Goal: Information Seeking & Learning: Find specific fact

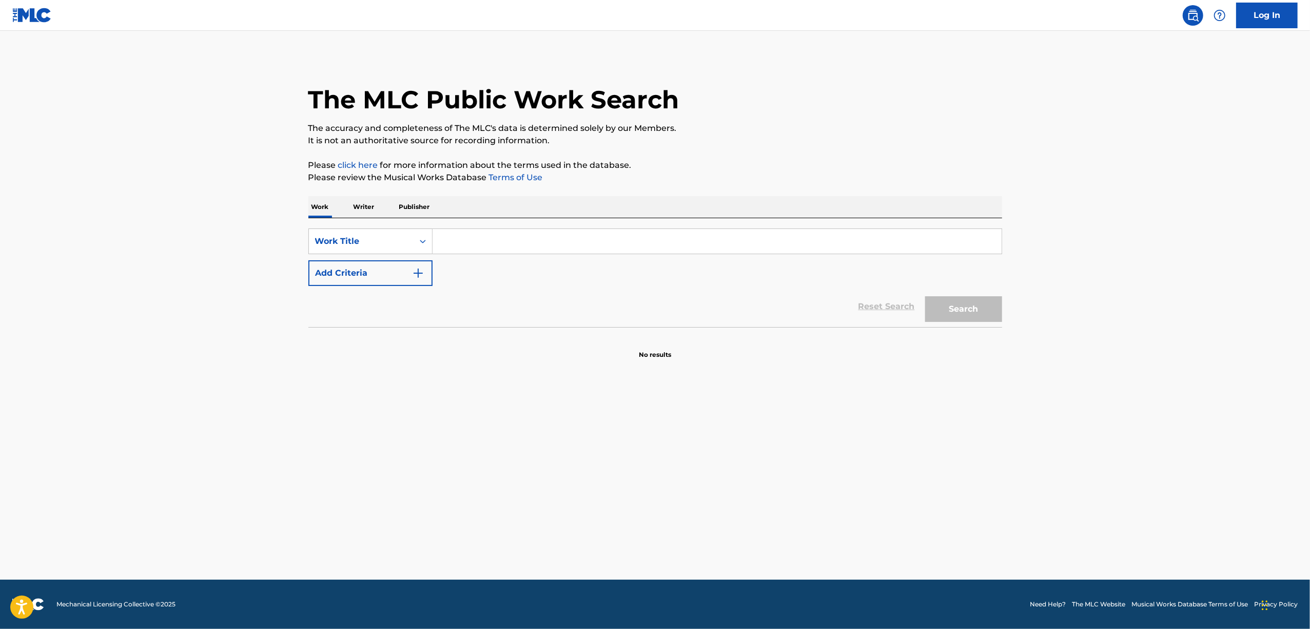
click at [451, 243] on input "Search Form" at bounding box center [717, 241] width 569 height 25
paste input "MAJIKARU FIJIKARU"
click at [956, 298] on button "Search" at bounding box center [963, 309] width 77 height 26
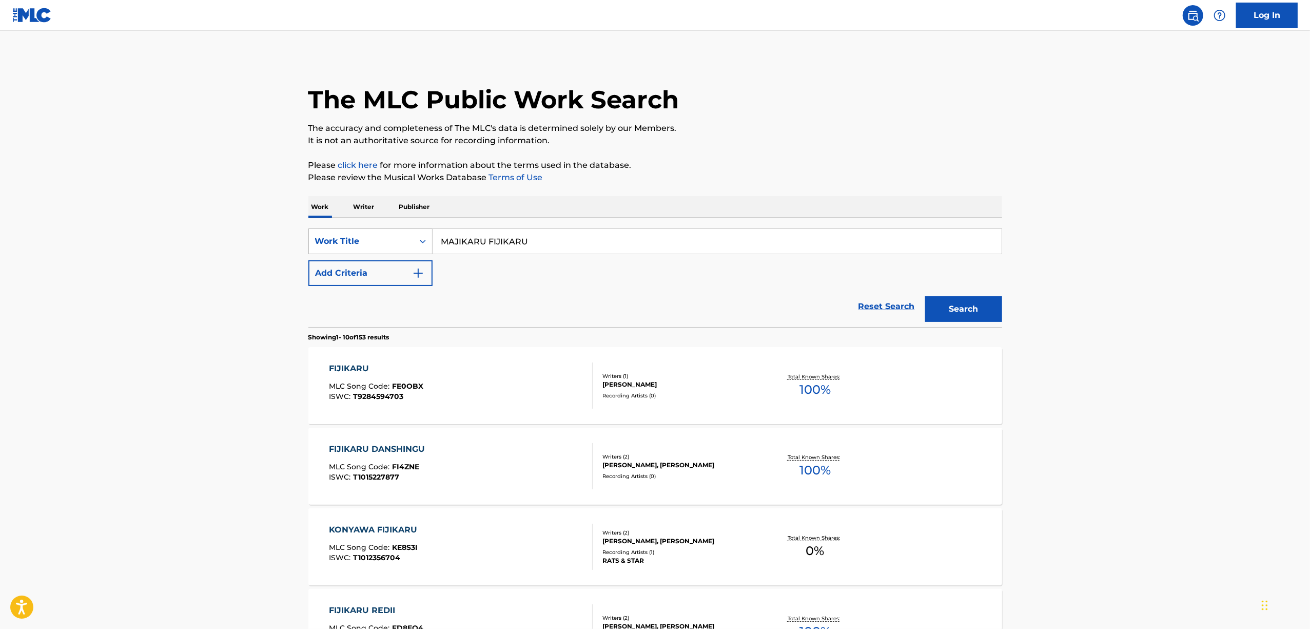
click at [413, 247] on div "Work Title" at bounding box center [361, 240] width 105 height 19
drag, startPoint x: 556, startPoint y: 221, endPoint x: 545, endPoint y: 232, distance: 16.3
drag, startPoint x: 549, startPoint y: 239, endPoint x: 281, endPoint y: 308, distance: 276.7
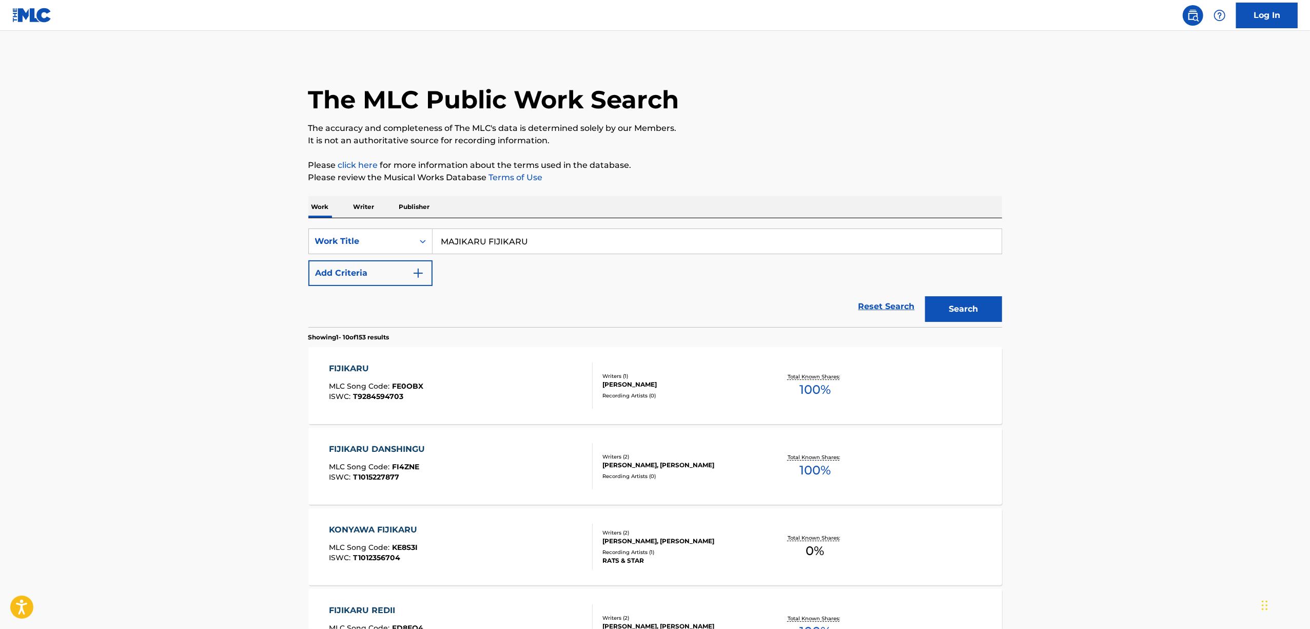
click at [281, 308] on main "The MLC Public Work Search The accuracy and completeness of The MLC's data is d…" at bounding box center [655, 619] width 1310 height 1176
paste input "イエナイコトバ"
click at [992, 296] on button "Search" at bounding box center [963, 309] width 77 height 26
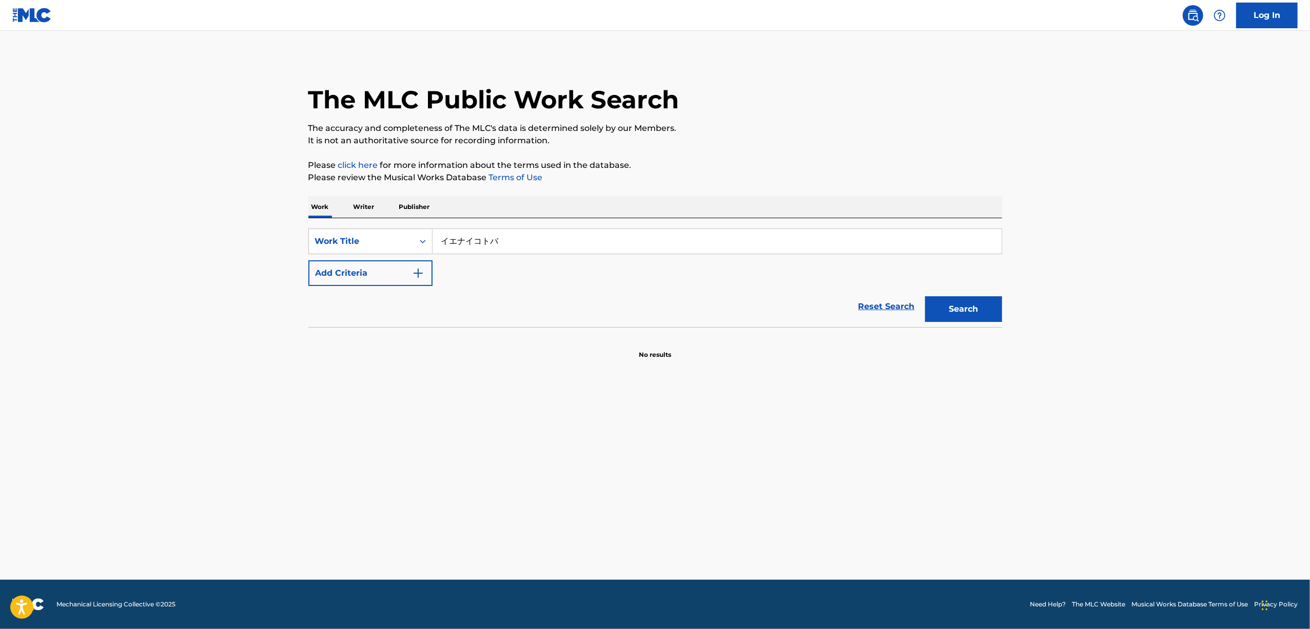
drag, startPoint x: 518, startPoint y: 238, endPoint x: 296, endPoint y: 299, distance: 230.3
click at [296, 299] on div "The MLC Public Work Search The accuracy and completeness of The MLC's data is d…" at bounding box center [655, 207] width 718 height 303
paste input "IENAI KOTOBA"
click at [967, 312] on button "Search" at bounding box center [963, 309] width 77 height 26
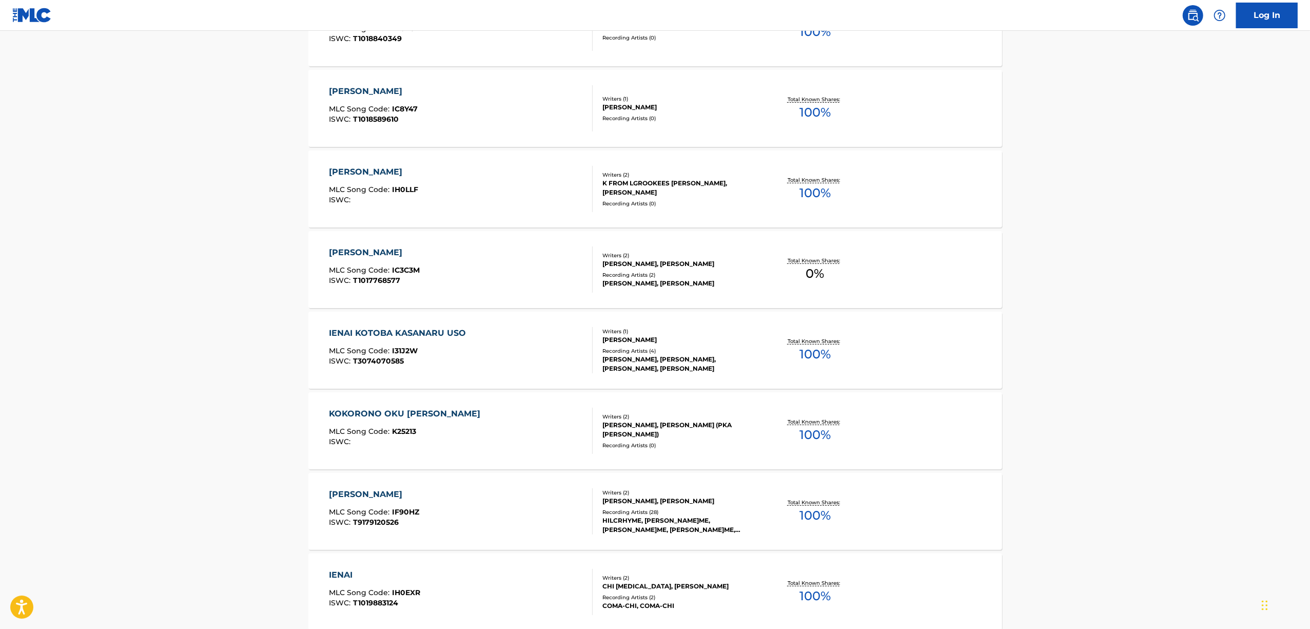
scroll to position [68, 0]
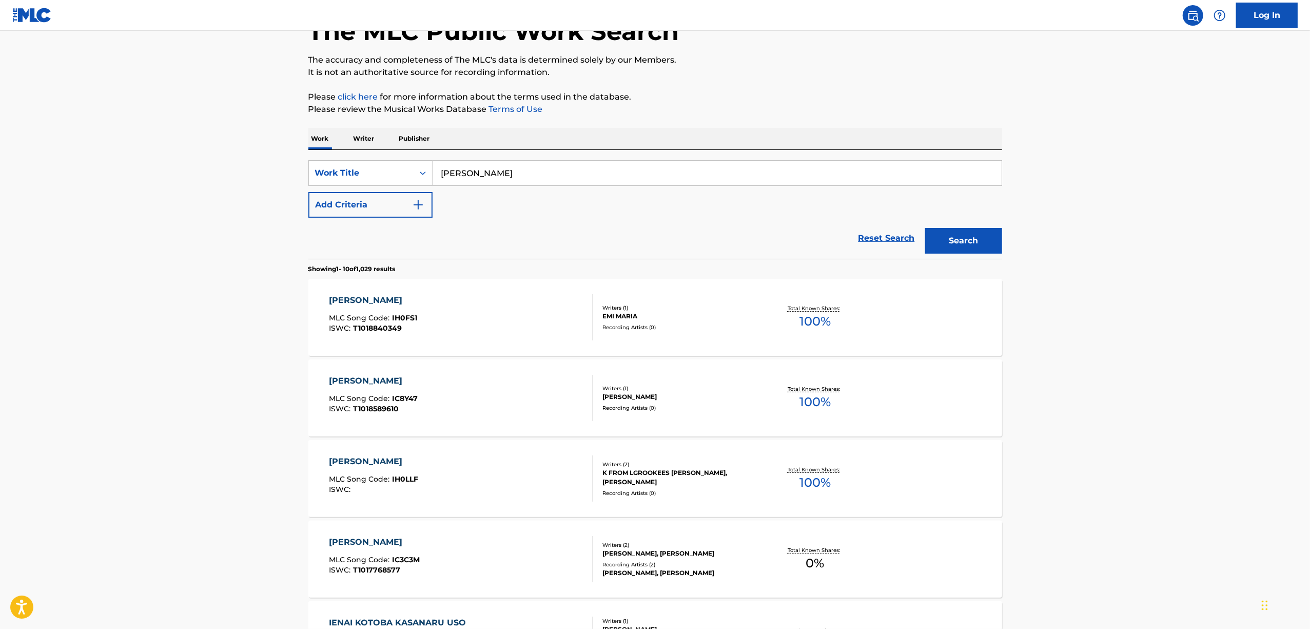
drag, startPoint x: 478, startPoint y: 181, endPoint x: 276, endPoint y: 229, distance: 207.7
click at [276, 229] on main "The MLC Public Work Search The accuracy and completeness of The MLC's data is d…" at bounding box center [655, 551] width 1310 height 1176
paste input "DATTE"
click at [963, 225] on div "Search" at bounding box center [961, 238] width 82 height 41
click at [965, 245] on button "Search" at bounding box center [963, 241] width 77 height 26
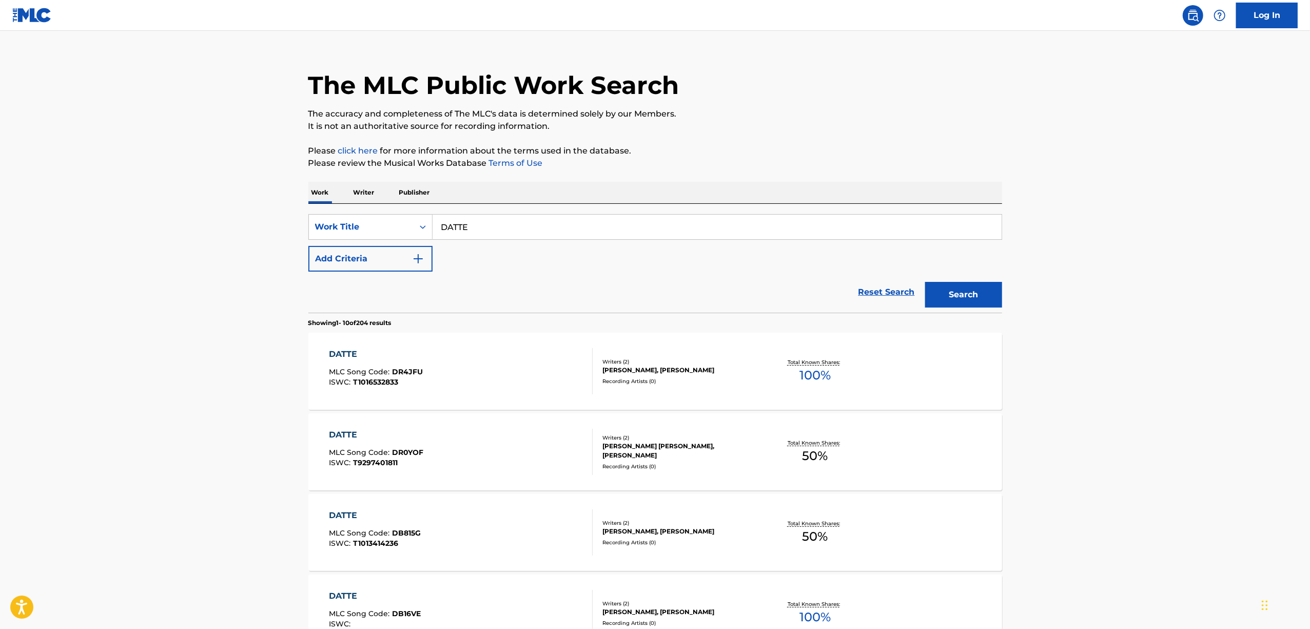
scroll to position [0, 0]
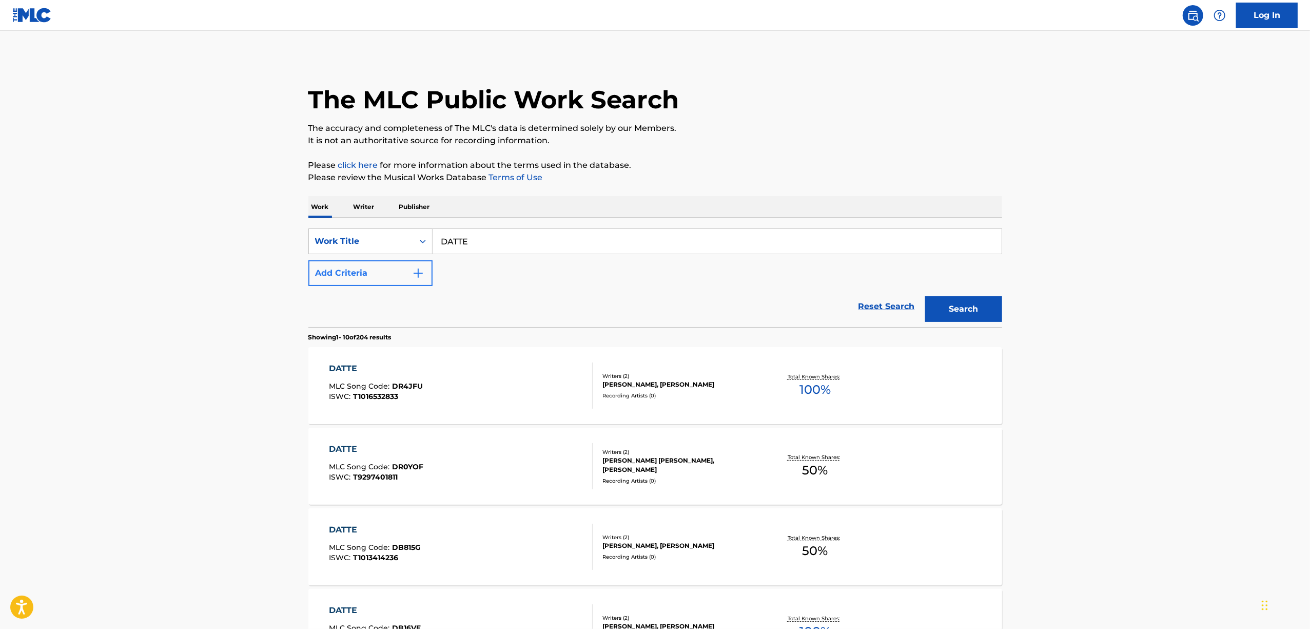
drag, startPoint x: 418, startPoint y: 261, endPoint x: 384, endPoint y: 271, distance: 34.9
click at [387, 270] on div "SearchWithCriteriaa584c1af-dd74-44c2-9642-47565b8583b8 Work Title DATTE Add Cri…" at bounding box center [655, 256] width 694 height 57
paste input "HANAMEKANAI"
click at [969, 314] on button "Search" at bounding box center [963, 309] width 77 height 26
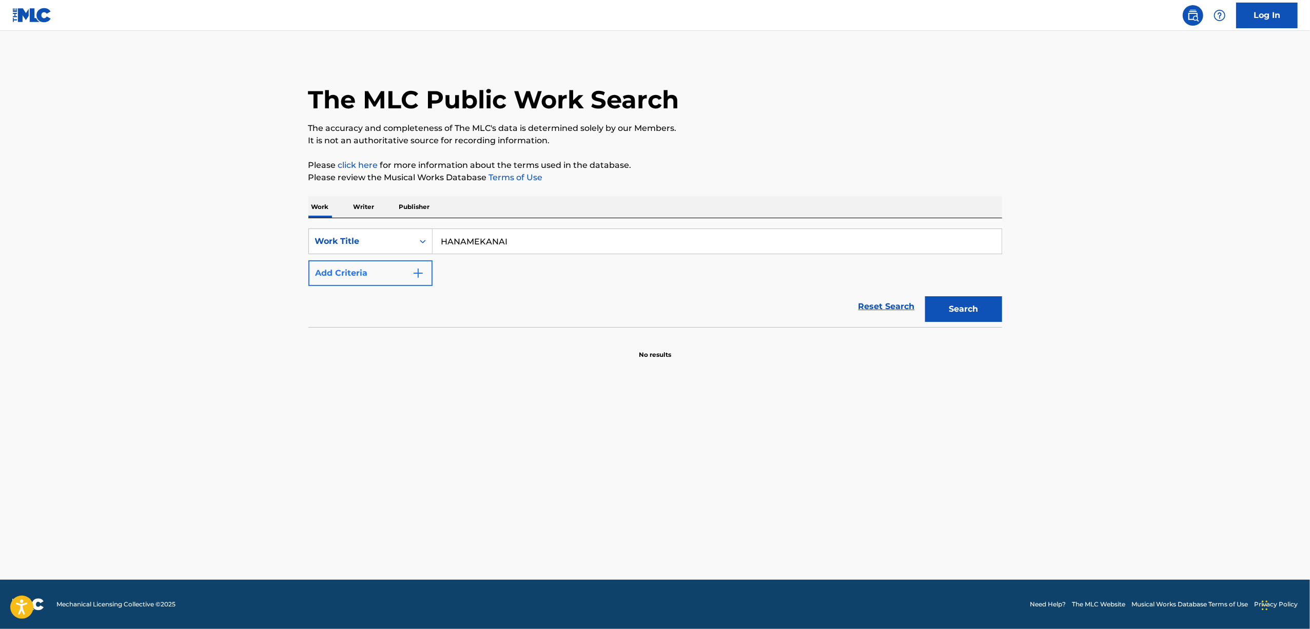
drag, startPoint x: 512, startPoint y: 244, endPoint x: 393, endPoint y: 265, distance: 121.3
click at [396, 264] on div "SearchWithCriteriaa584c1af-dd74-44c2-9642-47565b8583b8 Work Title HANAMEKANAI A…" at bounding box center [655, 256] width 694 height 57
paste input "花めかない"
click at [972, 314] on button "Search" at bounding box center [963, 309] width 77 height 26
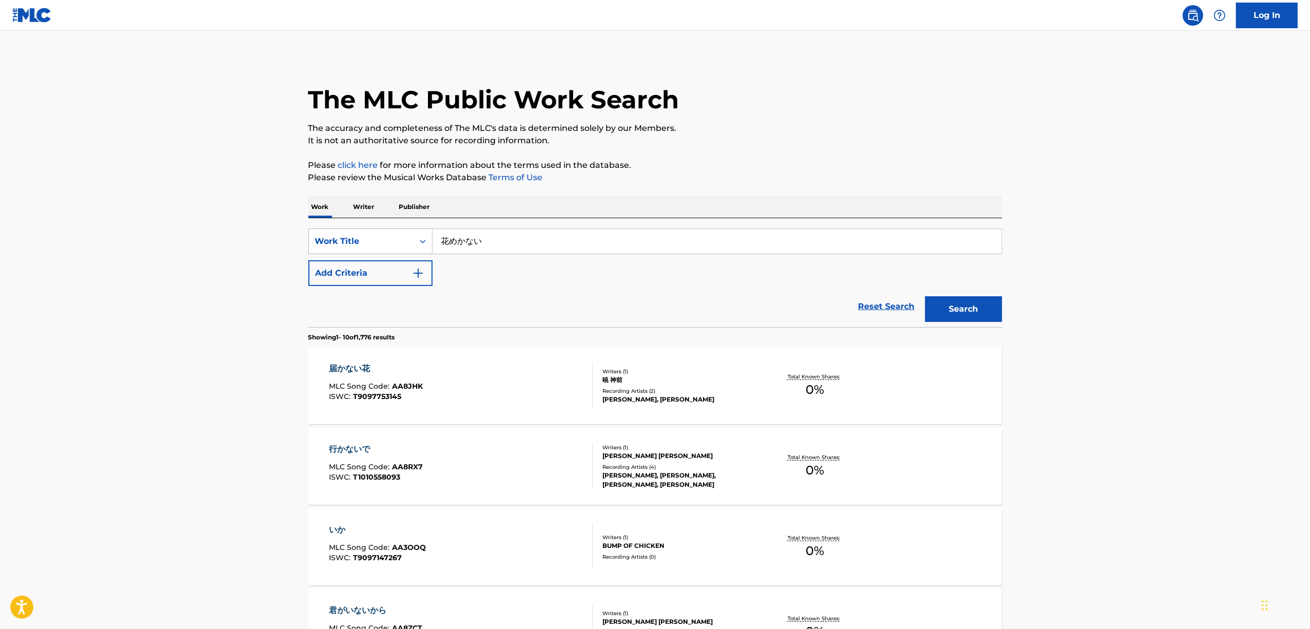
drag, startPoint x: 402, startPoint y: 237, endPoint x: 346, endPoint y: 243, distance: 56.8
click at [346, 243] on div "SearchWithCriteriaa584c1af-dd74-44c2-9642-47565b8583b8 Work Title 花めかない" at bounding box center [655, 241] width 694 height 26
paste input "アンヴィー"
click at [976, 304] on button "Search" at bounding box center [963, 309] width 77 height 26
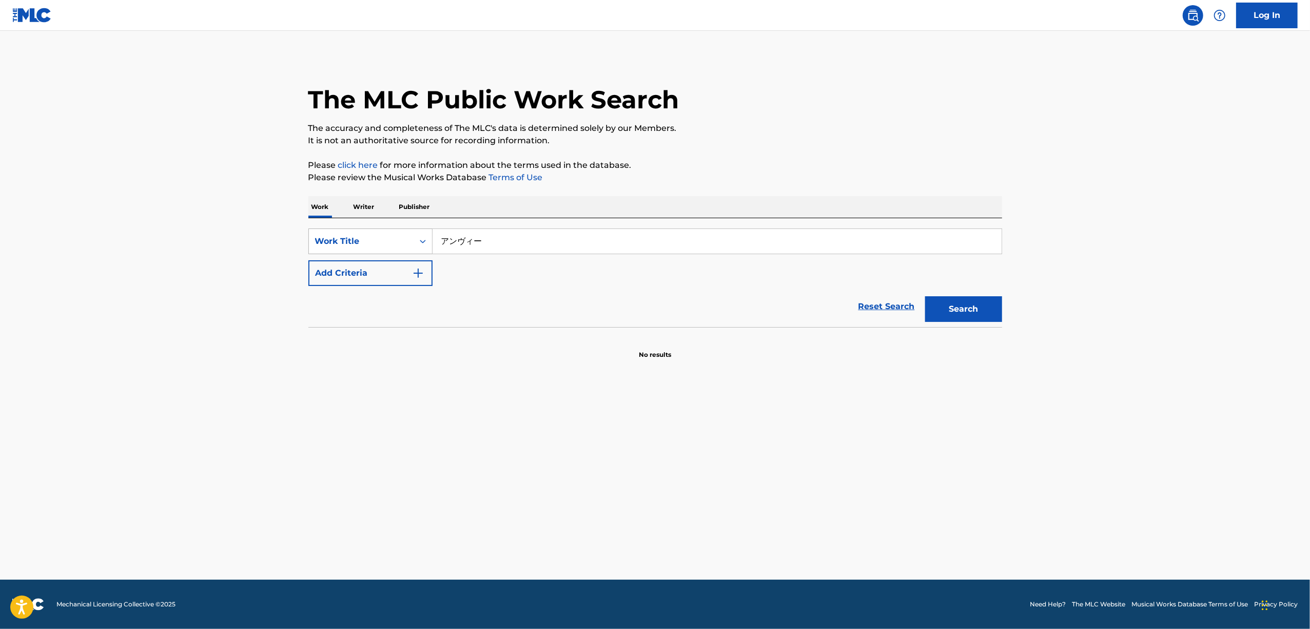
drag, startPoint x: 477, startPoint y: 247, endPoint x: 382, endPoint y: 250, distance: 94.5
click at [382, 249] on div "SearchWithCriteriaa584c1af-dd74-44c2-9642-47565b8583b8 Work Title アンヴィー" at bounding box center [655, 241] width 694 height 26
paste input "ANVII"
drag, startPoint x: 547, startPoint y: 244, endPoint x: 287, endPoint y: 276, distance: 261.5
click at [287, 276] on main "The MLC Public Work Search The accuracy and completeness of The MLC's data is d…" at bounding box center [655, 305] width 1310 height 549
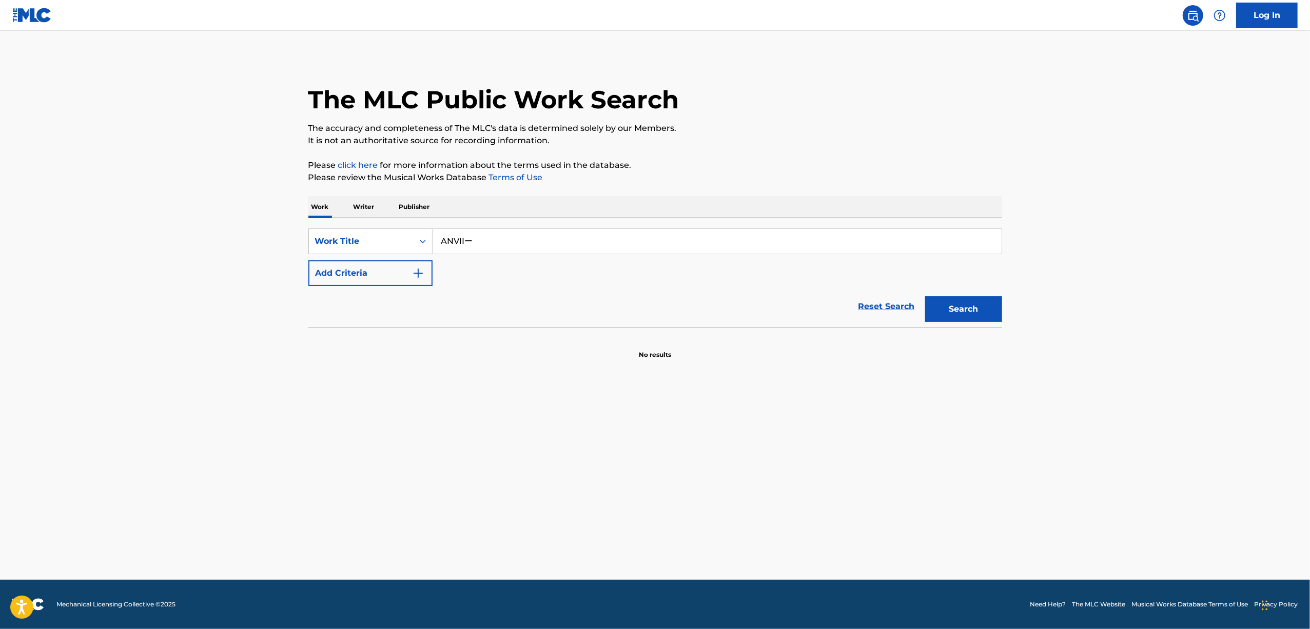
paste input "Search Form"
click at [975, 310] on button "Search" at bounding box center [963, 309] width 77 height 26
drag, startPoint x: 486, startPoint y: 243, endPoint x: 365, endPoint y: 244, distance: 121.1
click at [370, 243] on div "SearchWithCriteriaa584c1af-dd74-44c2-9642-47565b8583b8 Work Title ANVII" at bounding box center [655, 241] width 694 height 26
paste input "シャニシャニ☆デイズ"
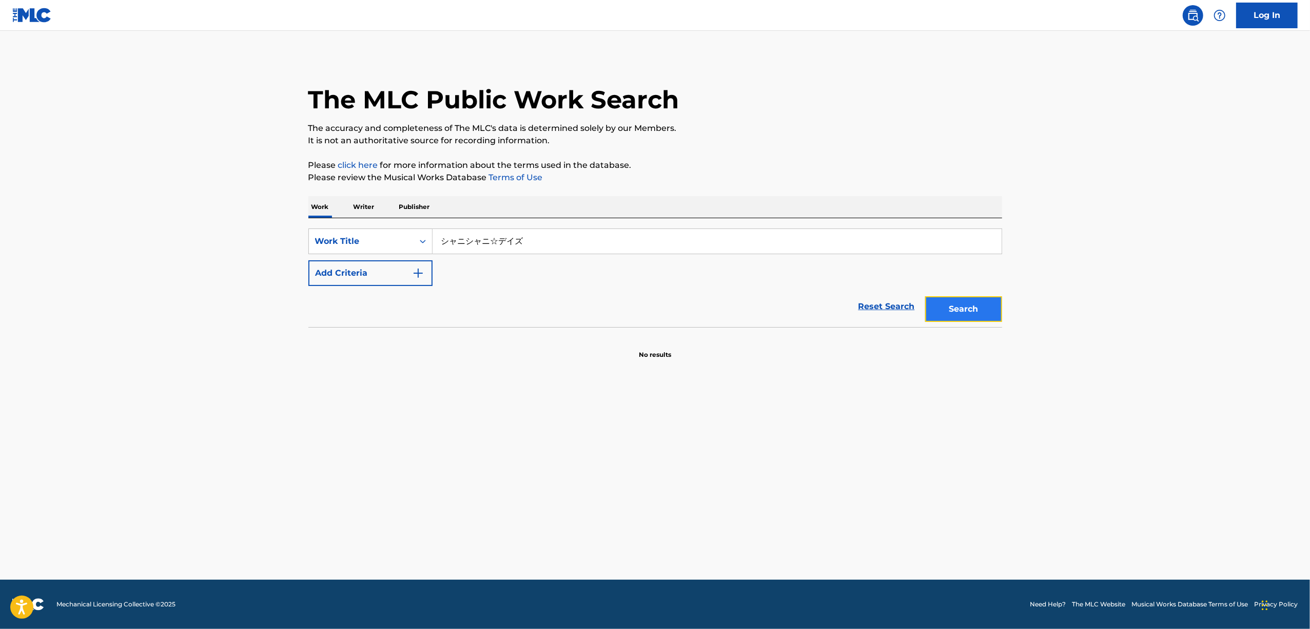
click at [965, 305] on button "Search" at bounding box center [963, 309] width 77 height 26
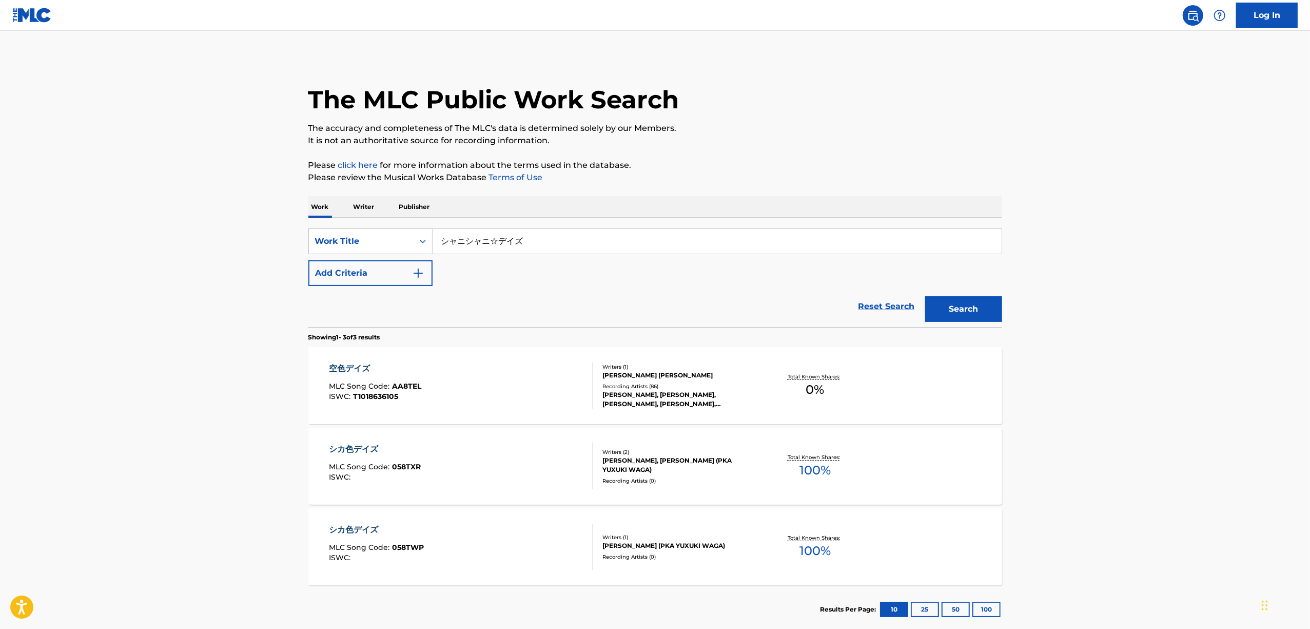
drag, startPoint x: 564, startPoint y: 246, endPoint x: 346, endPoint y: 291, distance: 223.2
click at [347, 291] on form "SearchWithCriteriaa584c1af-dd74-44c2-9642-47565b8583b8 Work Title シャニシャニ☆デイズ Ad…" at bounding box center [655, 277] width 694 height 99
paste input "SHANISHANI DEIZU"
type input "SHANISHANI DEIZU"
click at [980, 310] on button "Search" at bounding box center [963, 309] width 77 height 26
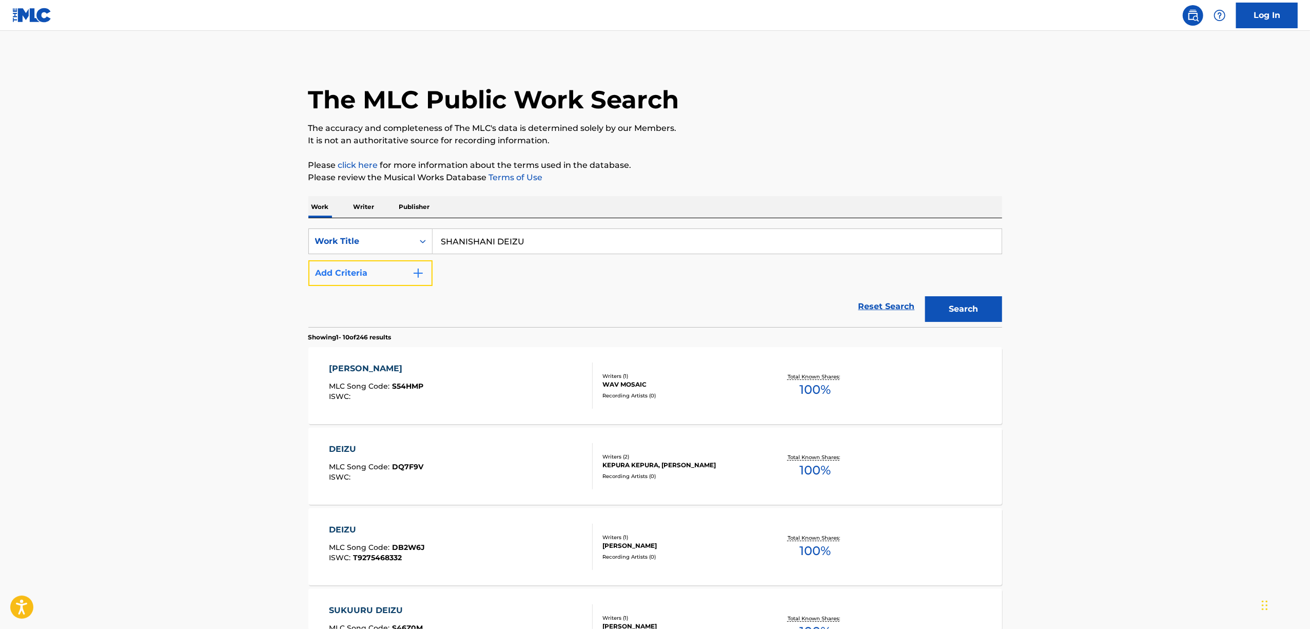
click at [420, 274] on img "Search Form" at bounding box center [418, 273] width 12 height 12
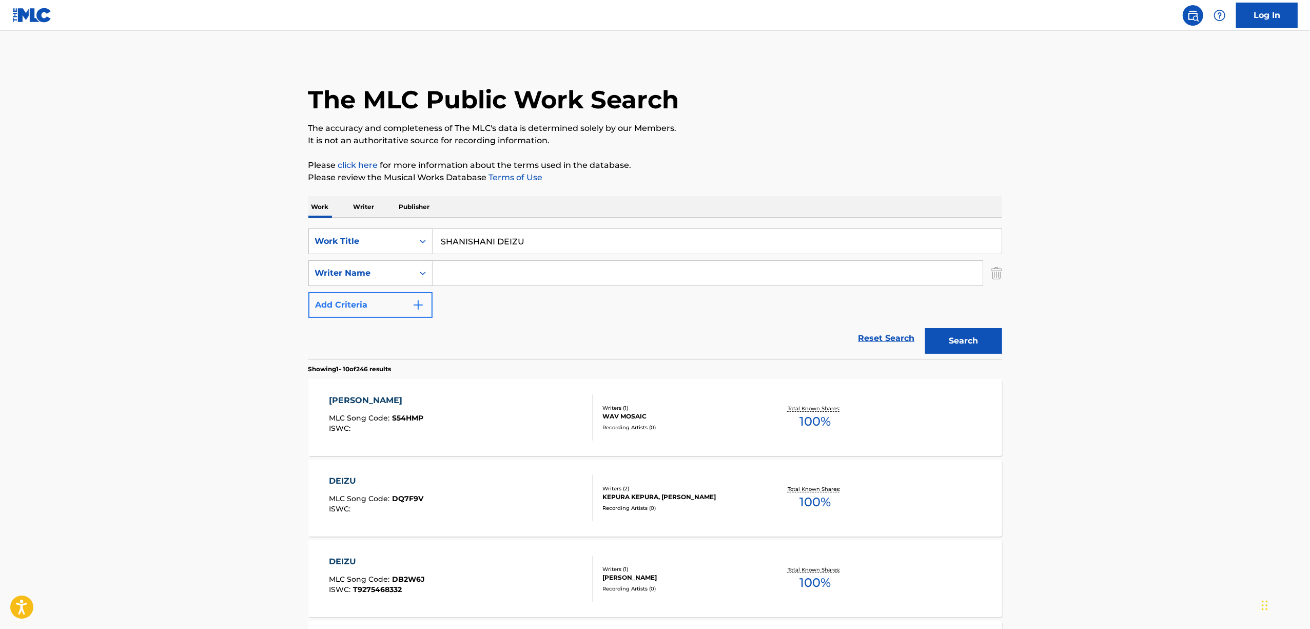
click at [460, 265] on input "Search Form" at bounding box center [708, 273] width 550 height 25
type input "Shishido"
drag, startPoint x: 337, startPoint y: 325, endPoint x: 306, endPoint y: 334, distance: 32.4
paste input "YADA"
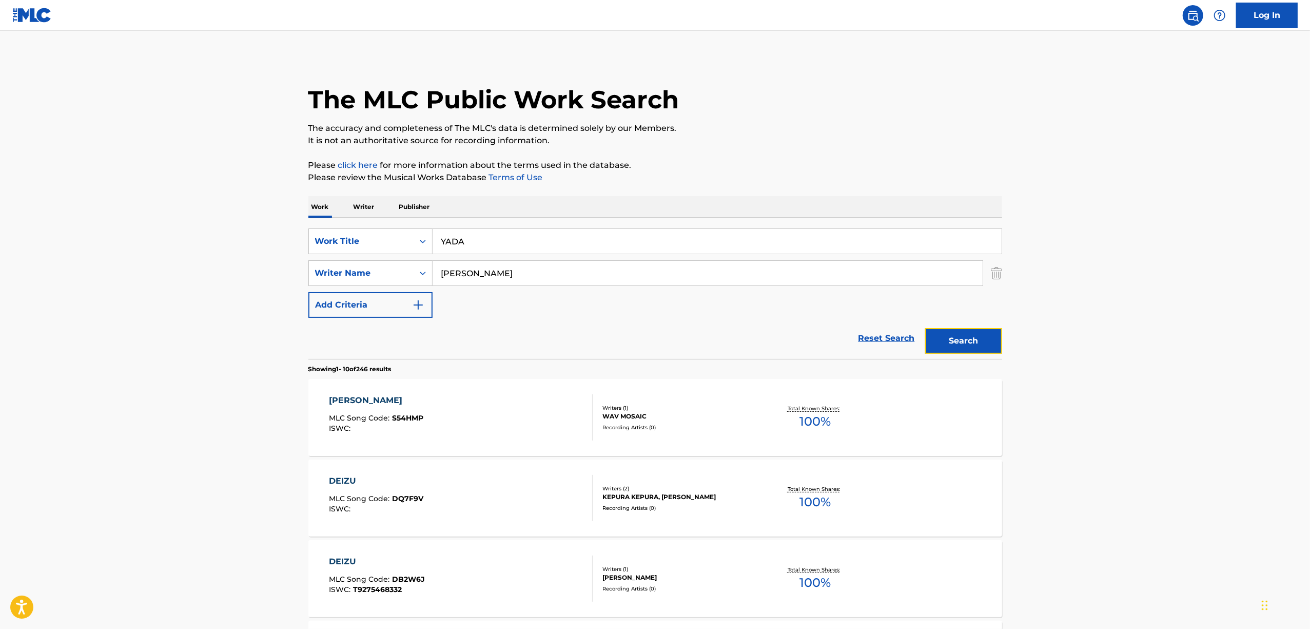
click at [953, 344] on button "Search" at bounding box center [963, 341] width 77 height 26
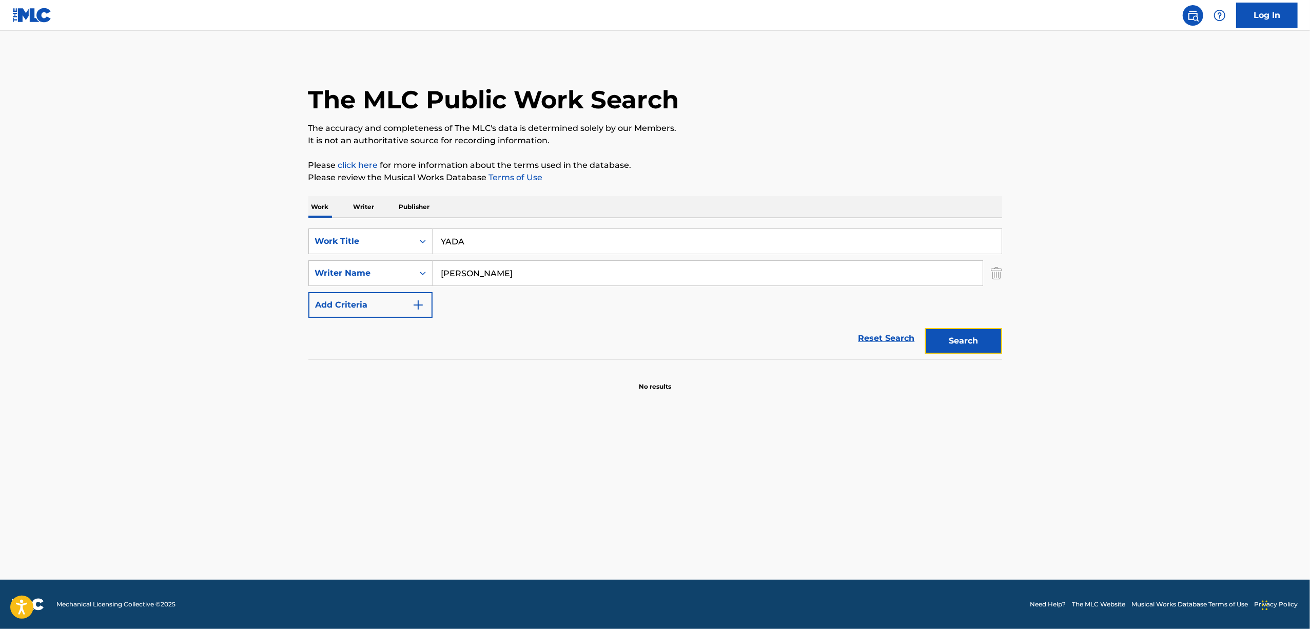
click at [1000, 343] on button "Search" at bounding box center [963, 341] width 77 height 26
drag, startPoint x: 487, startPoint y: 240, endPoint x: 450, endPoint y: 268, distance: 46.6
click at [408, 255] on div "SearchWithCriteriaa584c1af-dd74-44c2-9642-47565b8583b8 Work Title YADA SearchWi…" at bounding box center [655, 272] width 694 height 89
paste input "やだ"
type input "やだ"
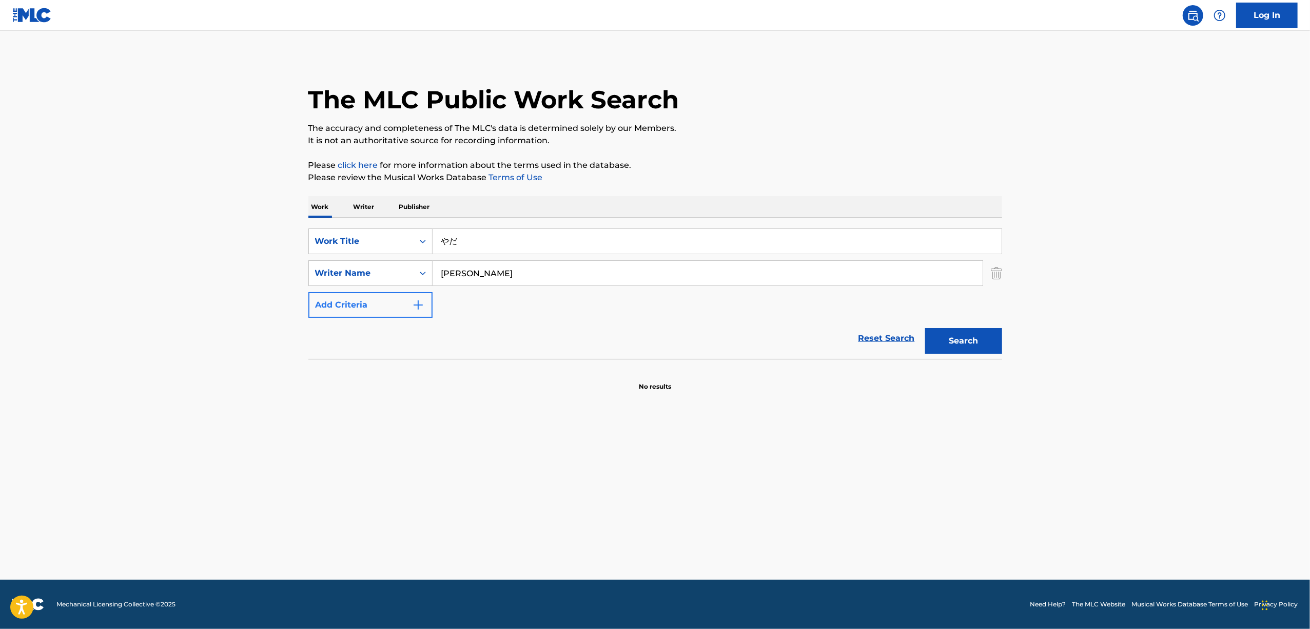
drag, startPoint x: 439, startPoint y: 282, endPoint x: 344, endPoint y: 300, distance: 97.2
click at [344, 300] on div "SearchWithCriteriaa584c1af-dd74-44c2-9642-47565b8583b8 Work Title やだ SearchWith…" at bounding box center [655, 272] width 694 height 89
click at [925, 328] on button "Search" at bounding box center [963, 341] width 77 height 26
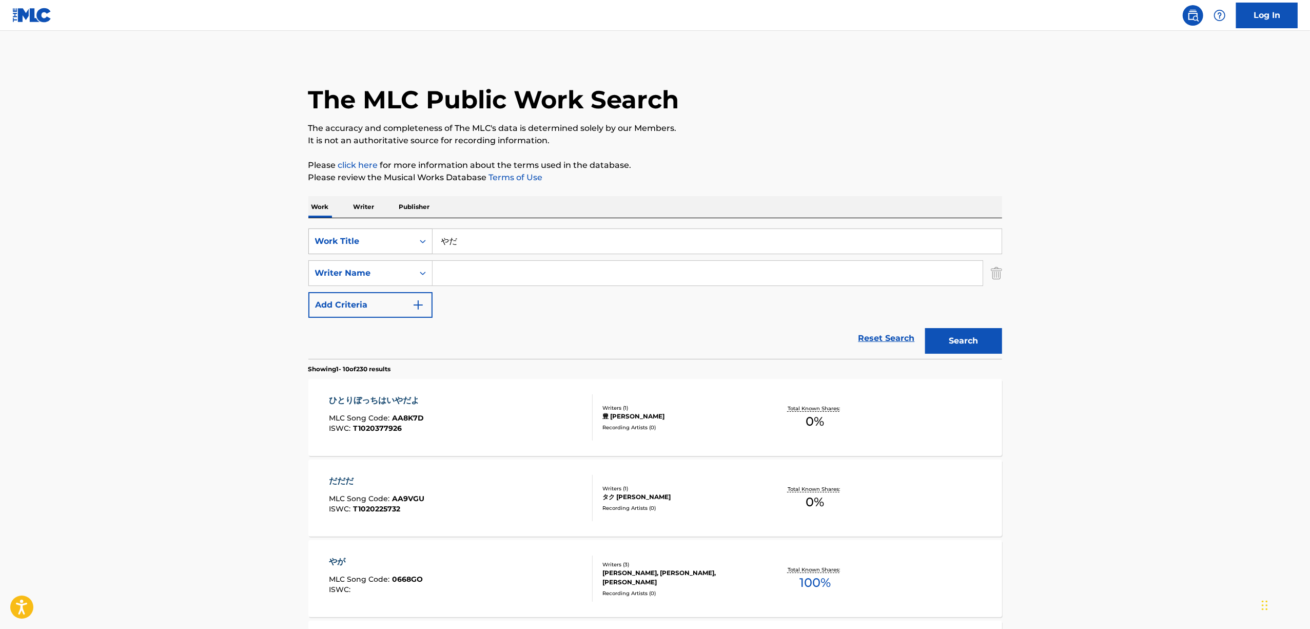
drag, startPoint x: 541, startPoint y: 248, endPoint x: 322, endPoint y: 238, distance: 218.8
click at [322, 238] on div "SearchWithCriteriaa584c1af-dd74-44c2-9642-47565b8583b8 Work Title やだ" at bounding box center [655, 241] width 694 height 26
paste input "SADISTIC VAMPIRE"
click at [987, 338] on button "Search" at bounding box center [963, 341] width 77 height 26
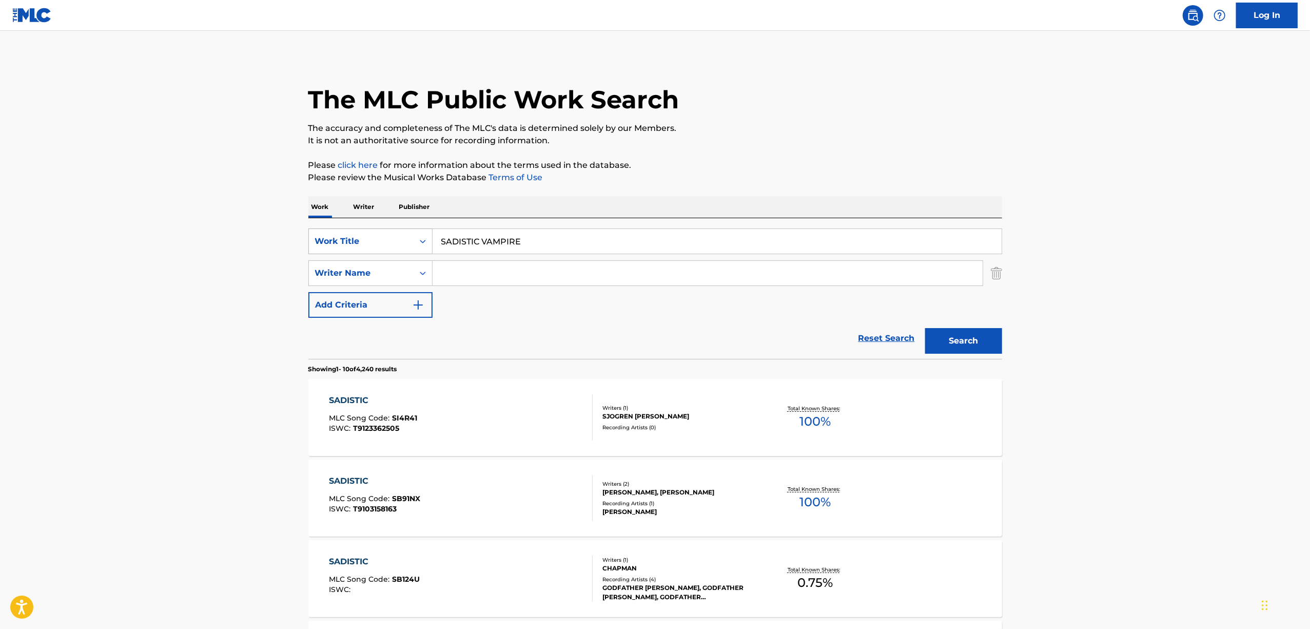
drag, startPoint x: 547, startPoint y: 240, endPoint x: 358, endPoint y: 253, distance: 189.3
click at [370, 261] on div "SearchWithCriteriaa584c1af-dd74-44c2-9642-47565b8583b8 Work Title SADISTIC VAMP…" at bounding box center [655, 272] width 694 height 89
paste input "ANOTHER"
type input "ANOTHER"
click at [445, 280] on input "Search Form" at bounding box center [708, 273] width 550 height 25
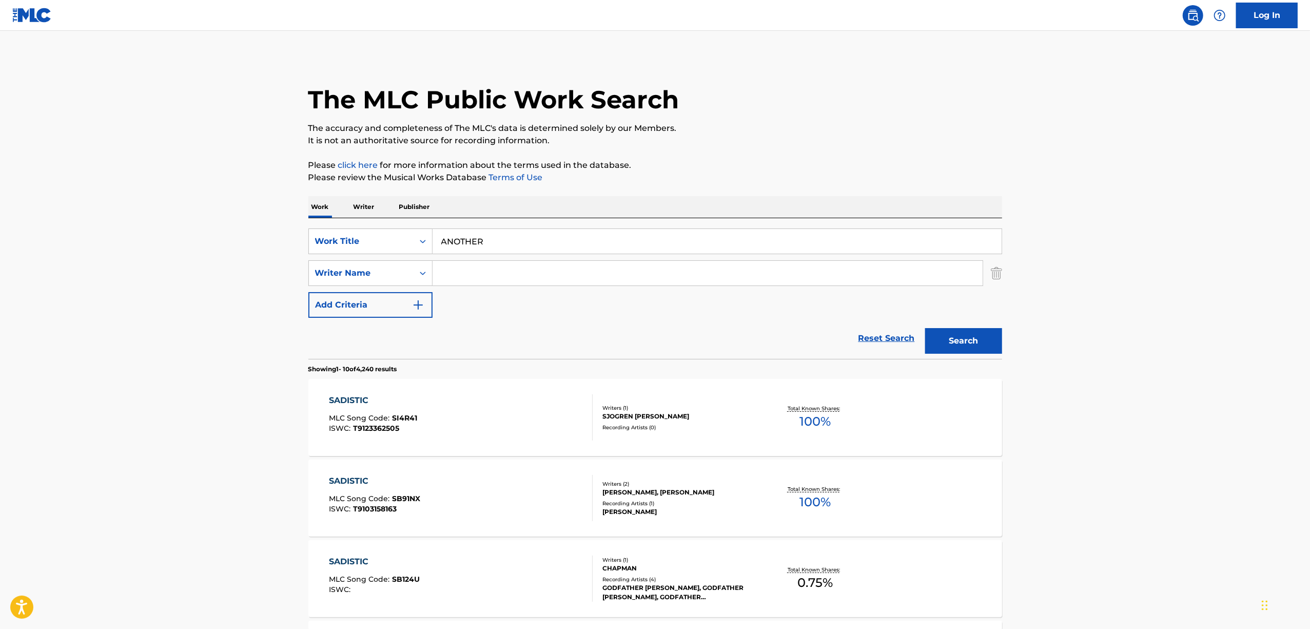
paste input "OOP"
click at [460, 275] on input "OOP" at bounding box center [708, 273] width 550 height 25
type input "OOP"
click at [968, 331] on button "Search" at bounding box center [963, 341] width 77 height 26
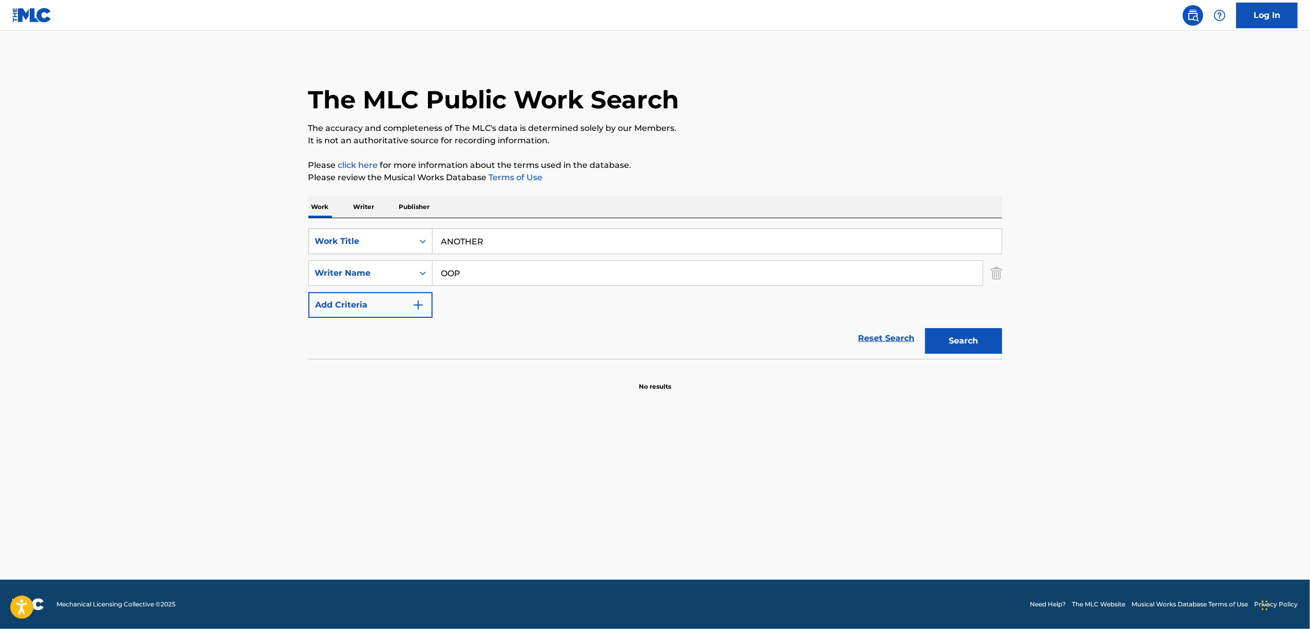
drag, startPoint x: 511, startPoint y: 234, endPoint x: 427, endPoint y: 246, distance: 85.1
click at [396, 247] on div "SearchWithCriteriaa584c1af-dd74-44c2-9642-47565b8583b8 Work Title ANOTHER" at bounding box center [655, 241] width 694 height 26
paste input "END OF THE SEARCH THE"
drag, startPoint x: 497, startPoint y: 266, endPoint x: 298, endPoint y: 304, distance: 202.7
click at [298, 304] on div "The MLC Public Work Search The accuracy and completeness of The MLC's data is d…" at bounding box center [655, 223] width 718 height 335
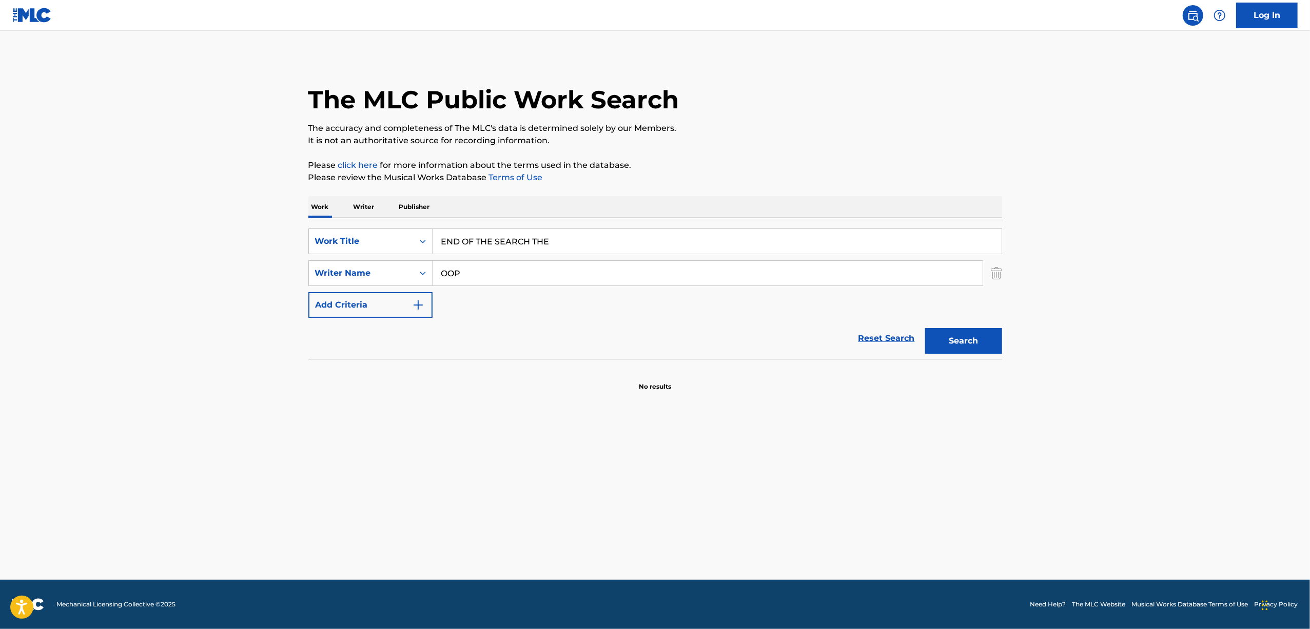
click at [463, 239] on input "END OF THE SEARCH THE" at bounding box center [717, 241] width 569 height 25
type input "END OF THE SEARCH THE"
drag, startPoint x: 455, startPoint y: 269, endPoint x: 323, endPoint y: 300, distance: 134.9
click at [323, 300] on div "SearchWithCriteriaa584c1af-dd74-44c2-9642-47565b8583b8 Work Title END OF THE SE…" at bounding box center [655, 272] width 694 height 89
drag, startPoint x: 435, startPoint y: 295, endPoint x: 331, endPoint y: 306, distance: 104.3
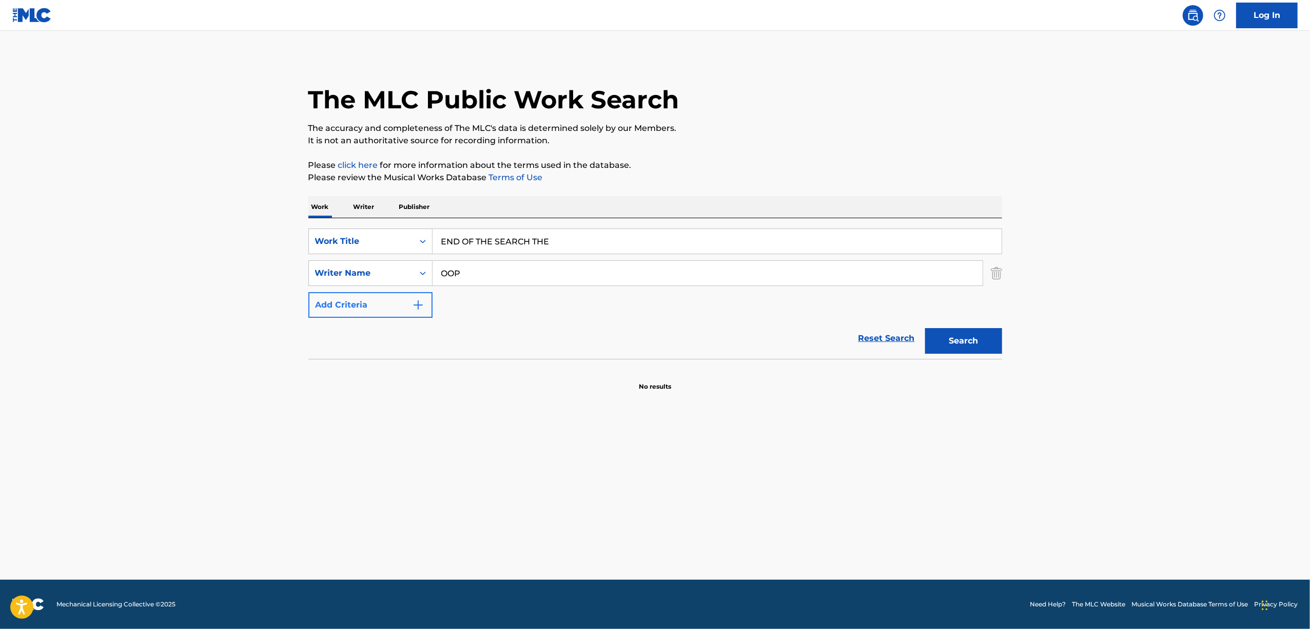
click at [333, 306] on div "SearchWithCriteriaa584c1af-dd74-44c2-9642-47565b8583b8 Work Title END OF THE SE…" at bounding box center [655, 272] width 694 height 89
click at [925, 328] on button "Search" at bounding box center [963, 341] width 77 height 26
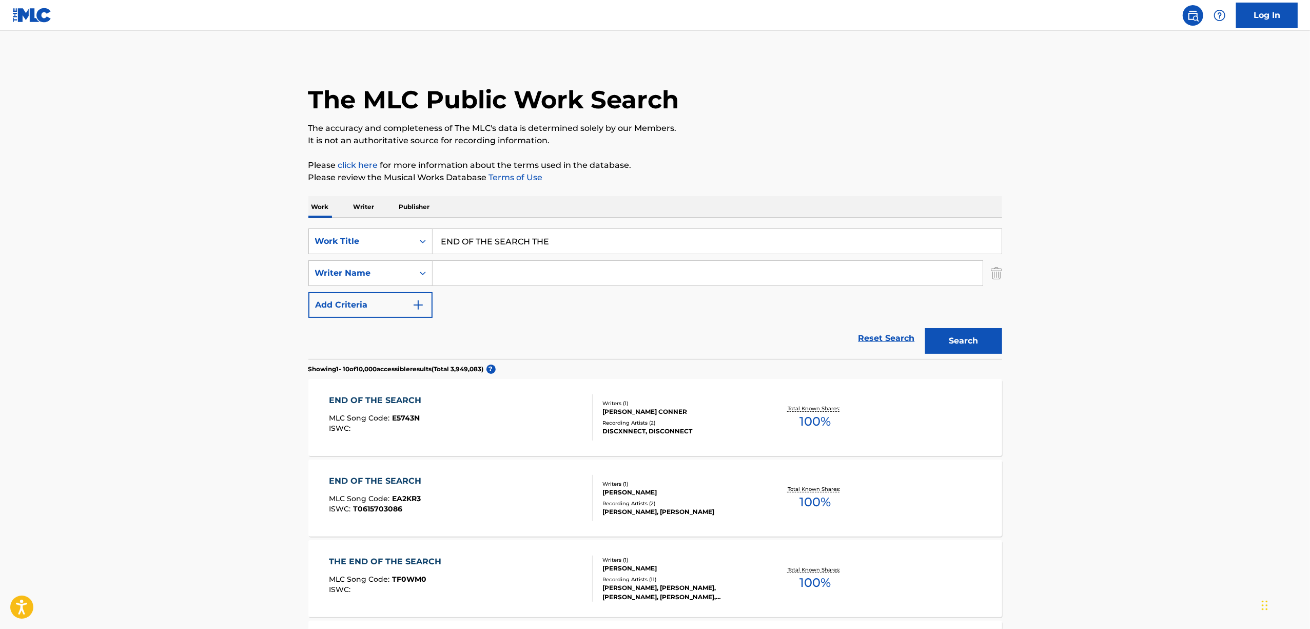
paste input "OOP"
click at [459, 271] on input "OOP" at bounding box center [708, 273] width 550 height 25
type input "OOP"
click at [925, 328] on button "Search" at bounding box center [963, 341] width 77 height 26
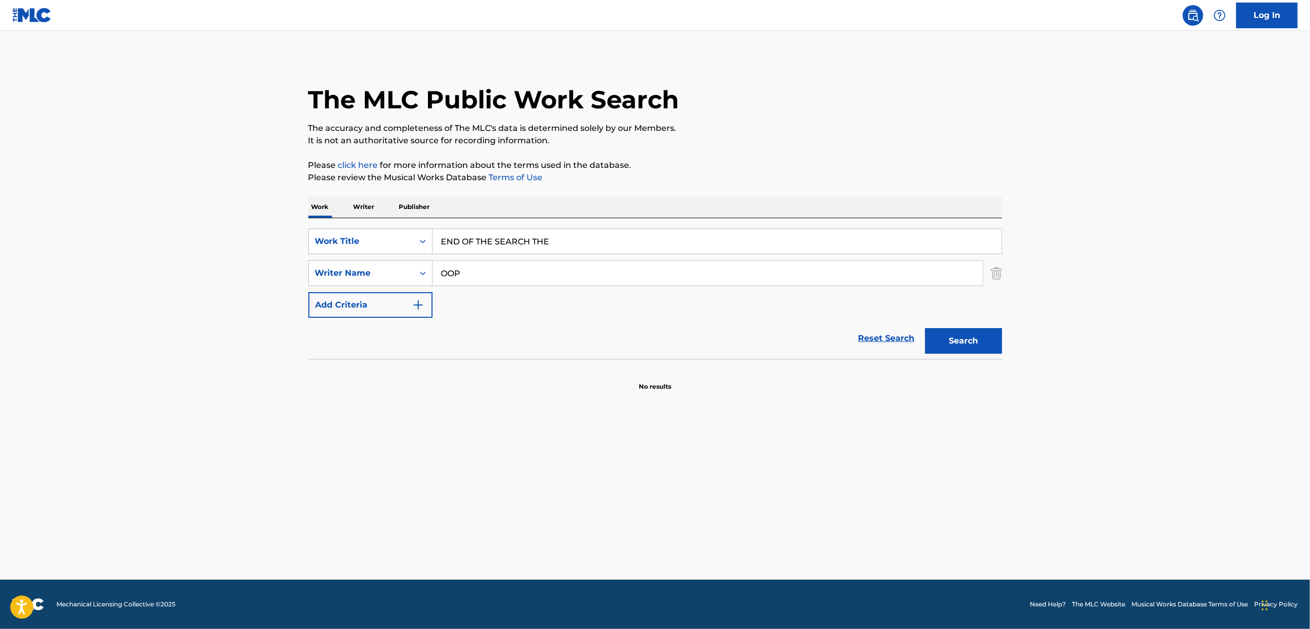
drag, startPoint x: 560, startPoint y: 234, endPoint x: 492, endPoint y: 276, distance: 80.6
click at [391, 252] on div "SearchWithCriteriaa584c1af-dd74-44c2-9642-47565b8583b8 Work Title END OF THE SE…" at bounding box center [655, 241] width 694 height 26
paste input "?"
click at [505, 283] on input "OOP" at bounding box center [708, 273] width 550 height 25
click at [462, 237] on input "?" at bounding box center [717, 241] width 569 height 25
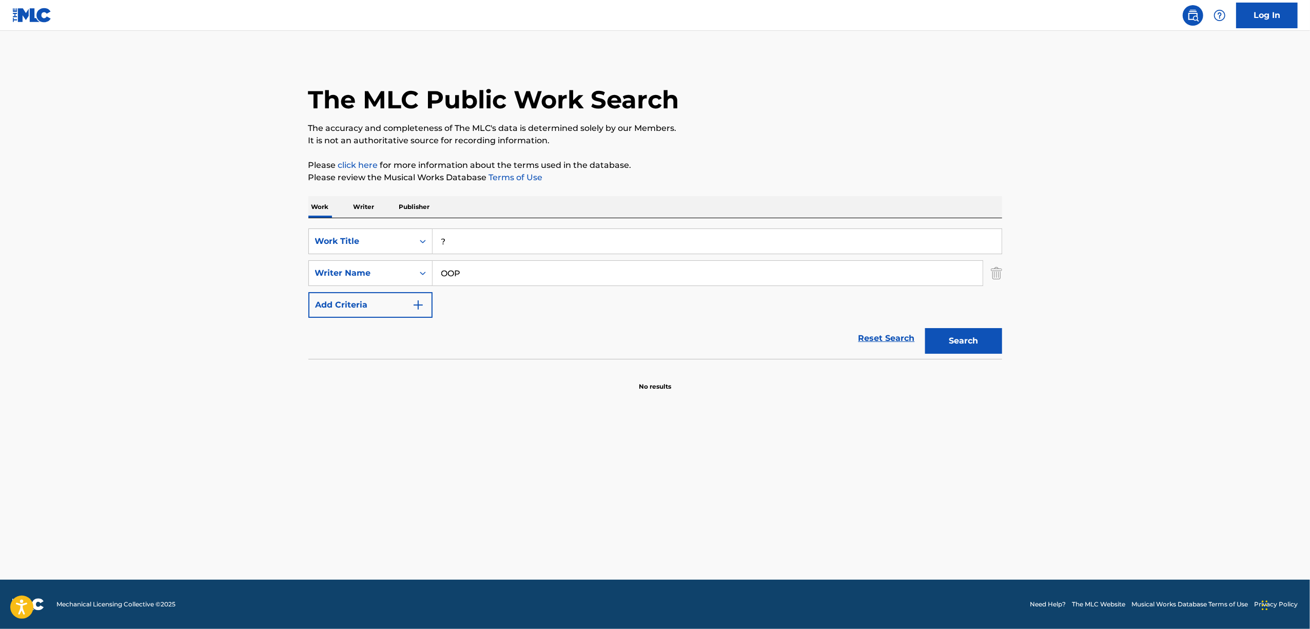
type input "?"
drag, startPoint x: 446, startPoint y: 283, endPoint x: 355, endPoint y: 302, distance: 92.7
click at [355, 302] on div "SearchWithCriteriaa584c1af-dd74-44c2-9642-47565b8583b8 Work Title ? SearchWithC…" at bounding box center [655, 272] width 694 height 89
drag, startPoint x: 393, startPoint y: 290, endPoint x: 354, endPoint y: 288, distance: 38.5
click at [357, 289] on div "SearchWithCriteriaa584c1af-dd74-44c2-9642-47565b8583b8 Work Title ? SearchWithC…" at bounding box center [655, 272] width 694 height 89
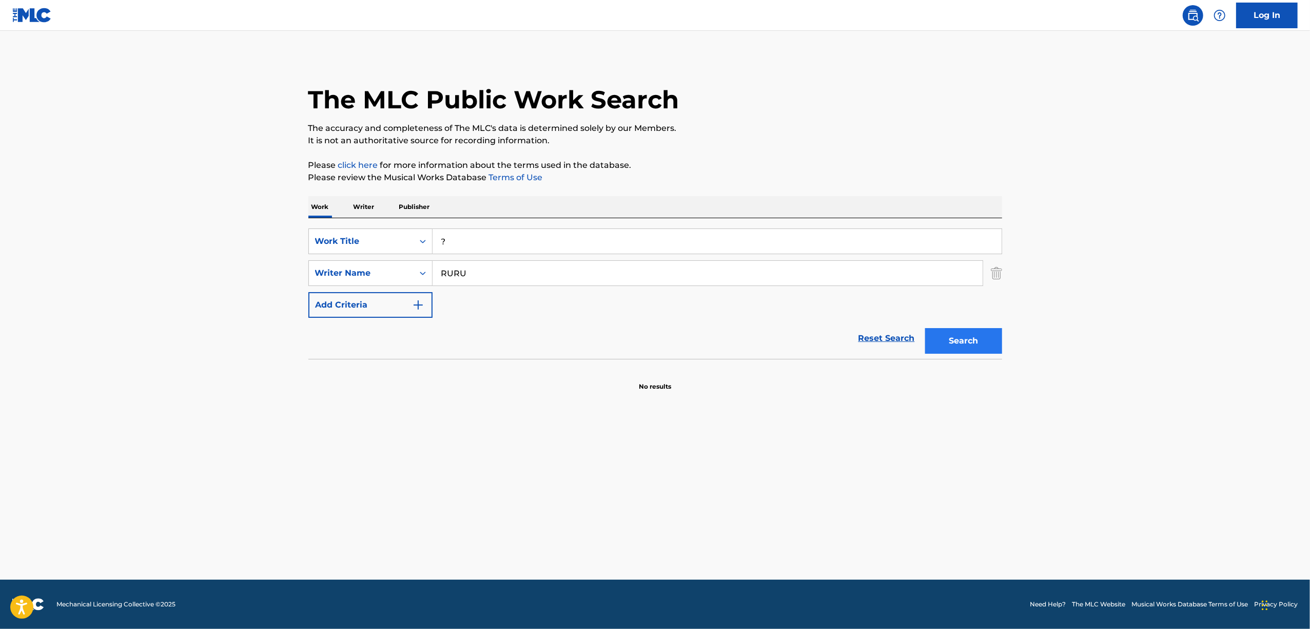
type input "RURU"
click at [949, 345] on button "Search" at bounding box center [963, 341] width 77 height 26
click at [973, 339] on button "Search" at bounding box center [963, 341] width 77 height 26
drag, startPoint x: 411, startPoint y: 244, endPoint x: 412, endPoint y: 260, distance: 15.4
click at [405, 244] on div "SearchWithCriteriaa584c1af-dd74-44c2-9642-47565b8583b8 Work Title ?" at bounding box center [655, 241] width 694 height 26
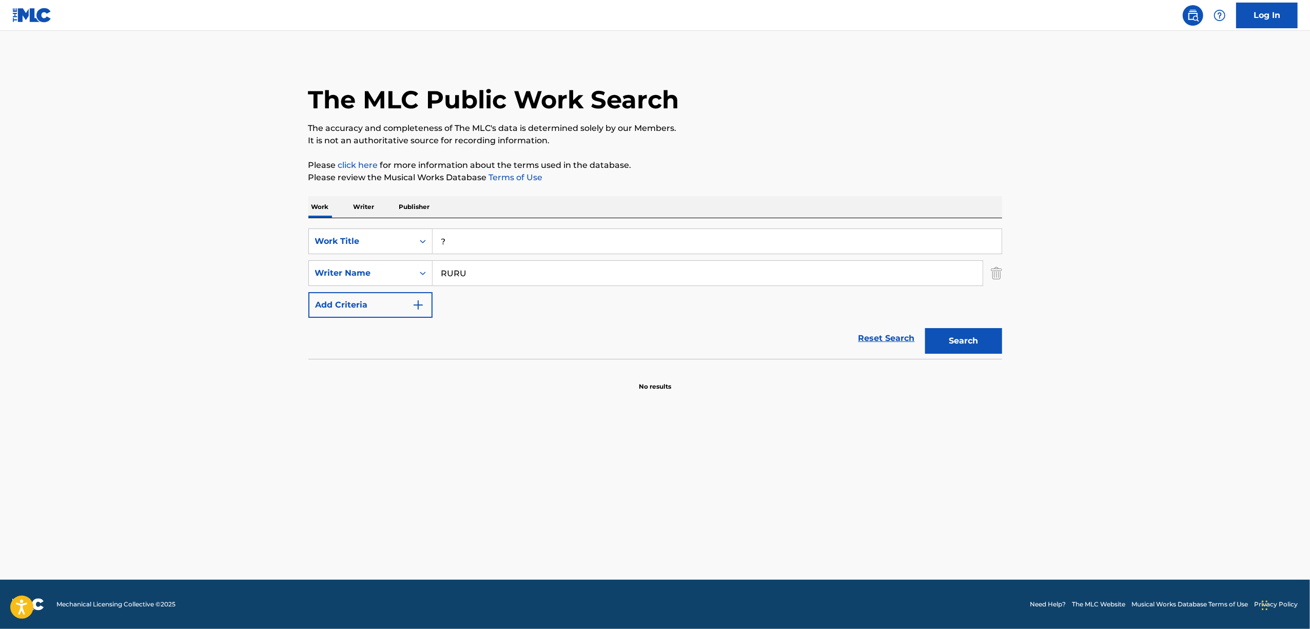
paste input "JIGO"
type input "JIGO"
click at [984, 339] on button "Search" at bounding box center [963, 341] width 77 height 26
drag, startPoint x: 474, startPoint y: 241, endPoint x: 444, endPoint y: 271, distance: 42.5
click at [400, 261] on div "SearchWithCriteriaa584c1af-dd74-44c2-9642-47565b8583b8 Work Title JIGO SearchWi…" at bounding box center [655, 288] width 694 height 141
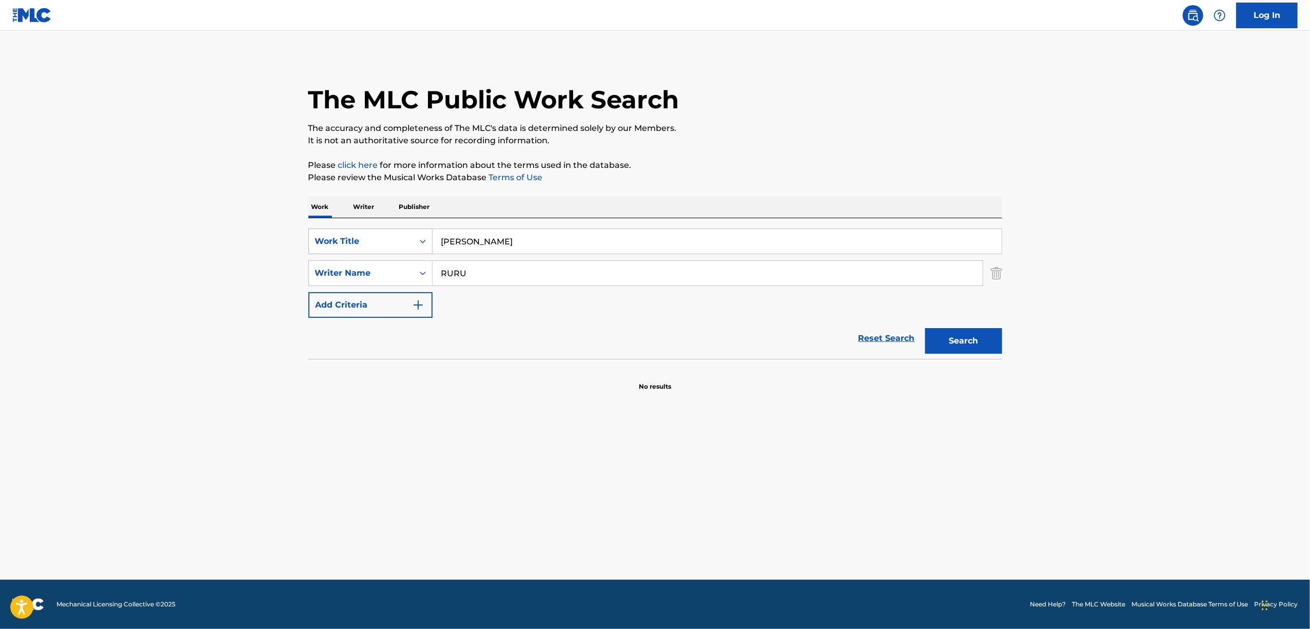
click at [431, 238] on div "Search Form" at bounding box center [423, 241] width 18 height 18
click at [427, 245] on icon "Search Form" at bounding box center [423, 241] width 10 height 10
click at [394, 270] on div "ISWC" at bounding box center [370, 267] width 123 height 26
click at [469, 247] on input "Search Form" at bounding box center [717, 241] width 569 height 25
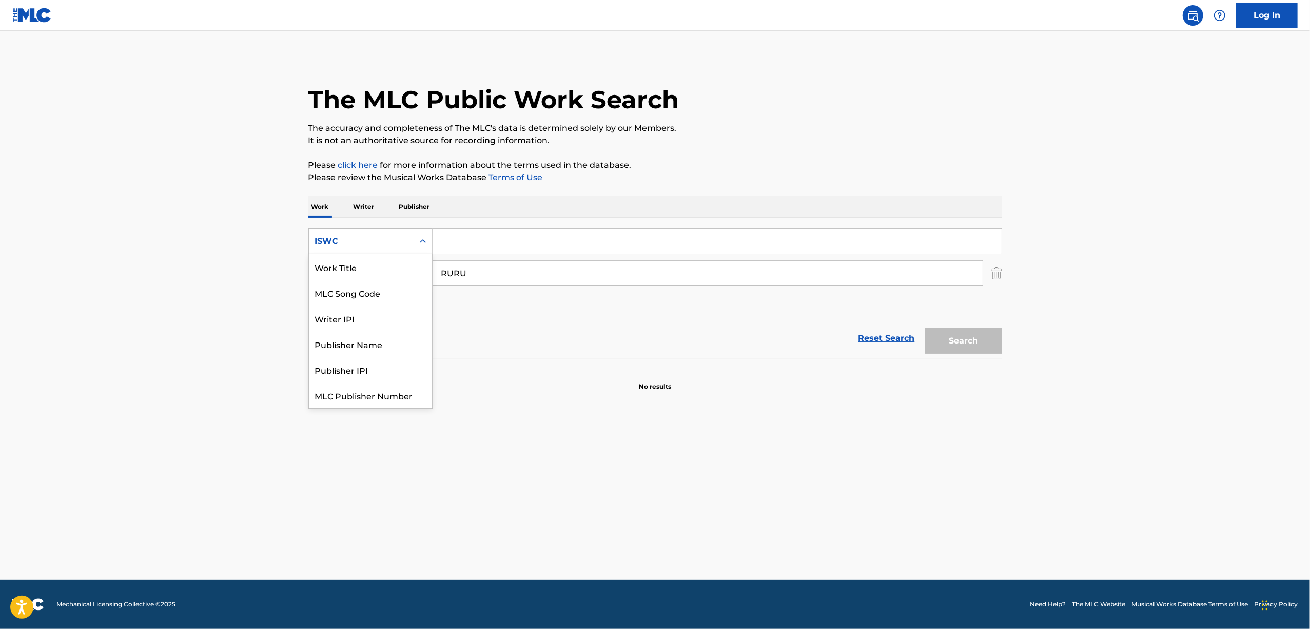
click at [429, 239] on div "Search Form" at bounding box center [423, 241] width 18 height 18
click at [397, 270] on div "Work Title" at bounding box center [370, 267] width 123 height 26
click at [470, 237] on input "Search Form" at bounding box center [717, 241] width 569 height 25
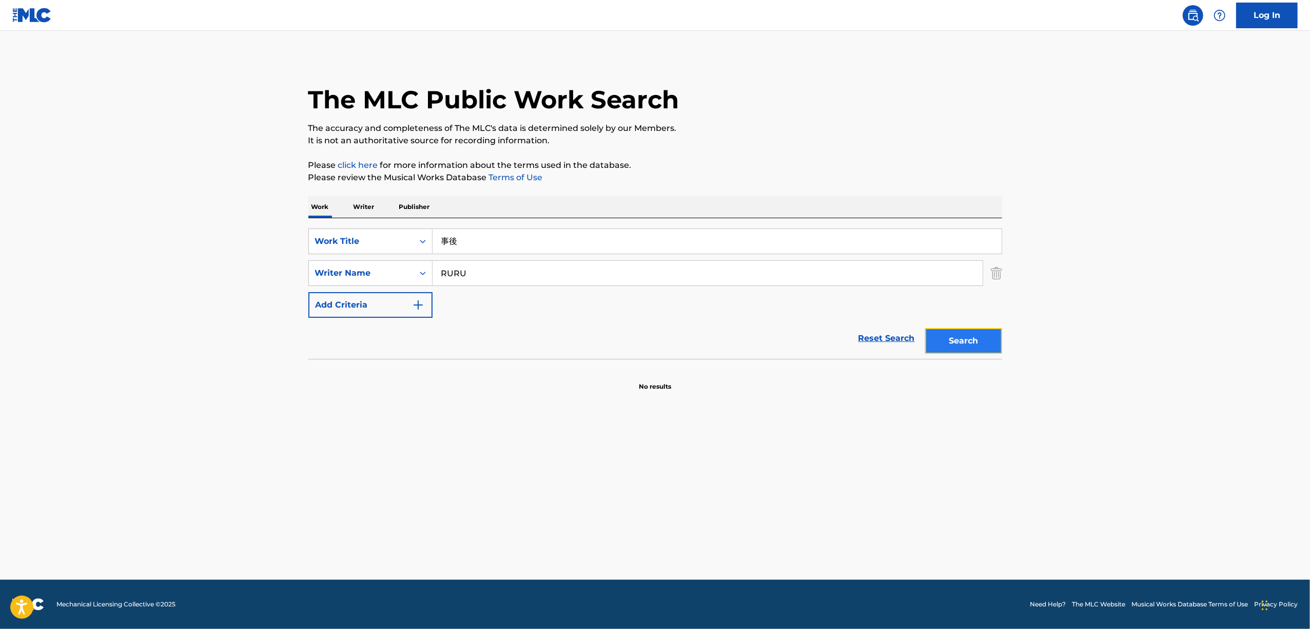
click at [975, 339] on button "Search" at bounding box center [963, 341] width 77 height 26
drag, startPoint x: 502, startPoint y: 239, endPoint x: 336, endPoint y: 268, distance: 168.7
click at [336, 268] on div "SearchWithCriteria425f5f7d-1ecd-4271-91d4-6badbf716056 Work Title 事後 SearchWith…" at bounding box center [655, 272] width 694 height 89
paste input "YABAI OKUSURI"
click at [985, 340] on button "Search" at bounding box center [963, 341] width 77 height 26
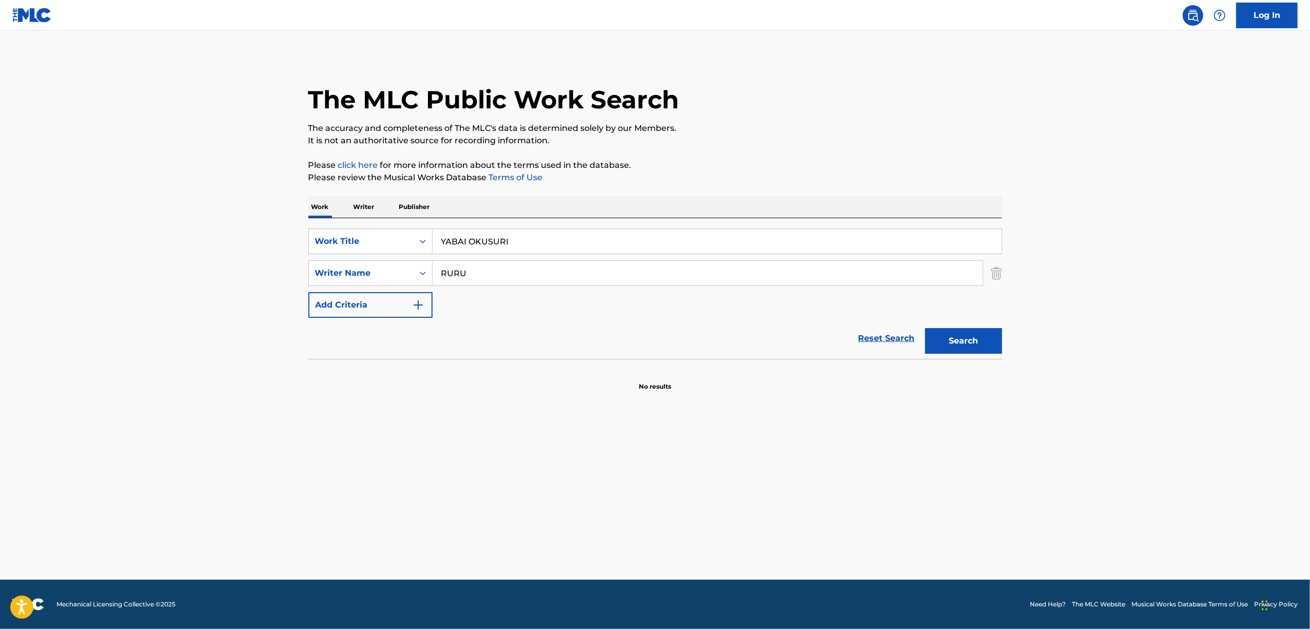
drag, startPoint x: 518, startPoint y: 240, endPoint x: 372, endPoint y: 259, distance: 147.5
click at [373, 259] on div "SearchWithCriteria425f5f7d-1ecd-4271-91d4-6badbf716056 Work Title YABAI OKUSURI…" at bounding box center [655, 272] width 694 height 89
paste input "ヤバいお薬"
click at [963, 342] on button "Search" at bounding box center [963, 341] width 77 height 26
drag, startPoint x: 472, startPoint y: 240, endPoint x: 398, endPoint y: 256, distance: 75.5
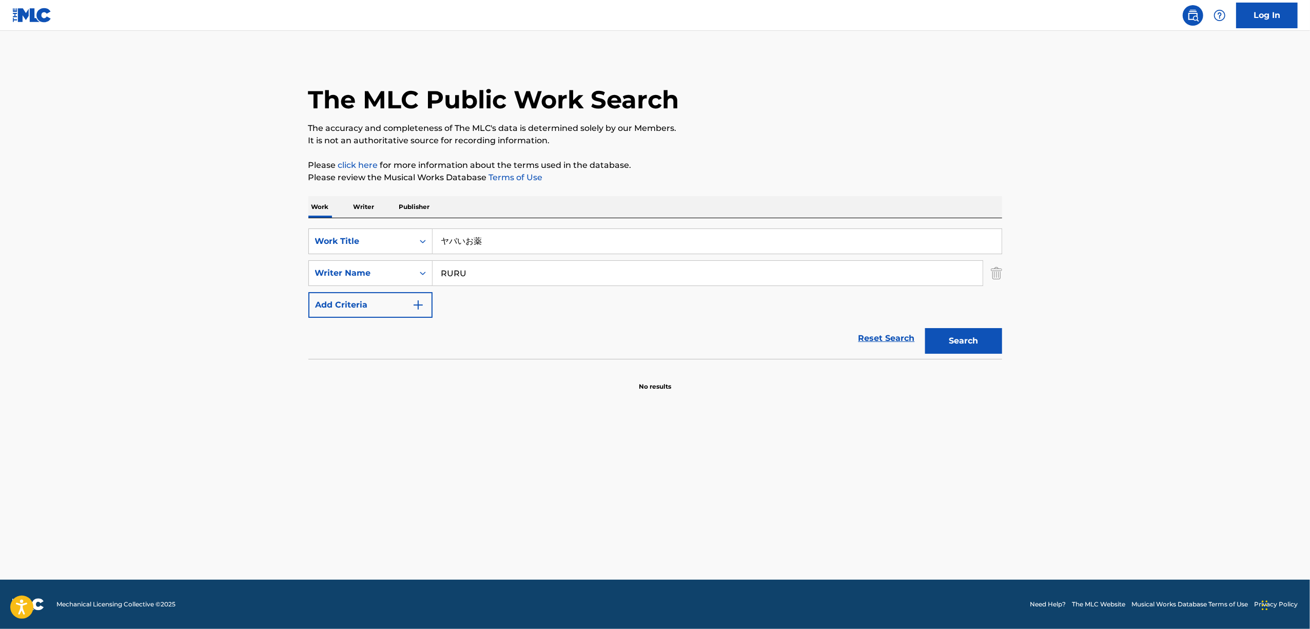
click at [398, 256] on div "SearchWithCriteria425f5f7d-1ecd-4271-91d4-6badbf716056 Work Title ヤバいお薬 SearchW…" at bounding box center [655, 272] width 694 height 89
paste input "PAPA SAGASHI"
drag, startPoint x: 409, startPoint y: 290, endPoint x: 337, endPoint y: 305, distance: 74.4
click at [337, 305] on div "SearchWithCriteria425f5f7d-1ecd-4271-91d4-6badbf716056 Work Title PAPA SAGASHI …" at bounding box center [655, 272] width 694 height 89
click at [464, 238] on input "PAPA SAGASHI" at bounding box center [717, 241] width 569 height 25
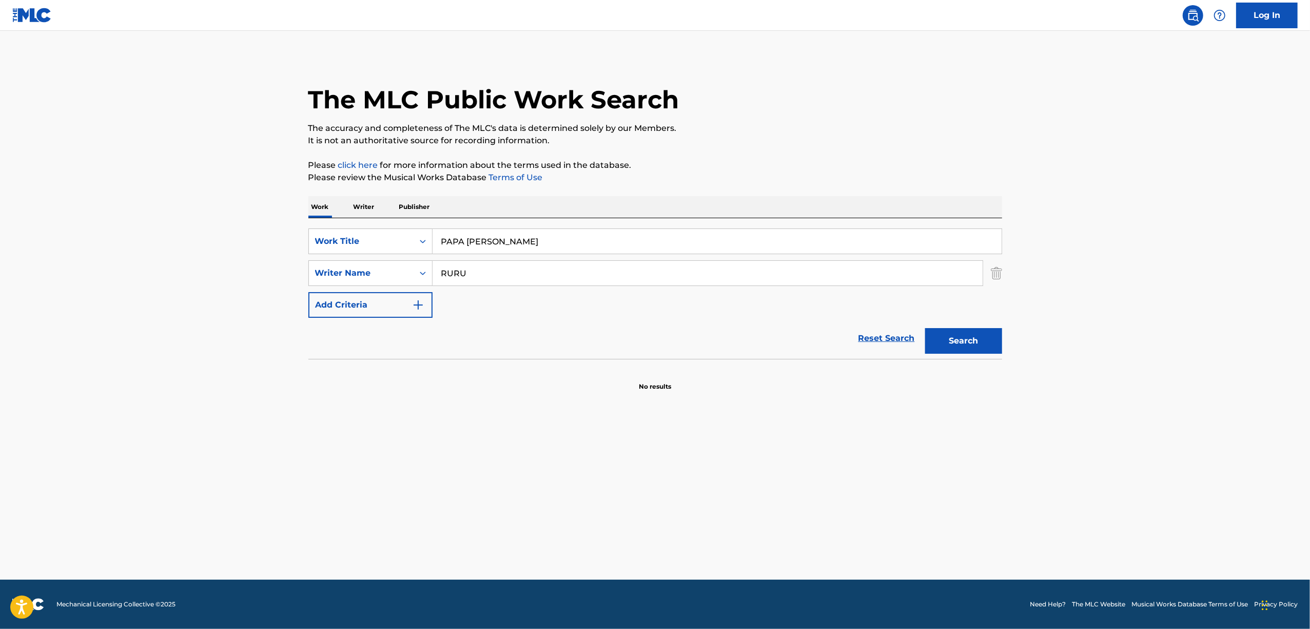
type input "PAPA SAGASHI"
drag, startPoint x: 475, startPoint y: 274, endPoint x: 245, endPoint y: 300, distance: 231.4
click at [245, 300] on main "The MLC Public Work Search The accuracy and completeness of The MLC's data is d…" at bounding box center [655, 305] width 1310 height 549
click at [977, 350] on button "Search" at bounding box center [963, 341] width 77 height 26
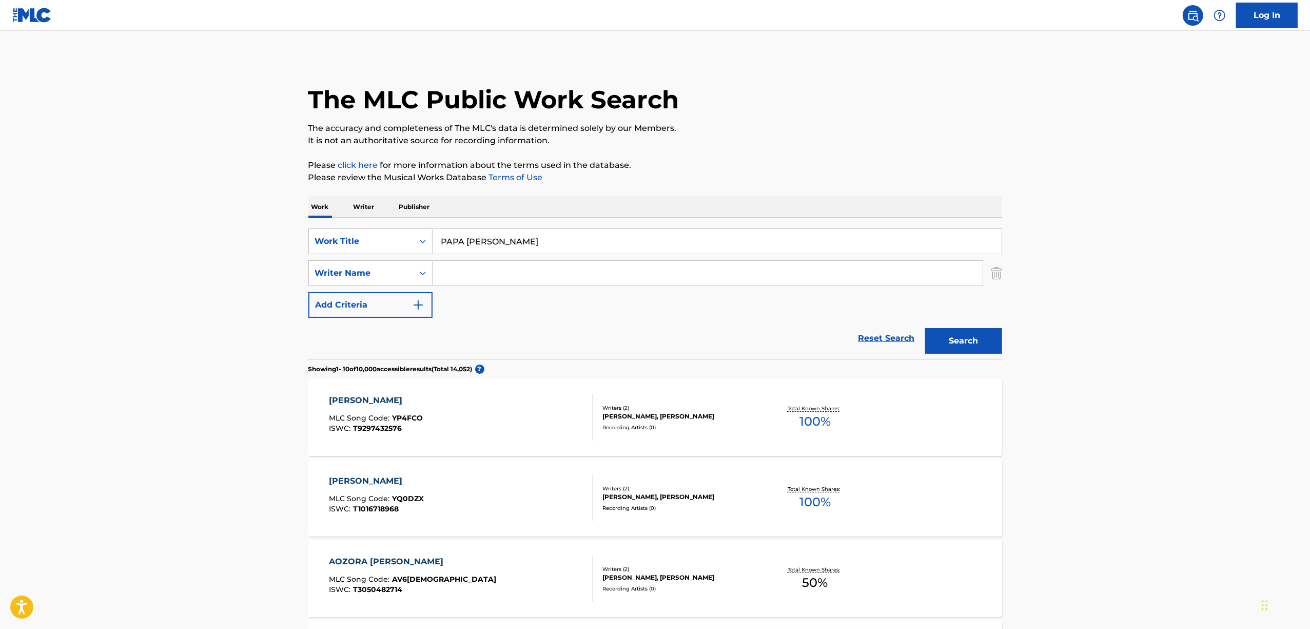
drag, startPoint x: 546, startPoint y: 243, endPoint x: 228, endPoint y: 297, distance: 322.7
click at [228, 297] on main "The MLC Public Work Search The accuracy and completeness of The MLC's data is d…" at bounding box center [655, 635] width 1310 height 1208
paste input "パパ探し"
click at [971, 339] on button "Search" at bounding box center [963, 341] width 77 height 26
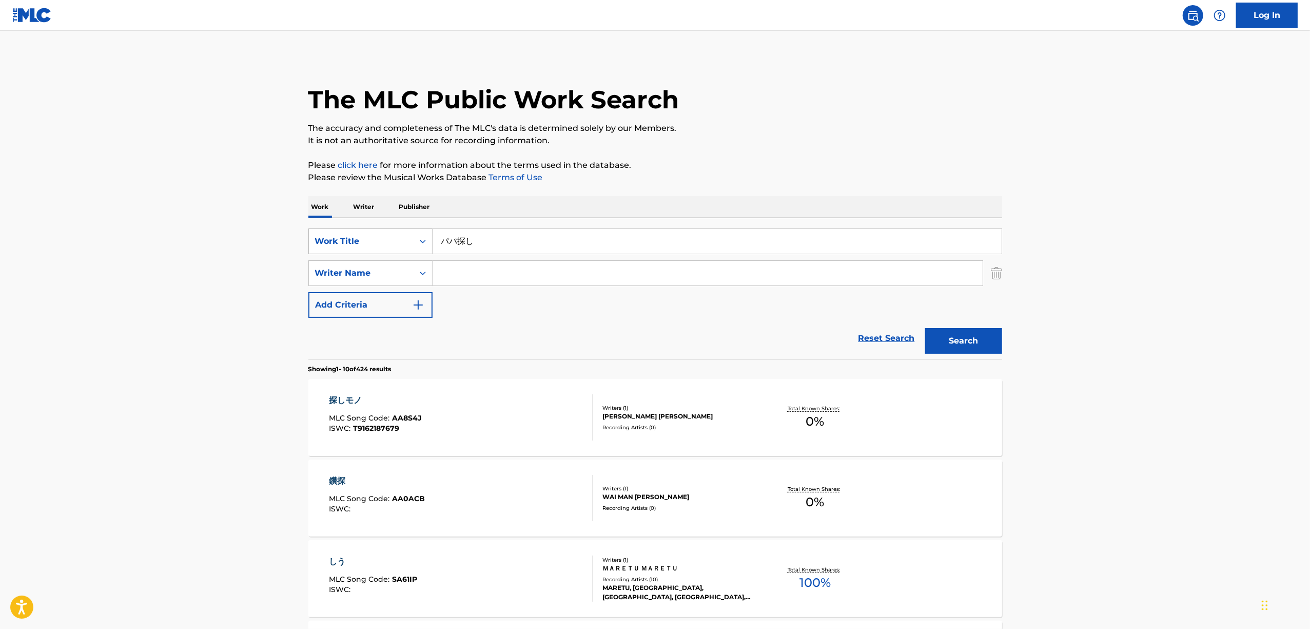
drag, startPoint x: 481, startPoint y: 242, endPoint x: 349, endPoint y: 253, distance: 131.8
click at [349, 253] on div "SearchWithCriteria425f5f7d-1ecd-4271-91d4-6badbf716056 Work Title パパ探し" at bounding box center [655, 241] width 694 height 26
paste input "YARINIGE CHUUI"
click at [985, 336] on button "Search" at bounding box center [963, 341] width 77 height 26
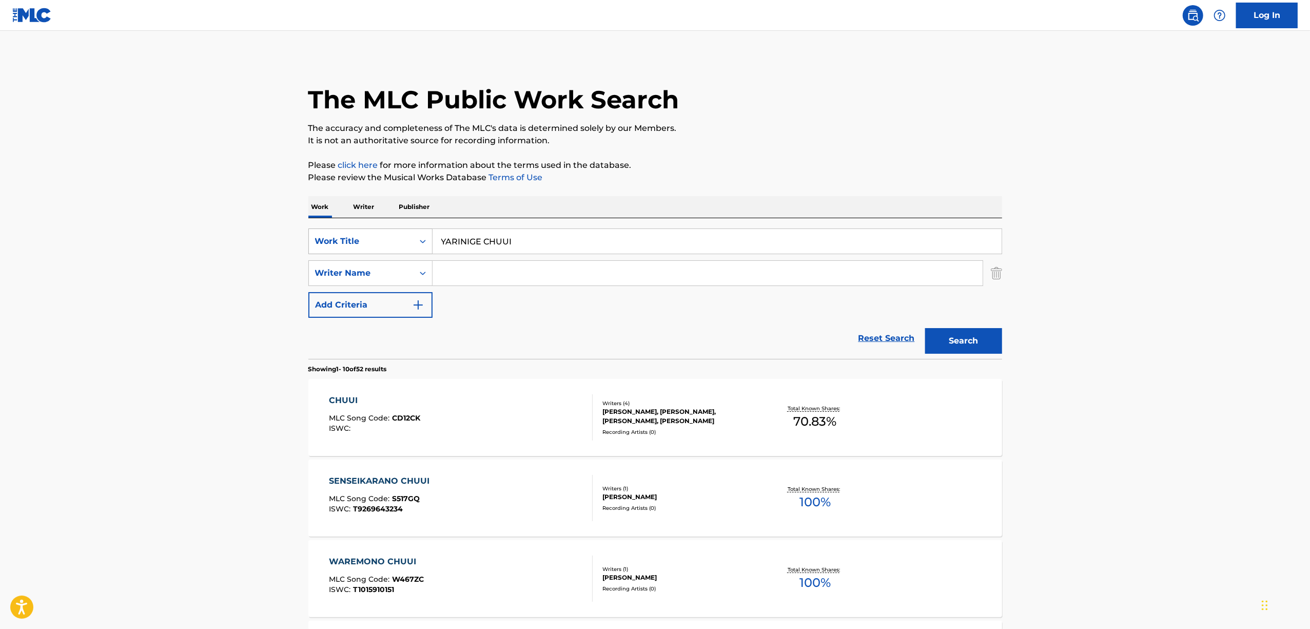
drag, startPoint x: 541, startPoint y: 238, endPoint x: 370, endPoint y: 249, distance: 171.2
click at [370, 249] on div "SearchWithCriteria425f5f7d-1ecd-4271-91d4-6badbf716056 Work Title YARINIGE CHUUI" at bounding box center [655, 241] width 694 height 26
paste input "ヤリ逃げ注意"
click at [973, 351] on button "Search" at bounding box center [963, 341] width 77 height 26
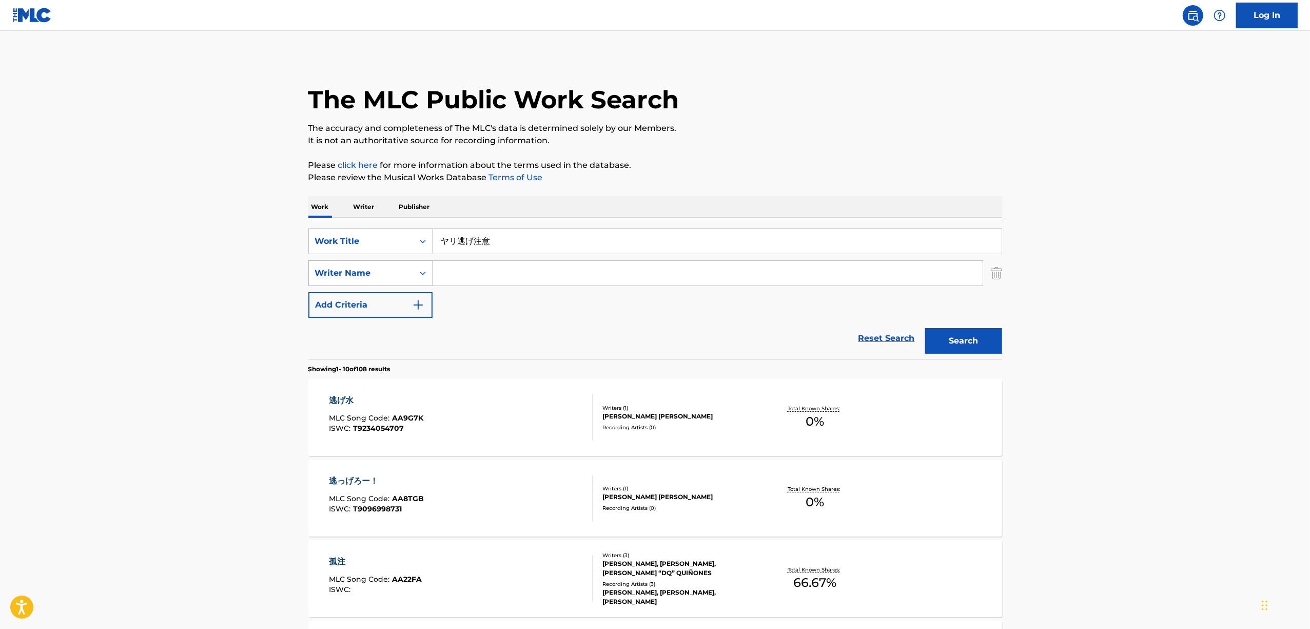
drag, startPoint x: 535, startPoint y: 240, endPoint x: 358, endPoint y: 260, distance: 177.6
click at [358, 260] on div "SearchWithCriteria425f5f7d-1ecd-4271-91d4-6badbf716056 Work Title ヤリ逃げ注意 Search…" at bounding box center [655, 272] width 694 height 89
paste input "YARINIGE CHUUI"
click at [941, 335] on button "Search" at bounding box center [963, 341] width 77 height 26
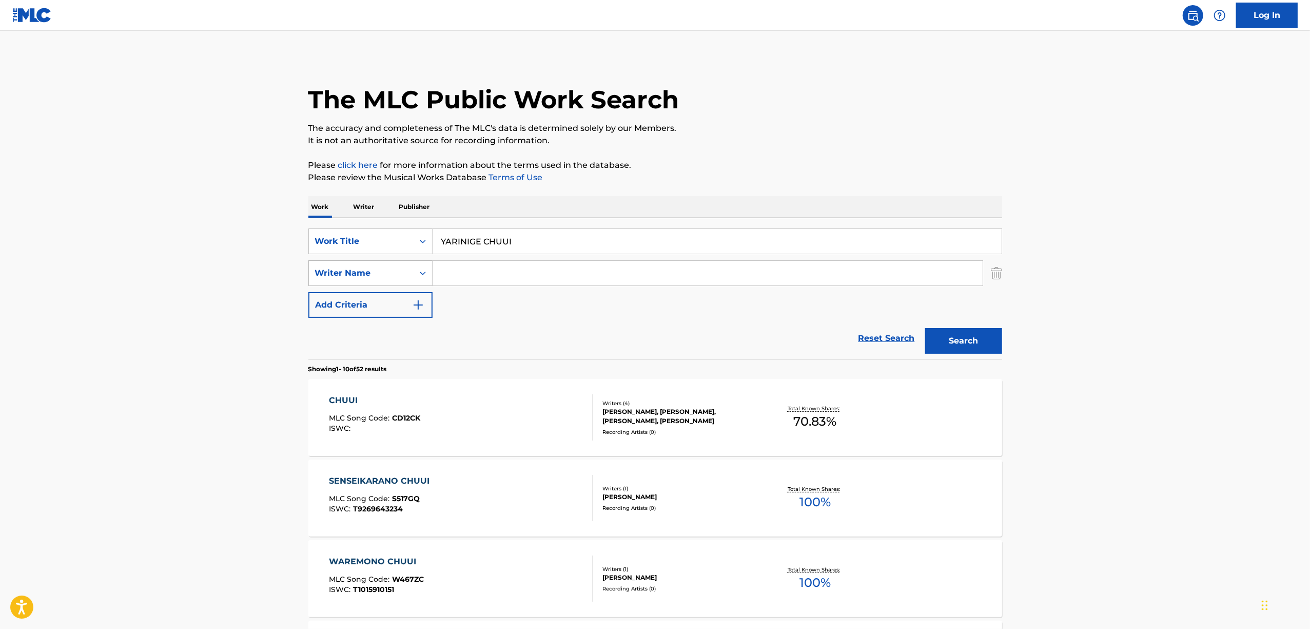
drag, startPoint x: 544, startPoint y: 243, endPoint x: 370, endPoint y: 268, distance: 175.7
click at [372, 268] on div "SearchWithCriteria425f5f7d-1ecd-4271-91d4-6badbf716056 Work Title YARINIGE CHUU…" at bounding box center [655, 272] width 694 height 89
paste input "SADISUTO"
click at [962, 334] on button "Search" at bounding box center [963, 341] width 77 height 26
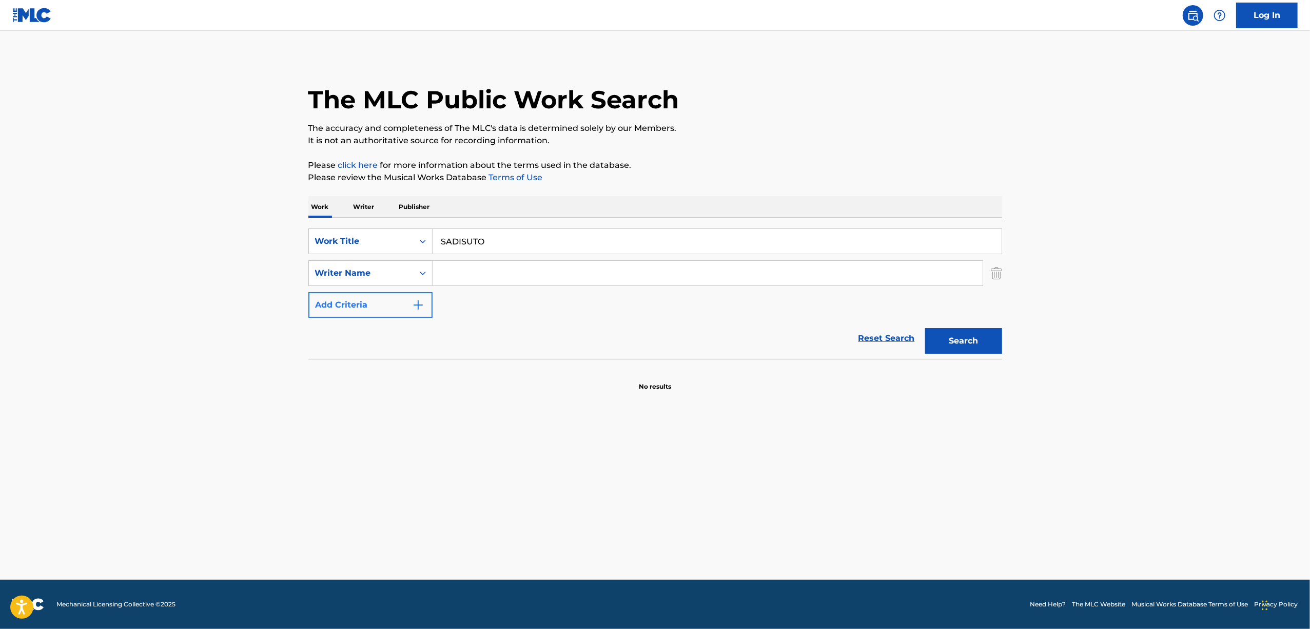
drag, startPoint x: 368, startPoint y: 286, endPoint x: 356, endPoint y: 294, distance: 14.7
click at [356, 294] on div "SearchWithCriteria425f5f7d-1ecd-4271-91d4-6badbf716056 Work Title SADISUTO Sear…" at bounding box center [655, 272] width 694 height 89
paste input "サディスト"
click at [960, 342] on button "Search" at bounding box center [963, 341] width 77 height 26
drag, startPoint x: 493, startPoint y: 247, endPoint x: 388, endPoint y: 258, distance: 105.2
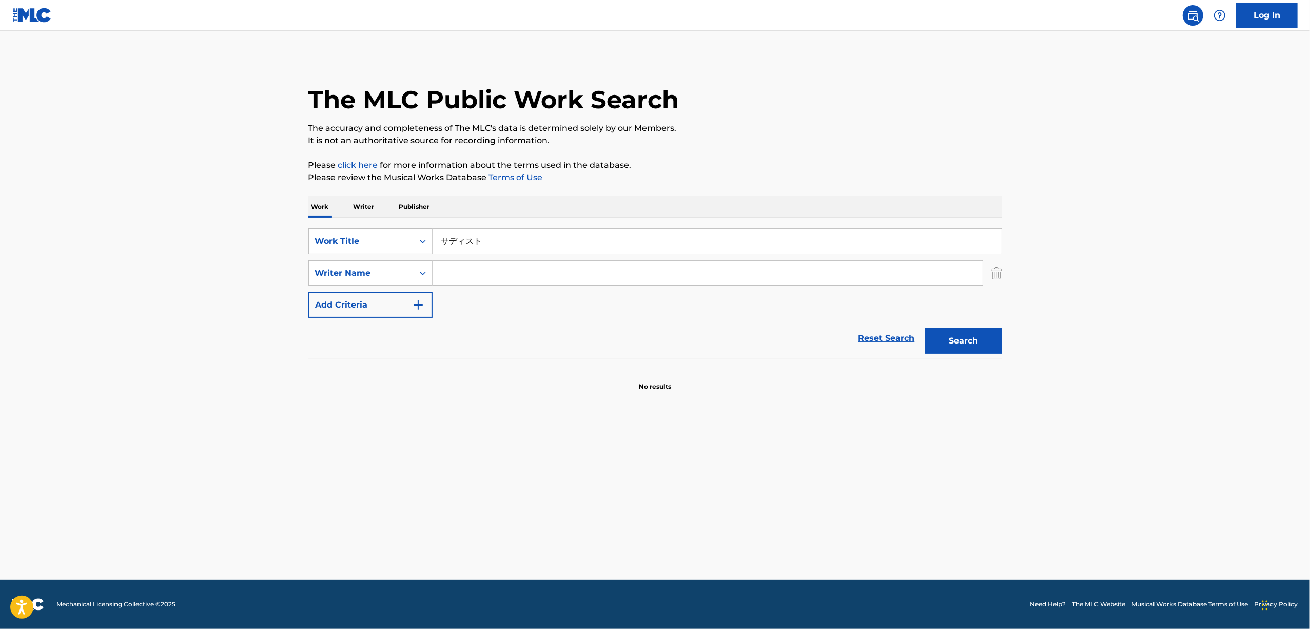
click at [389, 259] on div "SearchWithCriteria425f5f7d-1ecd-4271-91d4-6badbf716056 Work Title サディスト SearchW…" at bounding box center [655, 272] width 694 height 89
paste input "KAREWA KAMINI NATTA"
click at [976, 338] on button "Search" at bounding box center [963, 341] width 77 height 26
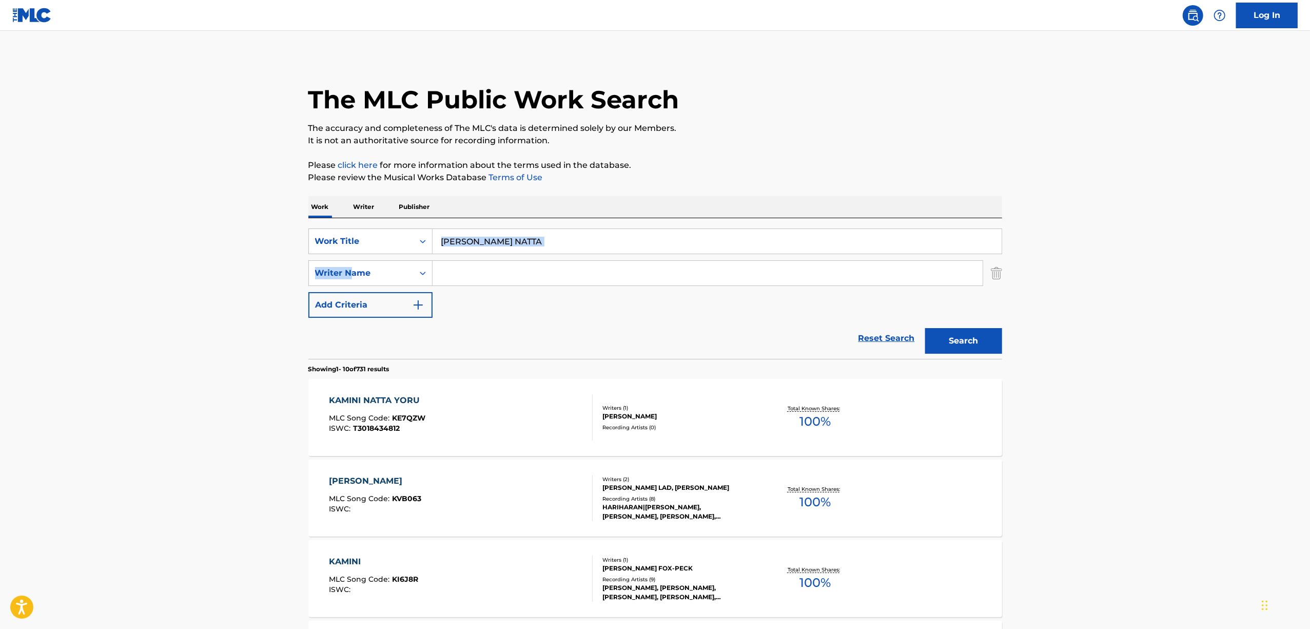
drag, startPoint x: 484, startPoint y: 245, endPoint x: 497, endPoint y: 269, distance: 26.6
click at [351, 274] on div "SearchWithCriteria425f5f7d-1ecd-4271-91d4-6badbf716056 Work Title KAREWA KAMINI…" at bounding box center [655, 288] width 694 height 141
drag, startPoint x: 495, startPoint y: 280, endPoint x: 530, endPoint y: 267, distance: 37.4
click at [498, 279] on input "Search Form" at bounding box center [708, 273] width 550 height 25
drag, startPoint x: 558, startPoint y: 257, endPoint x: 455, endPoint y: 241, distance: 104.9
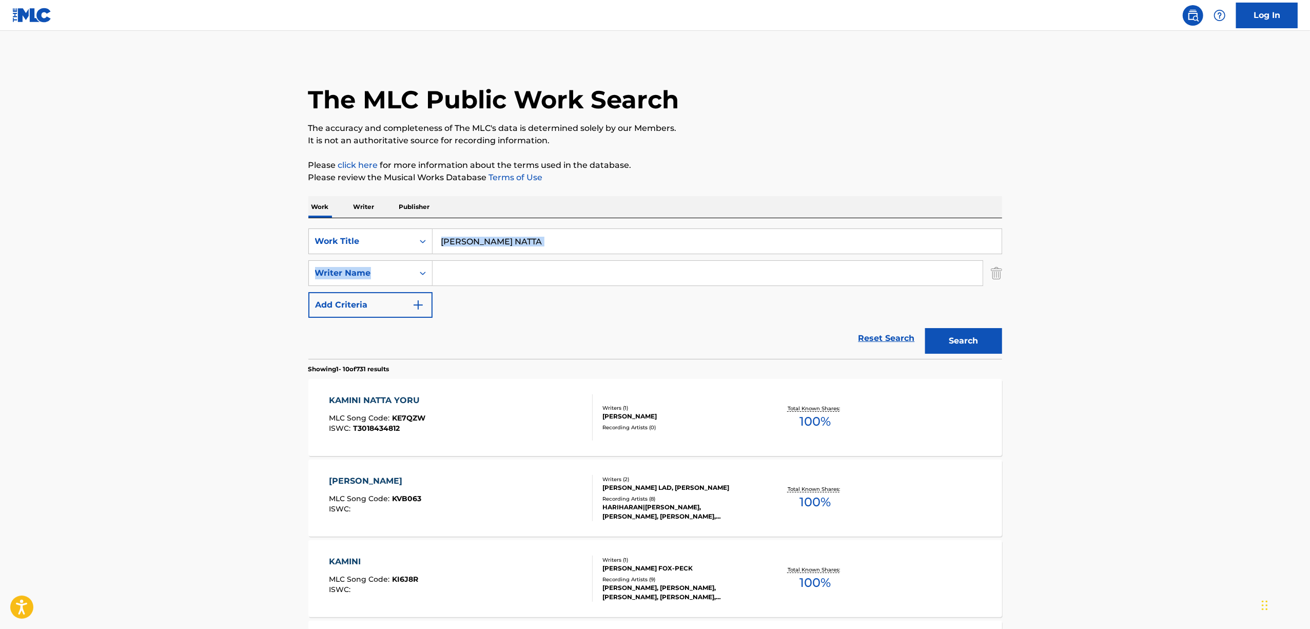
click at [429, 245] on div "SearchWithCriteria425f5f7d-1ecd-4271-91d4-6badbf716056 Work Title KAREWA KAMINI…" at bounding box center [655, 272] width 694 height 89
click at [560, 251] on input "KAREWA KAMINI NATTA" at bounding box center [717, 241] width 569 height 25
drag, startPoint x: 565, startPoint y: 240, endPoint x: 349, endPoint y: 269, distance: 217.4
click at [349, 269] on div "SearchWithCriteria425f5f7d-1ecd-4271-91d4-6badbf716056 Work Title KAREWA KAMINI…" at bounding box center [655, 272] width 694 height 89
paste input "YORUODORU SHIZUKU"
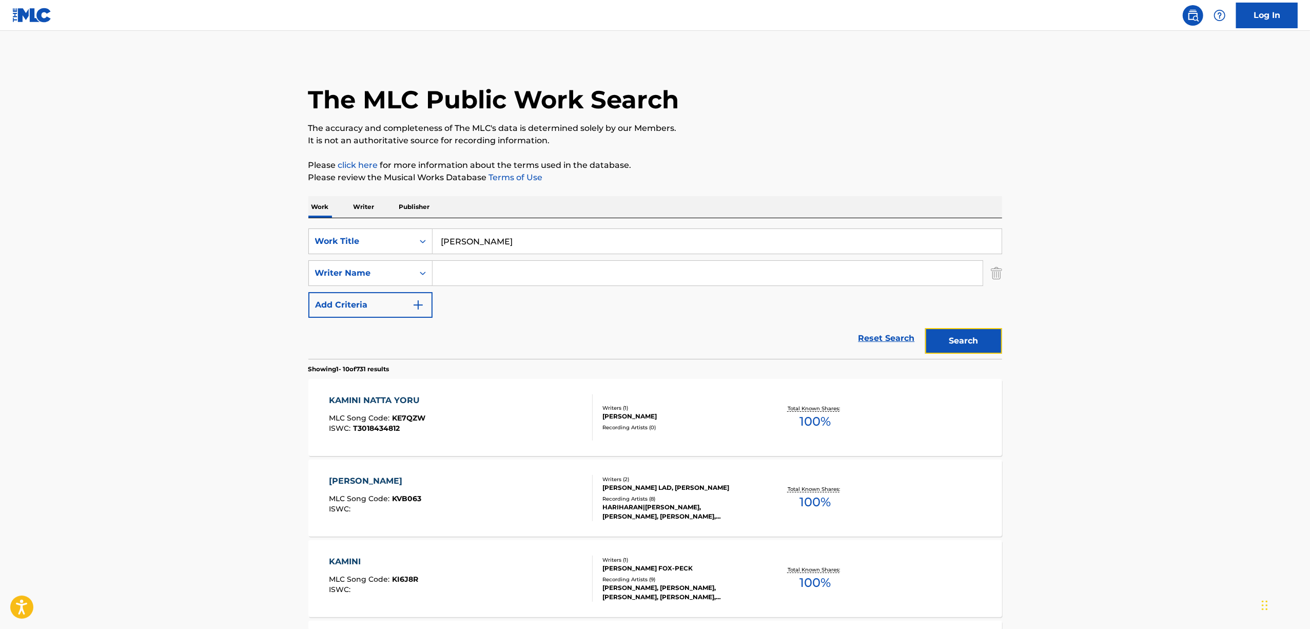
drag, startPoint x: 948, startPoint y: 350, endPoint x: 915, endPoint y: 337, distance: 35.4
click at [944, 350] on button "Search" at bounding box center [963, 341] width 77 height 26
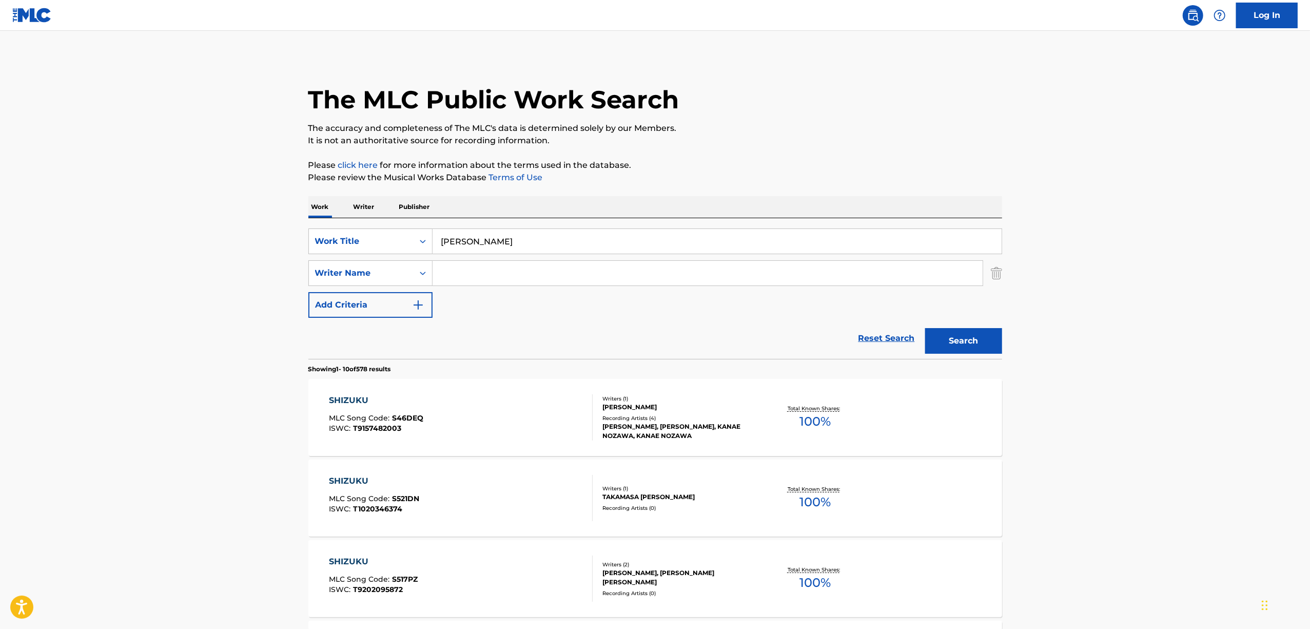
drag, startPoint x: 571, startPoint y: 239, endPoint x: 250, endPoint y: 247, distance: 320.3
click at [253, 247] on main "The MLC Public Work Search The accuracy and completeness of The MLC's data is d…" at bounding box center [655, 635] width 1310 height 1208
paste input "夜踊る雫"
drag, startPoint x: 948, startPoint y: 335, endPoint x: 943, endPoint y: 352, distance: 17.7
click at [947, 339] on button "Search" at bounding box center [963, 341] width 77 height 26
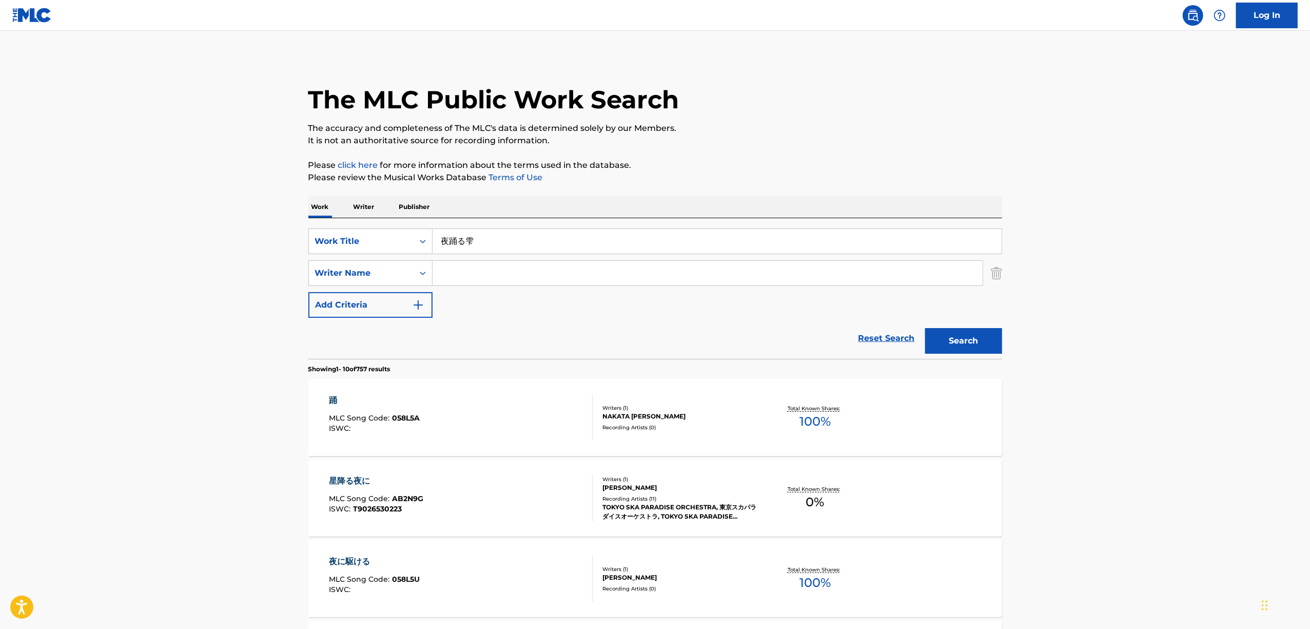
drag, startPoint x: 471, startPoint y: 263, endPoint x: 489, endPoint y: 246, distance: 24.0
click at [472, 263] on input "Search Form" at bounding box center [708, 273] width 550 height 25
click at [359, 247] on div "SearchWithCriteria425f5f7d-1ecd-4271-91d4-6badbf716056 Work Title 夜踊る雫" at bounding box center [655, 241] width 694 height 26
drag, startPoint x: 483, startPoint y: 259, endPoint x: 496, endPoint y: 249, distance: 16.1
click at [483, 260] on div "SearchWithCriteria425f5f7d-1ecd-4271-91d4-6badbf716056 Work Title 夜踊る雫 SearchWi…" at bounding box center [655, 272] width 694 height 89
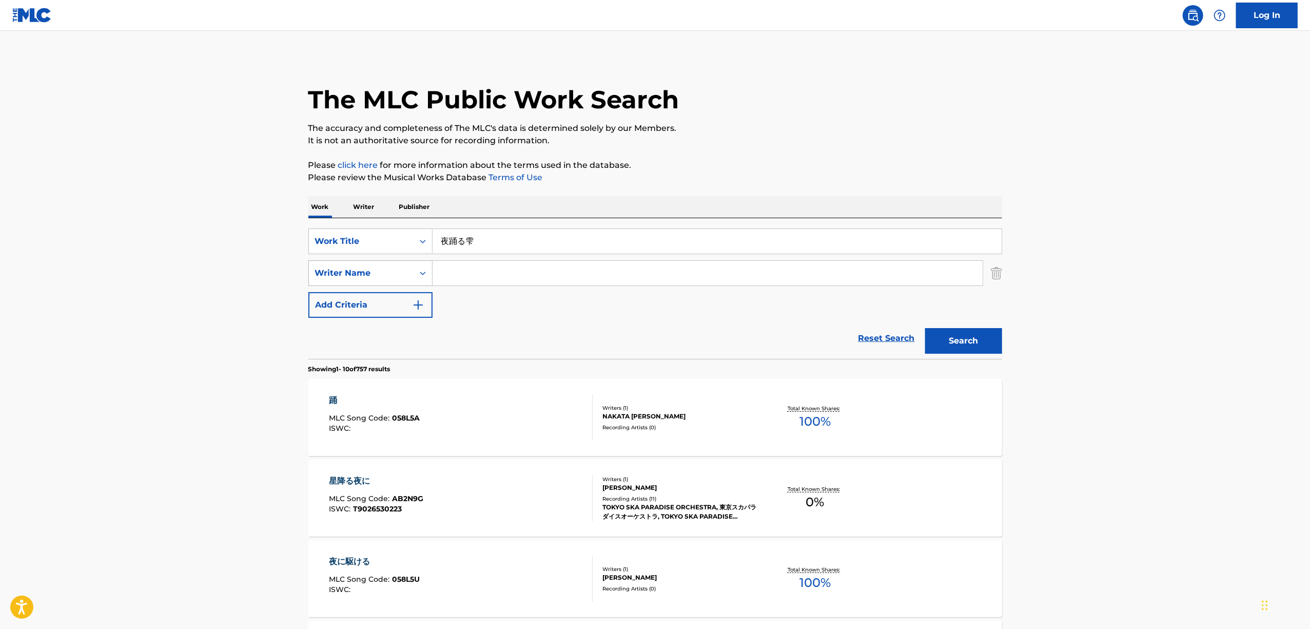
click at [335, 265] on div "SearchWithCriteria425f5f7d-1ecd-4271-91d4-6badbf716056 Work Title 夜踊る雫 SearchWi…" at bounding box center [655, 272] width 694 height 89
paste input "ROKKAKKEINO KAFUKA"
click at [946, 343] on button "Search" at bounding box center [963, 341] width 77 height 26
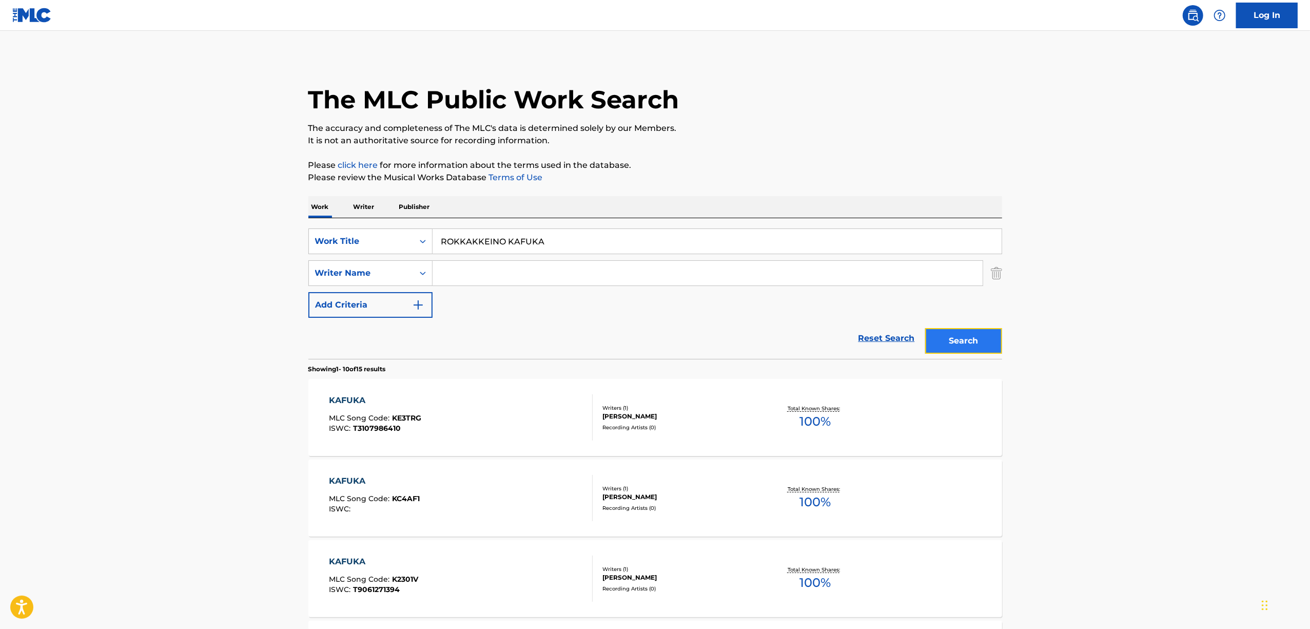
click at [935, 339] on button "Search" at bounding box center [963, 341] width 77 height 26
click at [935, 338] on button "Search" at bounding box center [963, 341] width 77 height 26
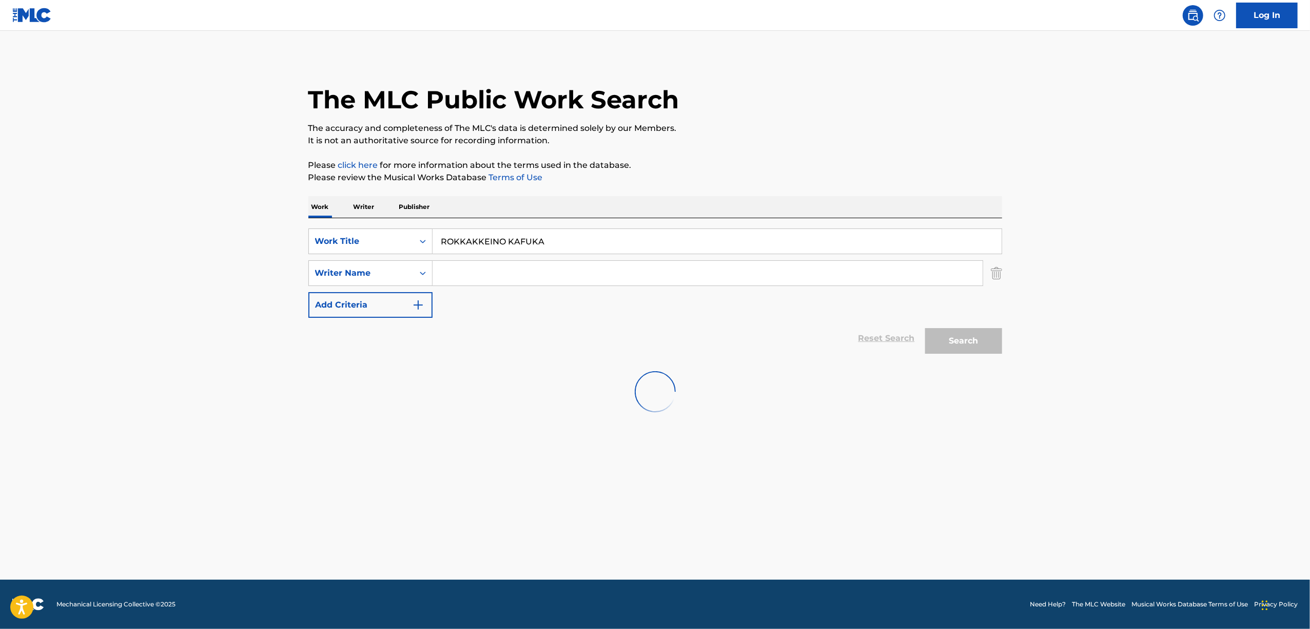
click at [1120, 312] on main "The MLC Public Work Search The accuracy and completeness of The MLC's data is d…" at bounding box center [655, 305] width 1310 height 549
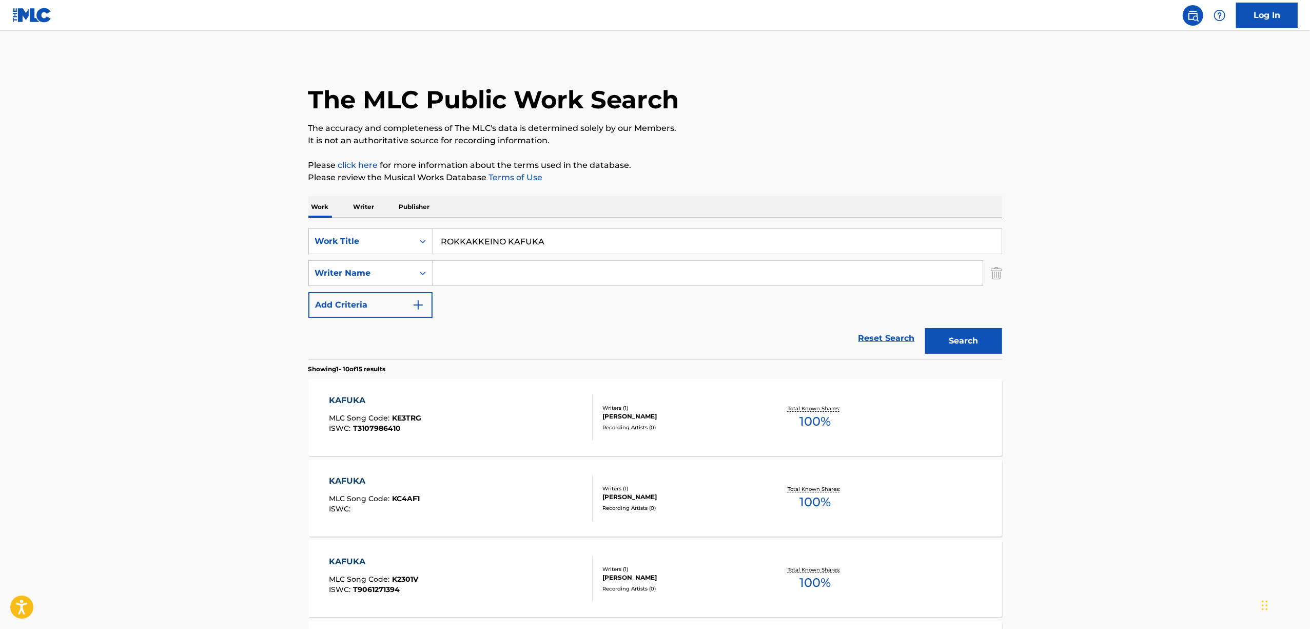
click at [169, 321] on main "The MLC Public Work Search The accuracy and completeness of The MLC's data is d…" at bounding box center [655, 635] width 1310 height 1208
drag, startPoint x: 586, startPoint y: 241, endPoint x: 230, endPoint y: 312, distance: 363.2
click at [131, 354] on main "The MLC Public Work Search The accuracy and completeness of The MLC's data is d…" at bounding box center [655, 635] width 1310 height 1208
drag, startPoint x: 510, startPoint y: 269, endPoint x: 552, endPoint y: 253, distance: 45.5
click at [511, 269] on input "Search Form" at bounding box center [708, 273] width 550 height 25
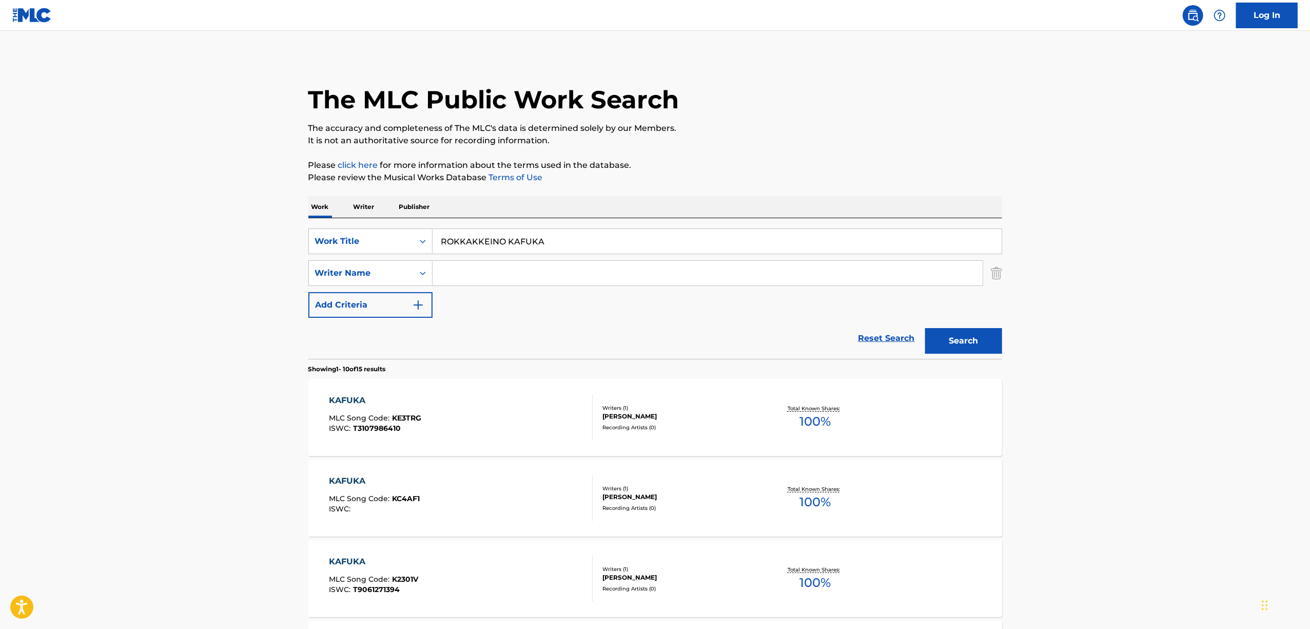
drag, startPoint x: 535, startPoint y: 241, endPoint x: 253, endPoint y: 317, distance: 291.3
click at [255, 317] on main "The MLC Public Work Search The accuracy and completeness of The MLC's data is d…" at bounding box center [655, 635] width 1310 height 1208
paste input "六角形のカフカ"
click at [960, 336] on button "Search" at bounding box center [963, 341] width 77 height 26
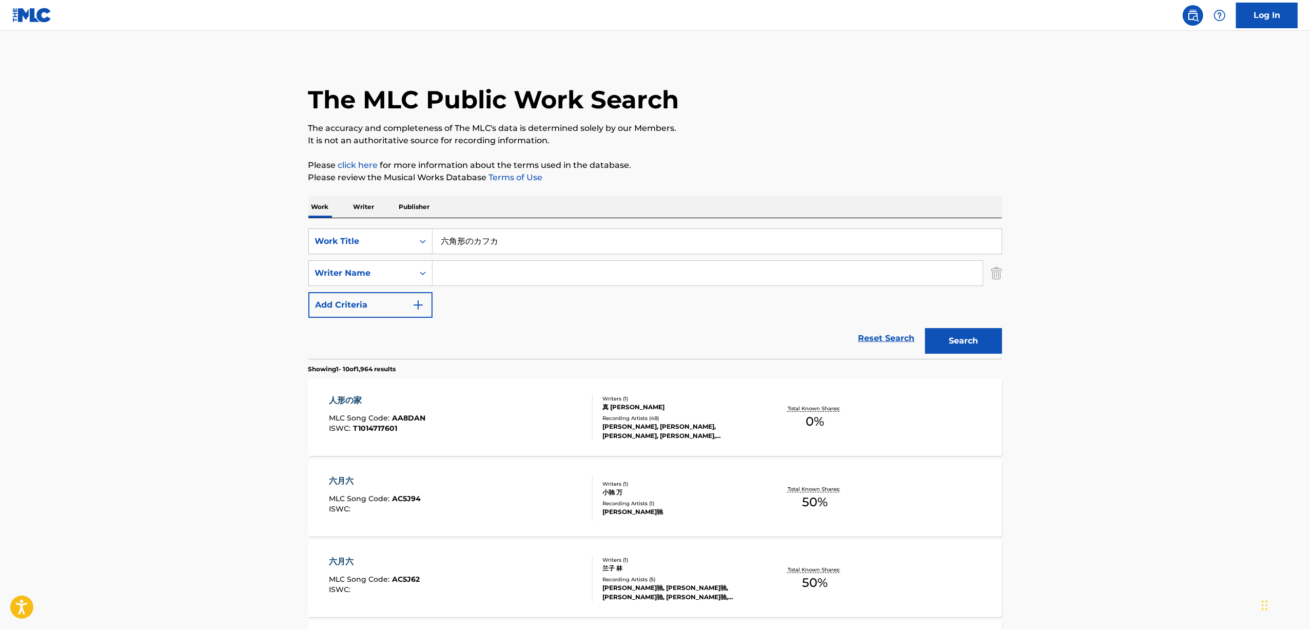
click at [481, 270] on input "Search Form" at bounding box center [708, 273] width 550 height 25
drag, startPoint x: 314, startPoint y: 300, endPoint x: 281, endPoint y: 306, distance: 33.3
click at [281, 306] on main "The MLC Public Work Search The accuracy and completeness of The MLC's data is d…" at bounding box center [655, 635] width 1310 height 1208
paste input "KONO TSUNDERE"
click at [960, 338] on button "Search" at bounding box center [963, 341] width 77 height 26
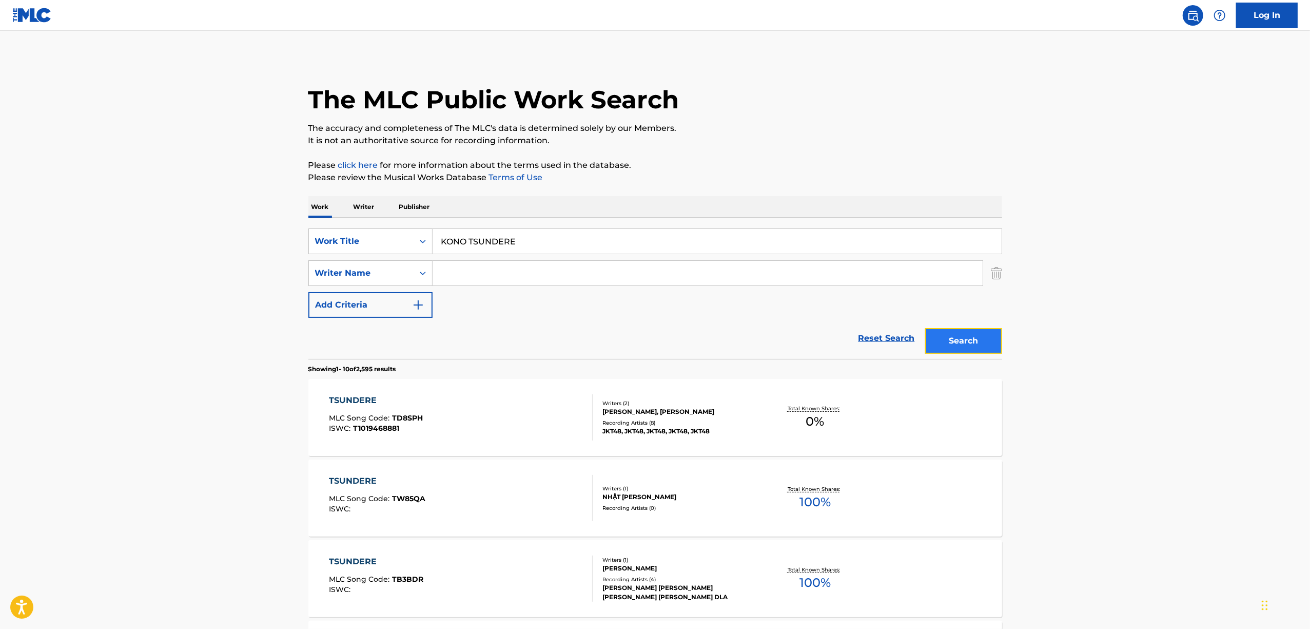
click at [977, 340] on button "Search" at bounding box center [963, 341] width 77 height 26
drag, startPoint x: 368, startPoint y: 278, endPoint x: 348, endPoint y: 289, distance: 23.2
click at [349, 288] on div "SearchWithCriteria425f5f7d-1ecd-4271-91d4-6badbf716056 Work Title KONO TSUNDERE…" at bounding box center [655, 288] width 694 height 141
click at [518, 271] on input "Search Form" at bounding box center [708, 273] width 550 height 25
click at [540, 247] on input "KONO TSUNDERE" at bounding box center [717, 241] width 569 height 25
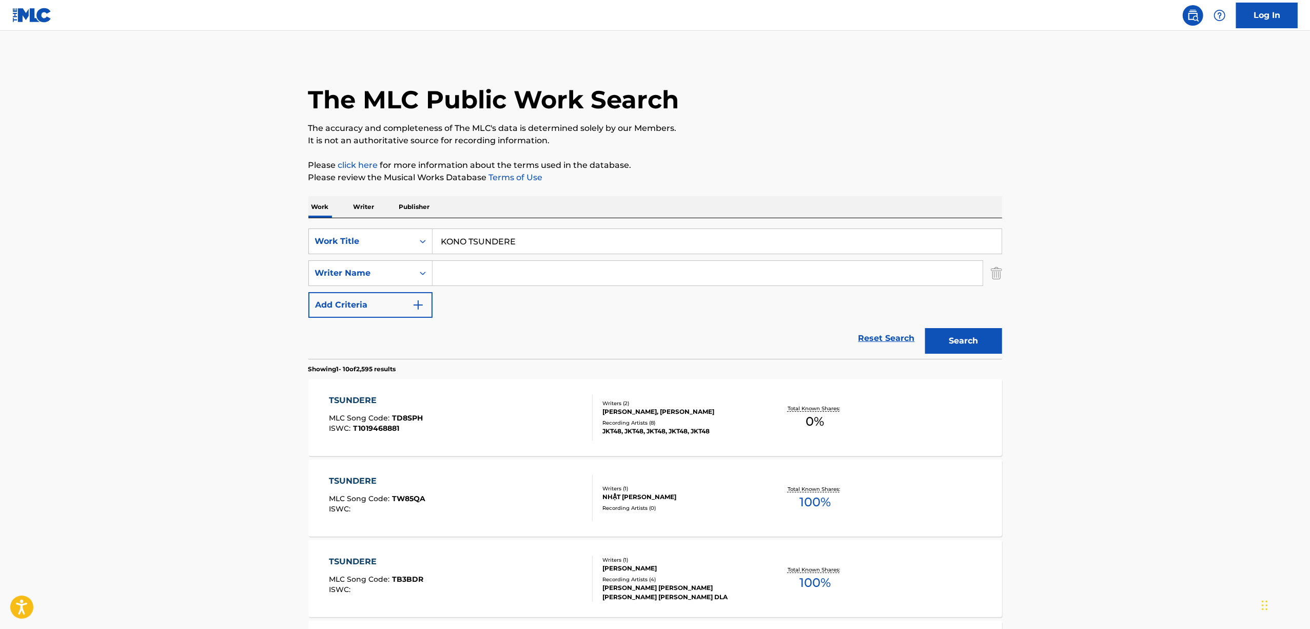
click at [492, 247] on input "KONO TSUNDERE" at bounding box center [717, 241] width 569 height 25
paste input "このツンデレ!"
click at [963, 331] on button "Search" at bounding box center [963, 341] width 77 height 26
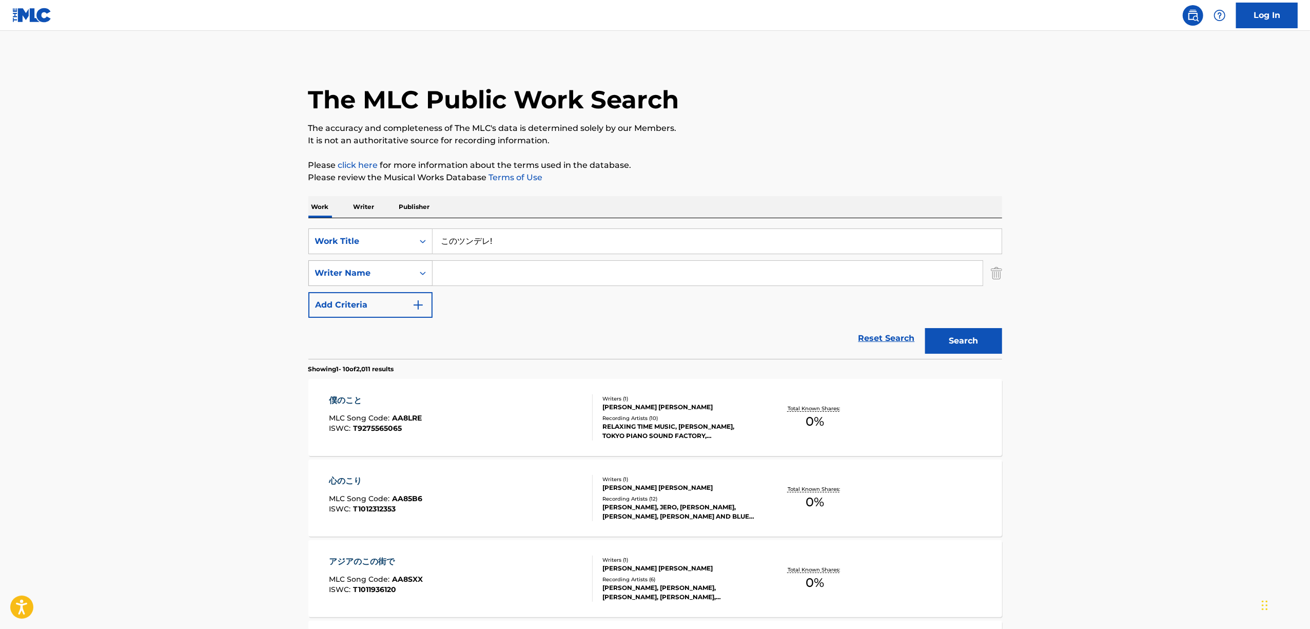
drag, startPoint x: 528, startPoint y: 237, endPoint x: 329, endPoint y: 264, distance: 200.9
click at [333, 264] on div "SearchWithCriteria425f5f7d-1ecd-4271-91d4-6badbf716056 Work Title このツンデレ! Searc…" at bounding box center [655, 272] width 694 height 89
paste input "KARESHINO FURISHITE KURENAI"
click at [959, 341] on button "Search" at bounding box center [963, 341] width 77 height 26
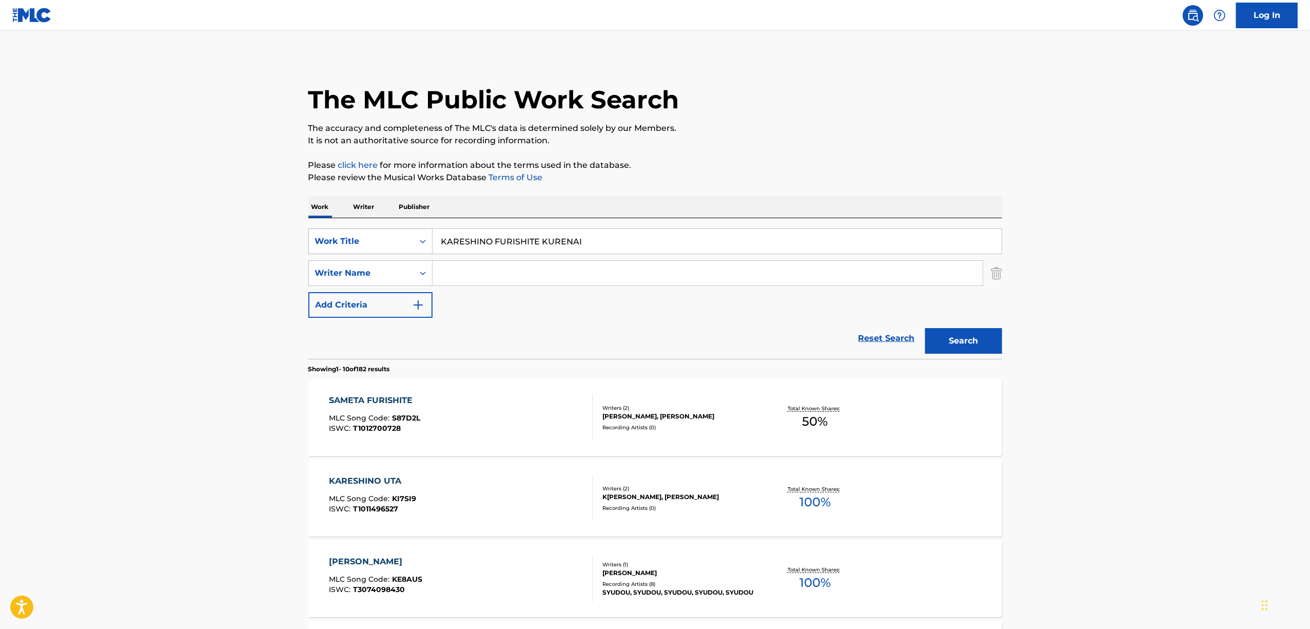
drag, startPoint x: 382, startPoint y: 257, endPoint x: 320, endPoint y: 253, distance: 62.2
click at [320, 253] on div "SearchWithCriteria425f5f7d-1ecd-4271-91d4-6badbf716056 Work Title KARESHINO FUR…" at bounding box center [655, 241] width 694 height 26
paste input "HANANI NAKU"
click at [462, 243] on input "HANANI NAKU" at bounding box center [717, 241] width 569 height 25
click at [974, 323] on div "Search" at bounding box center [961, 338] width 82 height 41
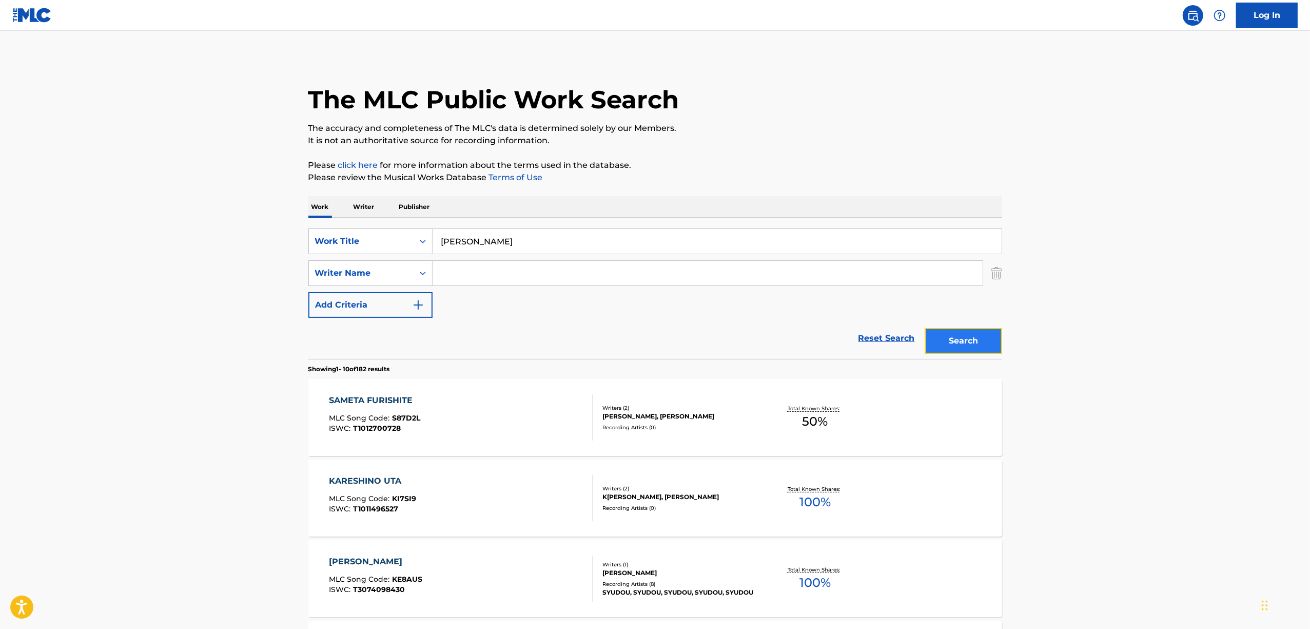
click at [954, 344] on button "Search" at bounding box center [963, 341] width 77 height 26
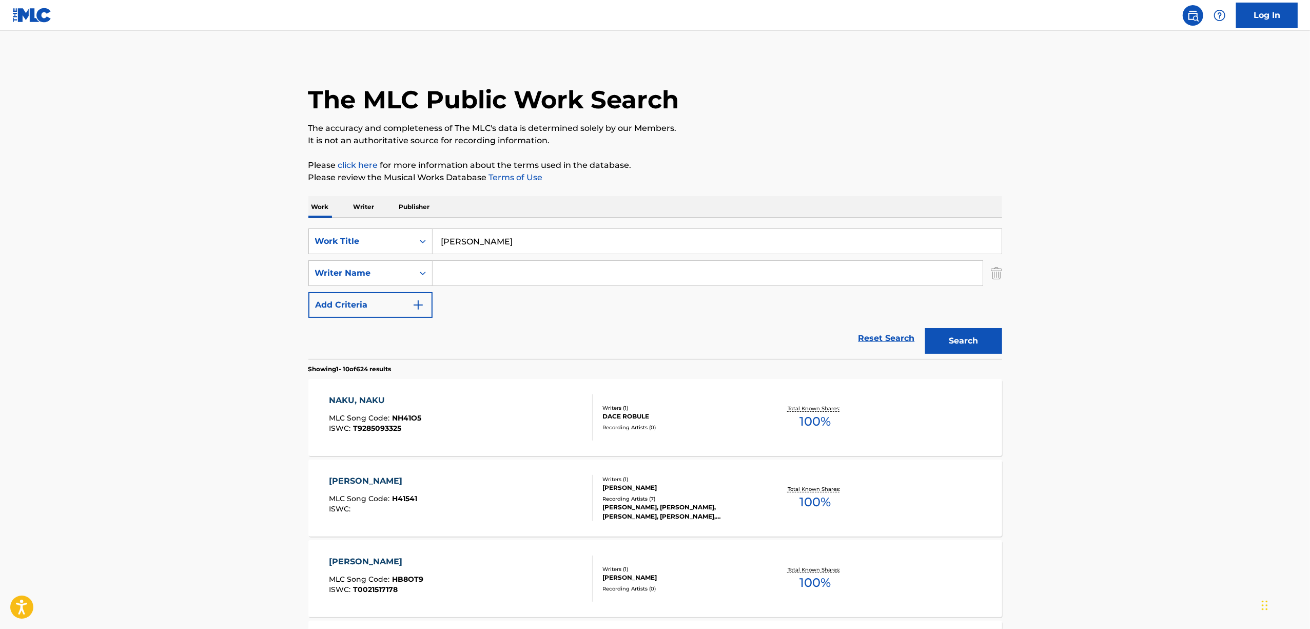
drag, startPoint x: 538, startPoint y: 248, endPoint x: 346, endPoint y: 259, distance: 192.2
click at [347, 259] on div "SearchWithCriteria425f5f7d-1ecd-4271-91d4-6badbf716056 Work Title HANANI NAKU S…" at bounding box center [655, 272] width 694 height 89
paste input "花に鳴く"
drag, startPoint x: 949, startPoint y: 340, endPoint x: 927, endPoint y: 325, distance: 26.3
click at [943, 333] on button "Search" at bounding box center [963, 341] width 77 height 26
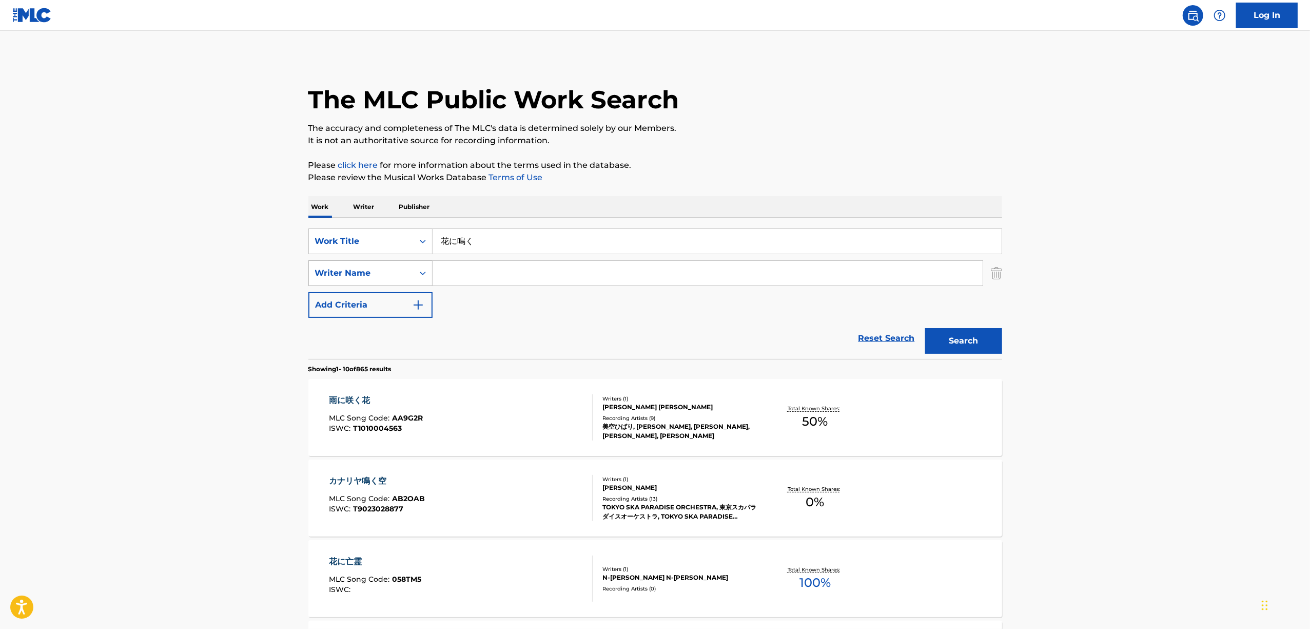
drag, startPoint x: 379, startPoint y: 268, endPoint x: 370, endPoint y: 269, distance: 8.8
click at [372, 269] on div "SearchWithCriteria425f5f7d-1ecd-4271-91d4-6badbf716056 Work Title 花に鳴く SearchWi…" at bounding box center [655, 272] width 694 height 89
paste input "洗脳機関"
click at [960, 347] on button "Search" at bounding box center [963, 341] width 77 height 26
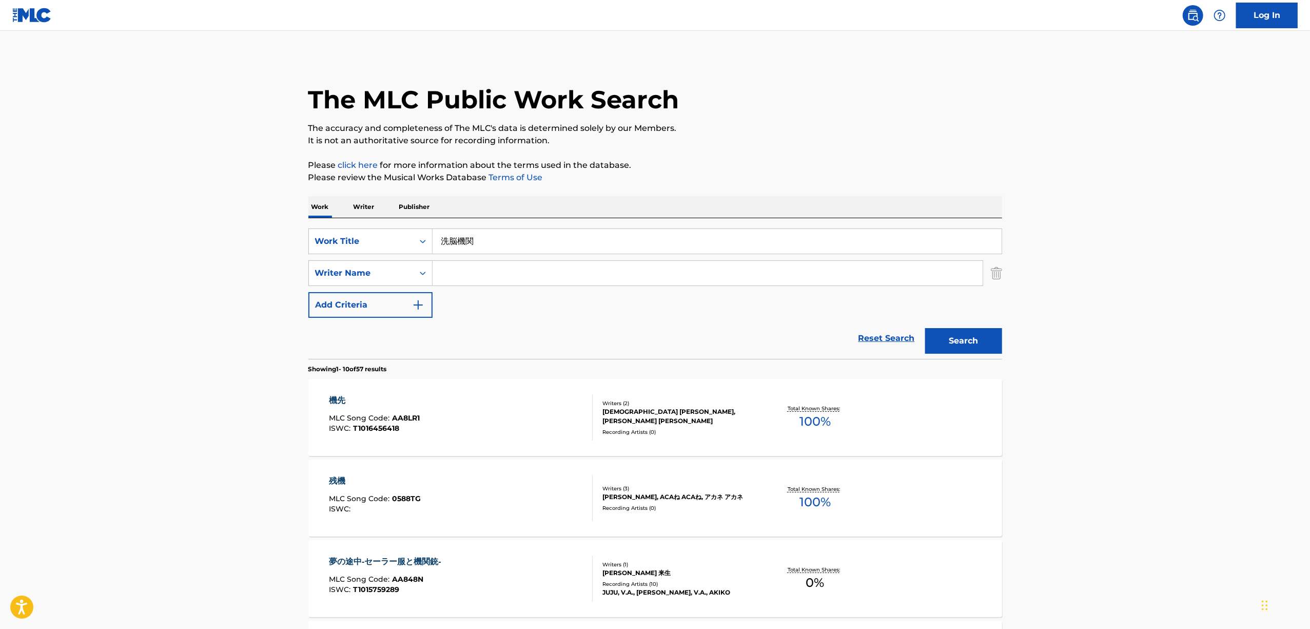
click at [450, 265] on input "Search Form" at bounding box center [708, 273] width 550 height 25
drag, startPoint x: 476, startPoint y: 247, endPoint x: 382, endPoint y: 258, distance: 94.5
click at [382, 258] on div "SearchWithCriteria425f5f7d-1ecd-4271-91d4-6badbf716056 Work Title 洗脳機関 SearchWi…" at bounding box center [655, 272] width 694 height 89
paste input "ONEGAI KAMISAMA"
type input "ONEGAI KAMISAMA"
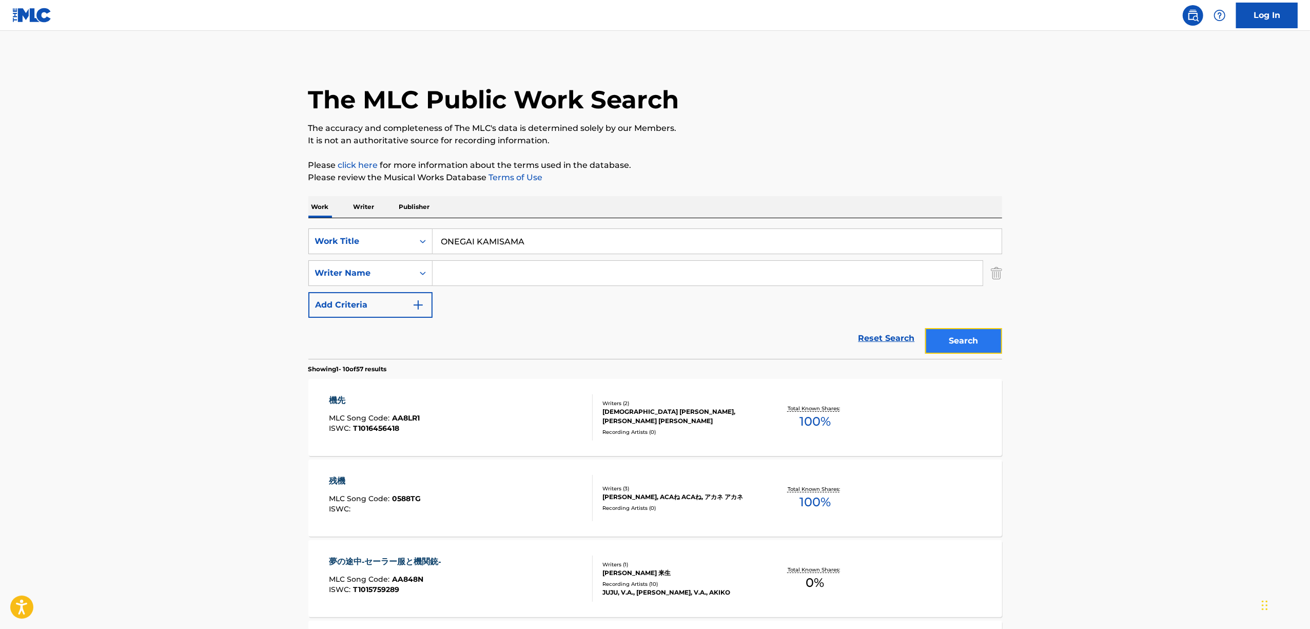
click at [984, 335] on button "Search" at bounding box center [963, 341] width 77 height 26
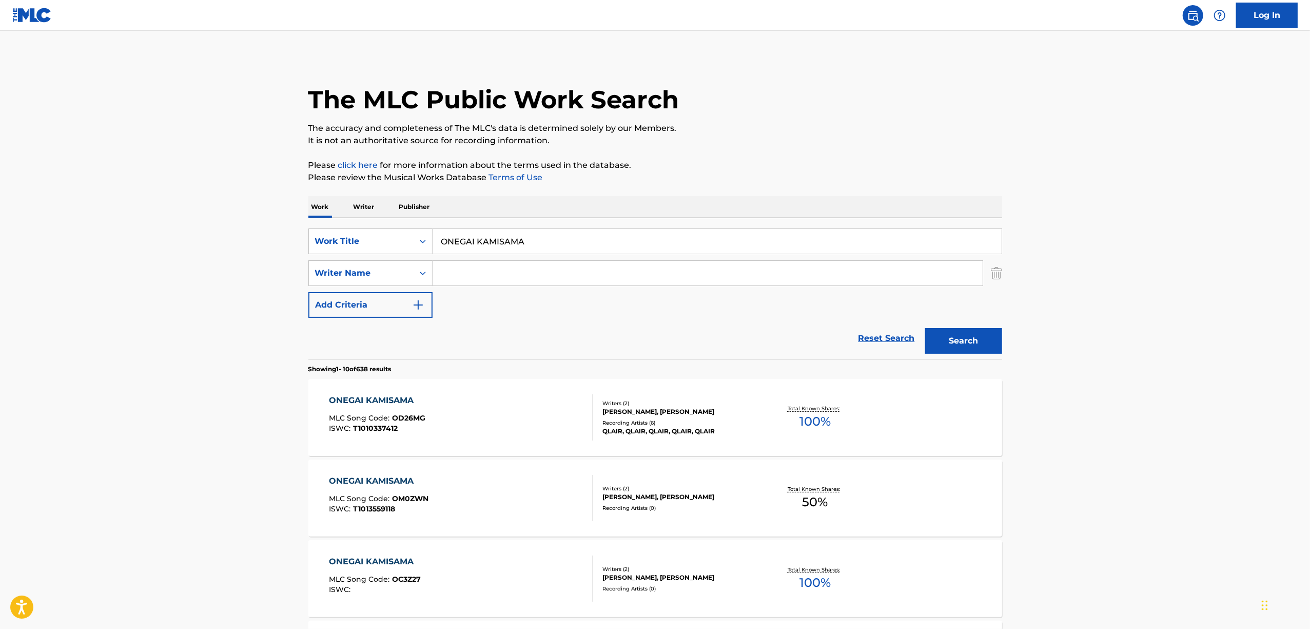
click at [1112, 393] on main "The MLC Public Work Search The accuracy and completeness of The MLC's data is d…" at bounding box center [655, 635] width 1310 height 1208
click at [1136, 415] on main "The MLC Public Work Search The accuracy and completeness of The MLC's data is d…" at bounding box center [655, 635] width 1310 height 1208
click at [1106, 342] on main "The MLC Public Work Search The accuracy and completeness of The MLC's data is d…" at bounding box center [655, 635] width 1310 height 1208
click at [1123, 334] on main "The MLC Public Work Search The accuracy and completeness of The MLC's data is d…" at bounding box center [655, 635] width 1310 height 1208
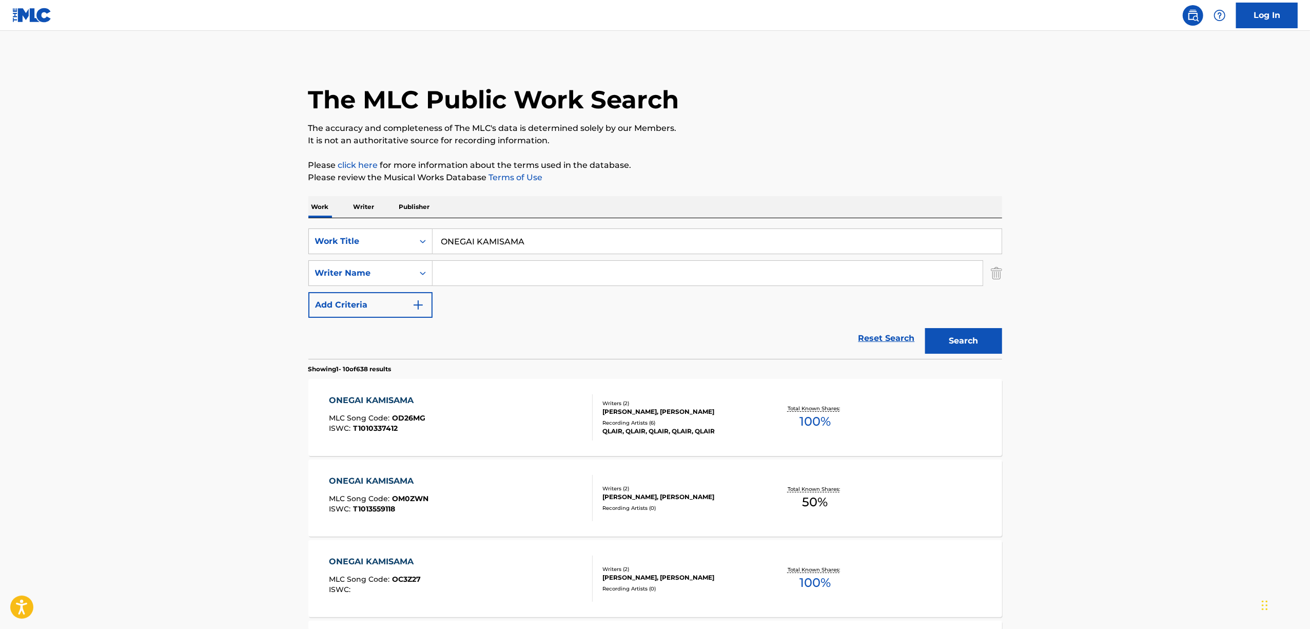
click at [1094, 329] on main "The MLC Public Work Search The accuracy and completeness of The MLC's data is d…" at bounding box center [655, 635] width 1310 height 1208
click at [1094, 328] on main "The MLC Public Work Search The accuracy and completeness of The MLC's data is d…" at bounding box center [655, 635] width 1310 height 1208
drag, startPoint x: 1094, startPoint y: 328, endPoint x: 1093, endPoint y: 339, distance: 10.8
click at [1092, 335] on main "The MLC Public Work Search The accuracy and completeness of The MLC's data is d…" at bounding box center [655, 635] width 1310 height 1208
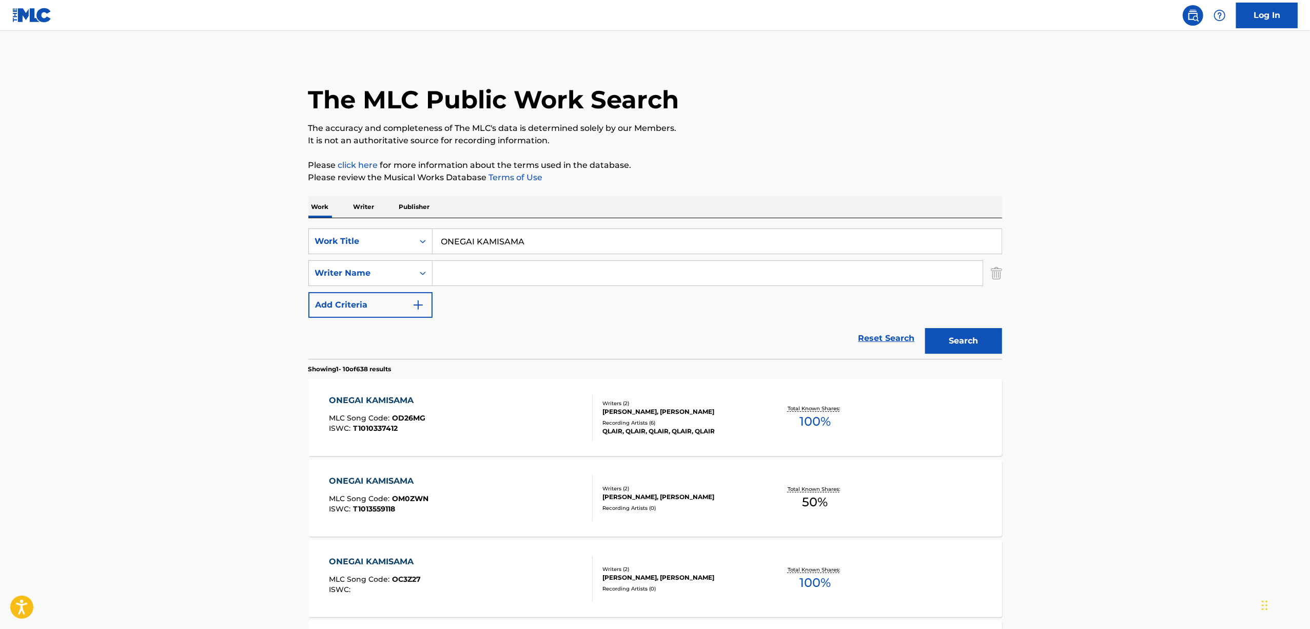
click at [1105, 356] on main "The MLC Public Work Search The accuracy and completeness of The MLC's data is d…" at bounding box center [655, 635] width 1310 height 1208
click at [1140, 345] on main "The MLC Public Work Search The accuracy and completeness of The MLC's data is d…" at bounding box center [655, 635] width 1310 height 1208
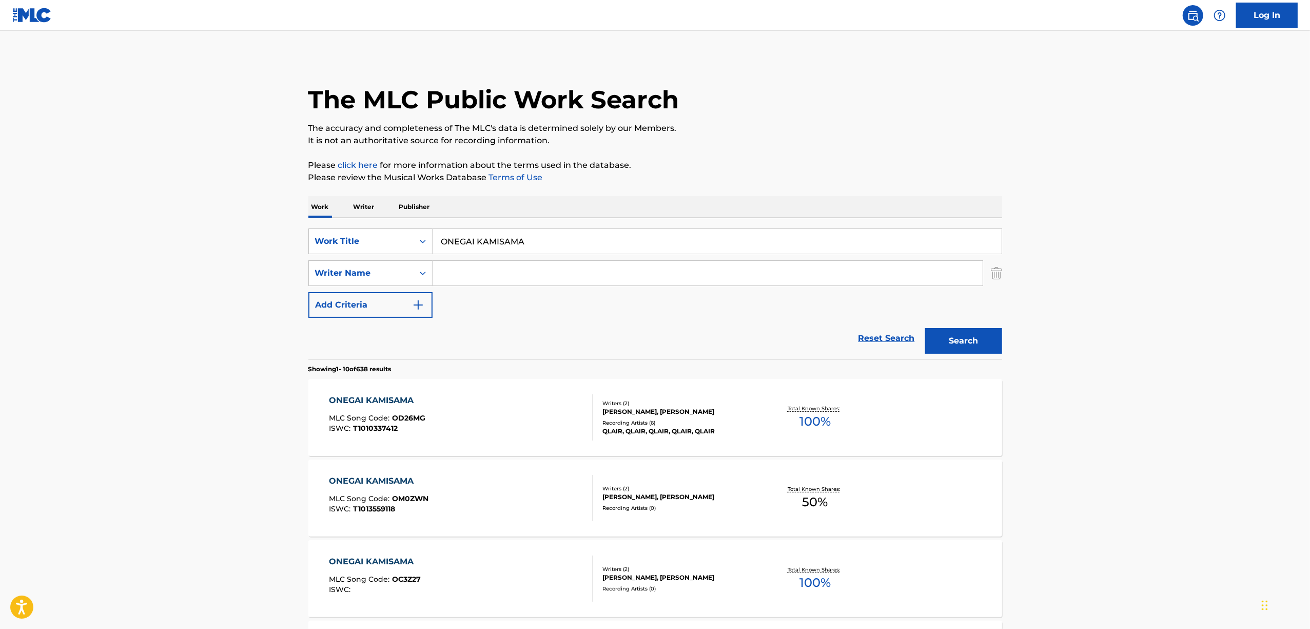
click at [1140, 345] on main "The MLC Public Work Search The accuracy and completeness of The MLC's data is d…" at bounding box center [655, 635] width 1310 height 1208
click at [1131, 323] on main "The MLC Public Work Search The accuracy and completeness of The MLC's data is d…" at bounding box center [655, 635] width 1310 height 1208
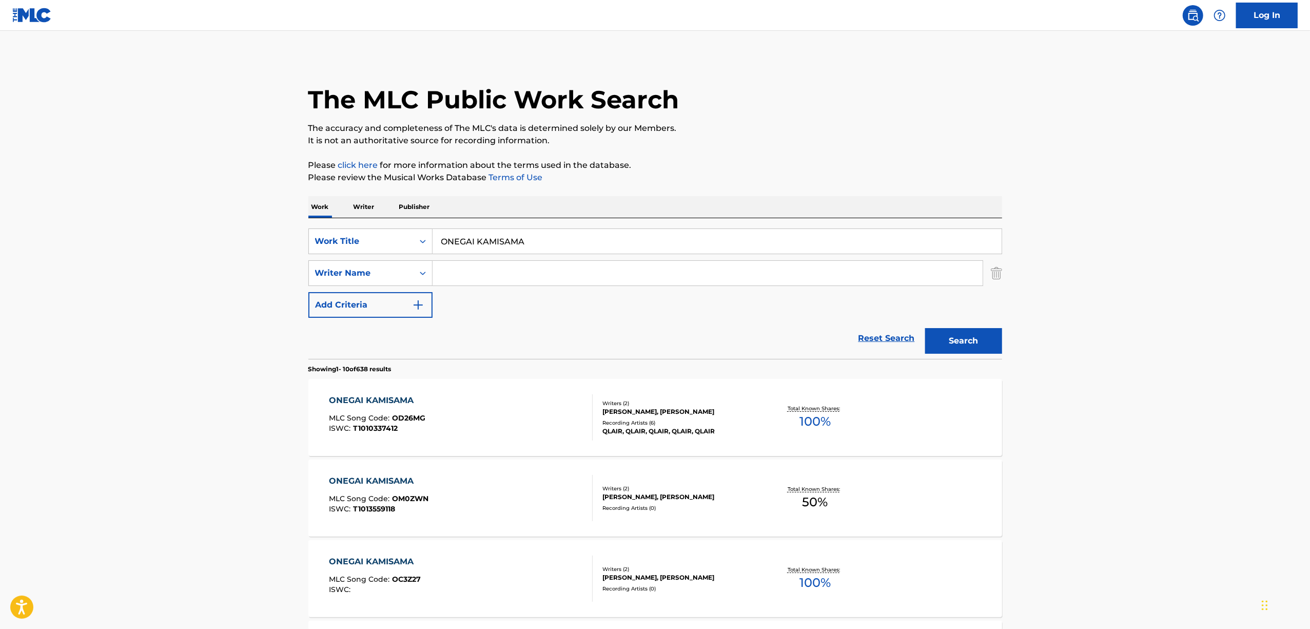
click at [1131, 319] on main "The MLC Public Work Search The accuracy and completeness of The MLC's data is d…" at bounding box center [655, 635] width 1310 height 1208
click at [477, 265] on input "Search Form" at bounding box center [708, 273] width 550 height 25
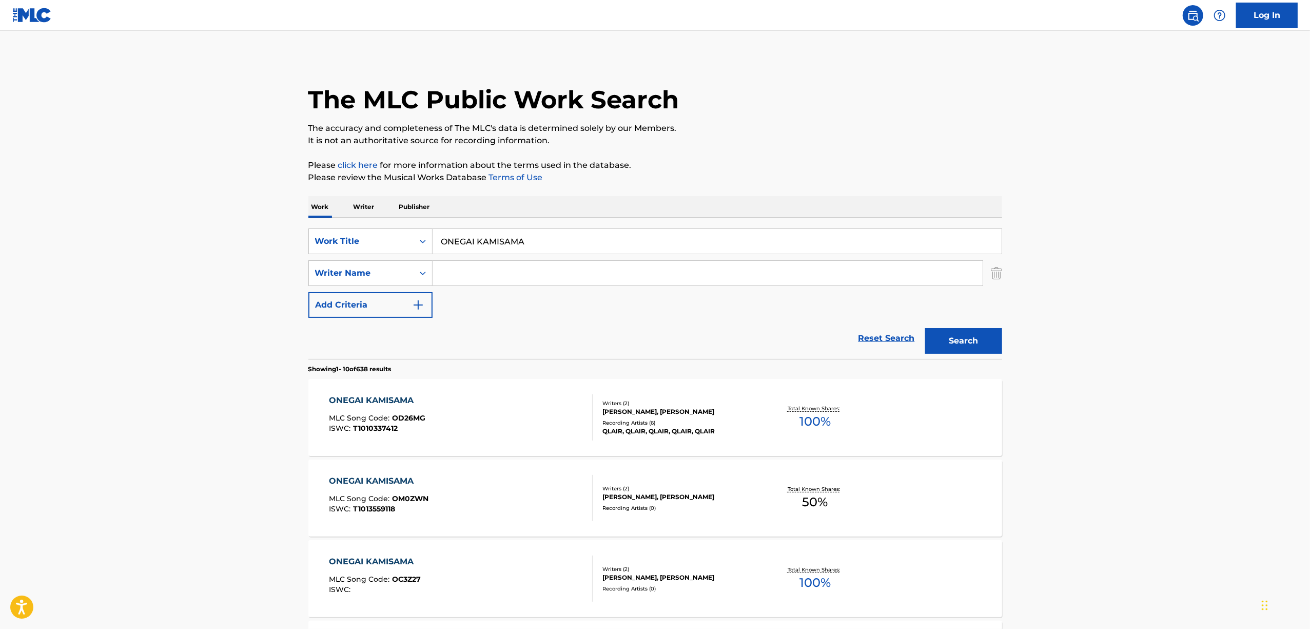
paste input "Ragus"
type input "Ragus"
click at [969, 331] on button "Search" at bounding box center [963, 341] width 77 height 26
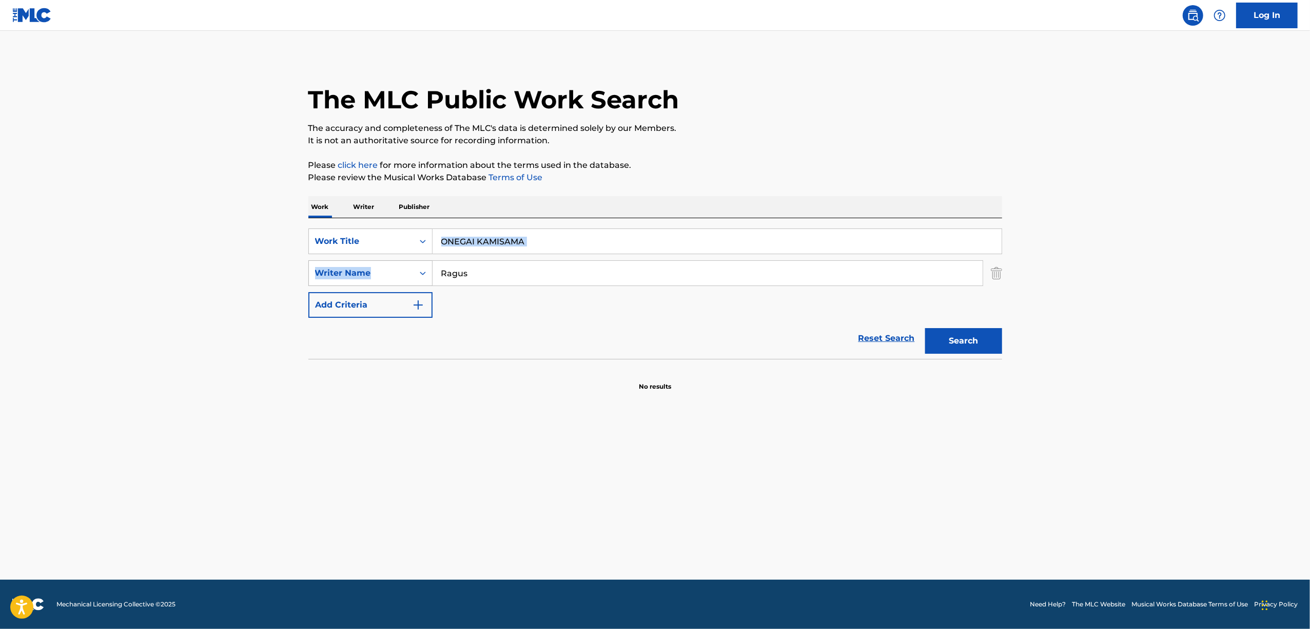
drag, startPoint x: 549, startPoint y: 228, endPoint x: 377, endPoint y: 268, distance: 176.9
click at [377, 268] on div "SearchWithCriteria425f5f7d-1ecd-4271-91d4-6badbf716056 Work Title ONEGAI KAMISA…" at bounding box center [655, 272] width 694 height 89
click at [537, 265] on input "Ragus" at bounding box center [708, 273] width 550 height 25
drag, startPoint x: 546, startPoint y: 243, endPoint x: 409, endPoint y: 271, distance: 140.0
click at [409, 271] on div "SearchWithCriteria425f5f7d-1ecd-4271-91d4-6badbf716056 Work Title ONEGAI KAMISA…" at bounding box center [655, 272] width 694 height 89
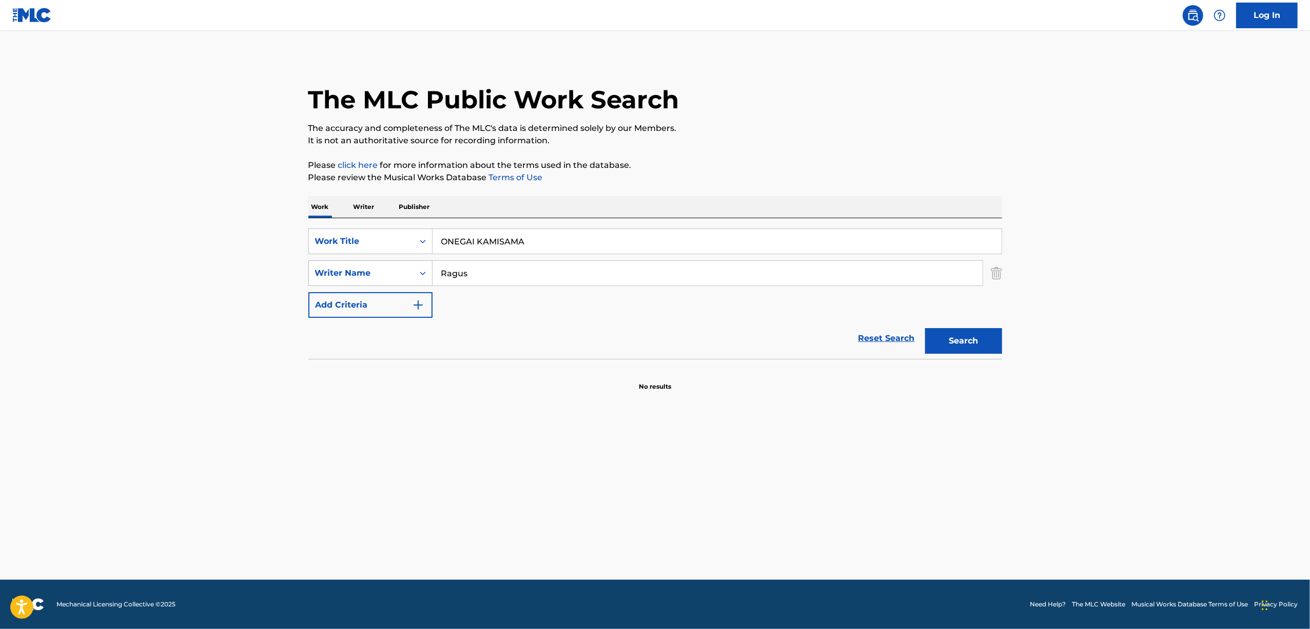
paste input "おねがいカミサマ"
type input "おねがいカミサマ"
drag, startPoint x: 531, startPoint y: 270, endPoint x: 317, endPoint y: 306, distance: 216.5
click at [323, 312] on div "SearchWithCriteria425f5f7d-1ecd-4271-91d4-6badbf716056 Work Title おねがいカミサマ Sear…" at bounding box center [655, 272] width 694 height 89
click at [971, 335] on button "Search" at bounding box center [963, 341] width 77 height 26
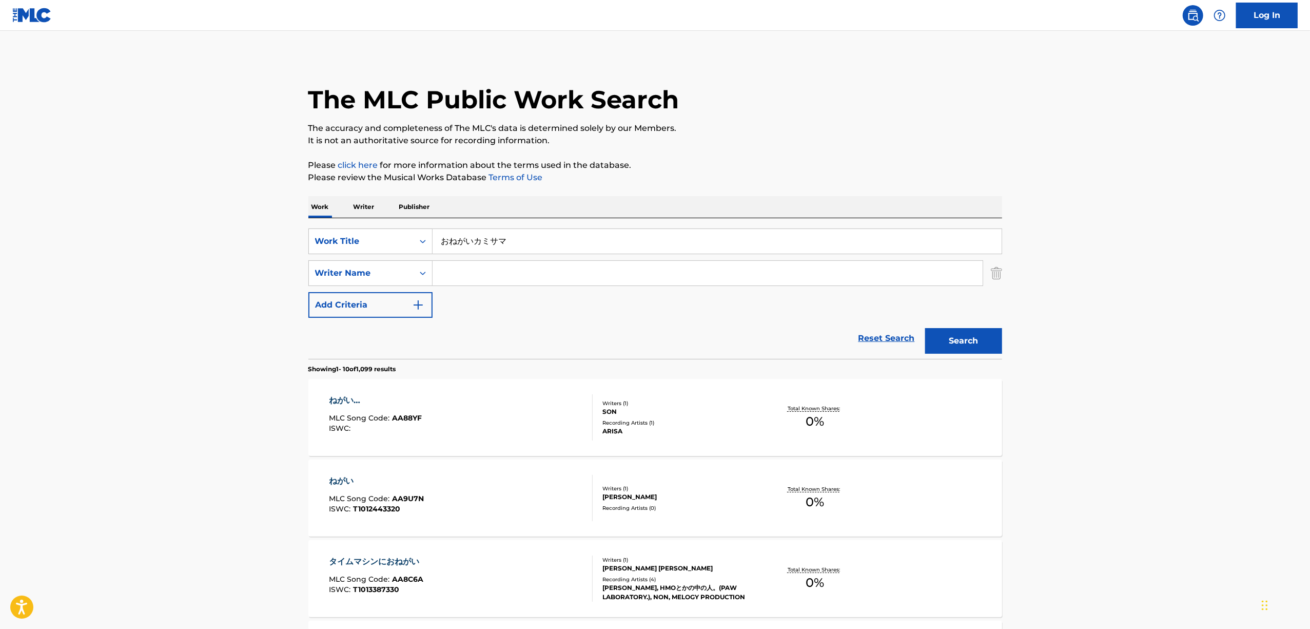
drag, startPoint x: 463, startPoint y: 253, endPoint x: 300, endPoint y: 277, distance: 164.9
paste input "MIND GAME"
type input "MIND GAME"
drag, startPoint x: 482, startPoint y: 280, endPoint x: 483, endPoint y: 271, distance: 8.2
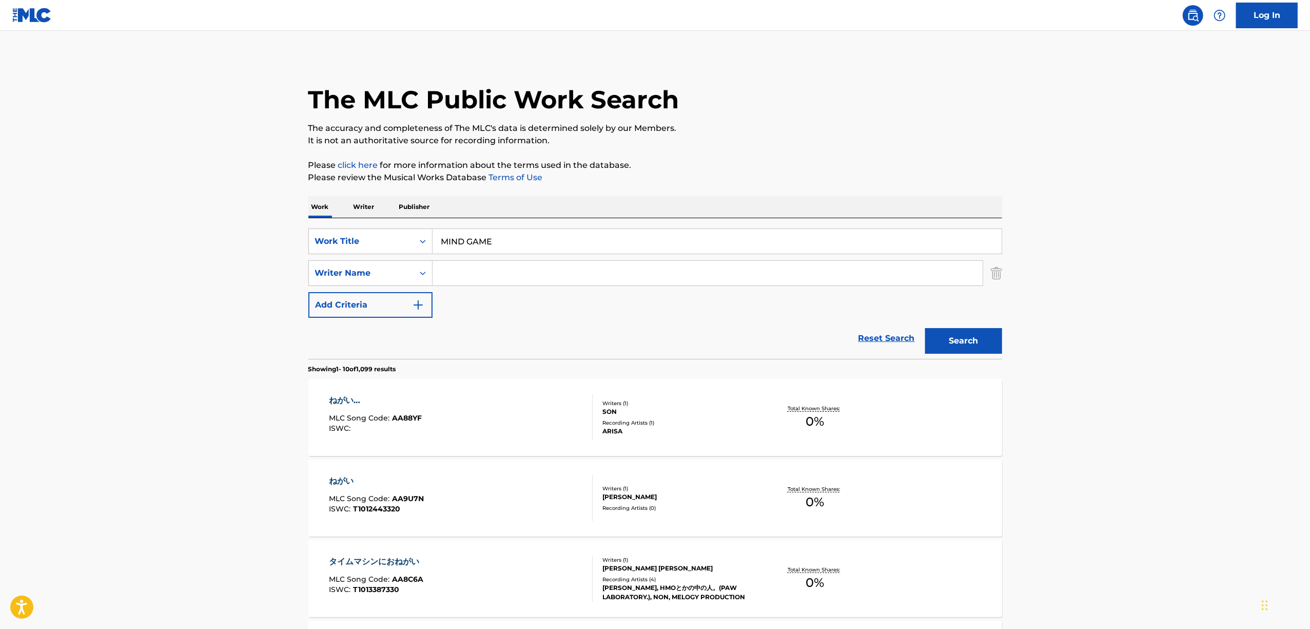
click at [483, 271] on input "Search Form" at bounding box center [708, 273] width 550 height 25
type input "koe"
click at [967, 337] on button "Search" at bounding box center [963, 341] width 77 height 26
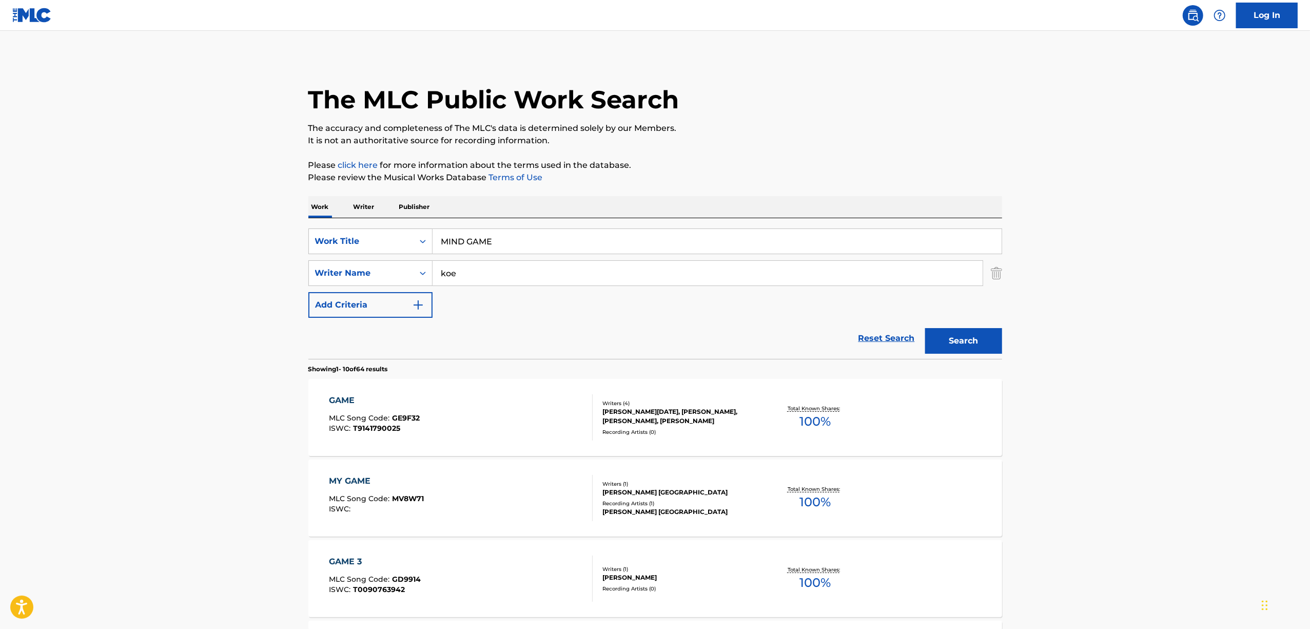
drag, startPoint x: 520, startPoint y: 235, endPoint x: 498, endPoint y: 249, distance: 27.0
click at [347, 274] on div "SearchWithCriteria425f5f7d-1ecd-4271-91d4-6badbf716056 Work Title MIND GAME Sea…" at bounding box center [655, 272] width 694 height 89
paste input "******"
type input "******"
drag, startPoint x: 457, startPoint y: 286, endPoint x: 61, endPoint y: 366, distance: 404.2
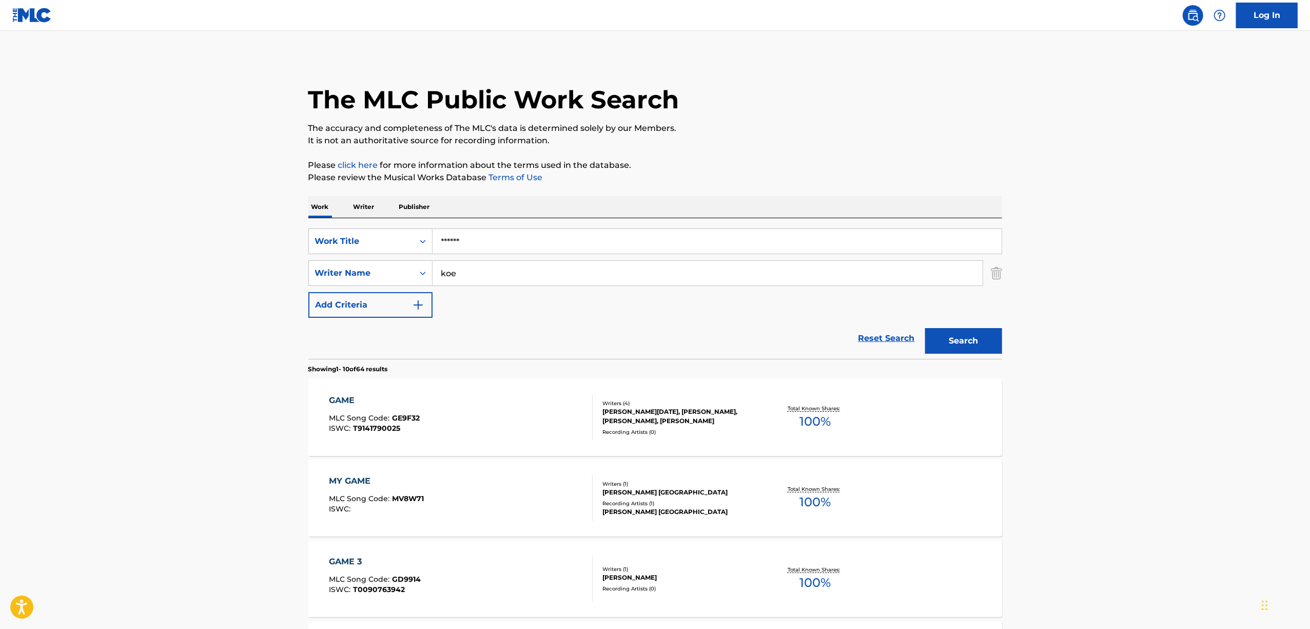
click at [68, 366] on main "The MLC Public Work Search The accuracy and completeness of The MLC's data is d…" at bounding box center [655, 635] width 1310 height 1208
click at [925, 328] on button "Search" at bounding box center [963, 341] width 77 height 26
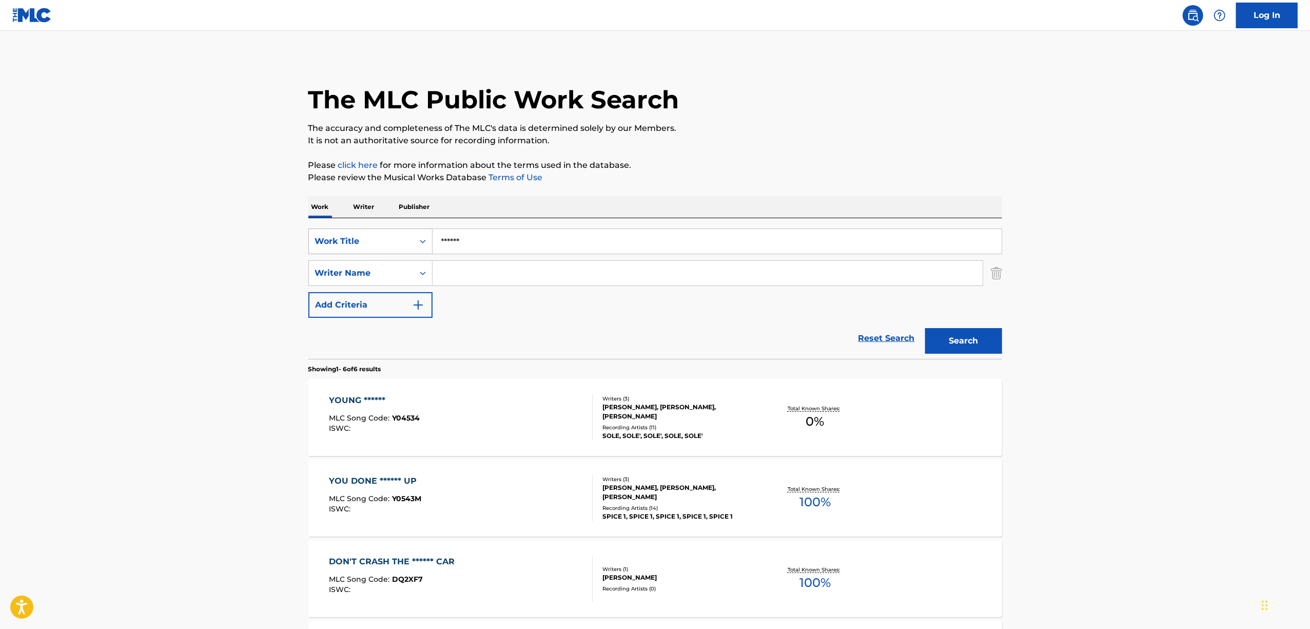
drag, startPoint x: 437, startPoint y: 243, endPoint x: 408, endPoint y: 246, distance: 29.0
click at [408, 246] on div "SearchWithCriteria425f5f7d-1ecd-4271-91d4-6badbf716056 Work Title ******" at bounding box center [655, 241] width 694 height 26
paste input "DOKUZU"
click at [977, 346] on button "Search" at bounding box center [963, 341] width 77 height 26
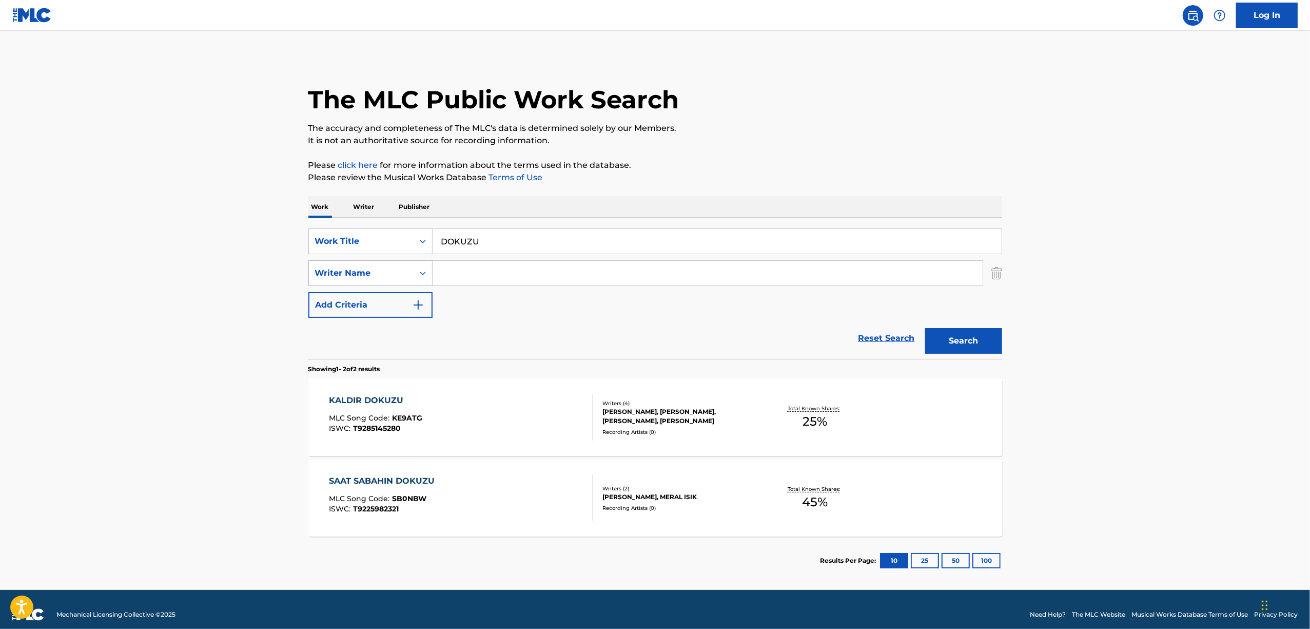
drag, startPoint x: 491, startPoint y: 237, endPoint x: 379, endPoint y: 263, distance: 115.4
click at [382, 263] on div "SearchWithCriteria425f5f7d-1ecd-4271-91d4-6badbf716056 Work Title DOKUZU Search…" at bounding box center [655, 272] width 694 height 89
paste input "ド屑"
click at [946, 347] on button "Search" at bounding box center [963, 341] width 77 height 26
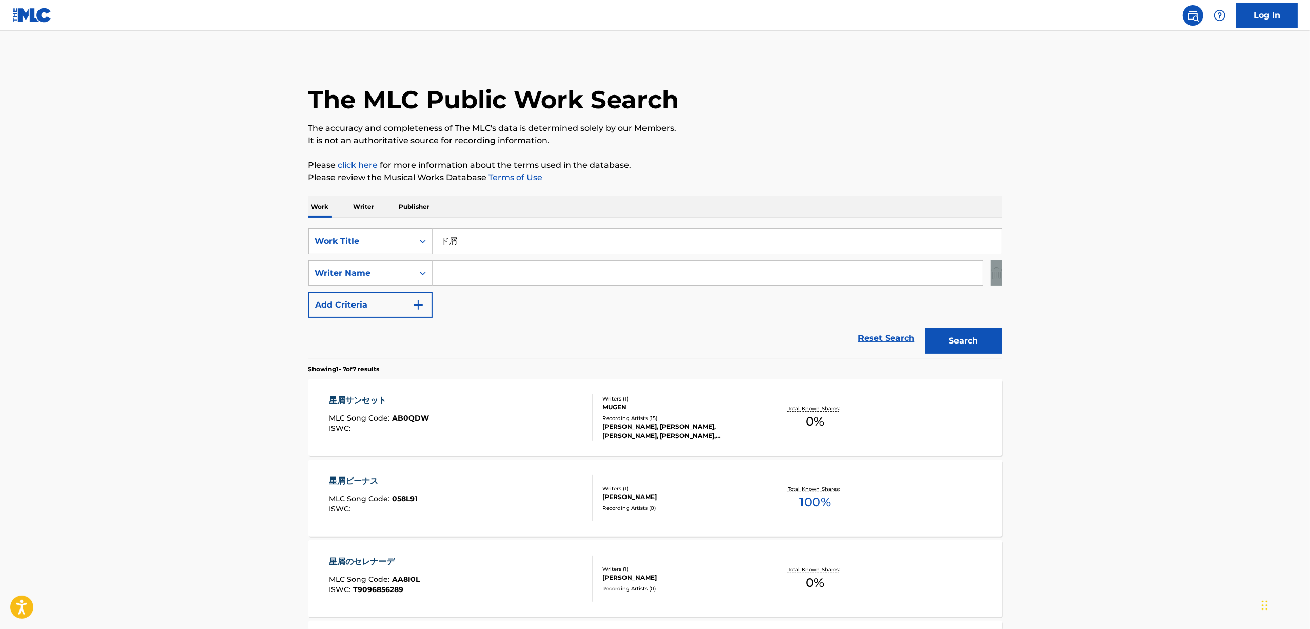
drag, startPoint x: 521, startPoint y: 250, endPoint x: 244, endPoint y: 292, distance: 280.3
click at [245, 292] on main "The MLC Public Work Search The accuracy and completeness of The MLC's data is d…" at bounding box center [655, 512] width 1310 height 962
drag, startPoint x: 339, startPoint y: 286, endPoint x: 304, endPoint y: 295, distance: 35.8
click at [304, 295] on div "The MLC Public Work Search The accuracy and completeness of The MLC's data is d…" at bounding box center [655, 521] width 718 height 931
drag, startPoint x: 497, startPoint y: 257, endPoint x: 489, endPoint y: 239, distance: 19.3
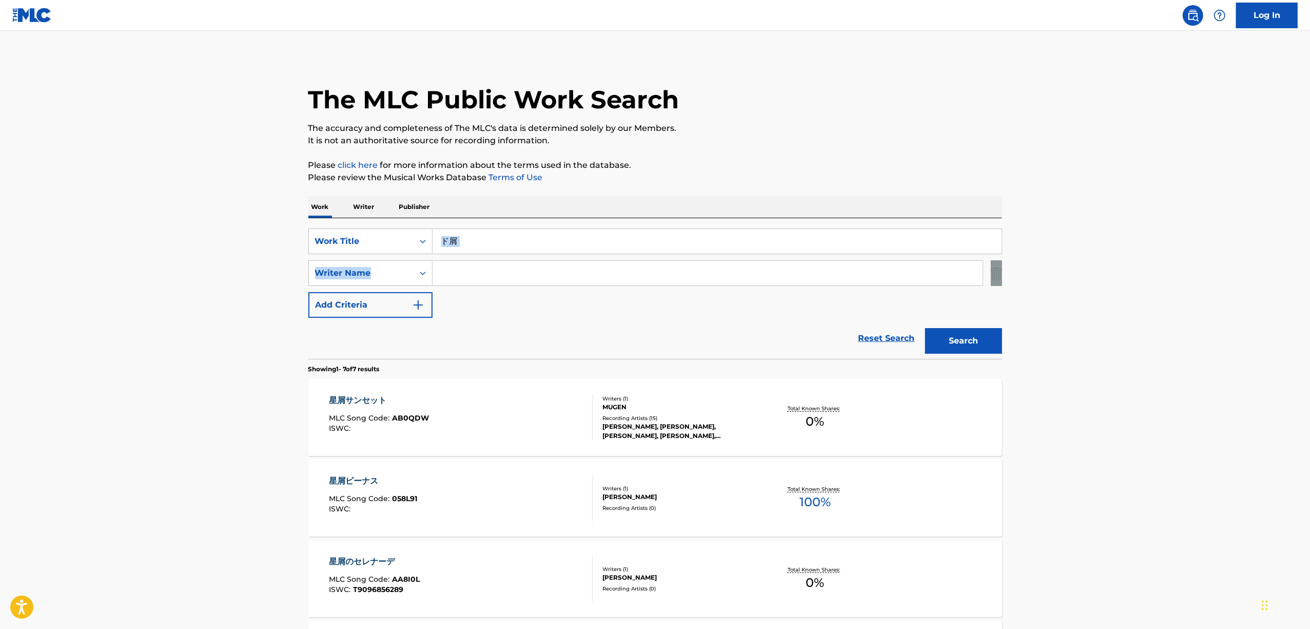
click at [497, 257] on div "SearchWithCriteria425f5f7d-1ecd-4271-91d4-6badbf716056 Work Title ド屑 SearchWith…" at bounding box center [655, 272] width 694 height 89
click at [460, 250] on input "ド屑" at bounding box center [717, 241] width 569 height 25
paste input "KOTOBATO ODORU MONOTACHIYO"
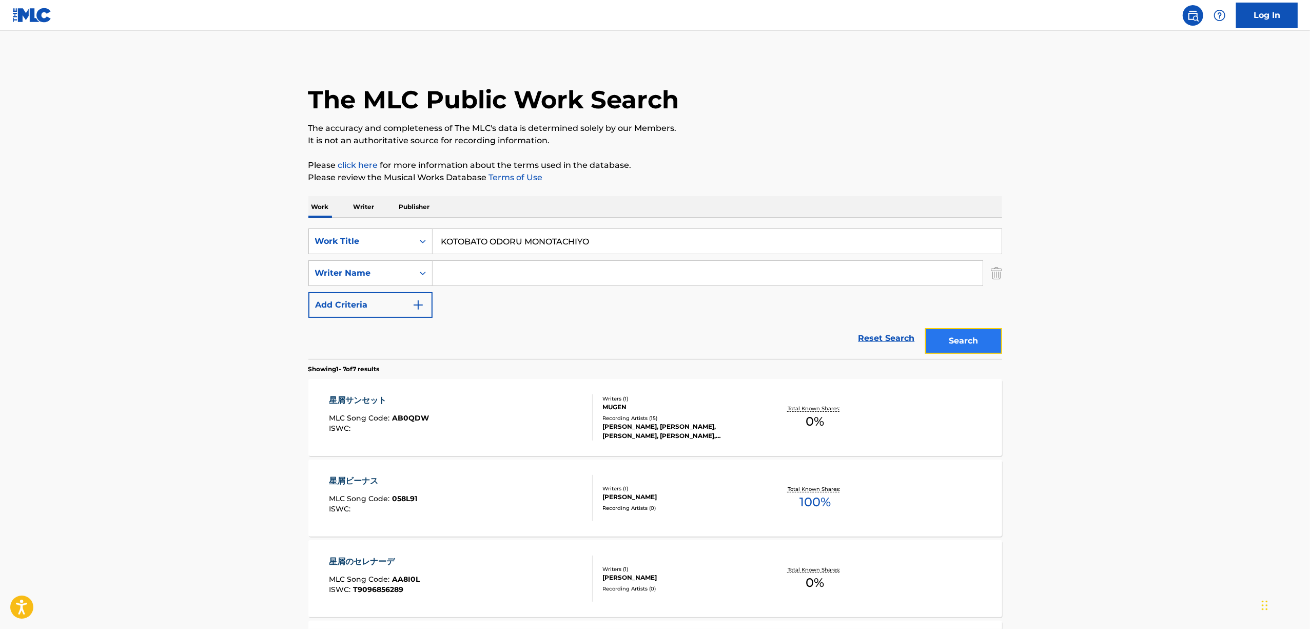
click at [955, 337] on button "Search" at bounding box center [963, 341] width 77 height 26
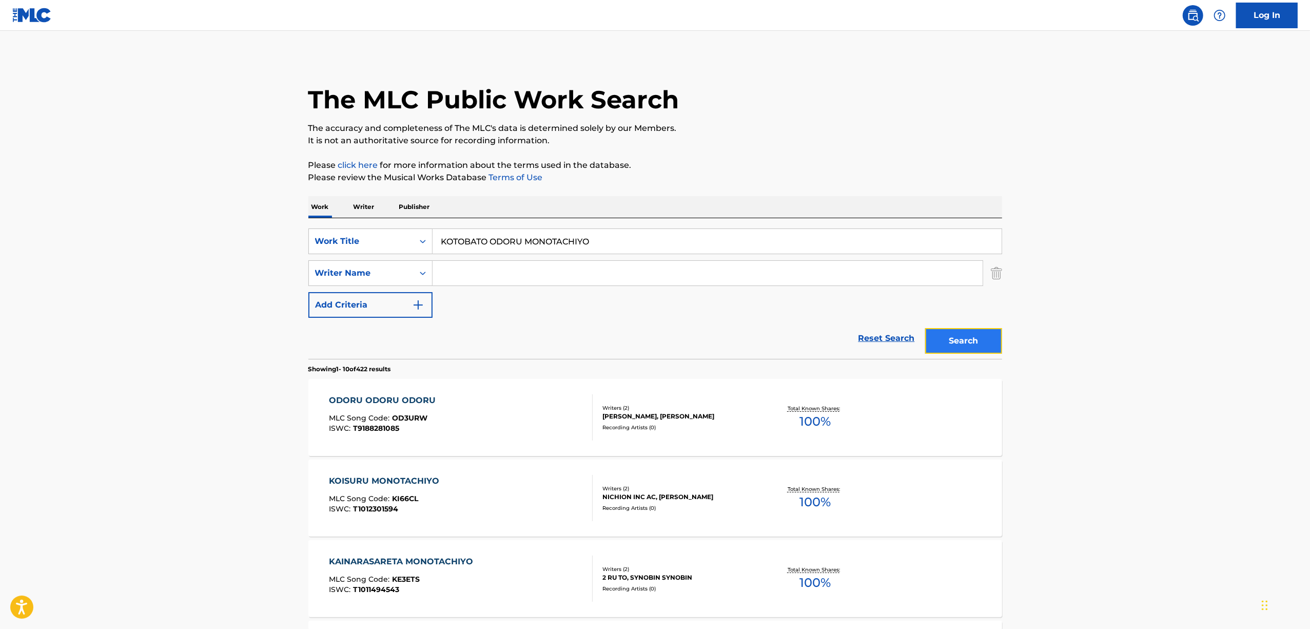
click at [955, 347] on button "Search" at bounding box center [963, 341] width 77 height 26
drag, startPoint x: 379, startPoint y: 290, endPoint x: 345, endPoint y: 296, distance: 33.8
click at [345, 296] on div "SearchWithCriteria425f5f7d-1ecd-4271-91d4-6badbf716056 Work Title KOTOBATO ODOR…" at bounding box center [655, 288] width 694 height 141
drag, startPoint x: 561, startPoint y: 286, endPoint x: 613, endPoint y: 255, distance: 60.8
click at [565, 282] on div "SearchWithCriteria425f5f7d-1ecd-4271-91d4-6badbf716056 Work Title KOTOBATO ODOR…" at bounding box center [655, 272] width 694 height 89
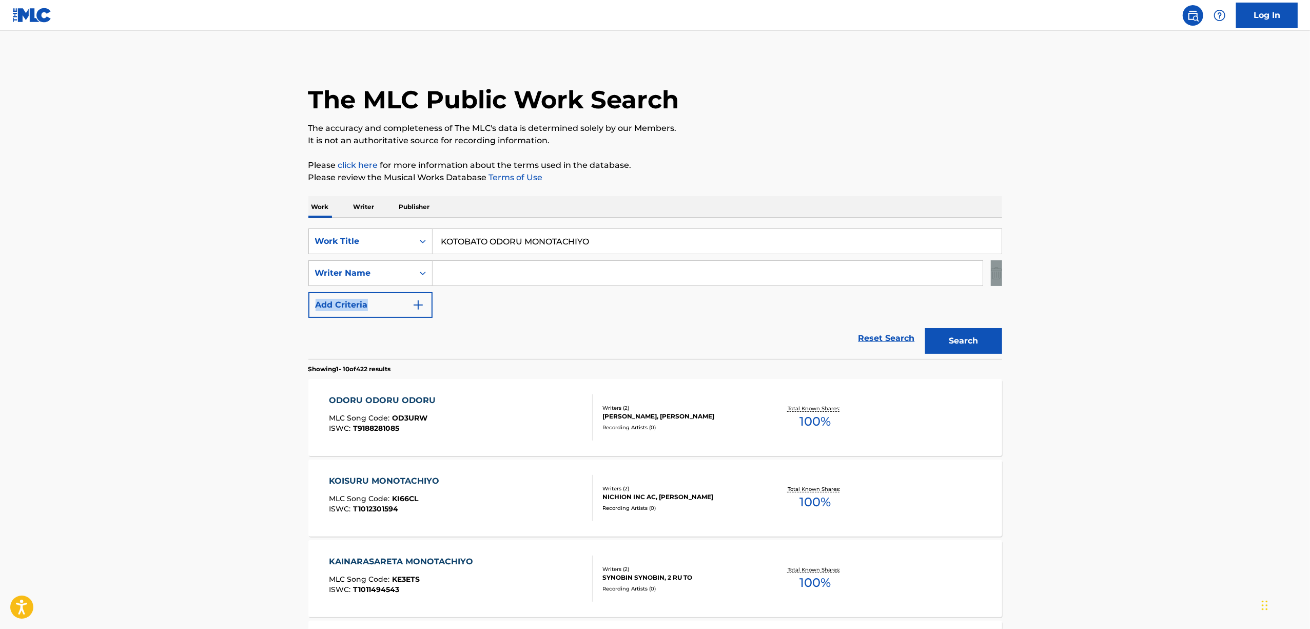
click at [521, 269] on input "Search Form" at bounding box center [708, 273] width 550 height 25
click at [497, 257] on div "SearchWithCriteria425f5f7d-1ecd-4271-91d4-6badbf716056 Work Title KOTOBATO ODOR…" at bounding box center [655, 272] width 694 height 89
click at [499, 247] on input "KOTOBATO ODORU MONOTACHIYO" at bounding box center [717, 241] width 569 height 25
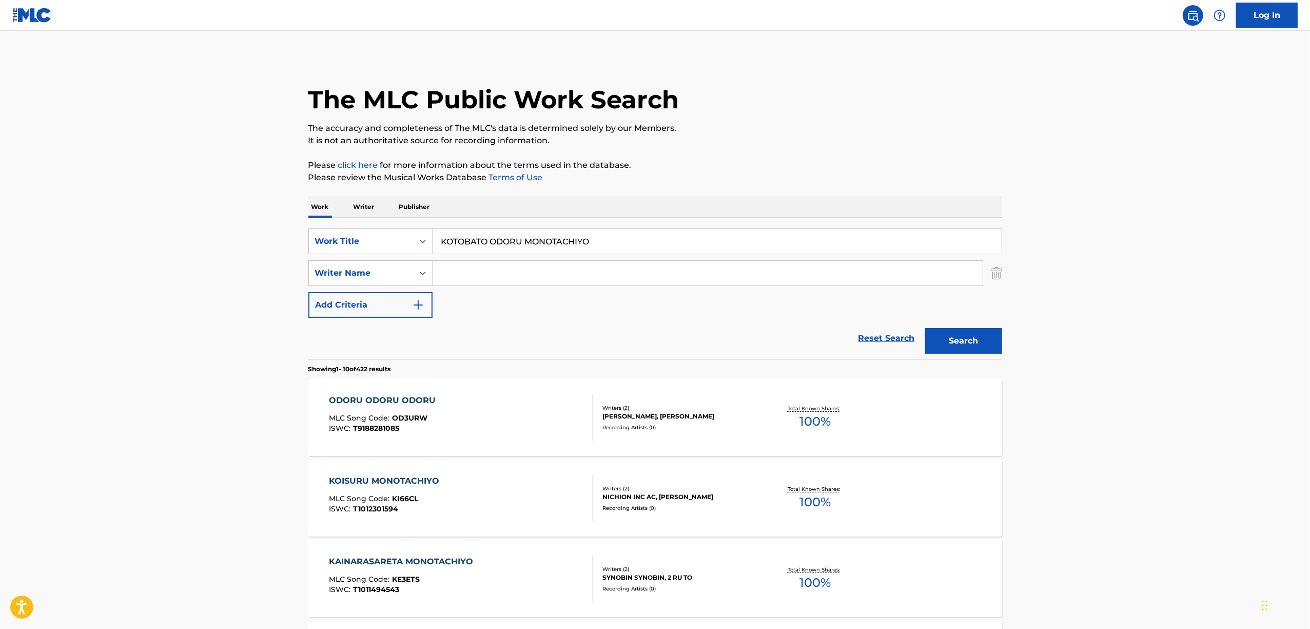
paste input "言葉と踊る者たちよ"
drag, startPoint x: 969, startPoint y: 336, endPoint x: 651, endPoint y: 271, distance: 324.5
click at [964, 333] on button "Search" at bounding box center [963, 341] width 77 height 26
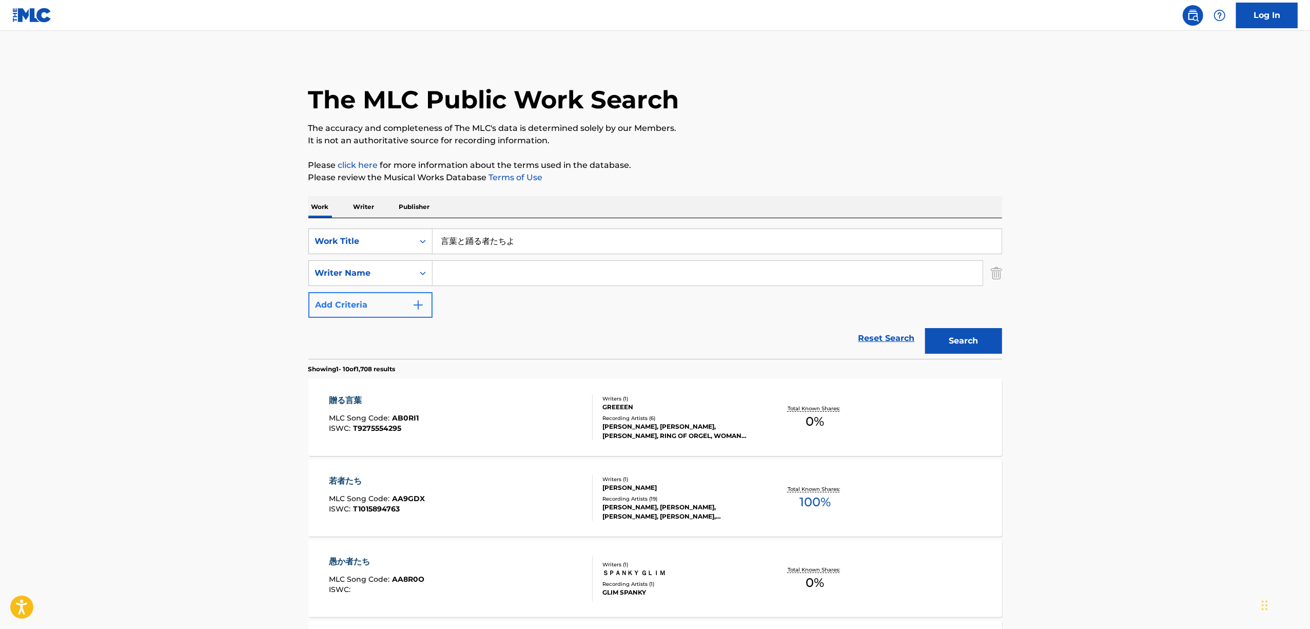
drag, startPoint x: 368, startPoint y: 286, endPoint x: 348, endPoint y: 294, distance: 21.9
click at [351, 292] on div "SearchWithCriteria425f5f7d-1ecd-4271-91d4-6badbf716056 Work Title 言葉と踊る者たちよ Sea…" at bounding box center [655, 272] width 694 height 89
paste input "KOKAGENO RAGYITO BUTOUHANO KAPPA"
click at [960, 339] on button "Search" at bounding box center [963, 341] width 77 height 26
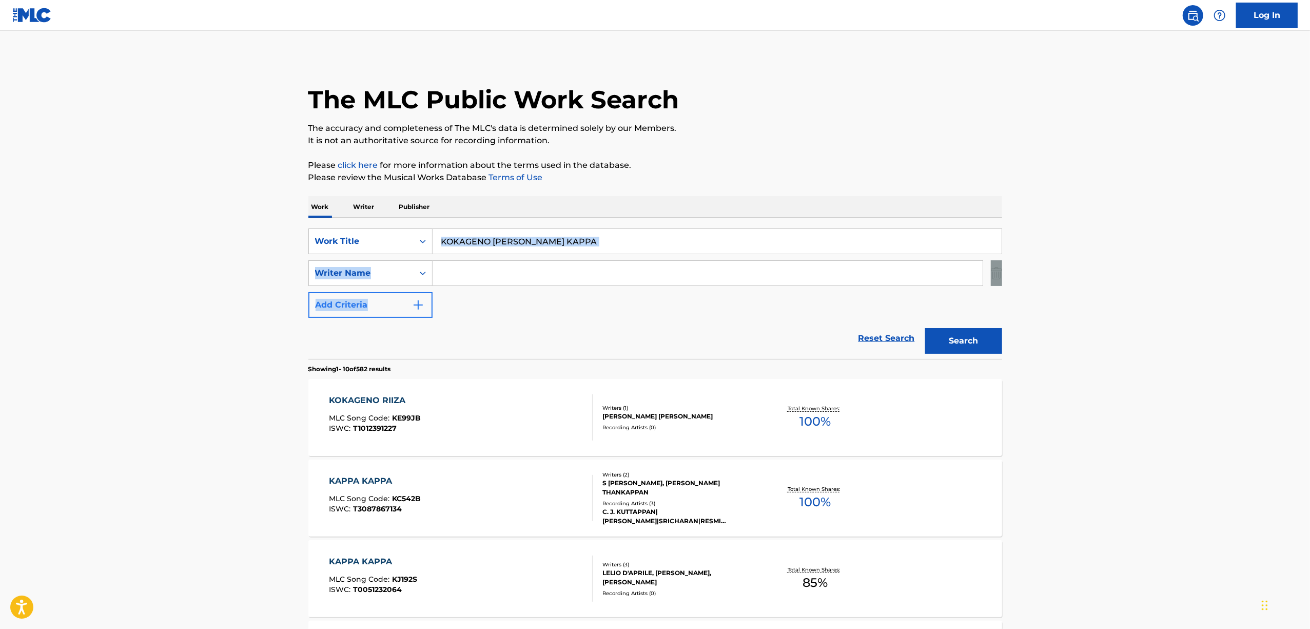
drag, startPoint x: 614, startPoint y: 251, endPoint x: 374, endPoint y: 311, distance: 247.5
click at [376, 310] on div "SearchWithCriteria425f5f7d-1ecd-4271-91d4-6badbf716056 Work Title KOKAGENO RAGY…" at bounding box center [655, 272] width 694 height 89
click at [593, 249] on input "KOKAGENO RAGYITO BUTOUHANO KAPPA" at bounding box center [717, 241] width 569 height 25
drag, startPoint x: 633, startPoint y: 238, endPoint x: 376, endPoint y: 291, distance: 262.6
click at [376, 291] on div "SearchWithCriteria425f5f7d-1ecd-4271-91d4-6badbf716056 Work Title KOKAGENO RAGY…" at bounding box center [655, 272] width 694 height 89
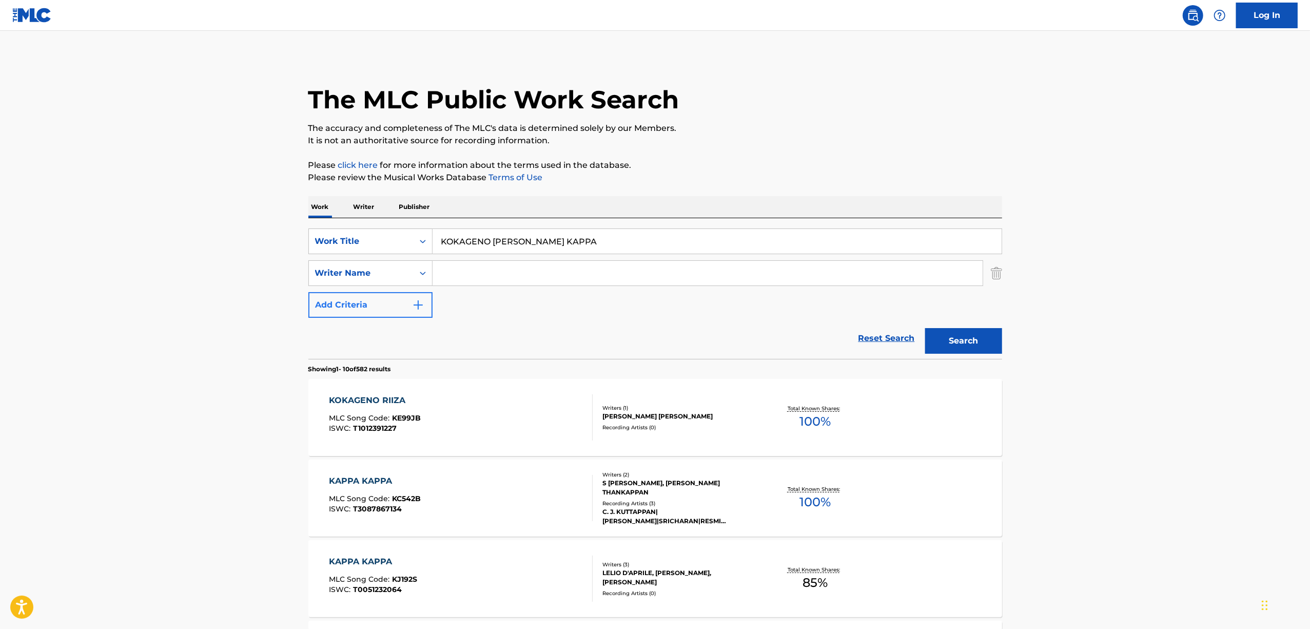
paste input "木陰のらぎぃと武闘派のカッパ"
click at [947, 333] on button "Search" at bounding box center [963, 341] width 77 height 26
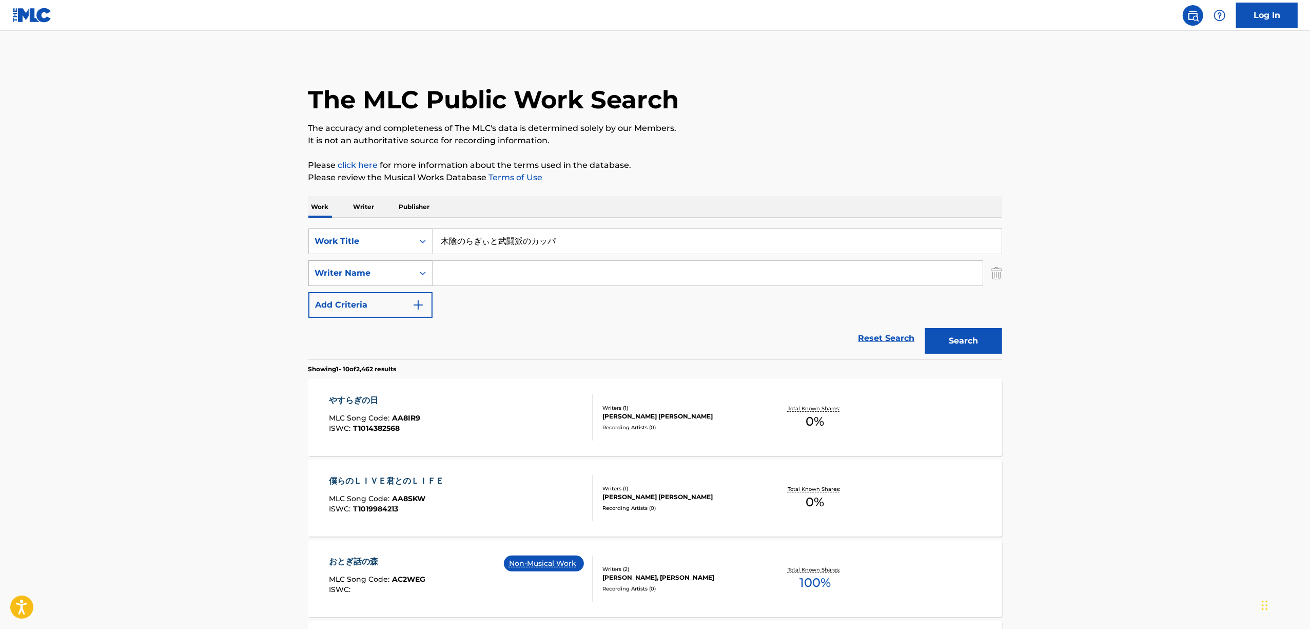
drag, startPoint x: 364, startPoint y: 275, endPoint x: 345, endPoint y: 279, distance: 19.4
click at [347, 278] on div "SearchWithCriteria425f5f7d-1ecd-4271-91d4-6badbf716056 Work Title 木陰のらぎぃと武闘派のカッ…" at bounding box center [655, 272] width 694 height 89
paste input "NANDEMO HARIAU KACHIDOKI SAN"
click at [951, 343] on button "Search" at bounding box center [963, 341] width 77 height 26
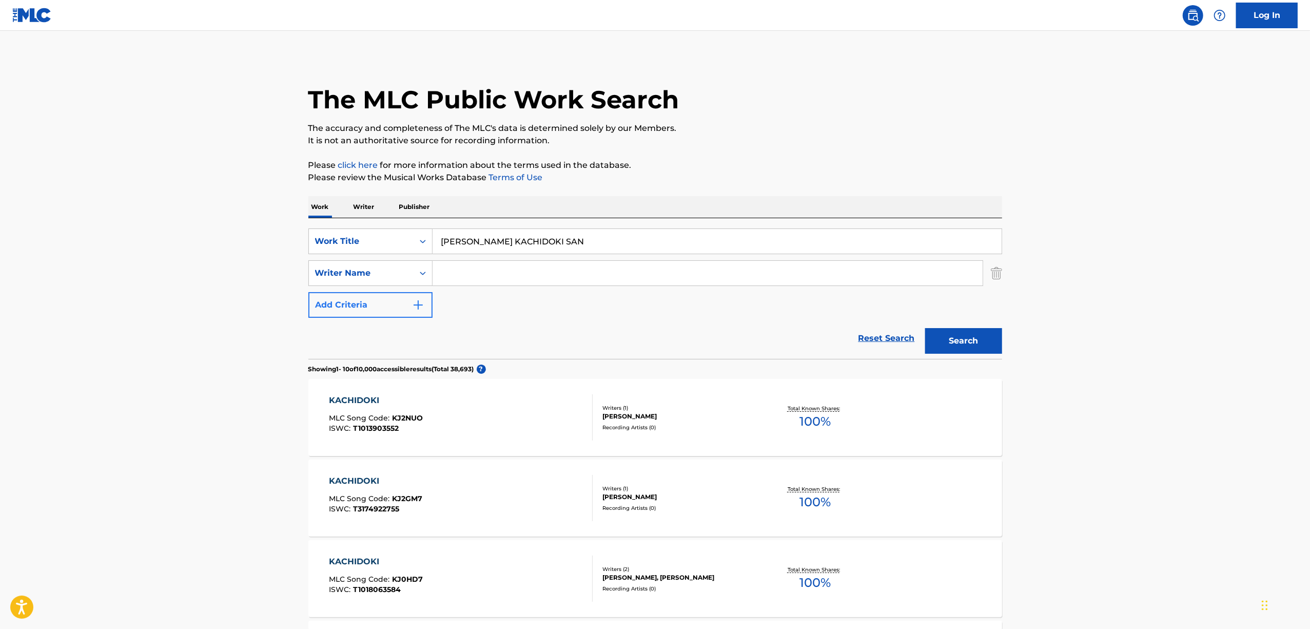
drag, startPoint x: 608, startPoint y: 243, endPoint x: 382, endPoint y: 297, distance: 232.5
click at [383, 297] on div "SearchWithCriteria425f5f7d-1ecd-4271-91d4-6badbf716056 Work Title NANDEMO HARIA…" at bounding box center [655, 272] width 694 height 89
paste input "なんでも張り合う勝鬨さん"
click at [931, 339] on button "Search" at bounding box center [963, 341] width 77 height 26
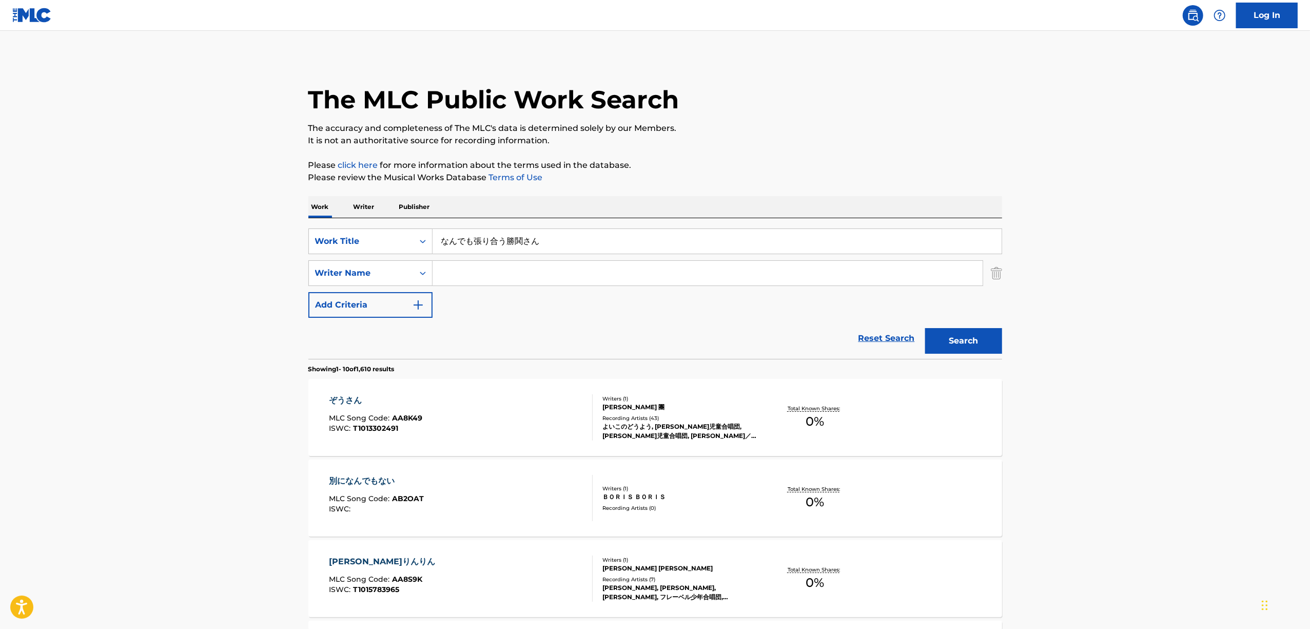
drag, startPoint x: 549, startPoint y: 241, endPoint x: 331, endPoint y: 287, distance: 223.0
click at [331, 287] on div "SearchWithCriteria425f5f7d-1ecd-4271-91d4-6badbf716056 Work Title なんでも張り合う勝鬨さん …" at bounding box center [655, 272] width 694 height 89
paste input "KINTAROUO SABAITE SASHIMINI SURUUTA"
click at [968, 346] on button "Search" at bounding box center [963, 341] width 77 height 26
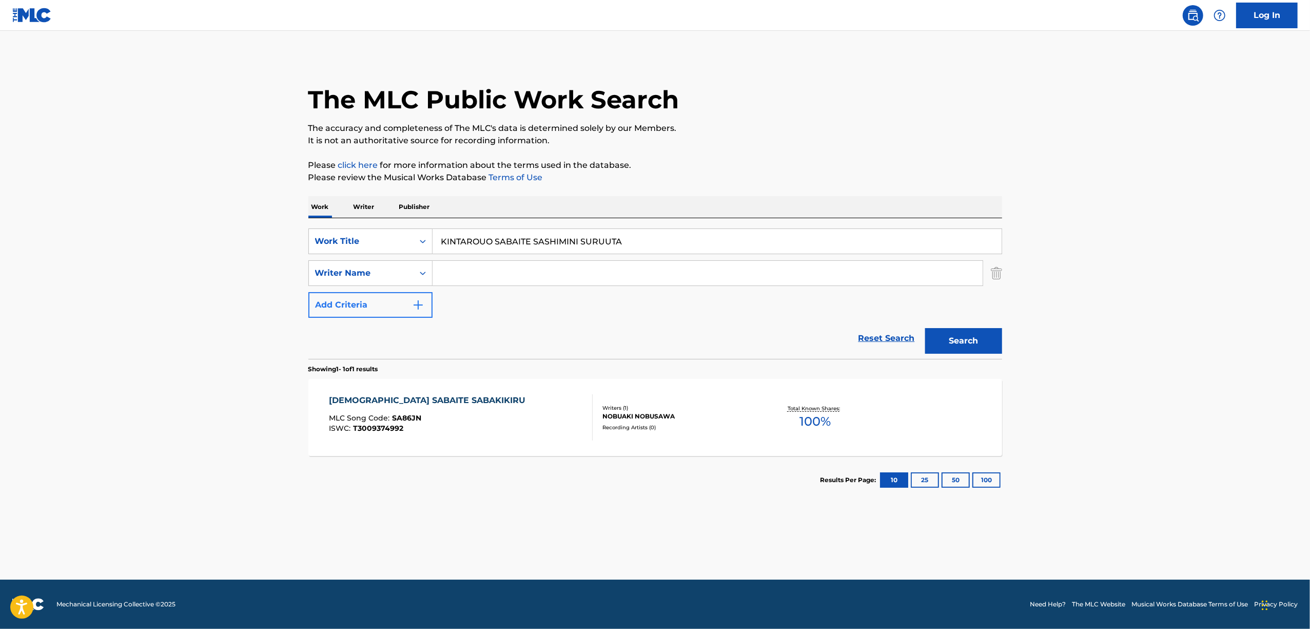
drag, startPoint x: 659, startPoint y: 238, endPoint x: 366, endPoint y: 314, distance: 302.7
click at [367, 313] on div "SearchWithCriteria425f5f7d-1ecd-4271-91d4-6badbf716056 Work Title KINTAROUO SAB…" at bounding box center [655, 272] width 694 height 89
paste input "金太郎を捌いて刺身にする歌"
click at [963, 337] on button "Search" at bounding box center [963, 341] width 77 height 26
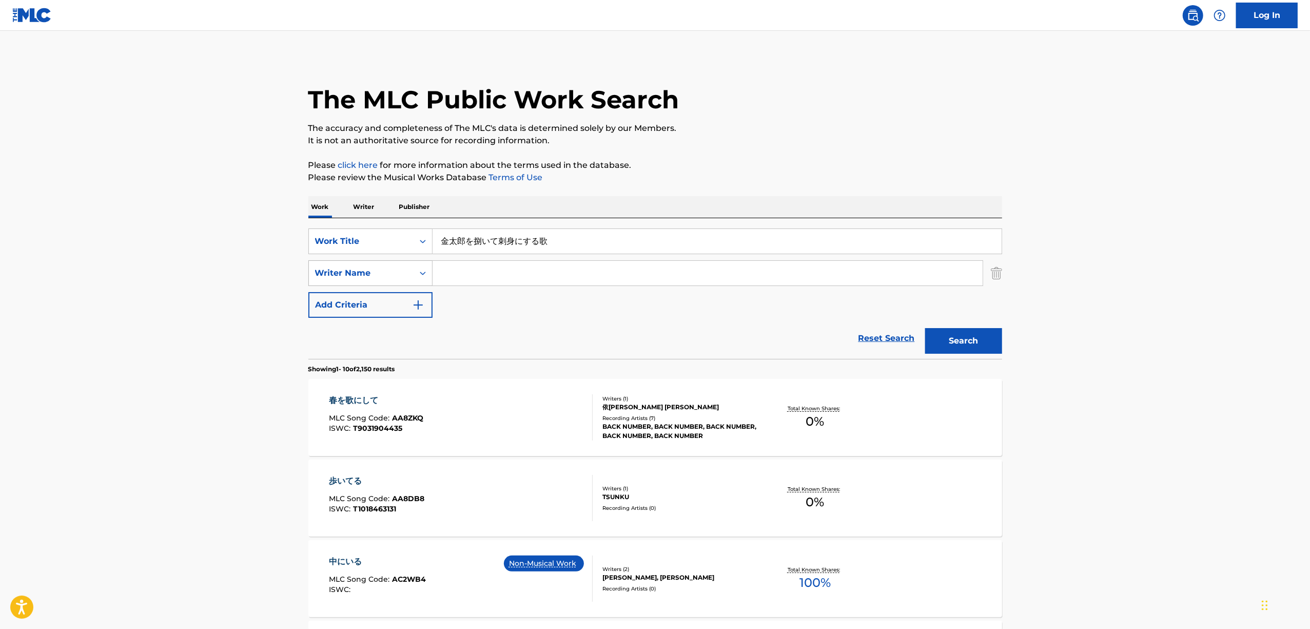
drag, startPoint x: 559, startPoint y: 240, endPoint x: 330, endPoint y: 263, distance: 230.0
click at [330, 263] on div "SearchWithCriteria425f5f7d-1ecd-4271-91d4-6badbf716056 Work Title 金太郎を捌いて刺身にする歌…" at bounding box center [655, 272] width 694 height 89
paste input "映画化人間になるための9の言葉"
drag, startPoint x: 976, startPoint y: 339, endPoint x: 721, endPoint y: 318, distance: 255.3
click at [976, 339] on button "Search" at bounding box center [963, 341] width 77 height 26
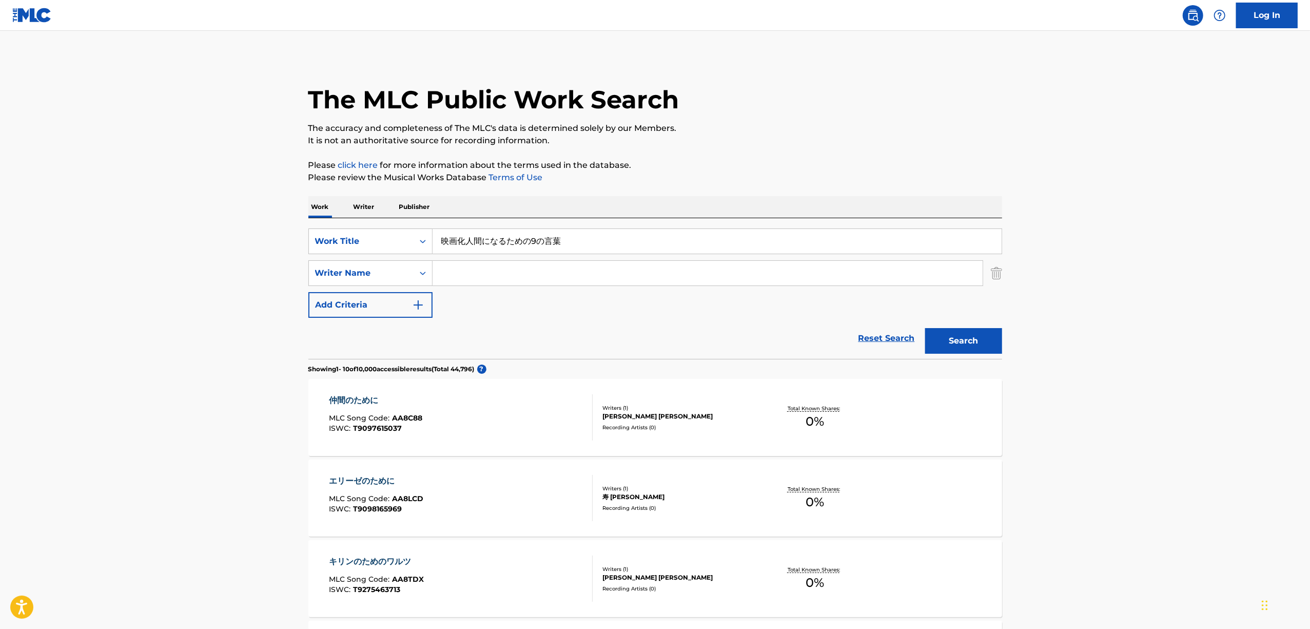
drag, startPoint x: 579, startPoint y: 247, endPoint x: 296, endPoint y: 269, distance: 284.7
paste input "EIGAKA NINGENNI NARU TAMENO KYUUNO KOTOBA"
click at [966, 331] on button "Search" at bounding box center [963, 341] width 77 height 26
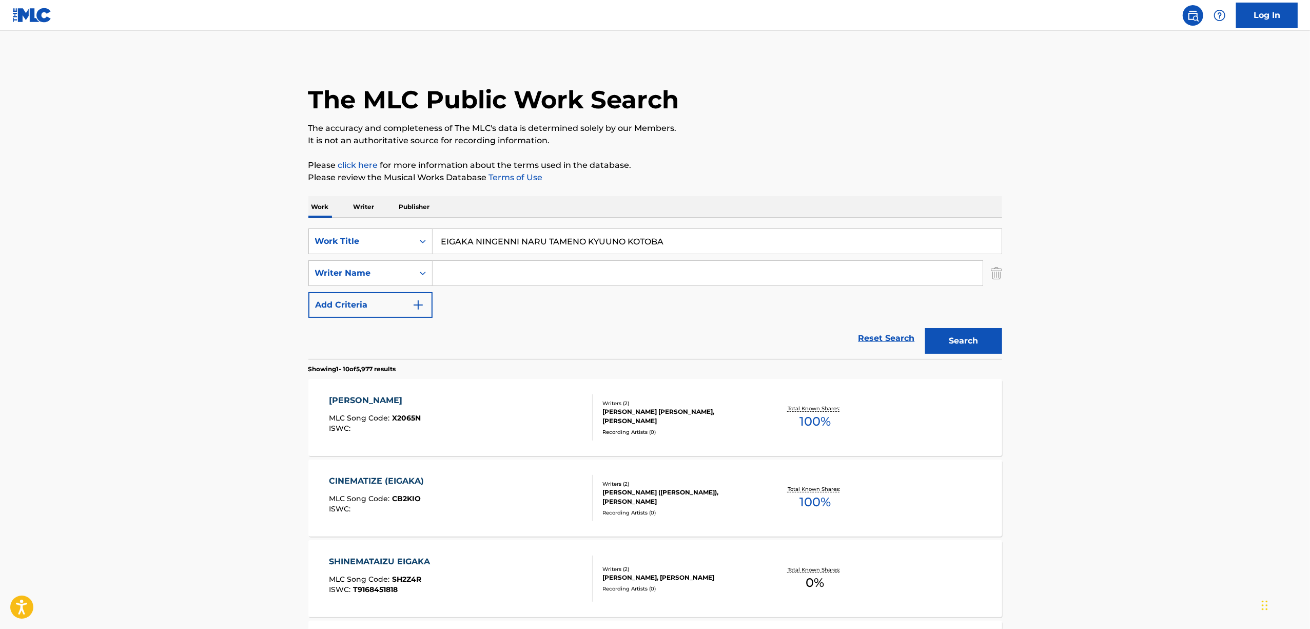
click at [1174, 251] on main "The MLC Public Work Search The accuracy and completeness of The MLC's data is d…" at bounding box center [655, 635] width 1310 height 1208
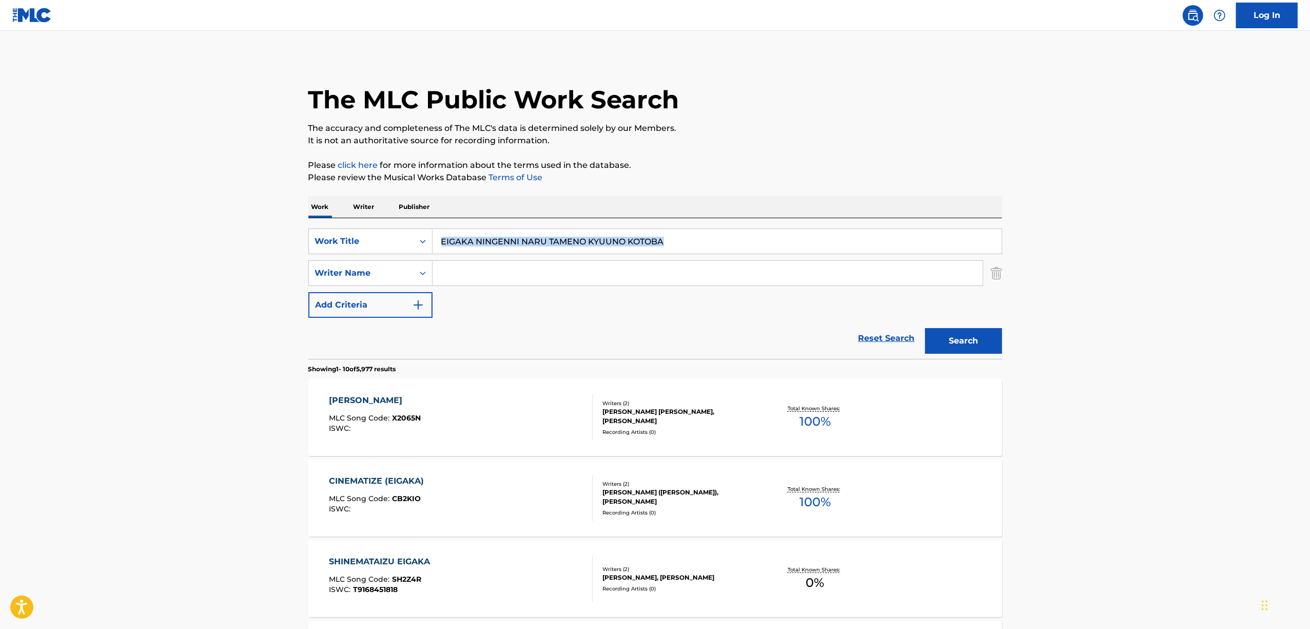
click at [1174, 251] on main "The MLC Public Work Search The accuracy and completeness of The MLC's data is d…" at bounding box center [655, 635] width 1310 height 1208
click at [1174, 252] on main "The MLC Public Work Search The accuracy and completeness of The MLC's data is d…" at bounding box center [655, 635] width 1310 height 1208
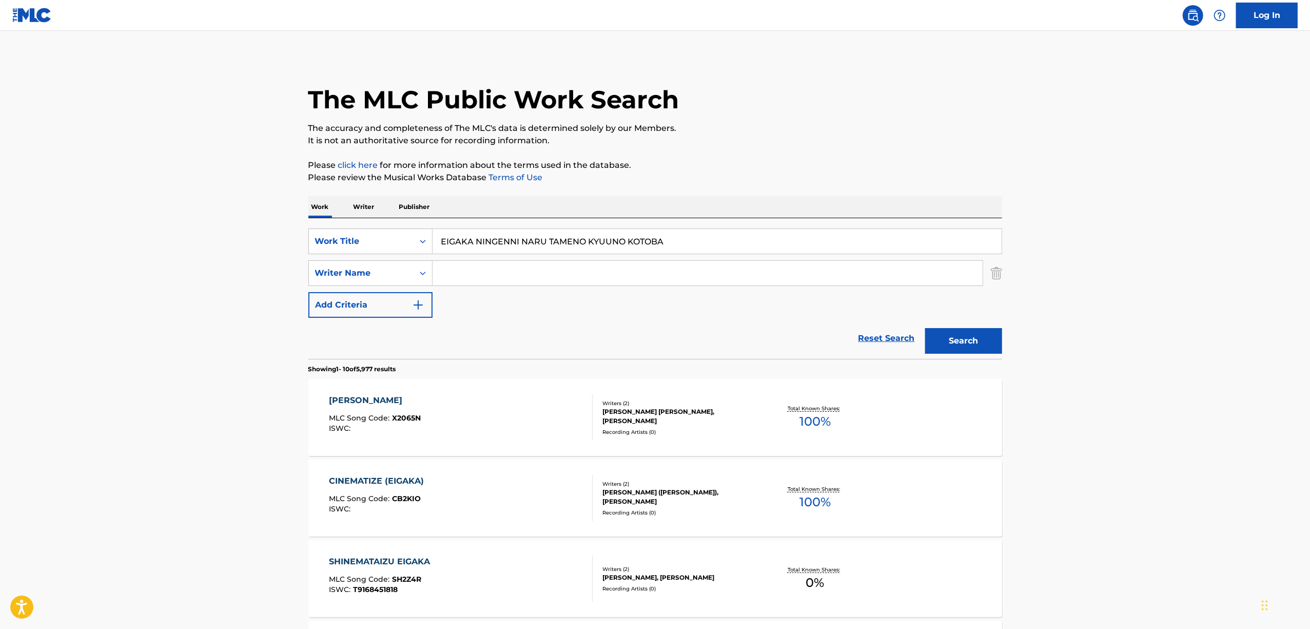
click at [1174, 252] on main "The MLC Public Work Search The accuracy and completeness of The MLC's data is d…" at bounding box center [655, 635] width 1310 height 1208
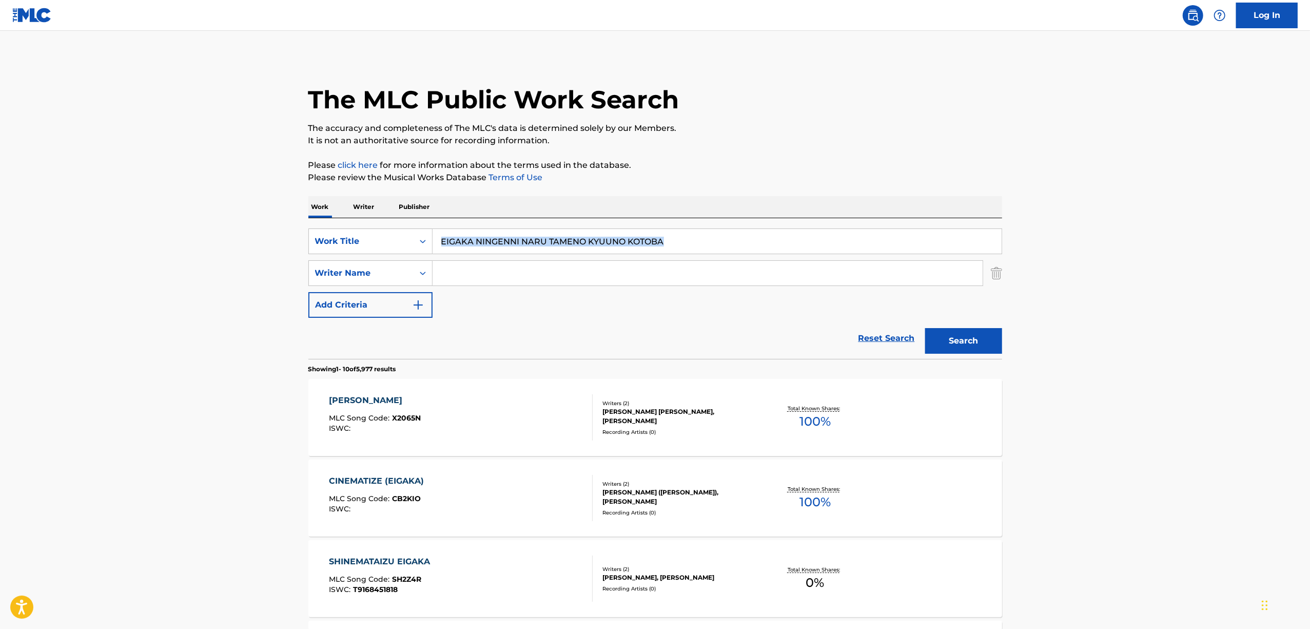
click at [1174, 252] on main "The MLC Public Work Search The accuracy and completeness of The MLC's data is d…" at bounding box center [655, 635] width 1310 height 1208
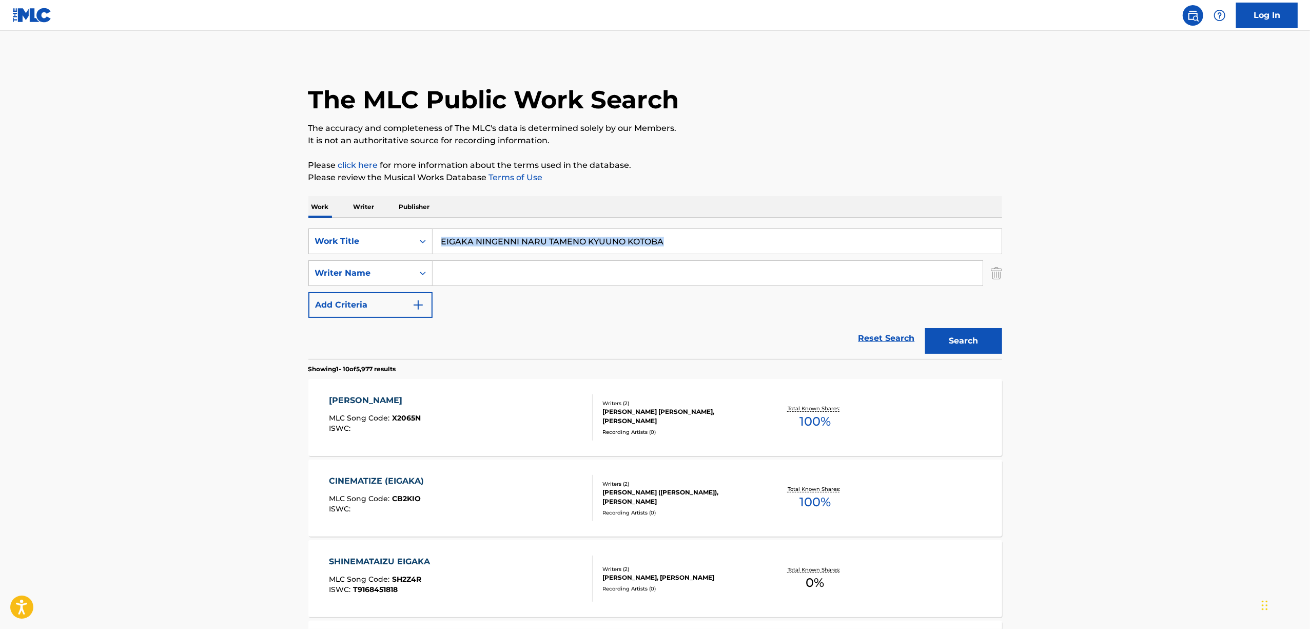
click at [1174, 252] on main "The MLC Public Work Search The accuracy and completeness of The MLC's data is d…" at bounding box center [655, 635] width 1310 height 1208
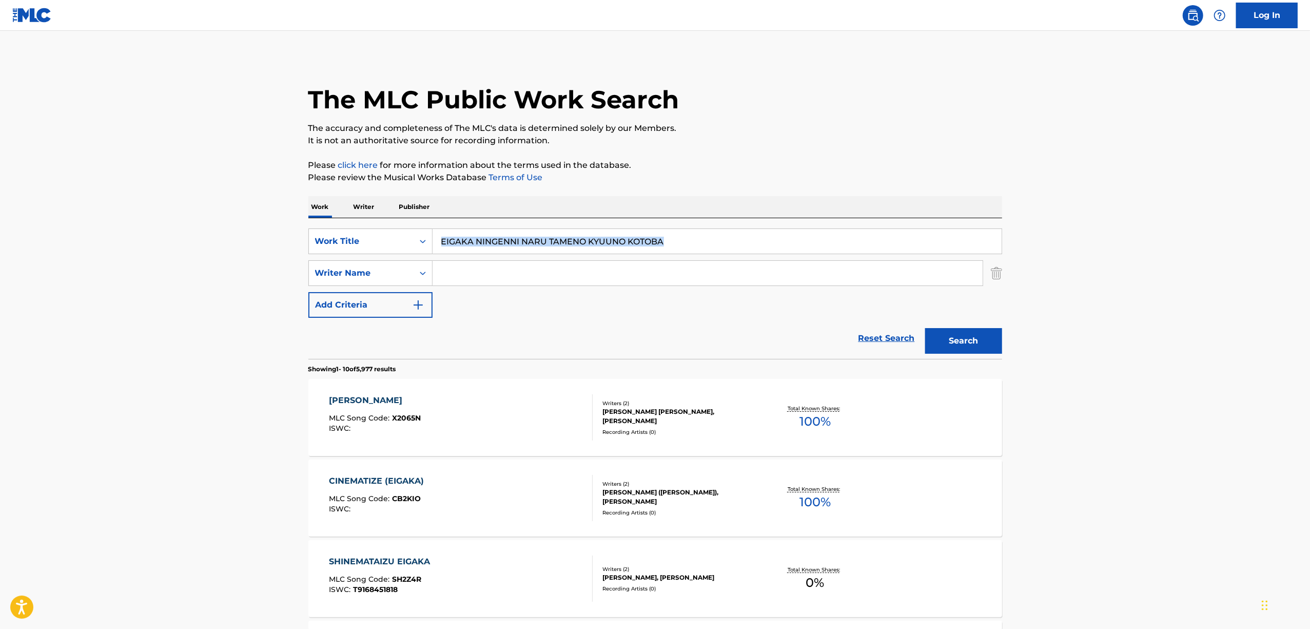
click at [1174, 252] on main "The MLC Public Work Search The accuracy and completeness of The MLC's data is d…" at bounding box center [655, 635] width 1310 height 1208
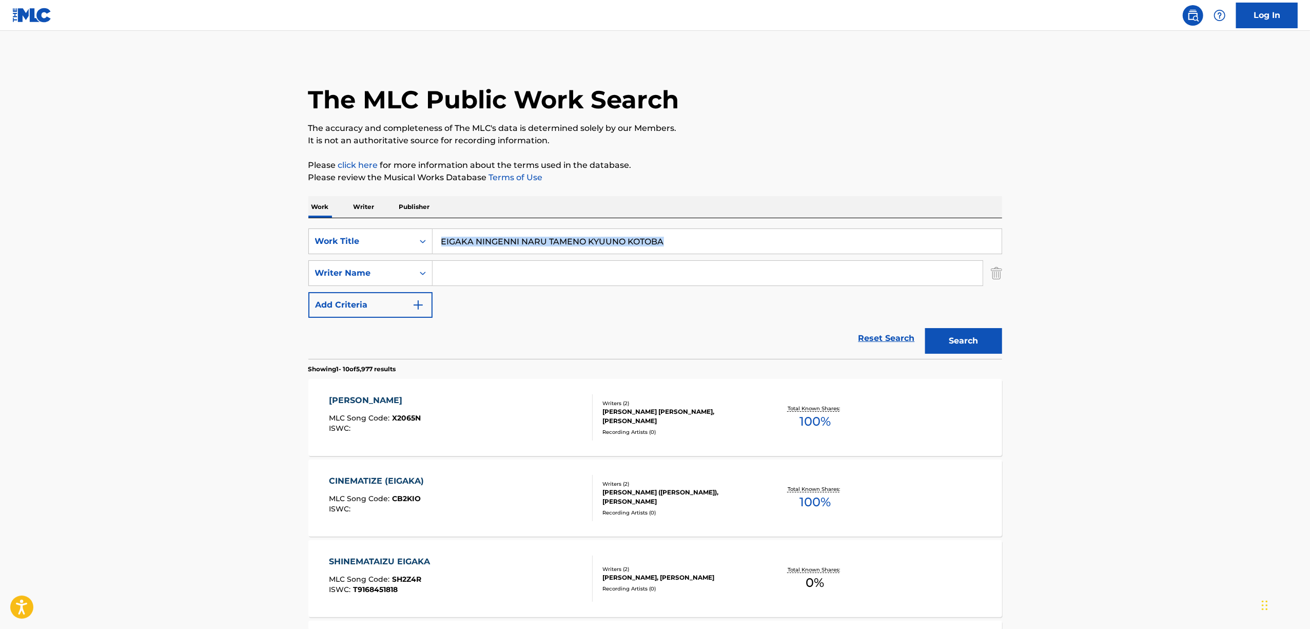
click at [1174, 252] on main "The MLC Public Work Search The accuracy and completeness of The MLC's data is d…" at bounding box center [655, 635] width 1310 height 1208
drag, startPoint x: 688, startPoint y: 230, endPoint x: 358, endPoint y: 261, distance: 330.9
click at [360, 261] on div "SearchWithCriteria425f5f7d-1ecd-4271-91d4-6badbf716056 Work Title EIGAKA NINGEN…" at bounding box center [655, 272] width 694 height 89
paste input "ITTOU"
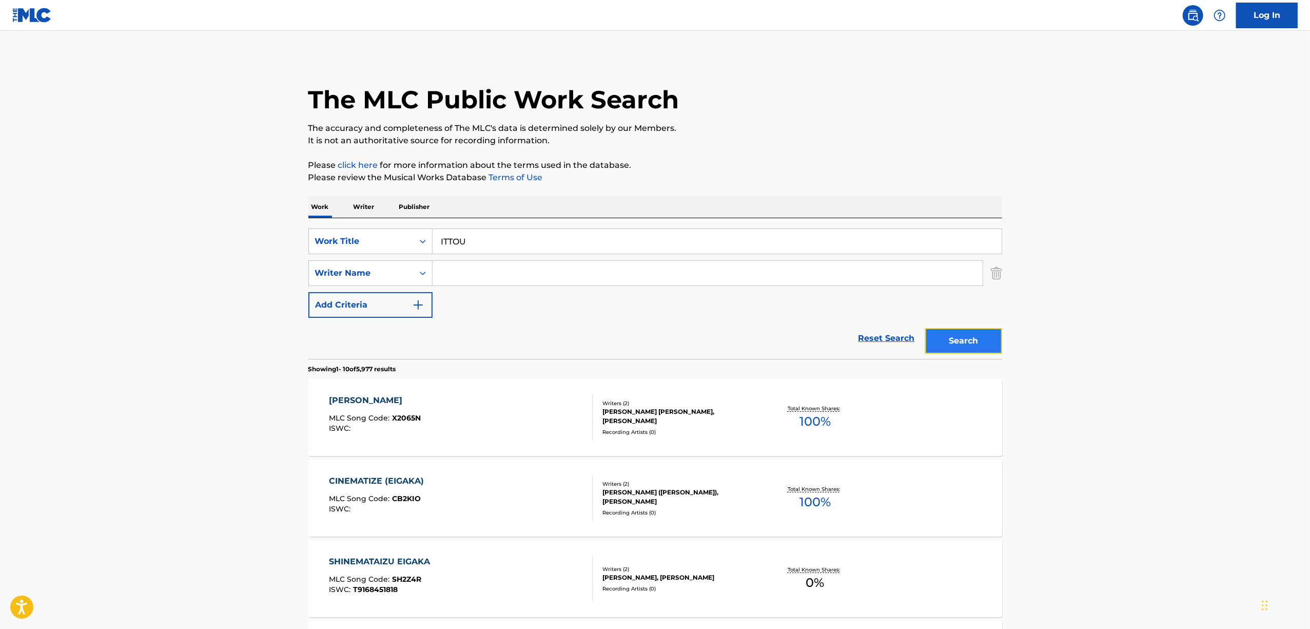
drag, startPoint x: 940, startPoint y: 348, endPoint x: 391, endPoint y: 6, distance: 647.2
click at [938, 342] on button "Search" at bounding box center [963, 341] width 77 height 26
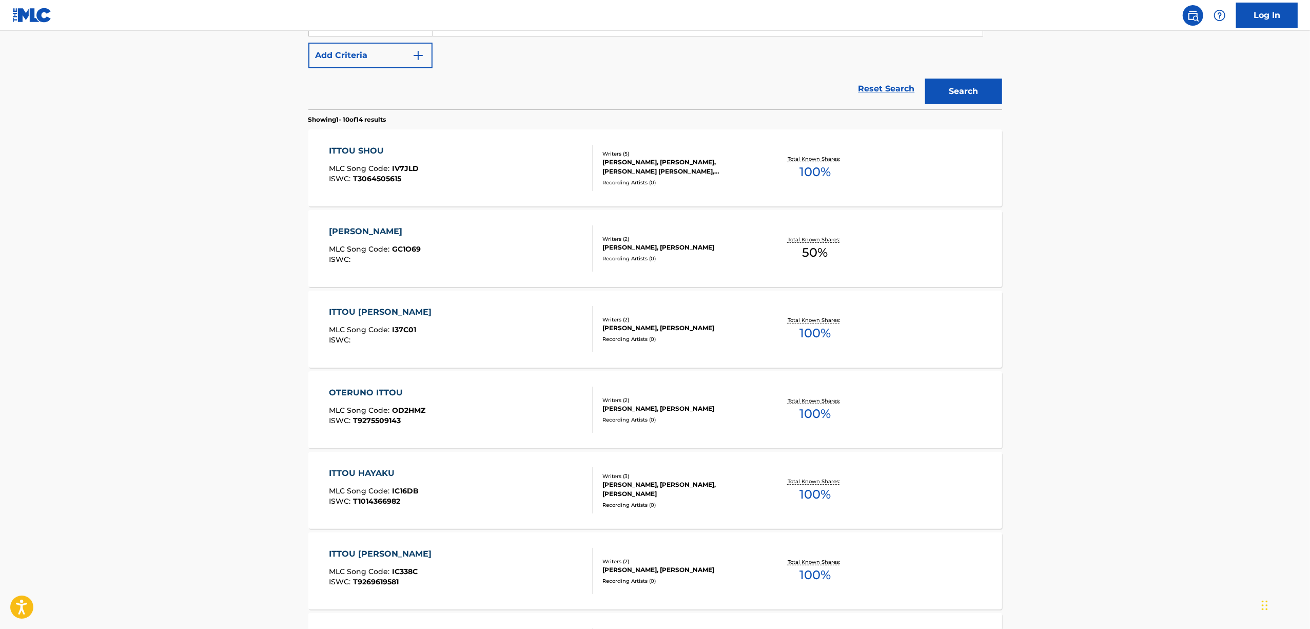
scroll to position [68, 0]
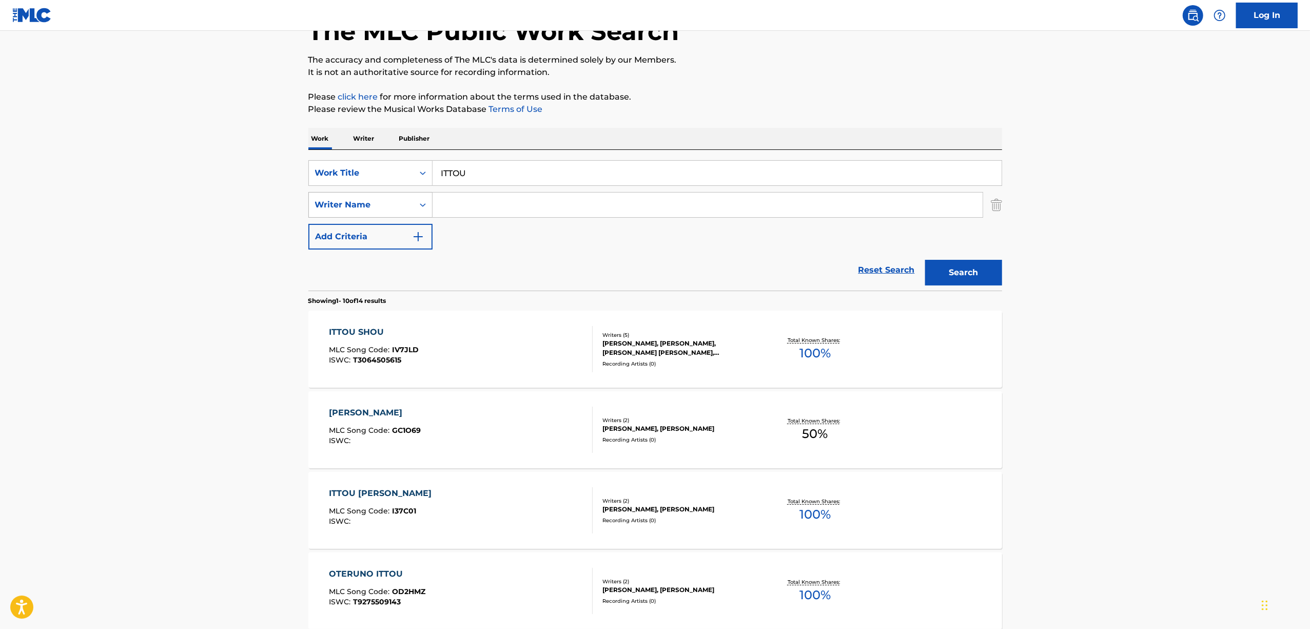
drag, startPoint x: 487, startPoint y: 164, endPoint x: 364, endPoint y: 193, distance: 126.6
click at [364, 193] on div "SearchWithCriteria425f5f7d-1ecd-4271-91d4-6badbf716056 Work Title ITTOU SearchW…" at bounding box center [655, 204] width 694 height 89
paste input "DIG"
type input "DIG"
click at [482, 205] on input "Search Form" at bounding box center [708, 204] width 550 height 25
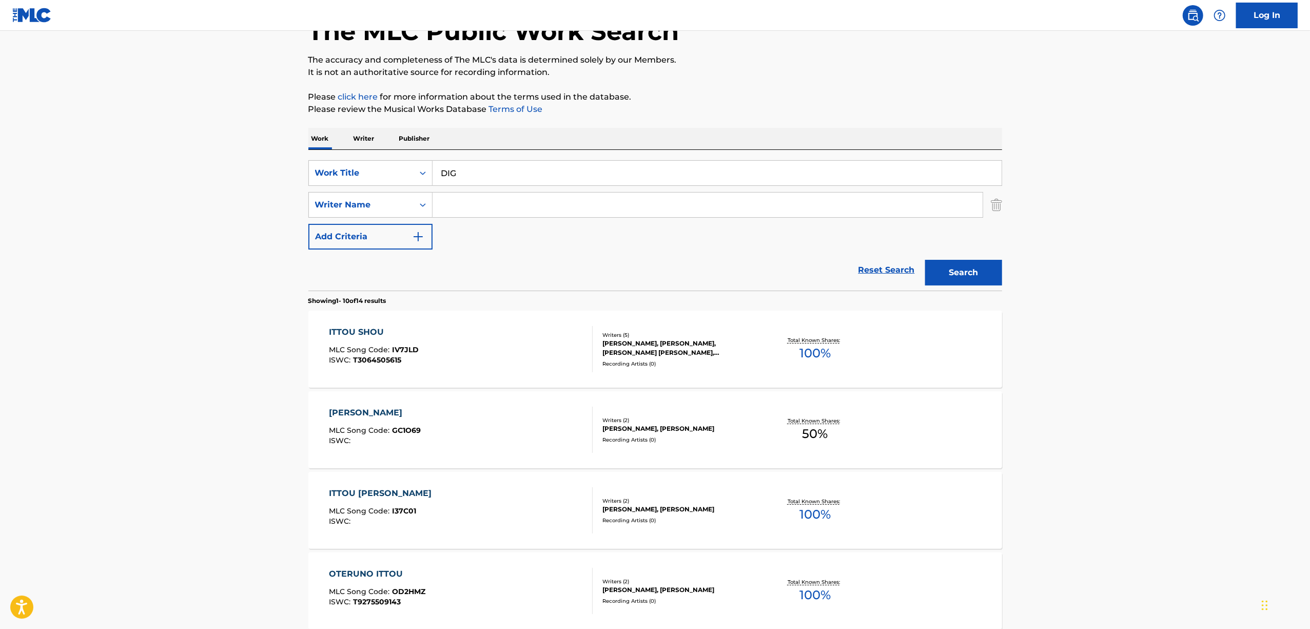
paste input "Momo Aoshima"
drag, startPoint x: 981, startPoint y: 275, endPoint x: 971, endPoint y: 275, distance: 9.7
click at [980, 275] on button "Search" at bounding box center [963, 273] width 77 height 26
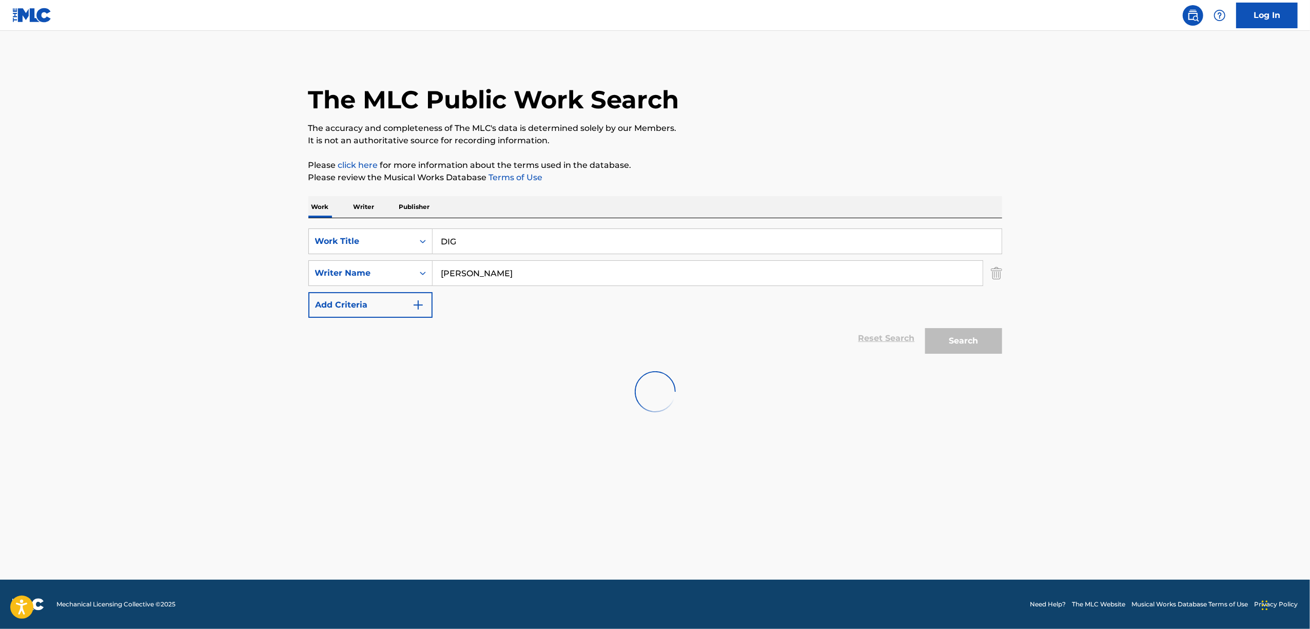
scroll to position [0, 0]
drag, startPoint x: 475, startPoint y: 276, endPoint x: 487, endPoint y: 202, distance: 74.3
click at [538, 259] on div "SearchWithCriteria425f5f7d-1ecd-4271-91d4-6badbf716056 Work Title DIG SearchWit…" at bounding box center [655, 272] width 694 height 89
click at [504, 272] on input "Momo Aoshima" at bounding box center [708, 273] width 550 height 25
drag, startPoint x: 513, startPoint y: 278, endPoint x: 480, endPoint y: 288, distance: 34.3
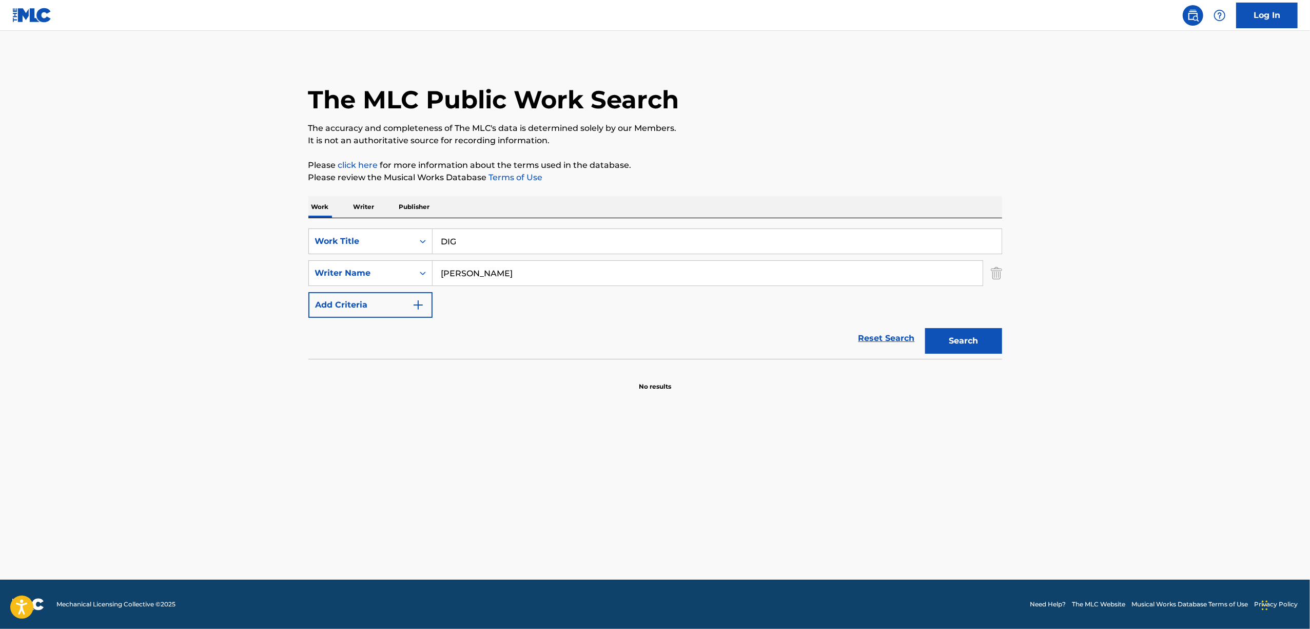
click at [512, 278] on input "Momo Aoshima" at bounding box center [708, 273] width 550 height 25
click at [460, 294] on div "SearchWithCriteria425f5f7d-1ecd-4271-91d4-6badbf716056 Work Title DIG SearchWit…" at bounding box center [655, 272] width 694 height 89
drag, startPoint x: 514, startPoint y: 274, endPoint x: 408, endPoint y: 302, distance: 109.4
click at [386, 315] on div "SearchWithCriteria425f5f7d-1ecd-4271-91d4-6badbf716056 Work Title DIG SearchWit…" at bounding box center [655, 272] width 694 height 89
paste input "Yk From Yuukankaku"
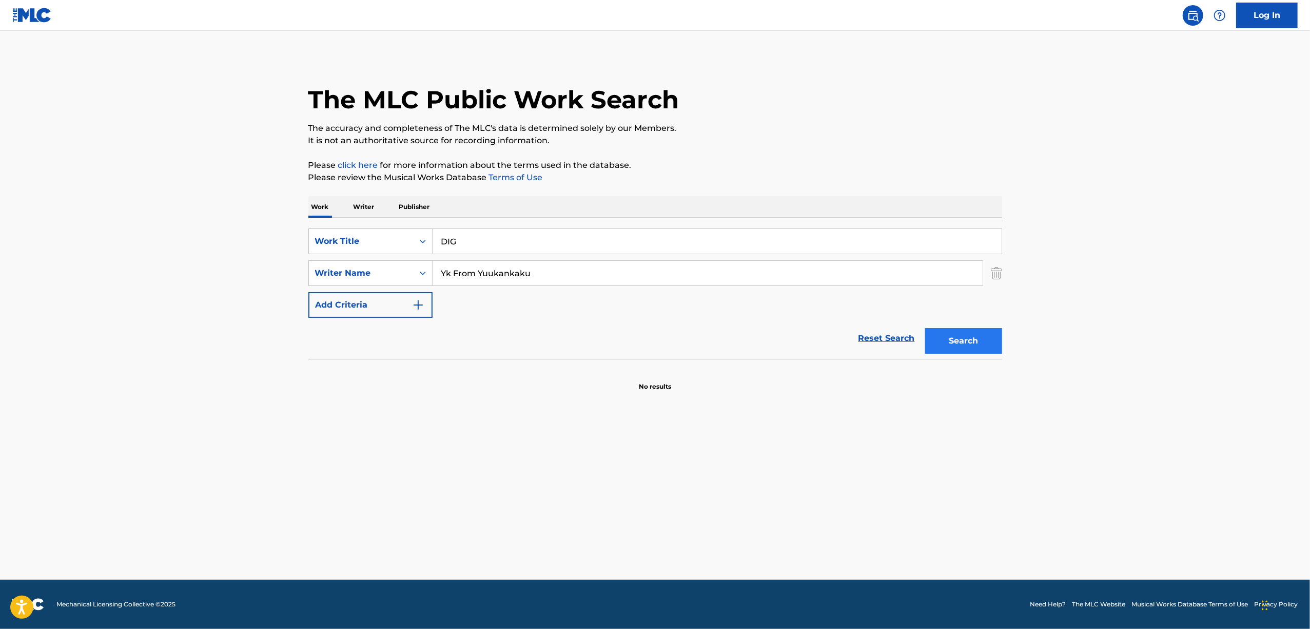
type input "Yk From Yuukankaku"
click at [941, 345] on button "Search" at bounding box center [963, 341] width 77 height 26
drag, startPoint x: 464, startPoint y: 243, endPoint x: 411, endPoint y: 255, distance: 54.7
click at [411, 255] on div "SearchWithCriteria425f5f7d-1ecd-4271-91d4-6badbf716056 Work Title DIG SearchWit…" at bounding box center [655, 272] width 694 height 89
paste input "AIBORISUTOORI"
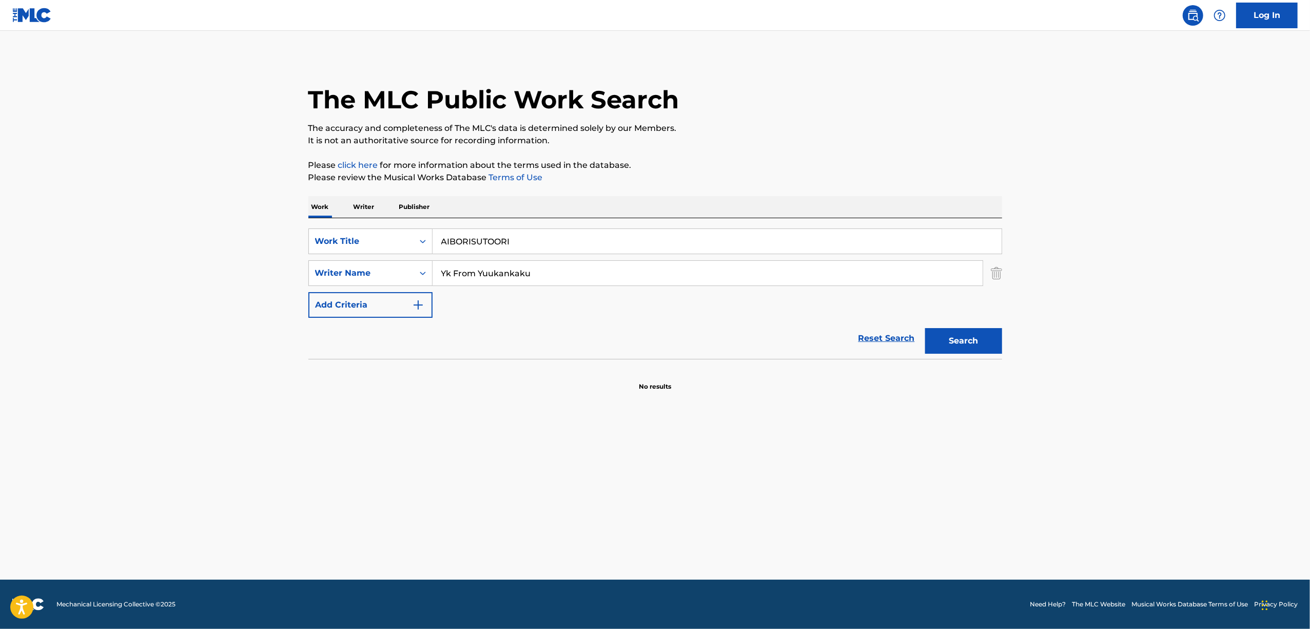
type input "AIBORISUTOORI"
drag, startPoint x: 562, startPoint y: 272, endPoint x: 278, endPoint y: 308, distance: 286.5
click at [278, 308] on main "The MLC Public Work Search The accuracy and completeness of The MLC's data is d…" at bounding box center [655, 305] width 1310 height 549
click at [925, 328] on button "Search" at bounding box center [963, 341] width 77 height 26
click at [190, 504] on main "The MLC Public Work Search The accuracy and completeness of The MLC's data is d…" at bounding box center [655, 305] width 1310 height 549
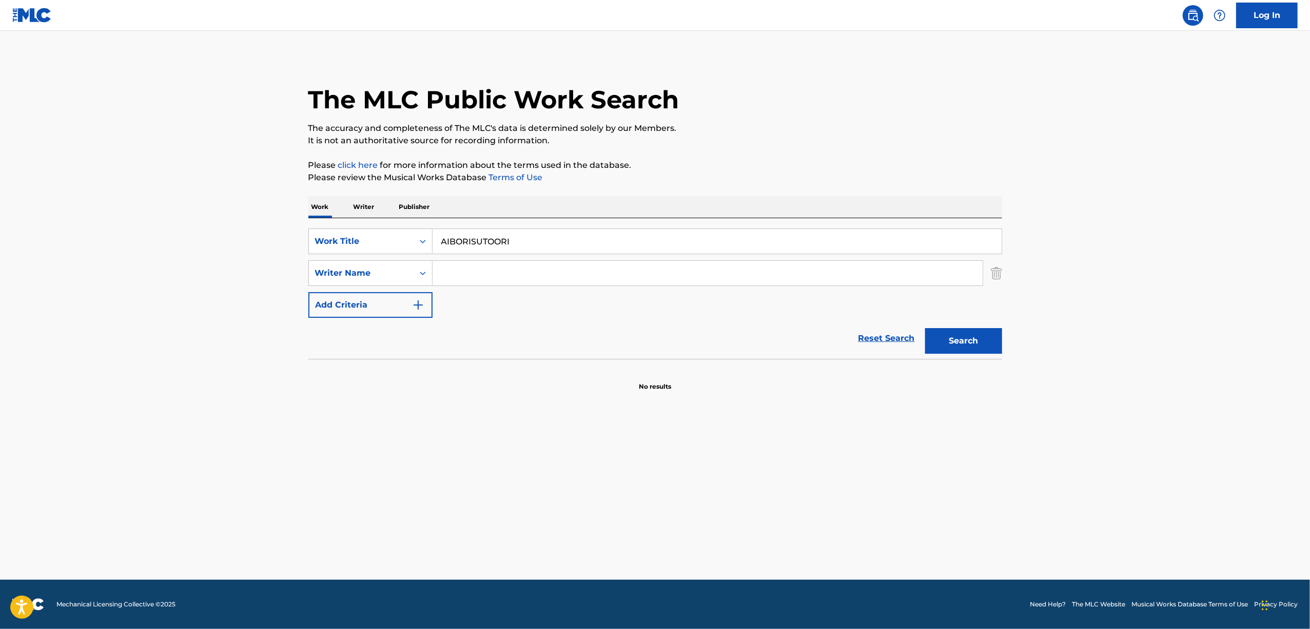
click at [193, 495] on main "The MLC Public Work Search The accuracy and completeness of The MLC's data is d…" at bounding box center [655, 305] width 1310 height 549
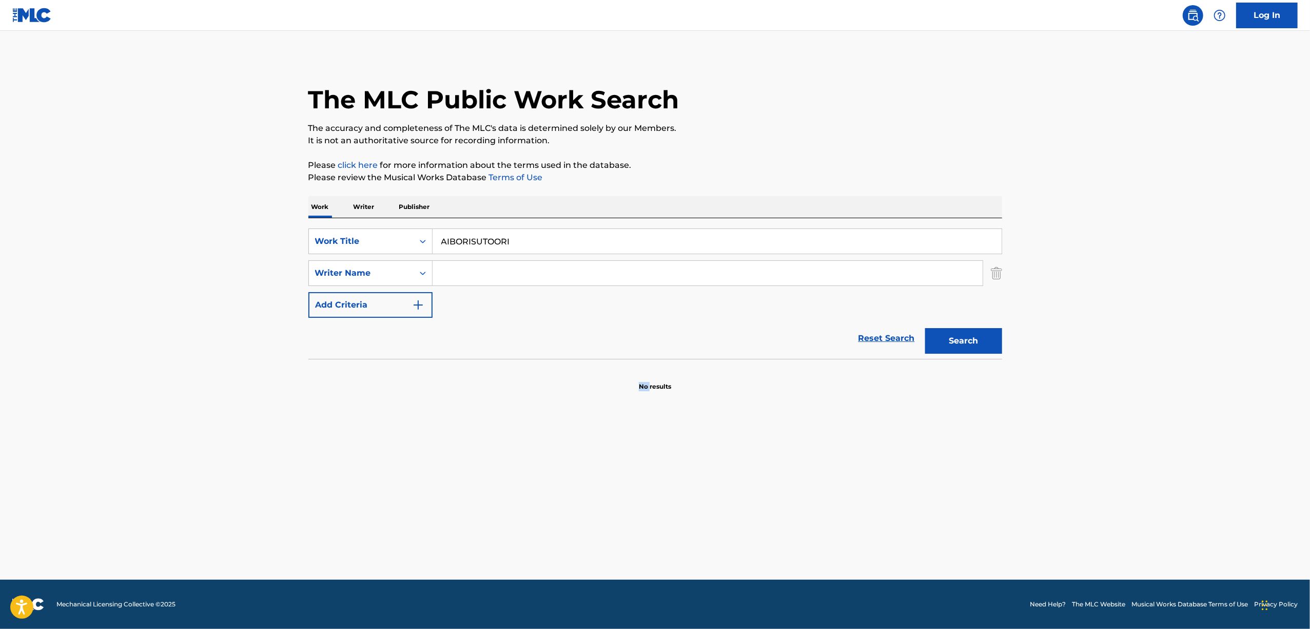
click at [193, 495] on main "The MLC Public Work Search The accuracy and completeness of The MLC's data is d…" at bounding box center [655, 305] width 1310 height 549
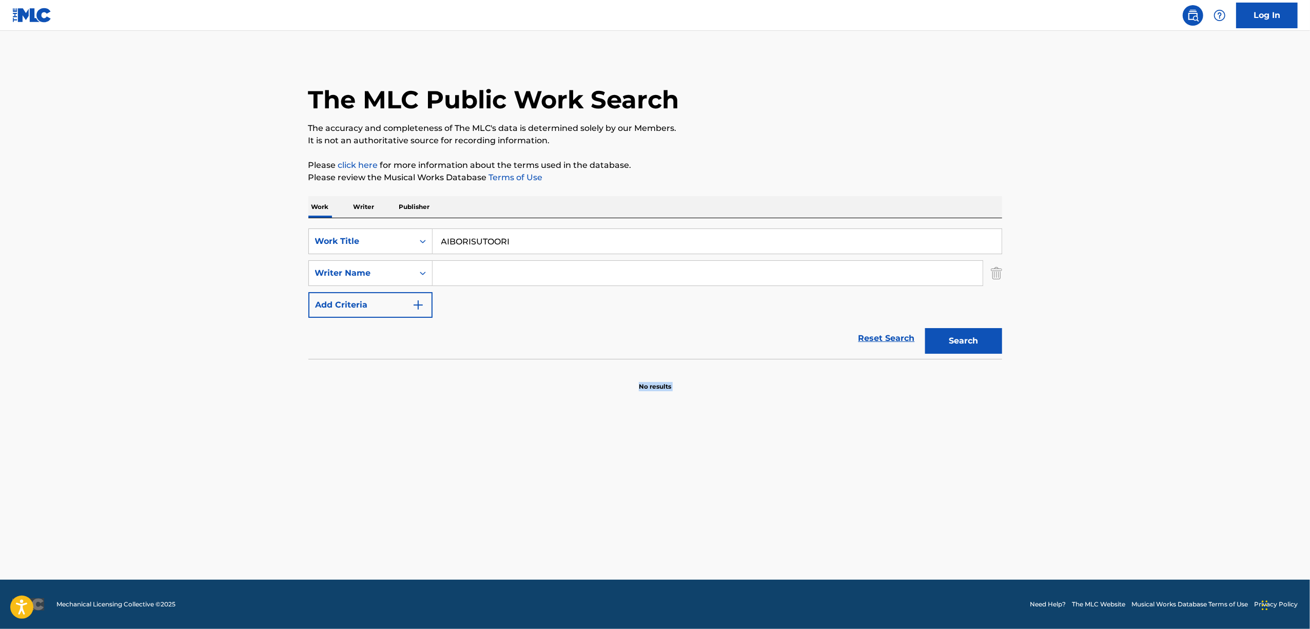
click at [193, 495] on main "The MLC Public Work Search The accuracy and completeness of The MLC's data is d…" at bounding box center [655, 305] width 1310 height 549
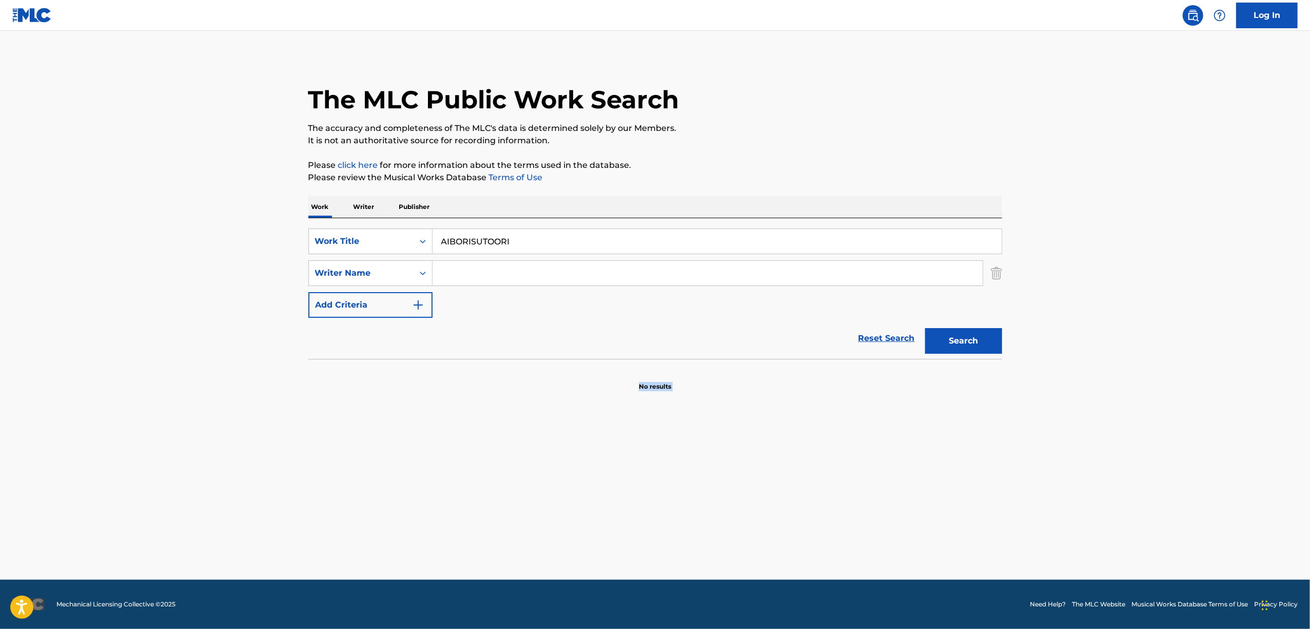
click at [193, 495] on main "The MLC Public Work Search The accuracy and completeness of The MLC's data is d…" at bounding box center [655, 305] width 1310 height 549
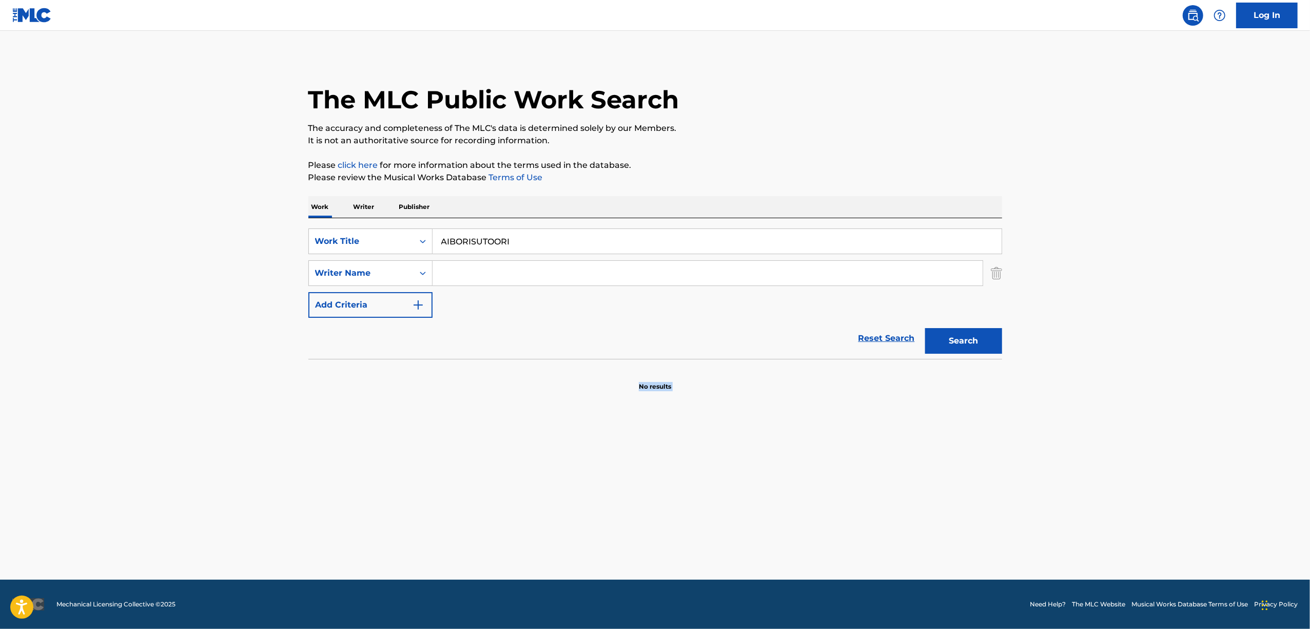
click at [193, 495] on main "The MLC Public Work Search The accuracy and completeness of The MLC's data is d…" at bounding box center [655, 305] width 1310 height 549
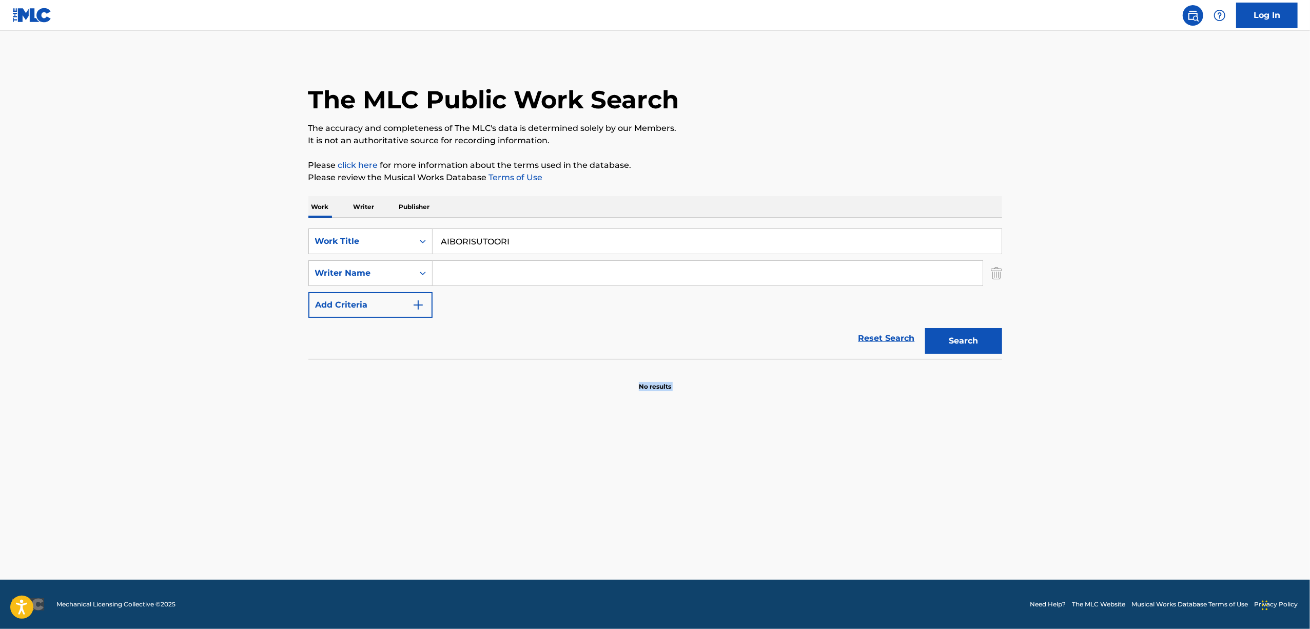
click at [193, 495] on main "The MLC Public Work Search The accuracy and completeness of The MLC's data is d…" at bounding box center [655, 305] width 1310 height 549
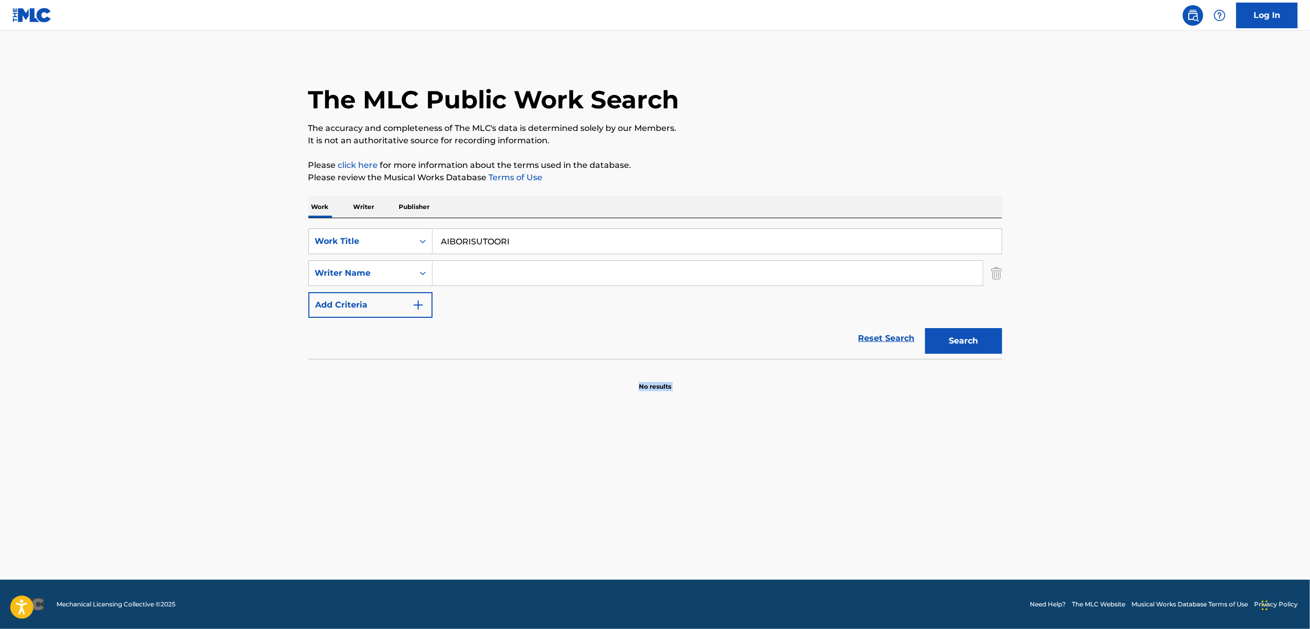
click at [193, 495] on main "The MLC Public Work Search The accuracy and completeness of The MLC's data is d…" at bounding box center [655, 305] width 1310 height 549
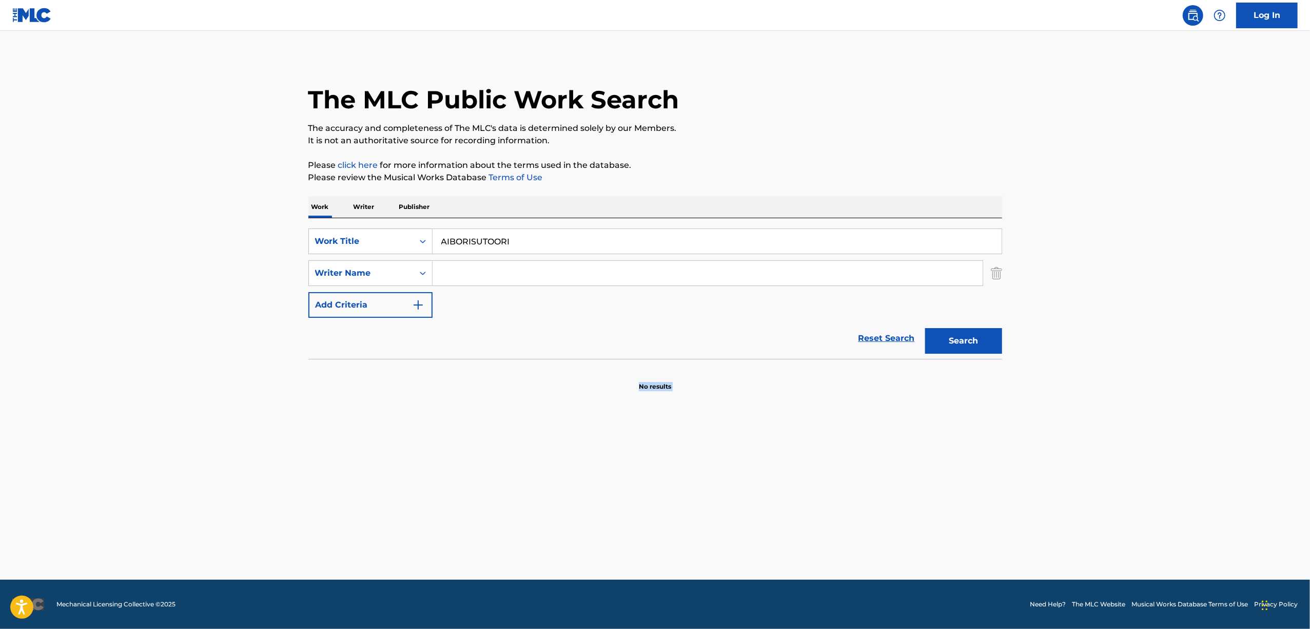
click at [193, 495] on main "The MLC Public Work Search The accuracy and completeness of The MLC's data is d…" at bounding box center [655, 305] width 1310 height 549
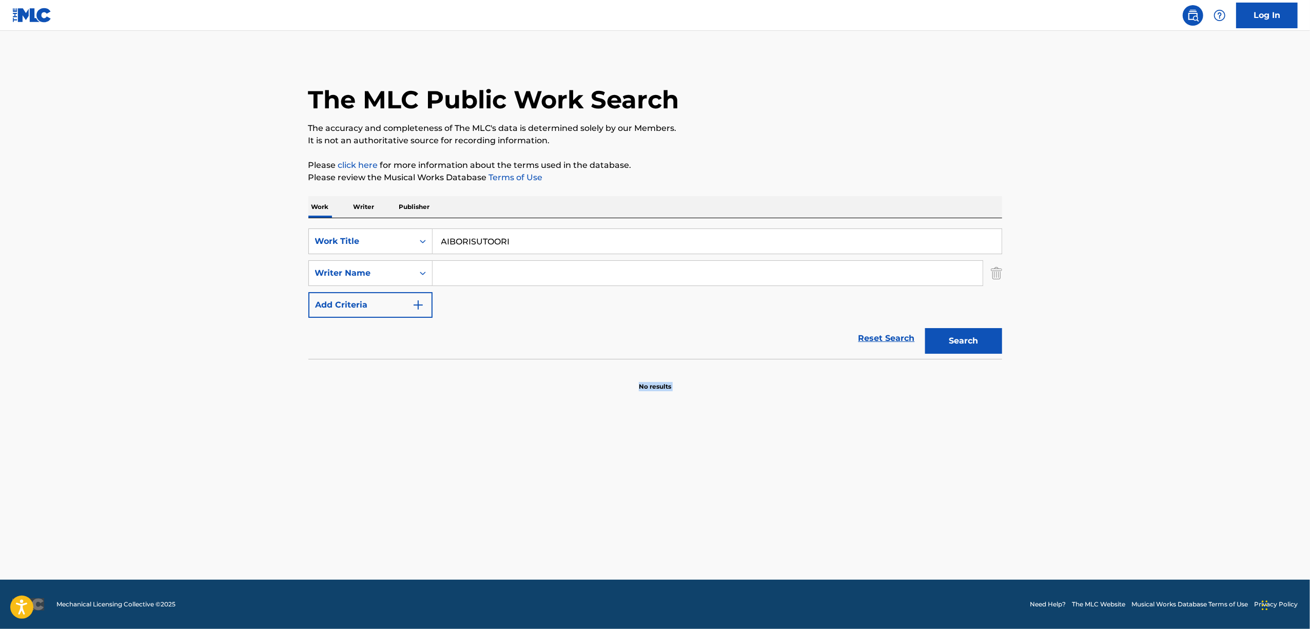
click at [193, 495] on main "The MLC Public Work Search The accuracy and completeness of The MLC's data is d…" at bounding box center [655, 305] width 1310 height 549
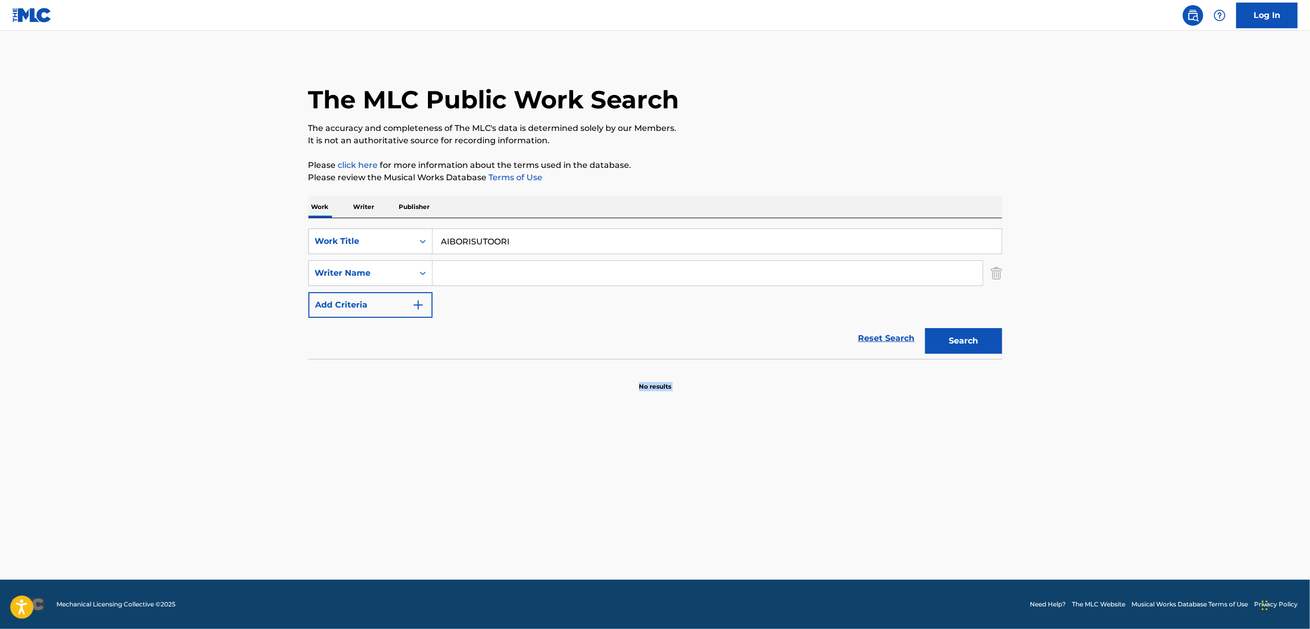
click at [193, 495] on main "The MLC Public Work Search The accuracy and completeness of The MLC's data is d…" at bounding box center [655, 305] width 1310 height 549
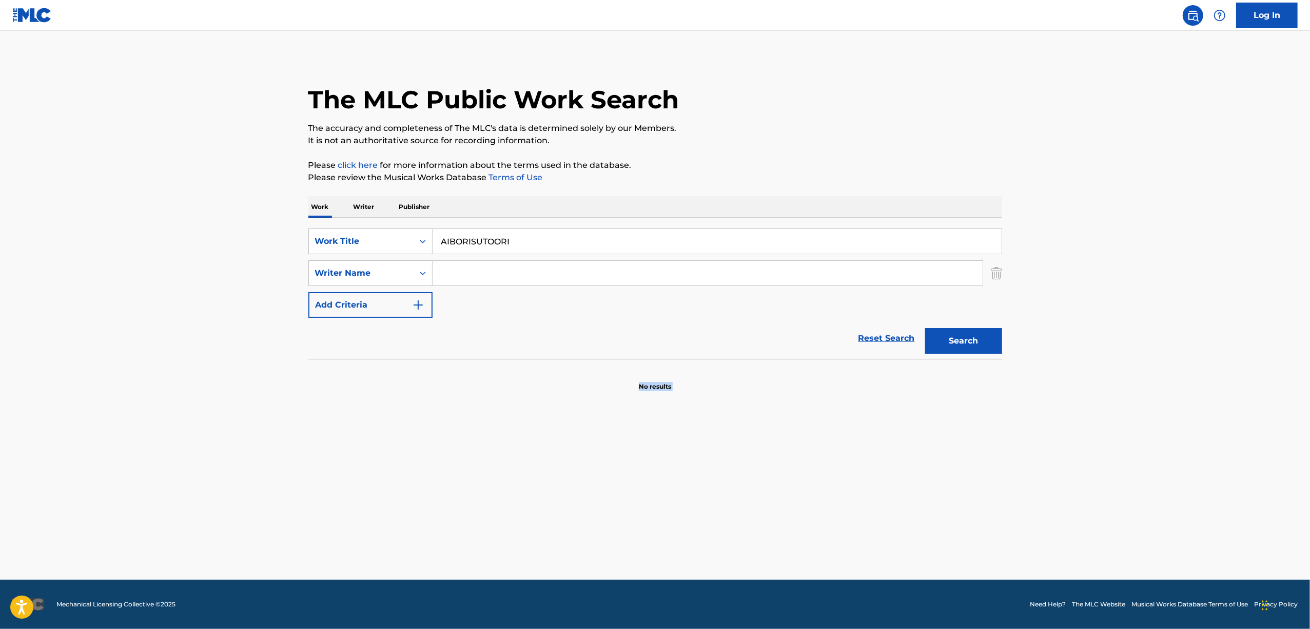
click at [193, 495] on main "The MLC Public Work Search The accuracy and completeness of The MLC's data is d…" at bounding box center [655, 305] width 1310 height 549
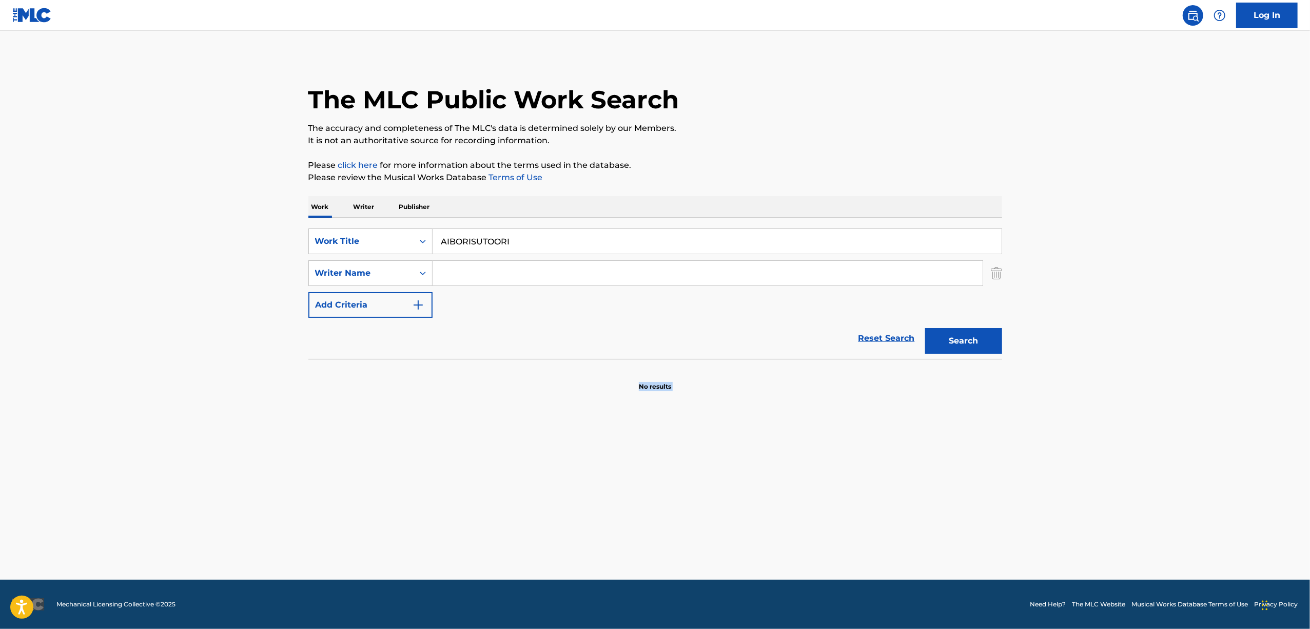
click at [193, 495] on main "The MLC Public Work Search The accuracy and completeness of The MLC's data is d…" at bounding box center [655, 305] width 1310 height 549
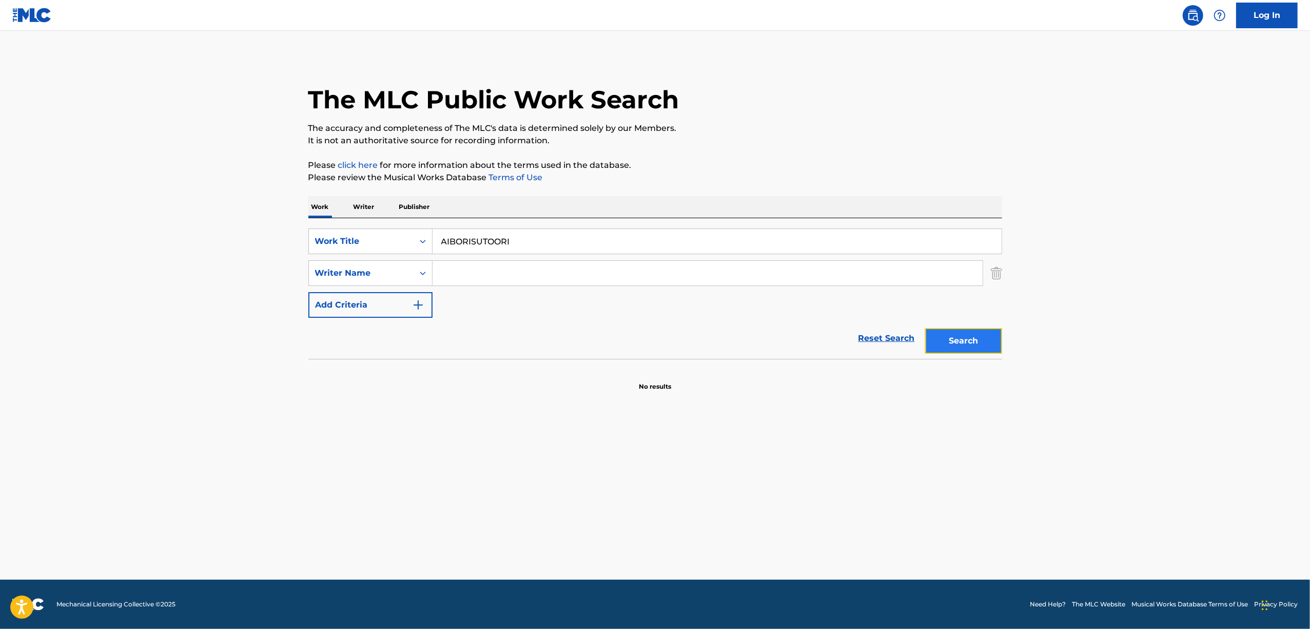
click at [973, 343] on button "Search" at bounding box center [963, 341] width 77 height 26
drag, startPoint x: 533, startPoint y: 236, endPoint x: 411, endPoint y: 260, distance: 123.9
click at [411, 260] on div "SearchWithCriteria425f5f7d-1ecd-4271-91d4-6badbf716056 Work Title AIBORISUTOORI…" at bounding box center [655, 272] width 694 height 89
paste input "アイボリストオリ"
type input "アイボリストオリ"
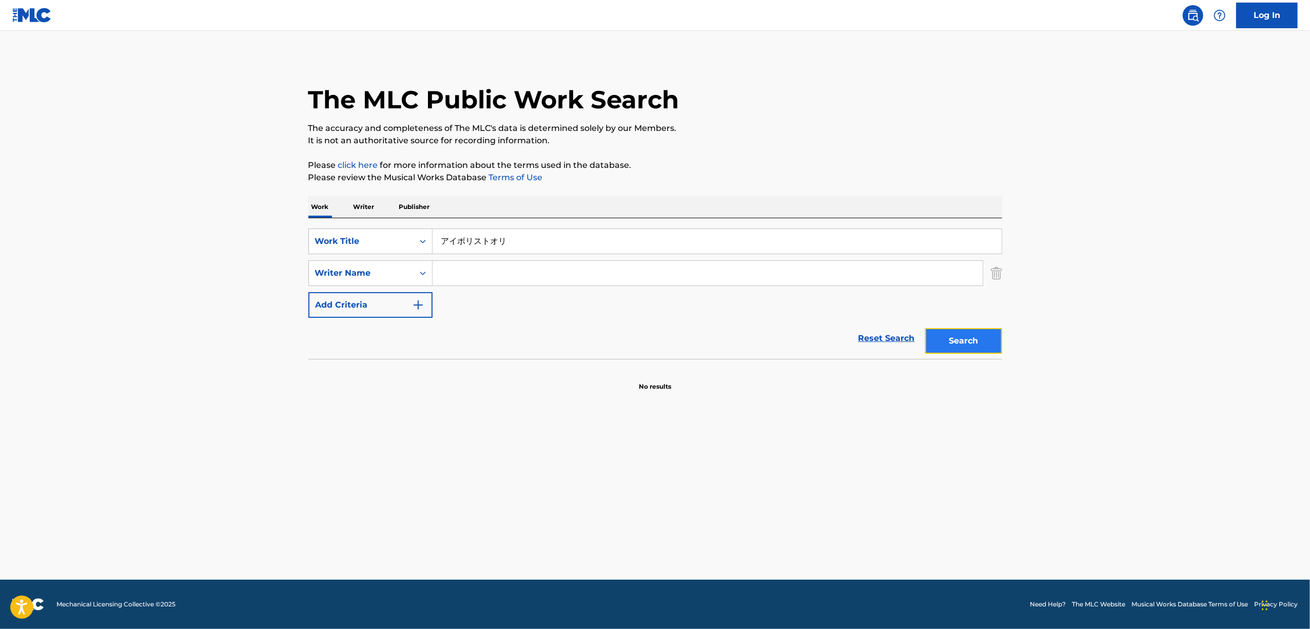
click at [986, 340] on button "Search" at bounding box center [963, 341] width 77 height 26
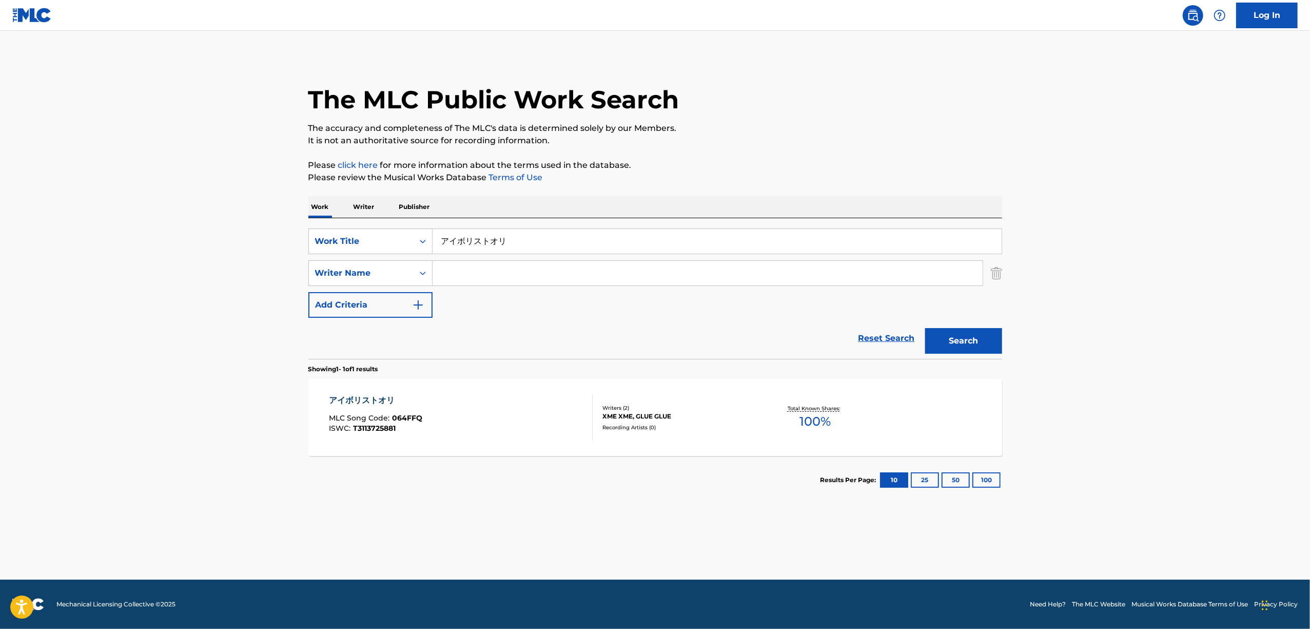
click at [348, 404] on div "アイボリストオリ" at bounding box center [375, 400] width 93 height 12
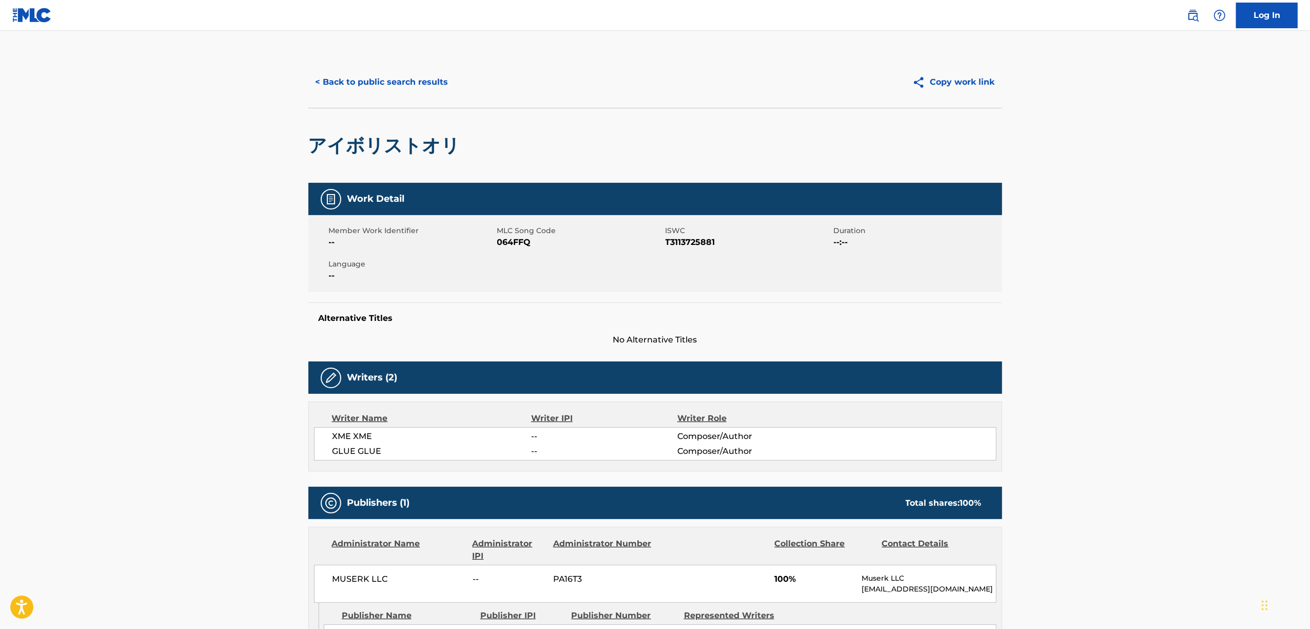
click at [493, 243] on span "--" at bounding box center [412, 242] width 166 height 12
click at [510, 236] on span "064FFQ" at bounding box center [580, 242] width 166 height 12
copy span "064FFQ"
drag, startPoint x: 399, startPoint y: 84, endPoint x: 396, endPoint y: 90, distance: 6.9
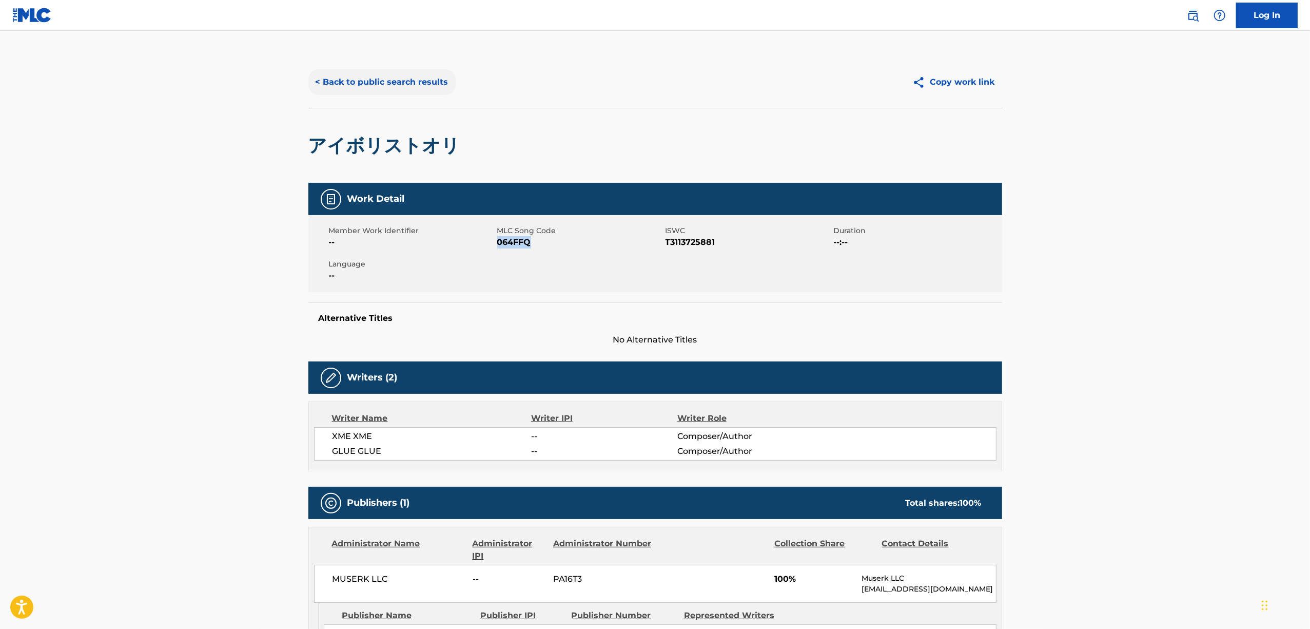
click at [399, 84] on button "< Back to public search results" at bounding box center [381, 82] width 147 height 26
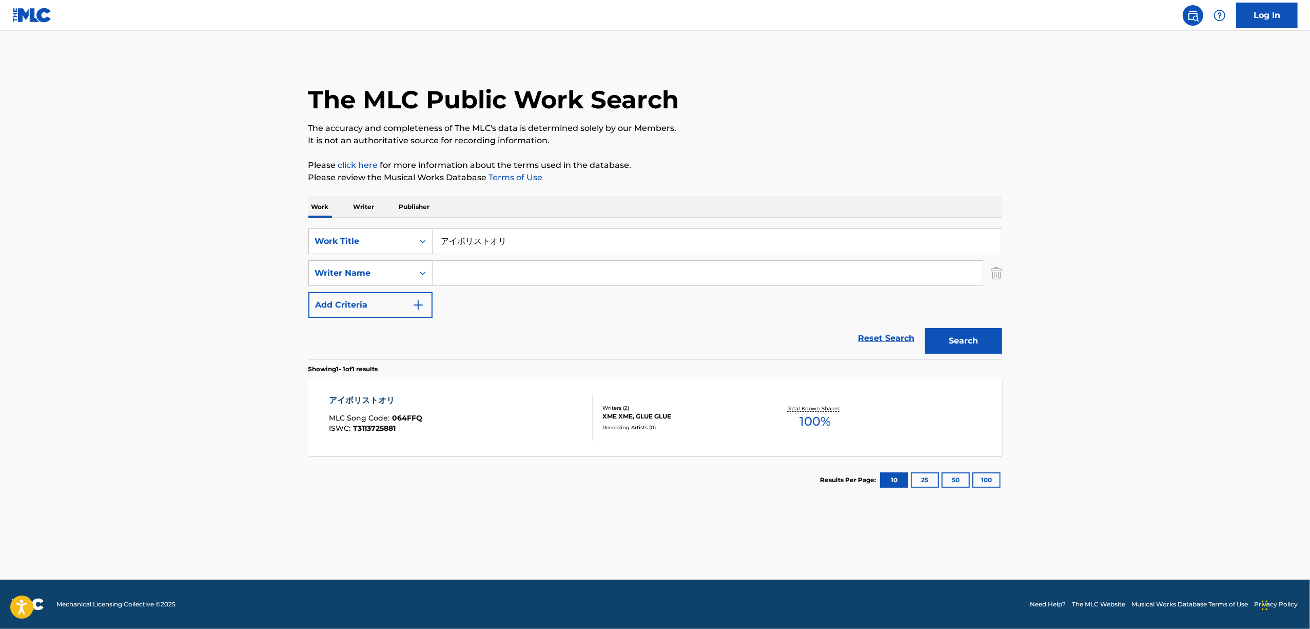
click at [372, 208] on p "Writer" at bounding box center [363, 207] width 27 height 22
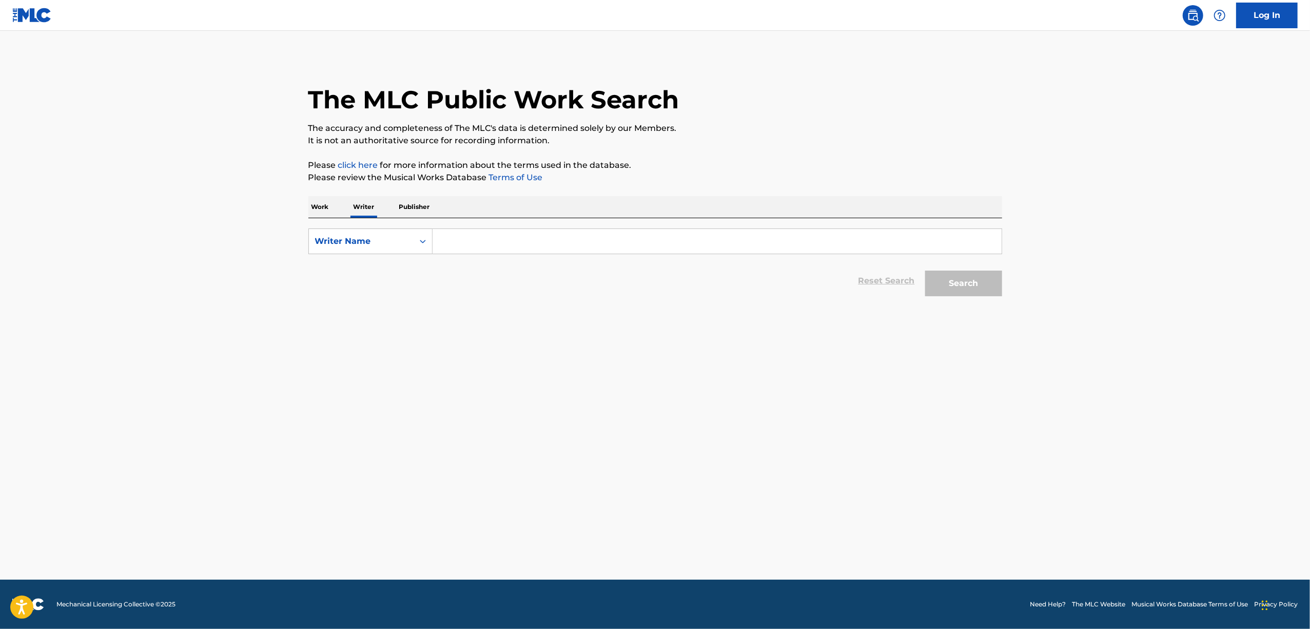
drag, startPoint x: 320, startPoint y: 210, endPoint x: 321, endPoint y: 218, distance: 7.3
click at [320, 211] on p "Work" at bounding box center [320, 207] width 24 height 22
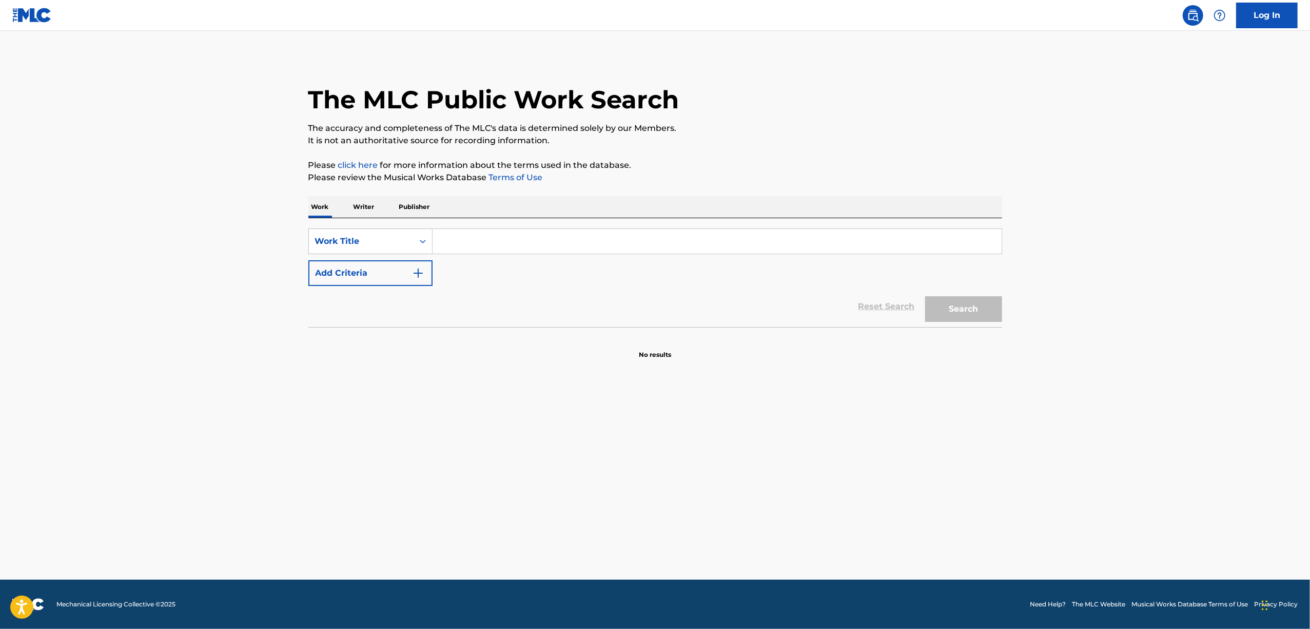
click at [475, 248] on input "Search Form" at bounding box center [717, 241] width 569 height 25
paste input "YORUMUNGANDO"
click at [955, 302] on button "Search" at bounding box center [963, 309] width 77 height 26
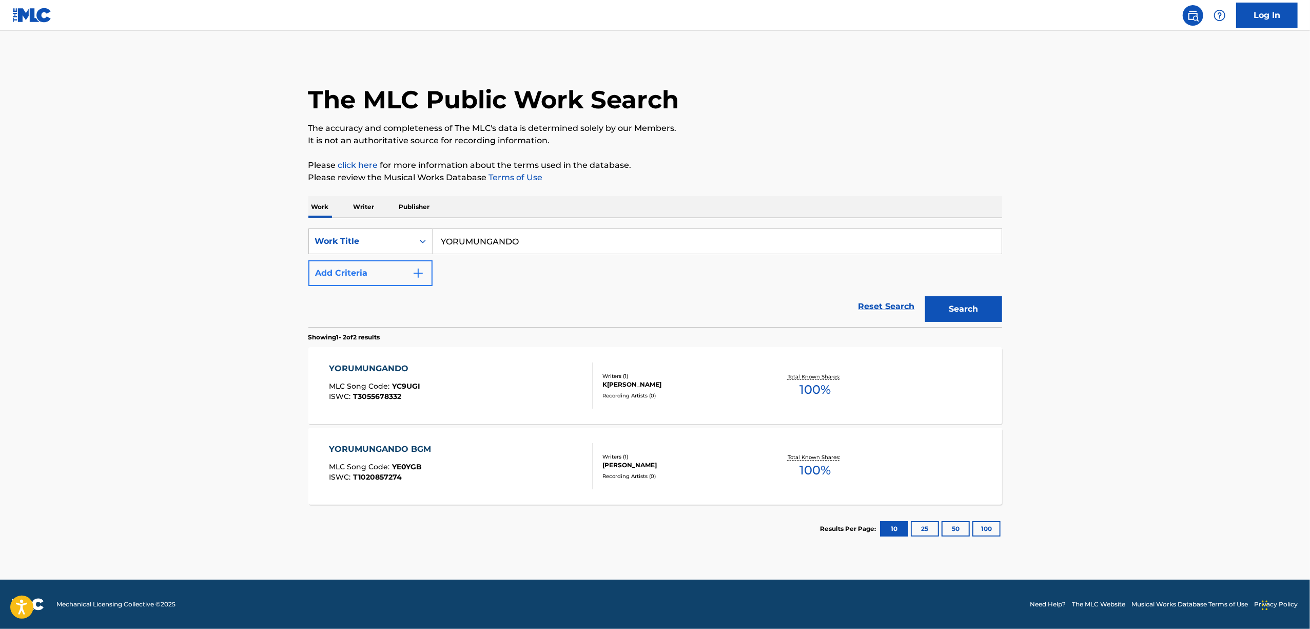
drag, startPoint x: 519, startPoint y: 247, endPoint x: 328, endPoint y: 284, distance: 194.4
click at [329, 284] on div "SearchWithCriteriaa584c1af-dd74-44c2-9642-47565b8583b8 Work Title YORUMUNGANDO …" at bounding box center [655, 256] width 694 height 57
paste input "FUKUIN"
type input "FUKUIN"
click at [981, 315] on button "Search" at bounding box center [963, 309] width 77 height 26
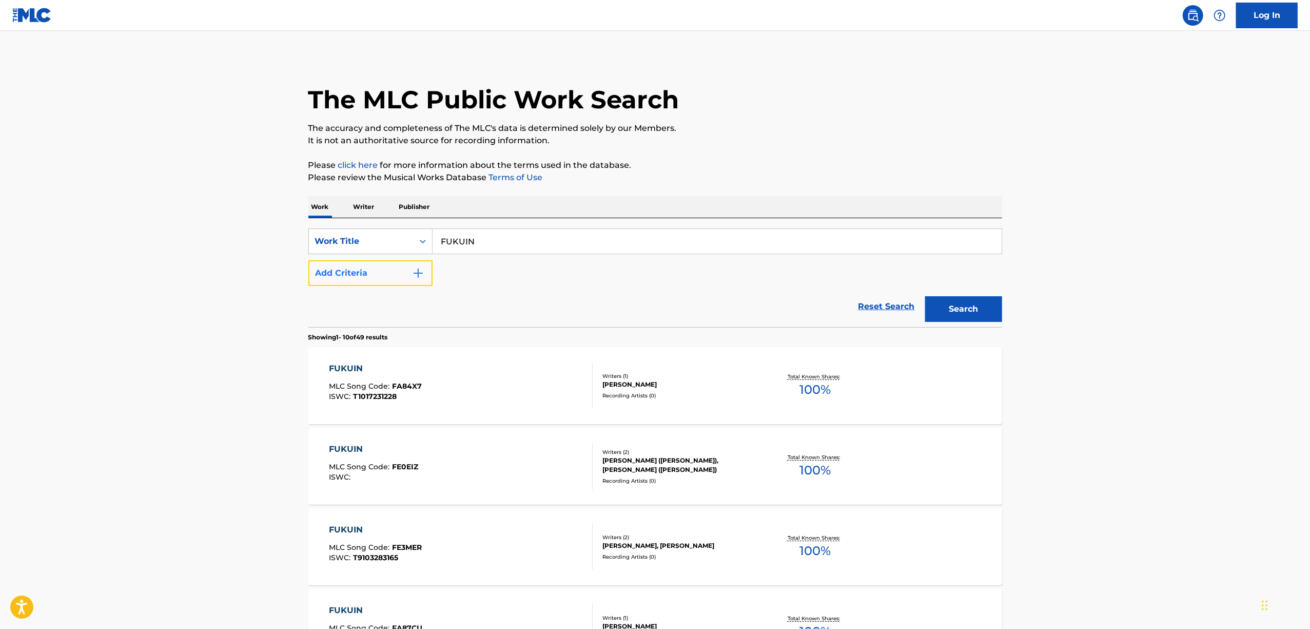
click at [418, 278] on img "Search Form" at bounding box center [418, 273] width 12 height 12
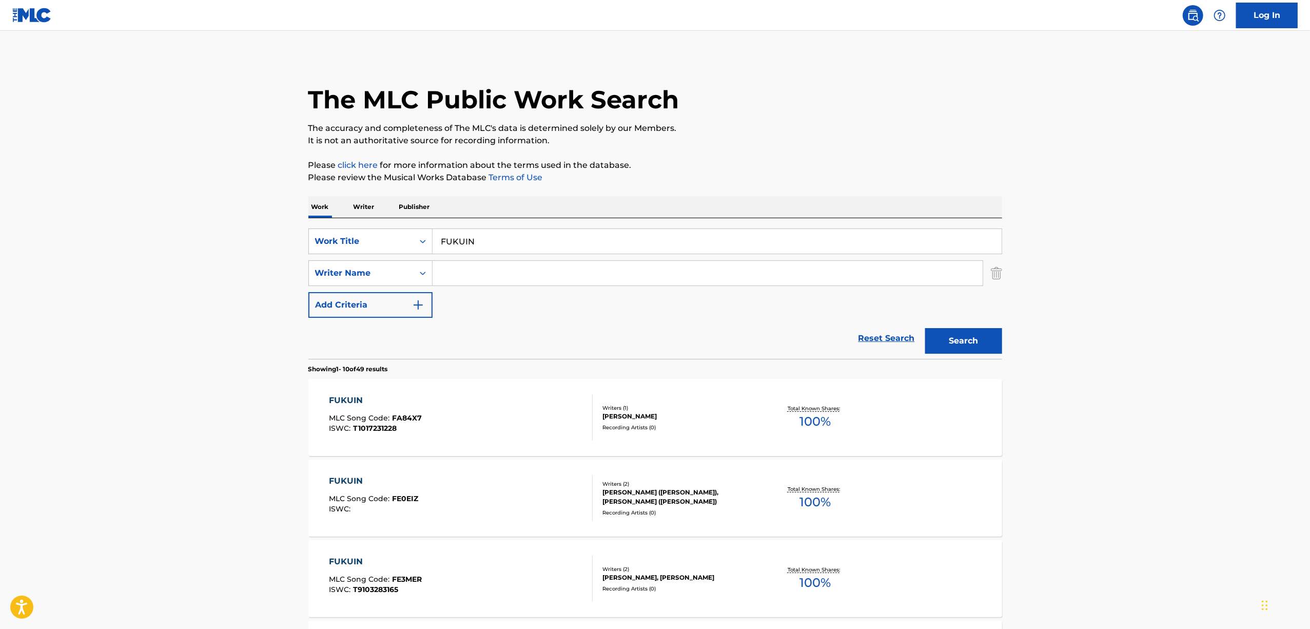
click at [471, 270] on input "Search Form" at bounding box center [708, 273] width 550 height 25
paste input "wotaku"
type input "wotaku"
click at [970, 333] on button "Search" at bounding box center [963, 341] width 77 height 26
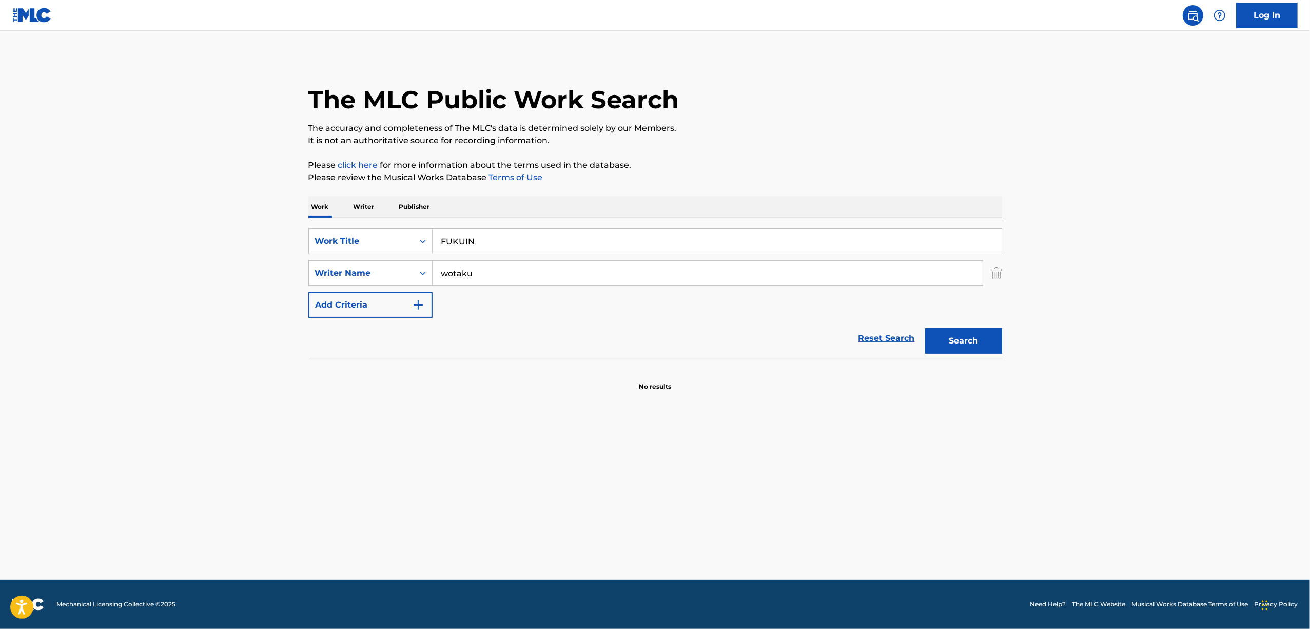
drag, startPoint x: 483, startPoint y: 236, endPoint x: 393, endPoint y: 257, distance: 92.7
click at [393, 257] on div "SearchWithCriteriaa584c1af-dd74-44c2-9642-47565b8583b8 Work Title FUKUIN Search…" at bounding box center [655, 272] width 694 height 89
paste input "福音"
type input "福音"
drag, startPoint x: 287, startPoint y: 302, endPoint x: 239, endPoint y: 301, distance: 48.2
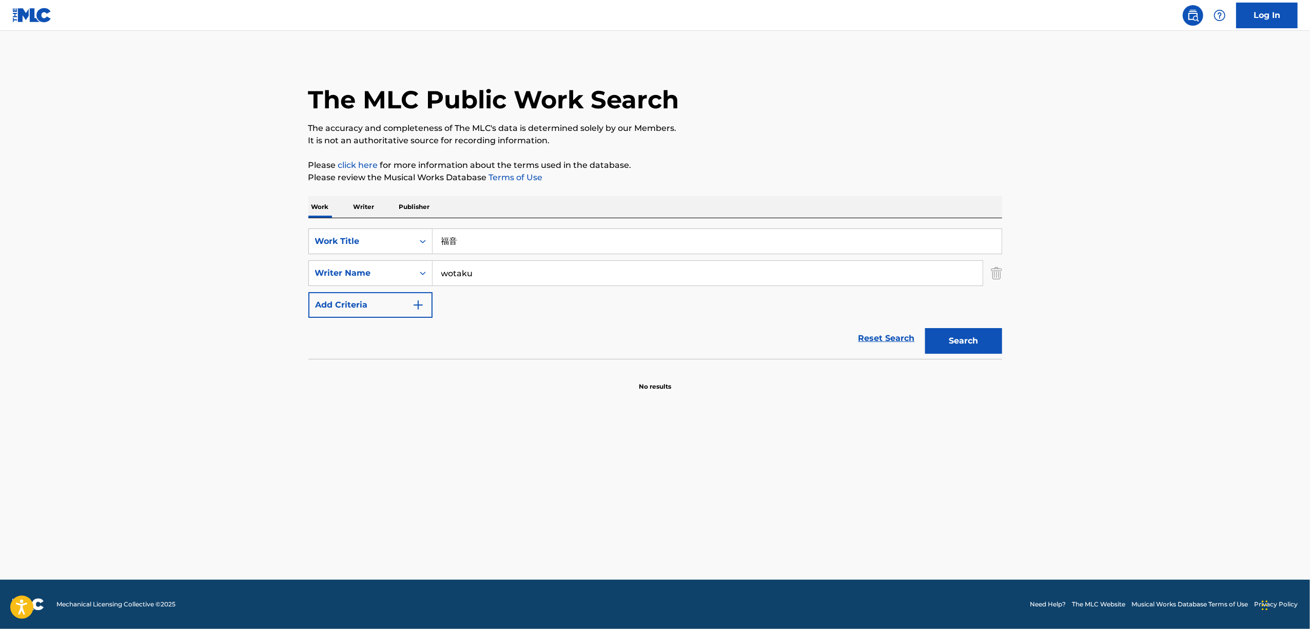
click at [244, 305] on main "The MLC Public Work Search The accuracy and completeness of The MLC's data is d…" at bounding box center [655, 305] width 1310 height 549
click at [925, 328] on button "Search" at bounding box center [963, 341] width 77 height 26
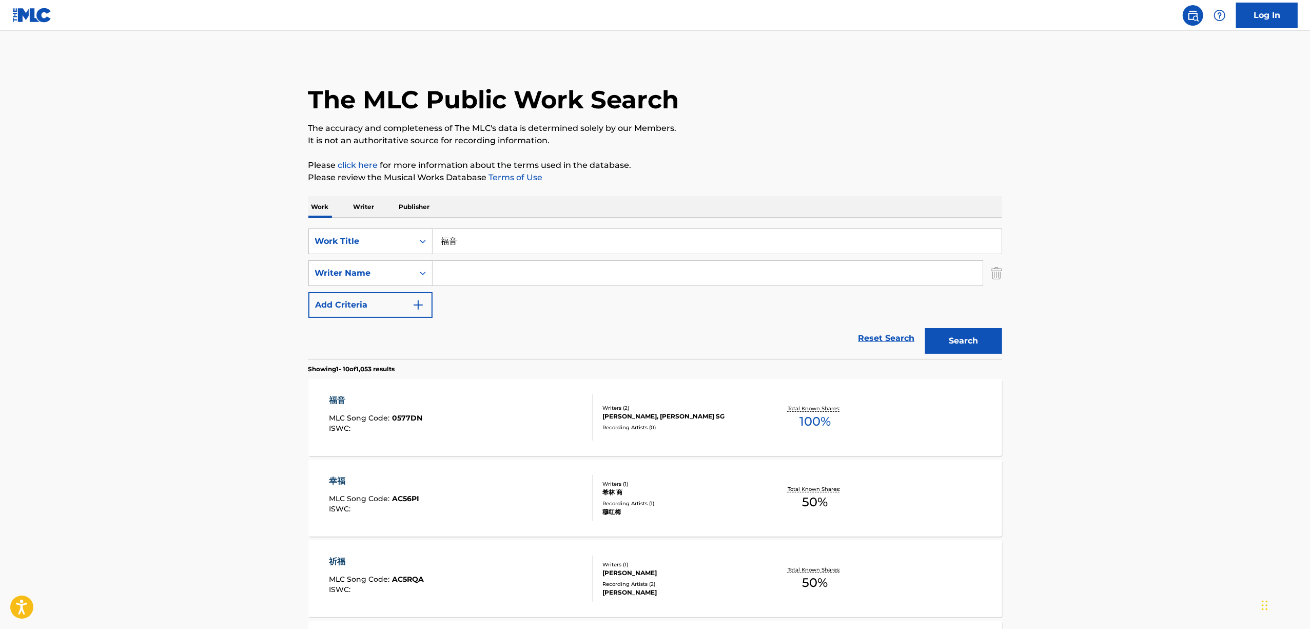
click at [38, 446] on main "The MLC Public Work Search The accuracy and completeness of The MLC's data is d…" at bounding box center [655, 635] width 1310 height 1208
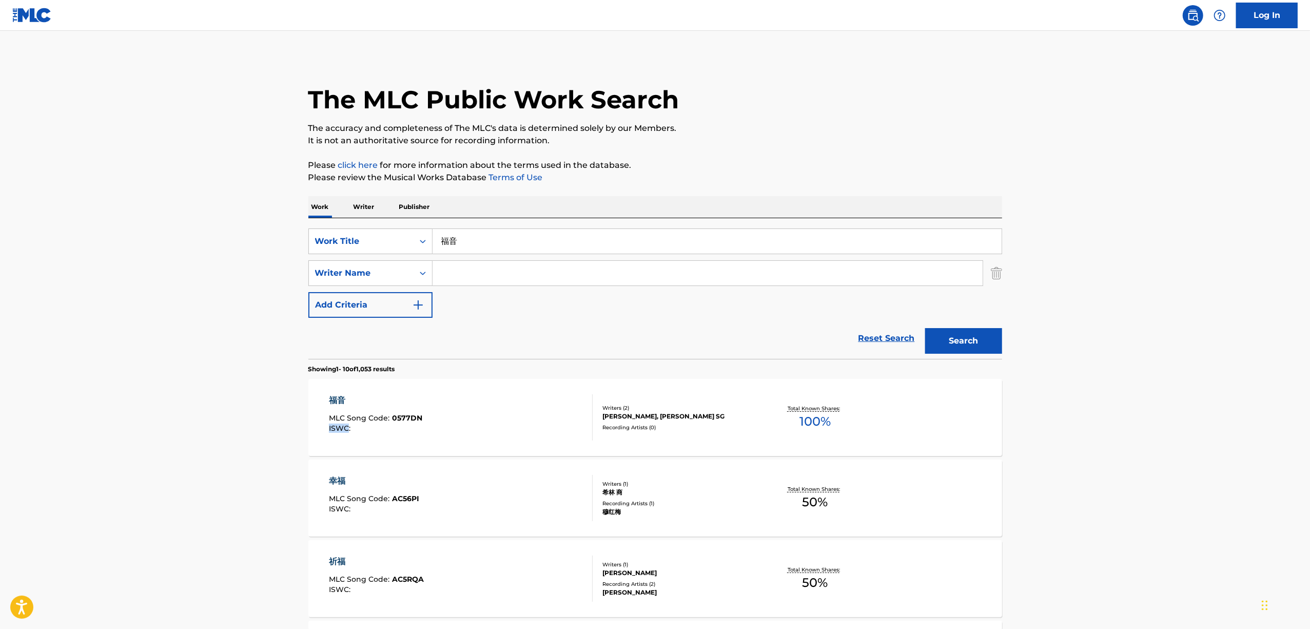
click at [38, 446] on main "The MLC Public Work Search The accuracy and completeness of The MLC's data is d…" at bounding box center [655, 635] width 1310 height 1208
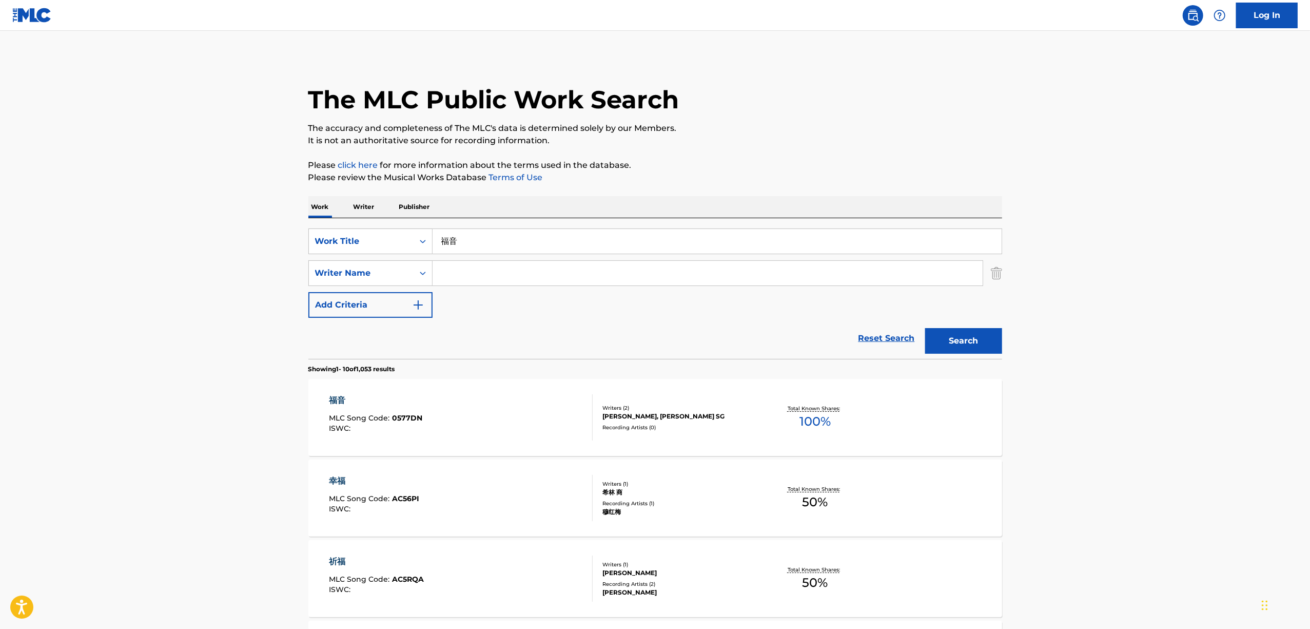
click at [38, 446] on main "The MLC Public Work Search The accuracy and completeness of The MLC's data is d…" at bounding box center [655, 635] width 1310 height 1208
click at [38, 445] on main "The MLC Public Work Search The accuracy and completeness of The MLC's data is d…" at bounding box center [655, 635] width 1310 height 1208
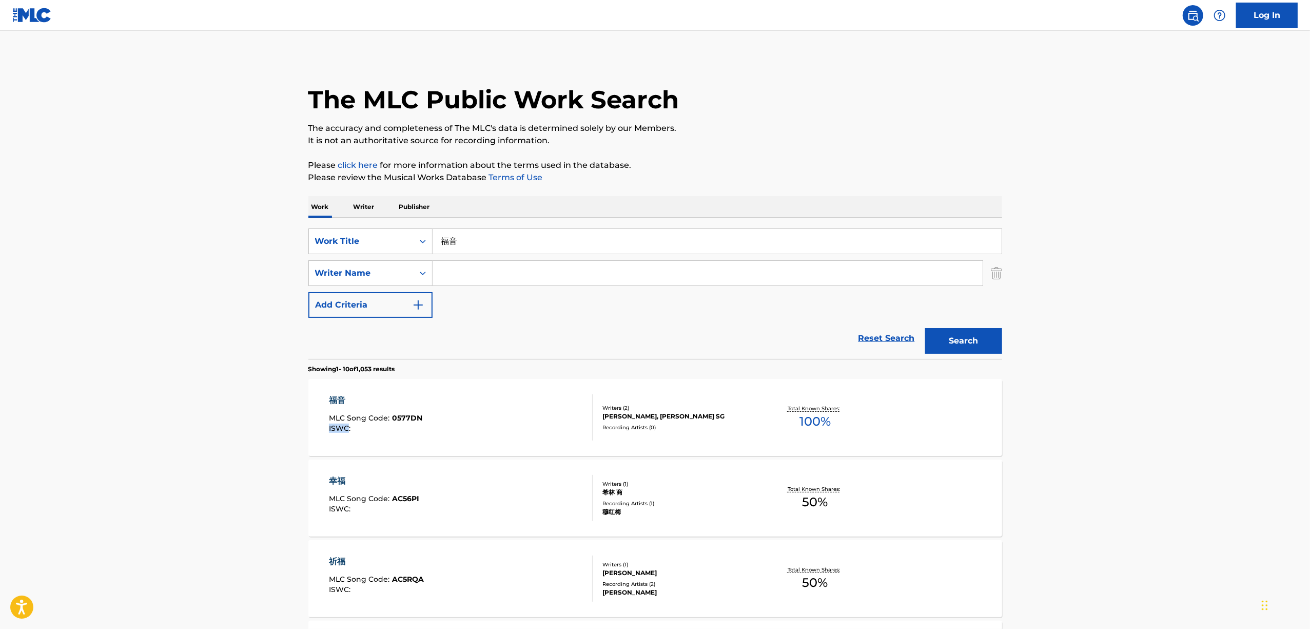
click at [38, 445] on main "The MLC Public Work Search The accuracy and completeness of The MLC's data is d…" at bounding box center [655, 635] width 1310 height 1208
click at [1100, 218] on main "The MLC Public Work Search The accuracy and completeness of The MLC's data is d…" at bounding box center [655, 635] width 1310 height 1208
click at [1107, 271] on main "The MLC Public Work Search The accuracy and completeness of The MLC's data is d…" at bounding box center [655, 635] width 1310 height 1208
click at [1095, 274] on main "The MLC Public Work Search The accuracy and completeness of The MLC's data is d…" at bounding box center [655, 635] width 1310 height 1208
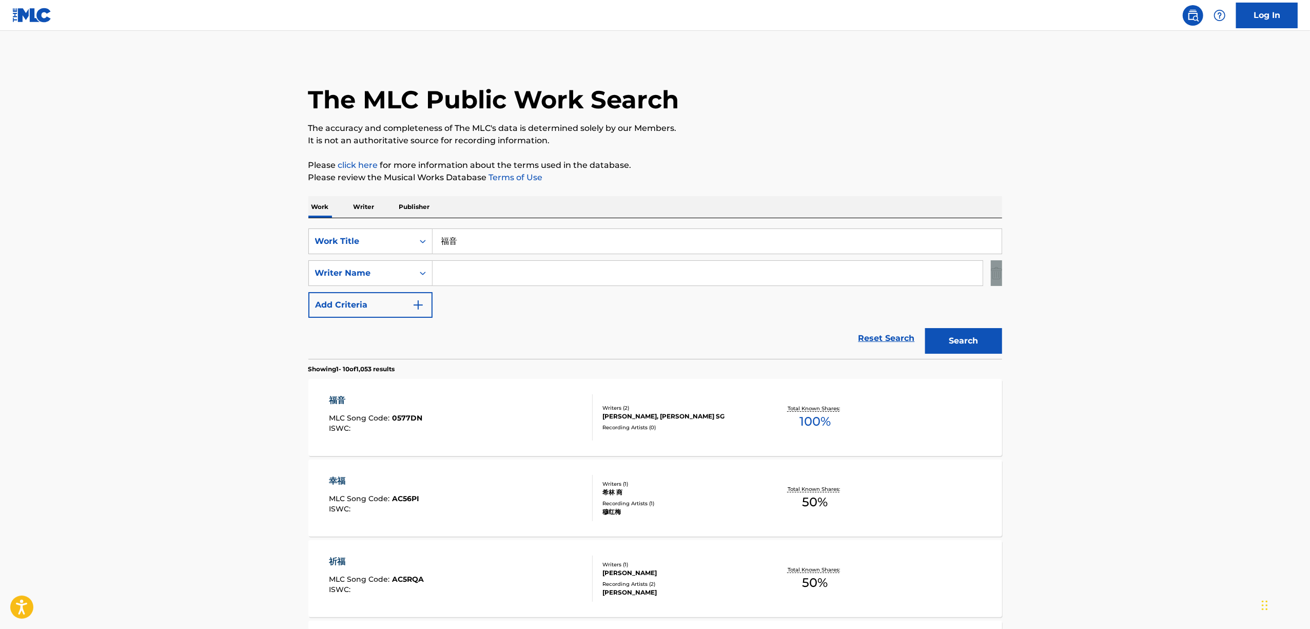
click at [1095, 274] on main "The MLC Public Work Search The accuracy and completeness of The MLC's data is d…" at bounding box center [655, 635] width 1310 height 1208
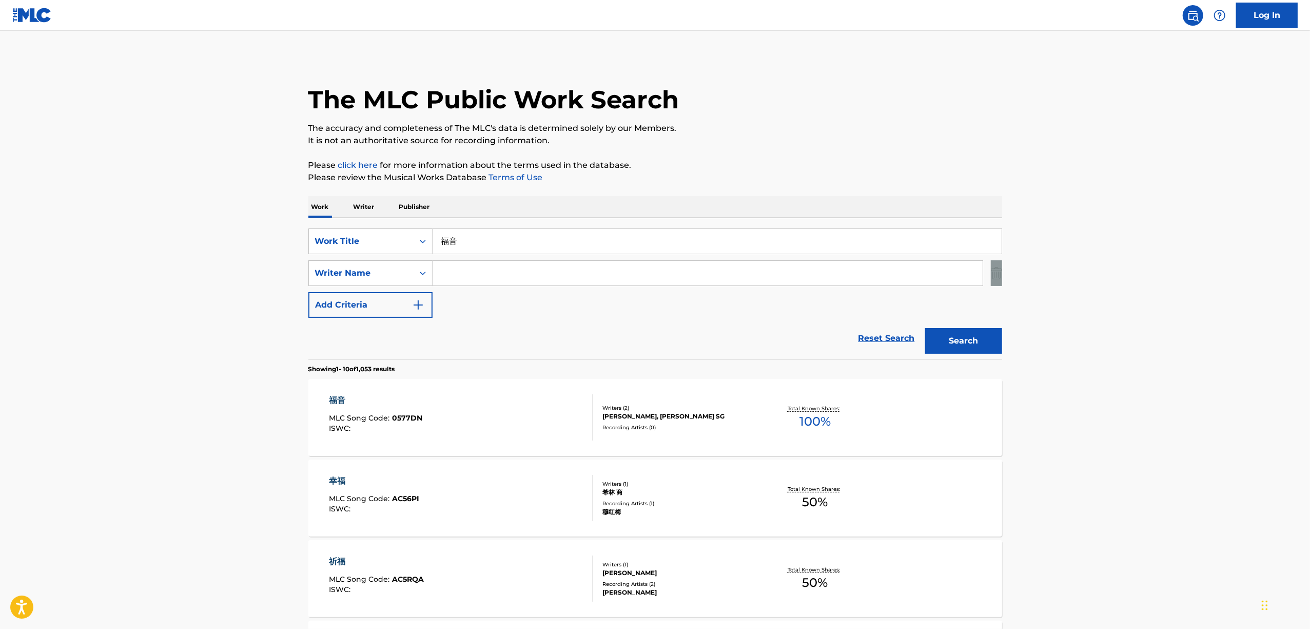
click at [1095, 274] on main "The MLC Public Work Search The accuracy and completeness of The MLC's data is d…" at bounding box center [655, 635] width 1310 height 1208
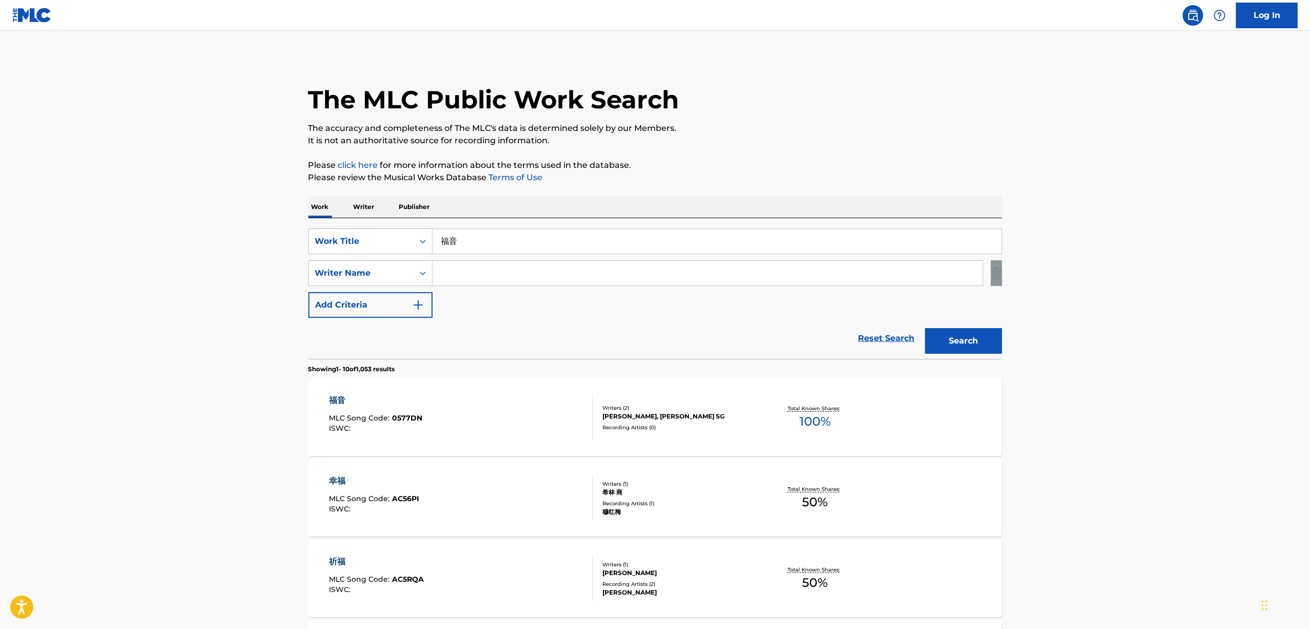
click at [1095, 274] on main "The MLC Public Work Search The accuracy and completeness of The MLC's data is d…" at bounding box center [655, 635] width 1310 height 1208
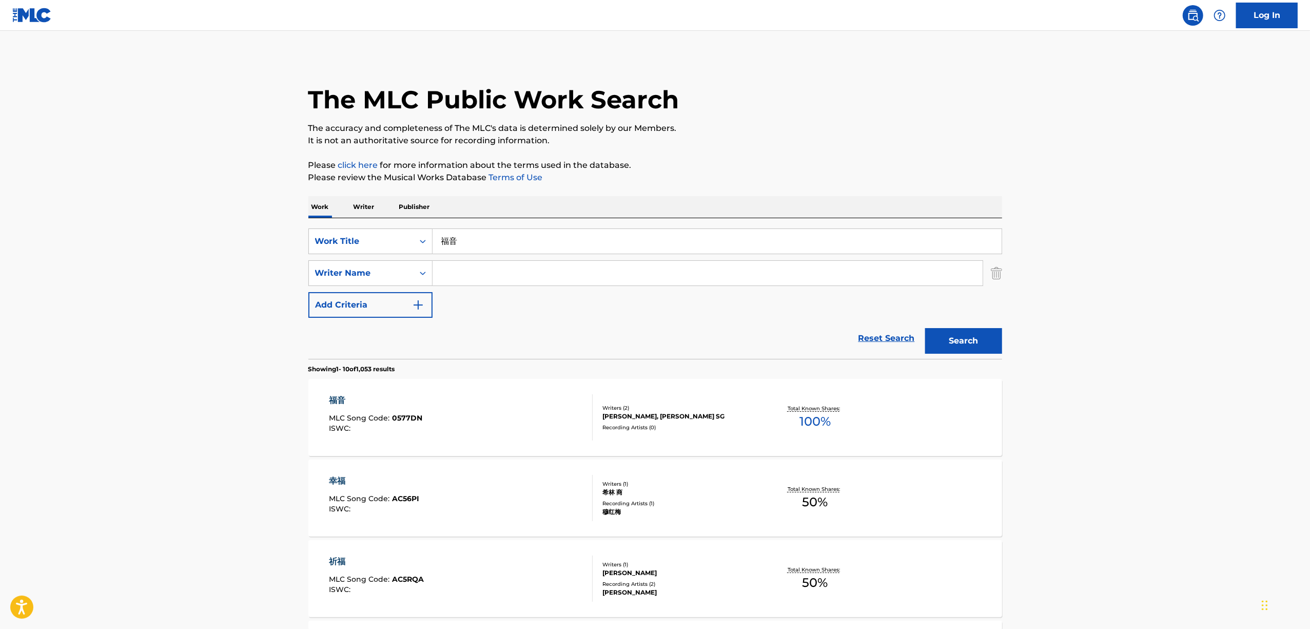
click at [1095, 274] on main "The MLC Public Work Search The accuracy and completeness of The MLC's data is d…" at bounding box center [655, 635] width 1310 height 1208
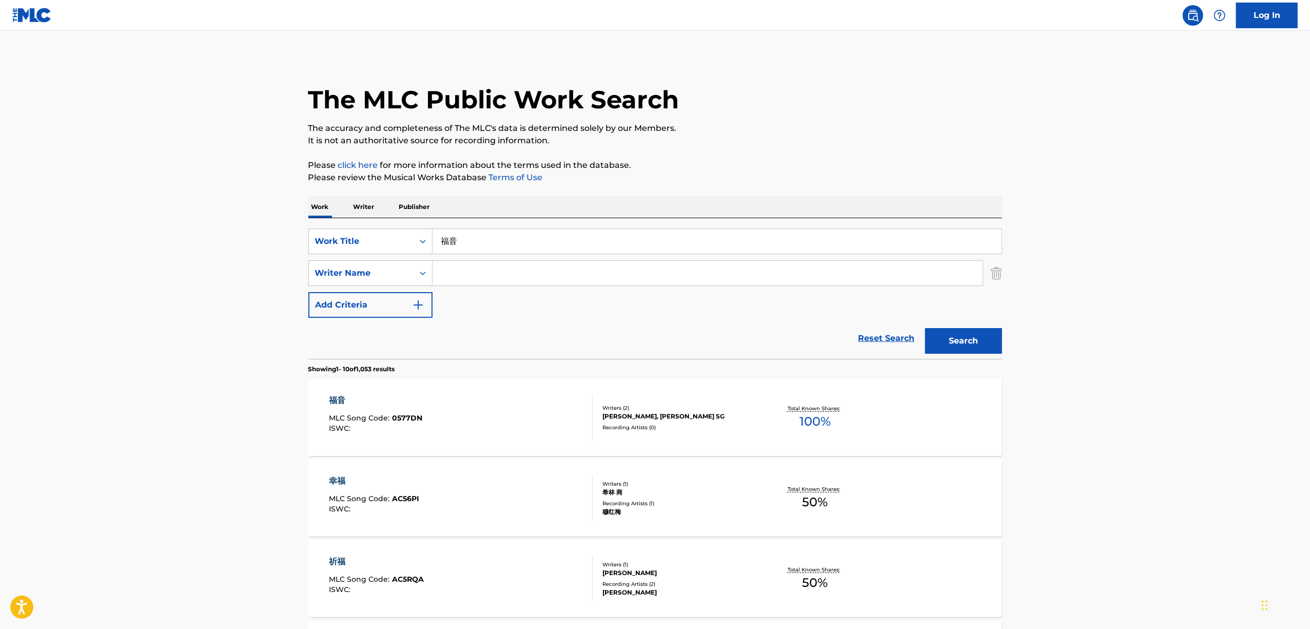
click at [1095, 274] on main "The MLC Public Work Search The accuracy and completeness of The MLC's data is d…" at bounding box center [655, 635] width 1310 height 1208
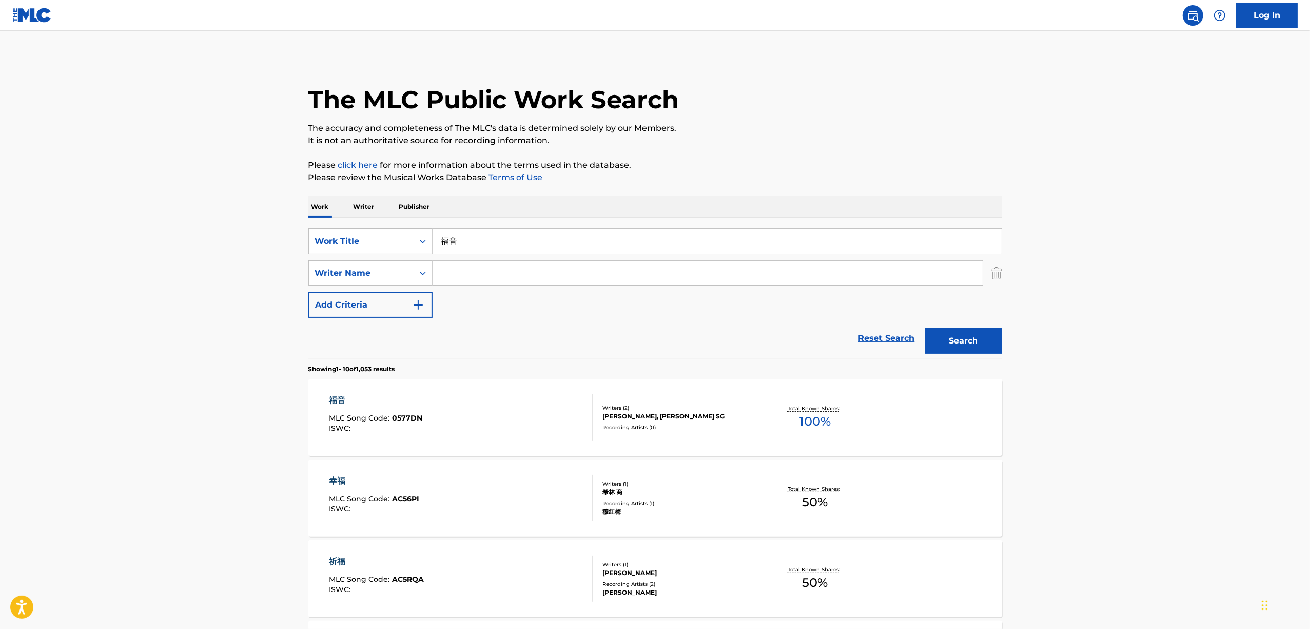
click at [1095, 274] on main "The MLC Public Work Search The accuracy and completeness of The MLC's data is d…" at bounding box center [655, 635] width 1310 height 1208
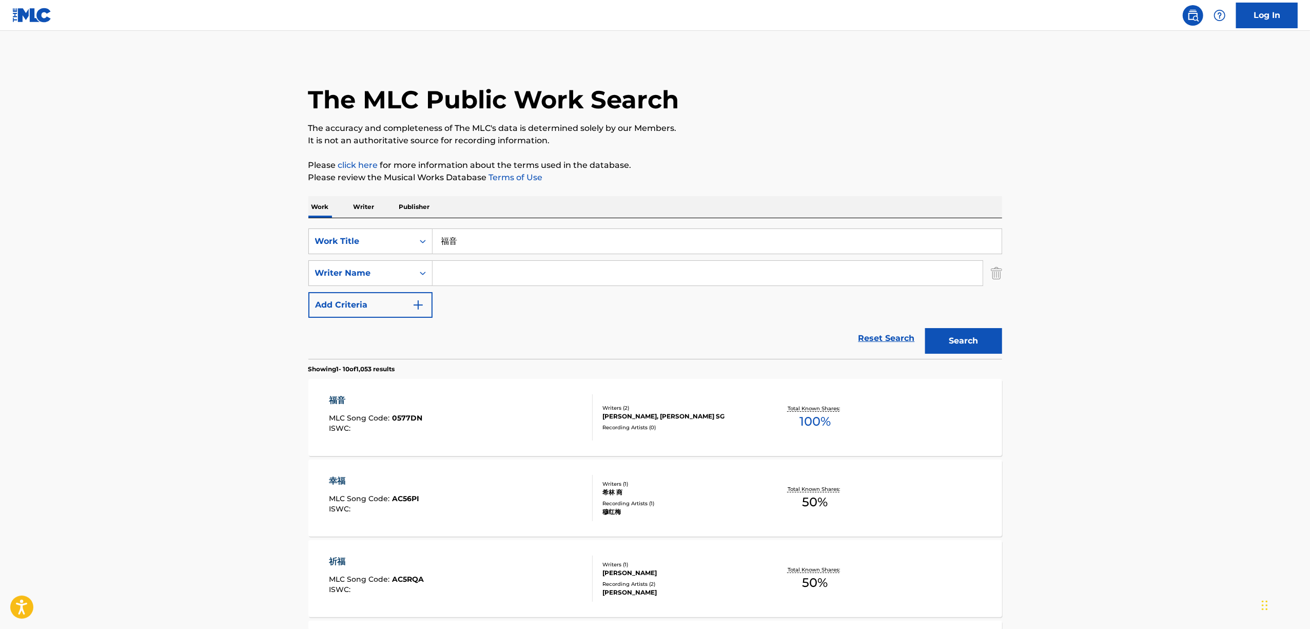
click at [1095, 274] on main "The MLC Public Work Search The accuracy and completeness of The MLC's data is d…" at bounding box center [655, 635] width 1310 height 1208
click at [1095, 273] on main "The MLC Public Work Search The accuracy and completeness of The MLC's data is d…" at bounding box center [655, 635] width 1310 height 1208
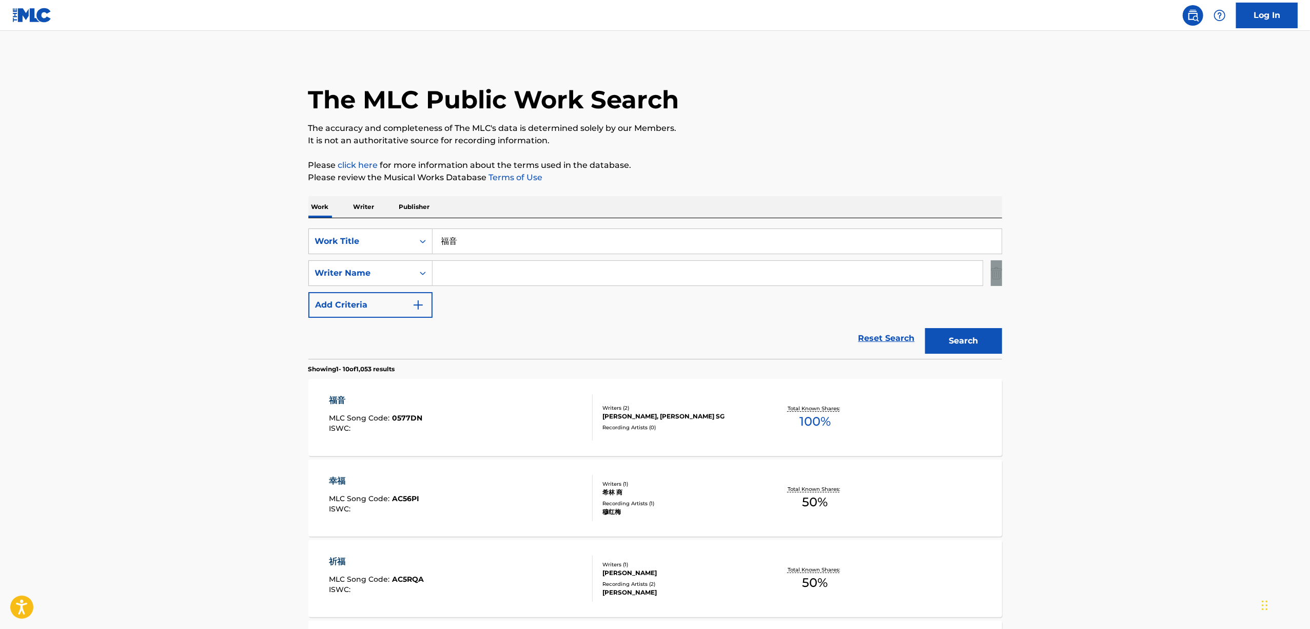
click at [1095, 273] on main "The MLC Public Work Search The accuracy and completeness of The MLC's data is d…" at bounding box center [655, 635] width 1310 height 1208
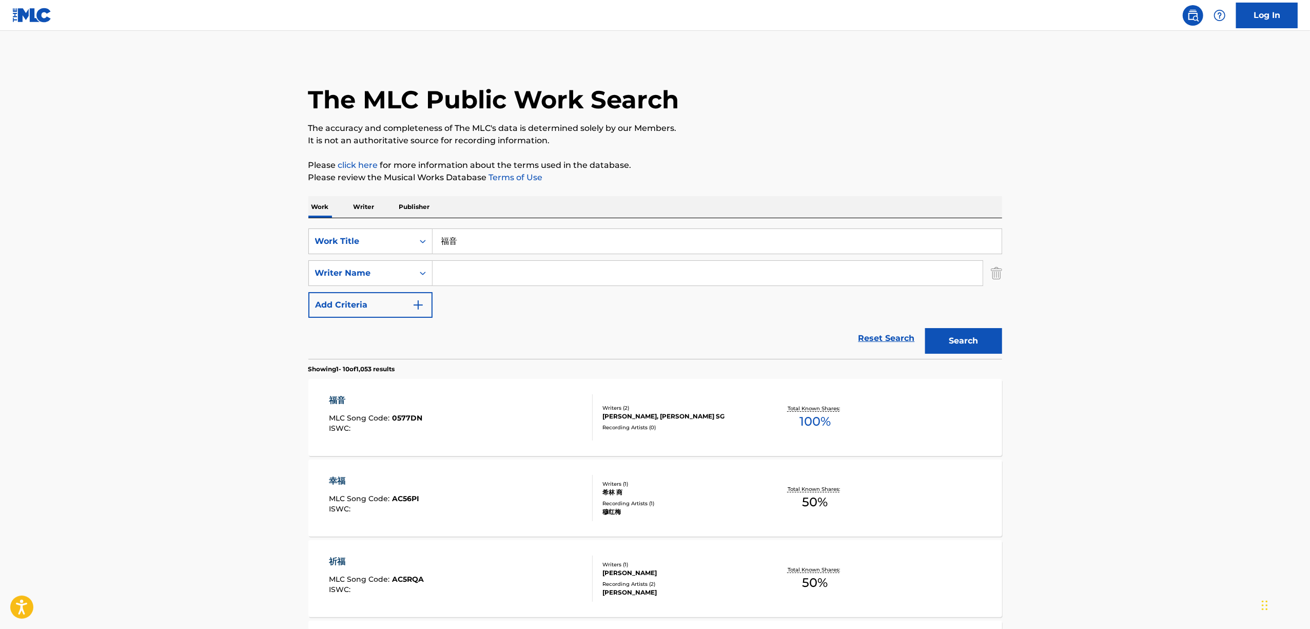
click at [1095, 272] on main "The MLC Public Work Search The accuracy and completeness of The MLC's data is d…" at bounding box center [655, 635] width 1310 height 1208
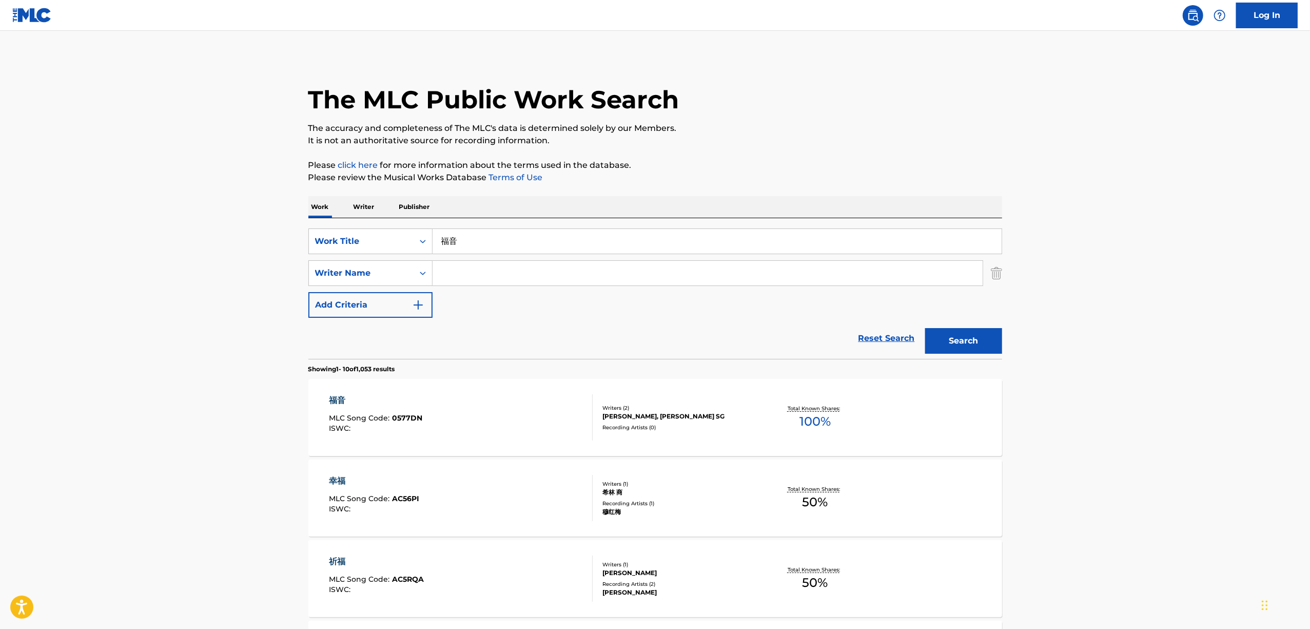
click at [1091, 341] on main "The MLC Public Work Search The accuracy and completeness of The MLC's data is d…" at bounding box center [655, 635] width 1310 height 1208
drag, startPoint x: 1091, startPoint y: 341, endPoint x: 1084, endPoint y: 364, distance: 23.5
click at [1090, 343] on main "The MLC Public Work Search The accuracy and completeness of The MLC's data is d…" at bounding box center [655, 635] width 1310 height 1208
drag, startPoint x: 505, startPoint y: 237, endPoint x: 317, endPoint y: 269, distance: 190.6
click at [317, 269] on div "SearchWithCriteriaa584c1af-dd74-44c2-9642-47565b8583b8 Work Title 福音 SearchWith…" at bounding box center [655, 272] width 694 height 89
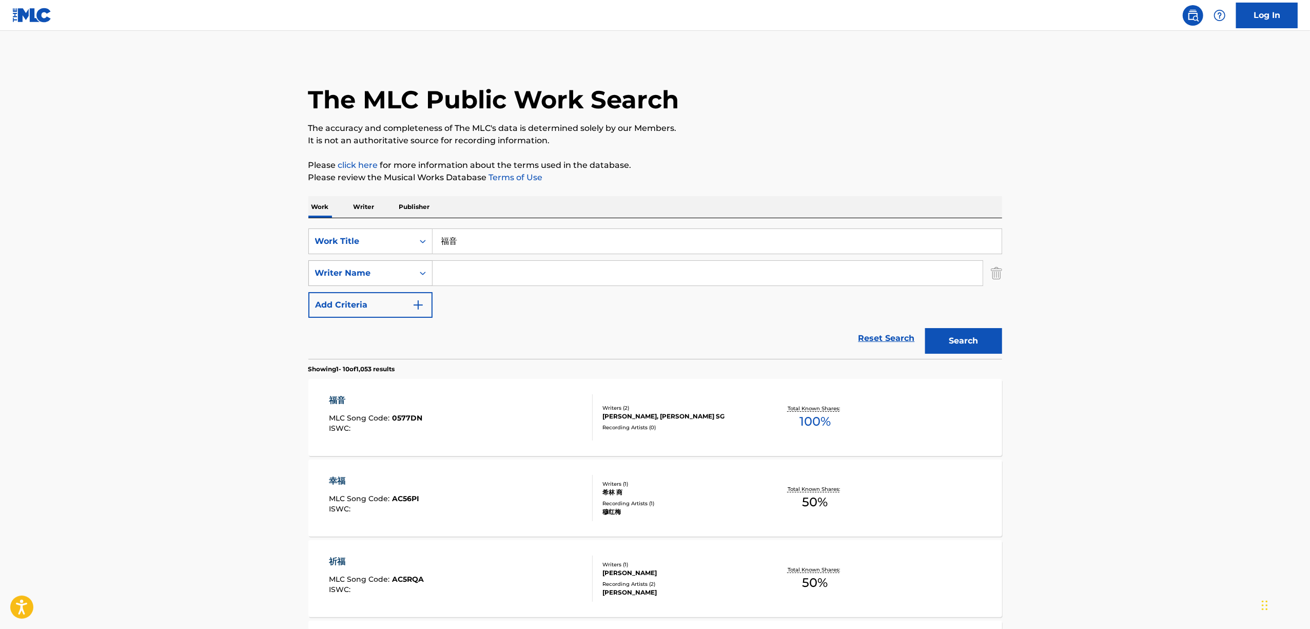
paste input "ZEROSAMU"
click at [969, 354] on div "Search" at bounding box center [961, 338] width 82 height 41
click at [971, 349] on button "Search" at bounding box center [963, 341] width 77 height 26
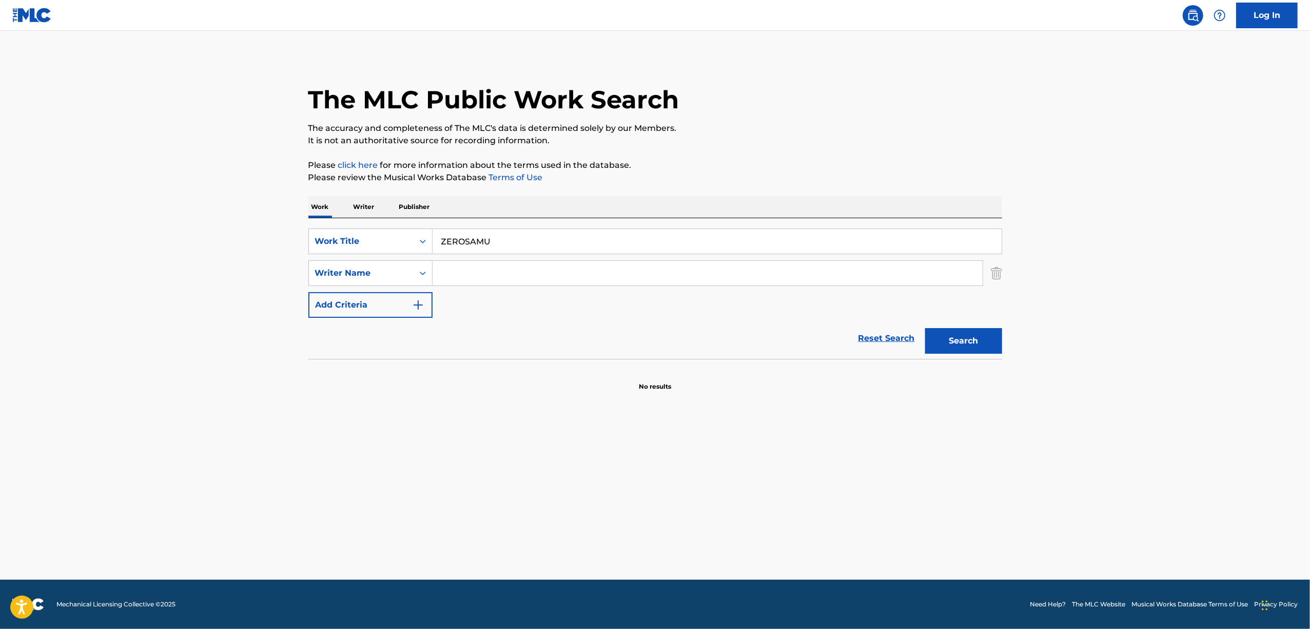
drag, startPoint x: 530, startPoint y: 249, endPoint x: 365, endPoint y: 259, distance: 164.5
click at [366, 261] on div "SearchWithCriteriaa584c1af-dd74-44c2-9642-47565b8583b8 Work Title ZEROSAMU Sear…" at bounding box center [655, 272] width 694 height 89
paste input "ゼロサム"
click at [961, 347] on button "Search" at bounding box center [963, 341] width 77 height 26
drag, startPoint x: 413, startPoint y: 250, endPoint x: 362, endPoint y: 253, distance: 51.4
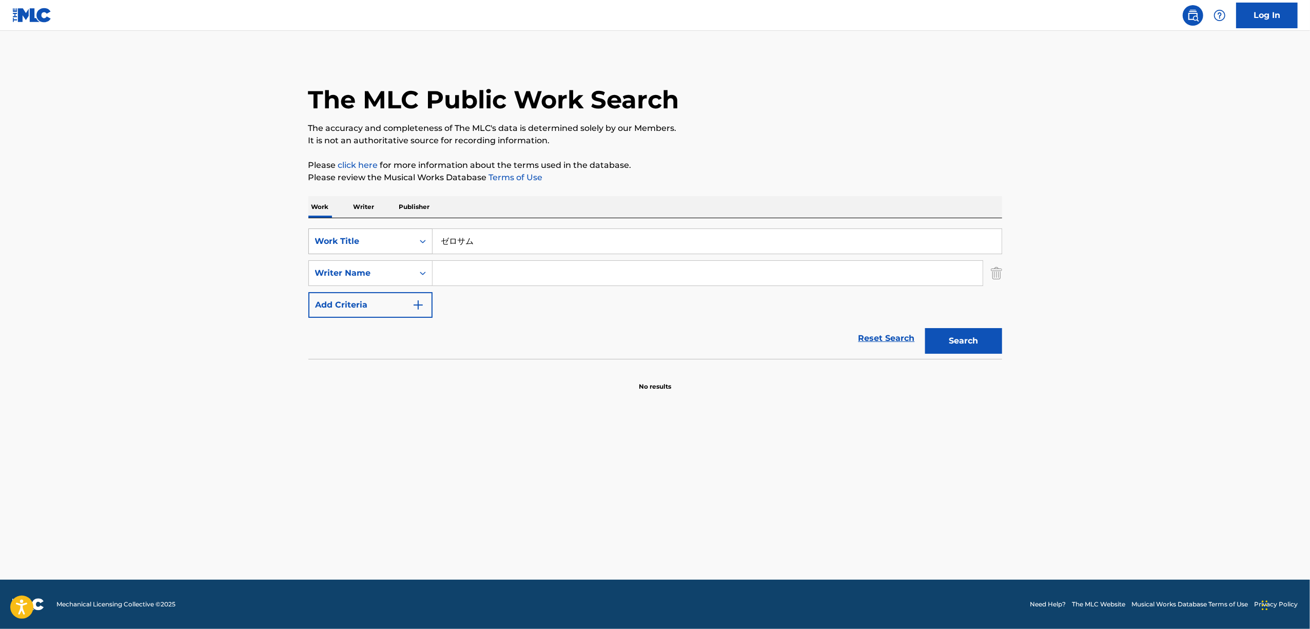
click at [362, 253] on div "SearchWithCriteriaa584c1af-dd74-44c2-9642-47565b8583b8 Work Title ゼロサム" at bounding box center [655, 241] width 694 height 26
paste input "MIRUKU PAZURU"
type input "MIRUKU PAZURU"
click at [963, 336] on button "Search" at bounding box center [963, 341] width 77 height 26
click at [173, 311] on main "The MLC Public Work Search The accuracy and completeness of The MLC's data is d…" at bounding box center [655, 305] width 1310 height 549
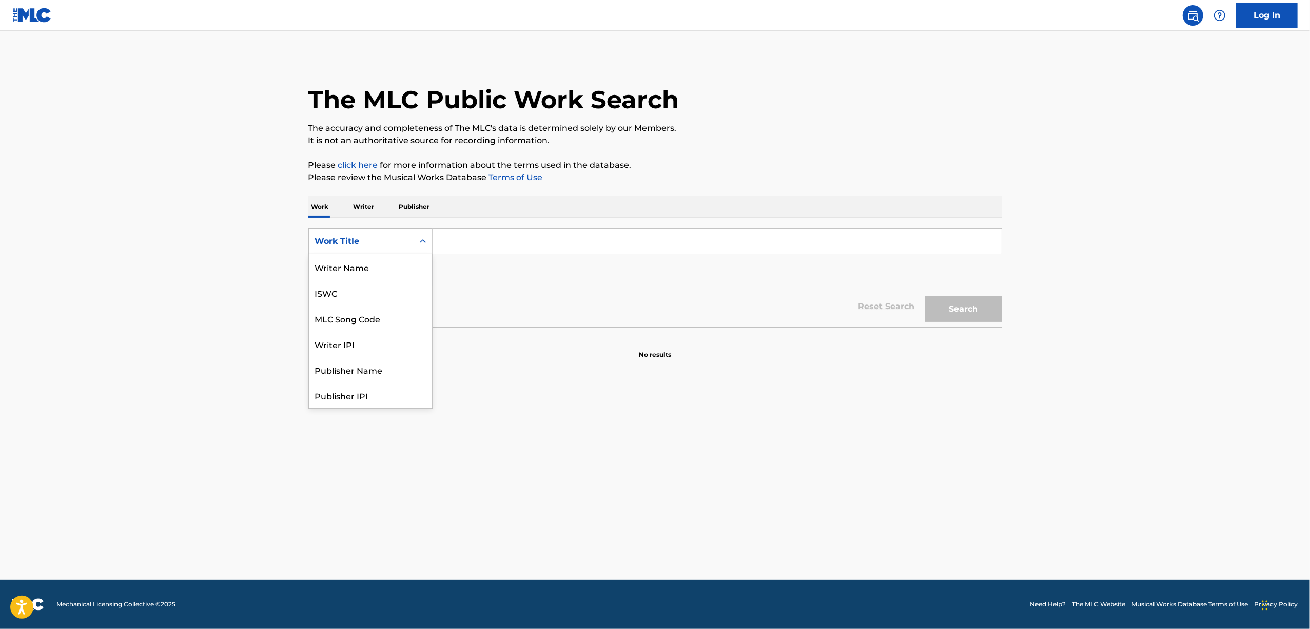
click at [422, 246] on div "Search Form" at bounding box center [423, 241] width 18 height 18
drag, startPoint x: 379, startPoint y: 289, endPoint x: 437, endPoint y: 270, distance: 61.7
click at [379, 290] on div "ISWC" at bounding box center [370, 293] width 123 height 26
click at [529, 229] on input "Search Form" at bounding box center [717, 241] width 569 height 25
paste input "T3117937181"
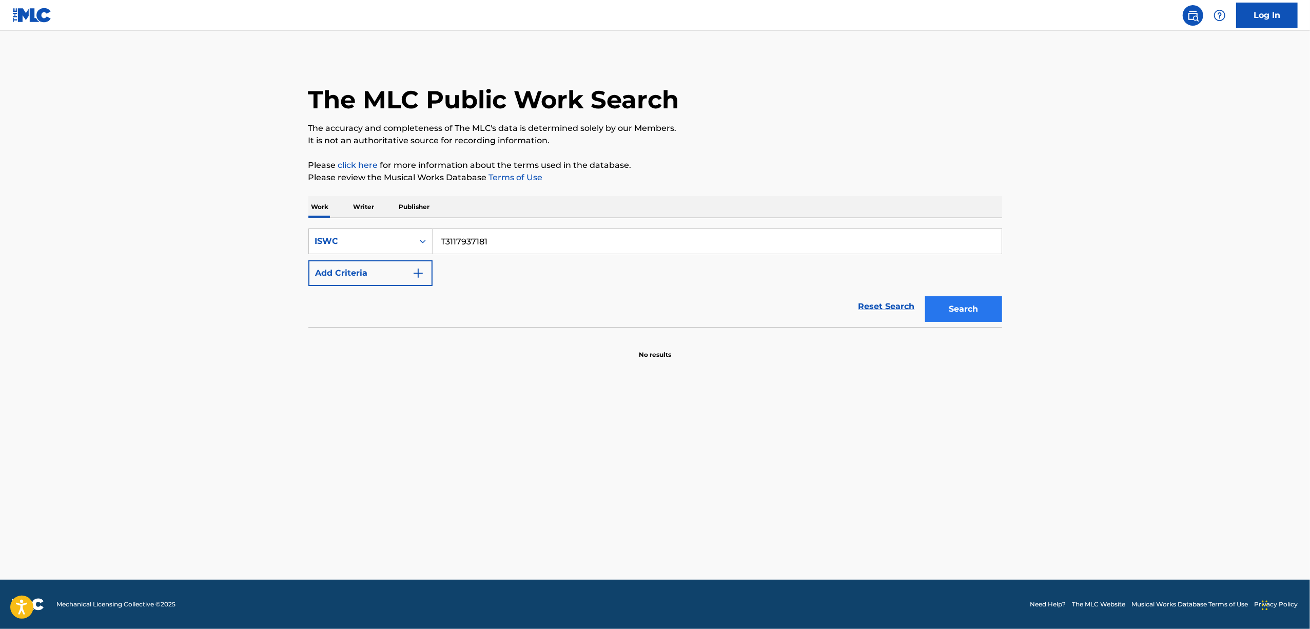
type input "T3117937181"
click at [971, 309] on button "Search" at bounding box center [963, 309] width 77 height 26
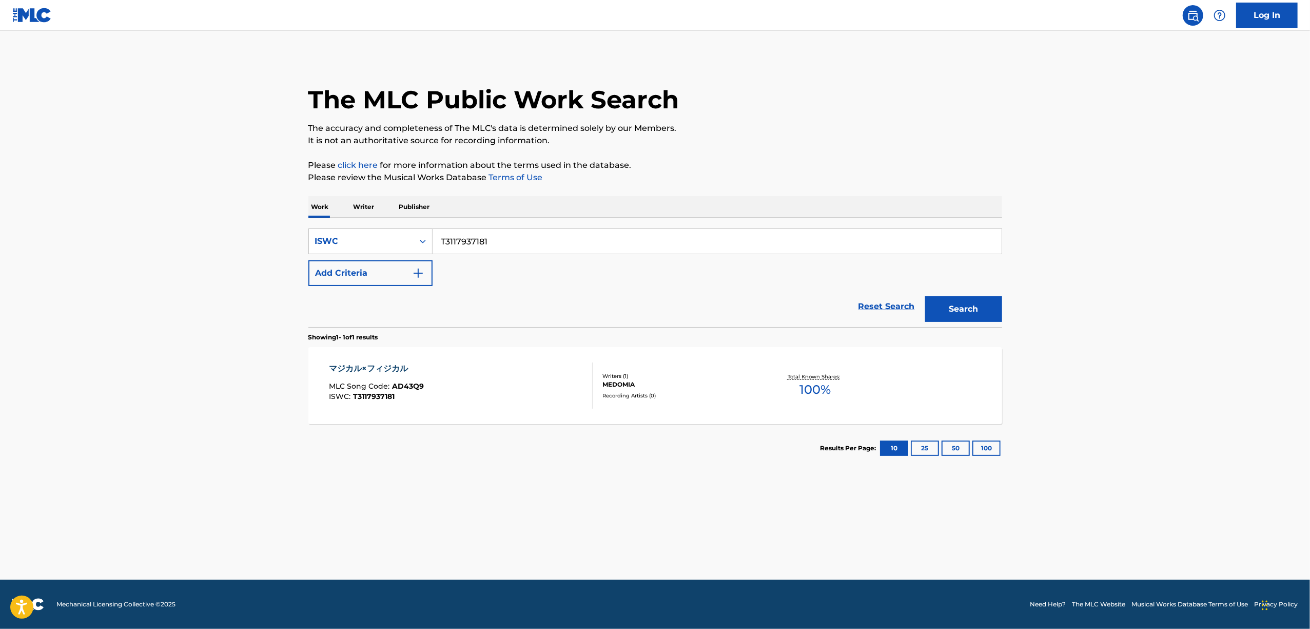
click at [381, 364] on div "マジカル×フィジカル" at bounding box center [376, 368] width 95 height 12
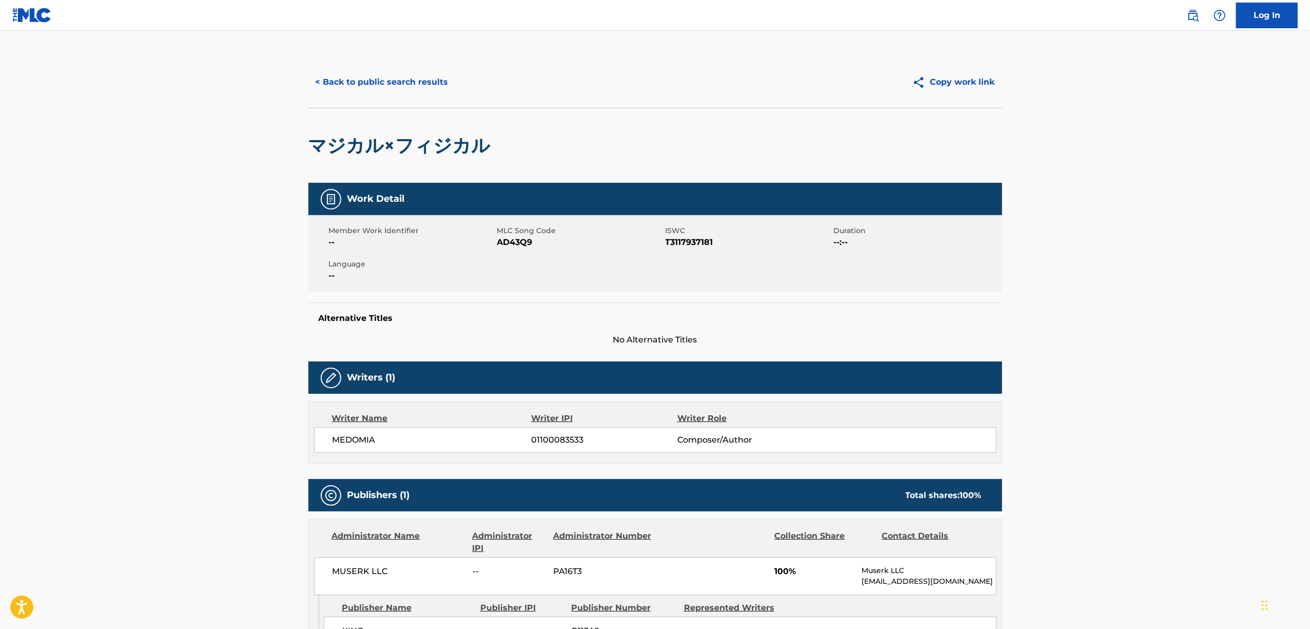
click at [530, 241] on span "AD43Q9" at bounding box center [580, 242] width 166 height 12
copy span "AD43Q9"
click at [448, 81] on button "< Back to public search results" at bounding box center [381, 82] width 147 height 26
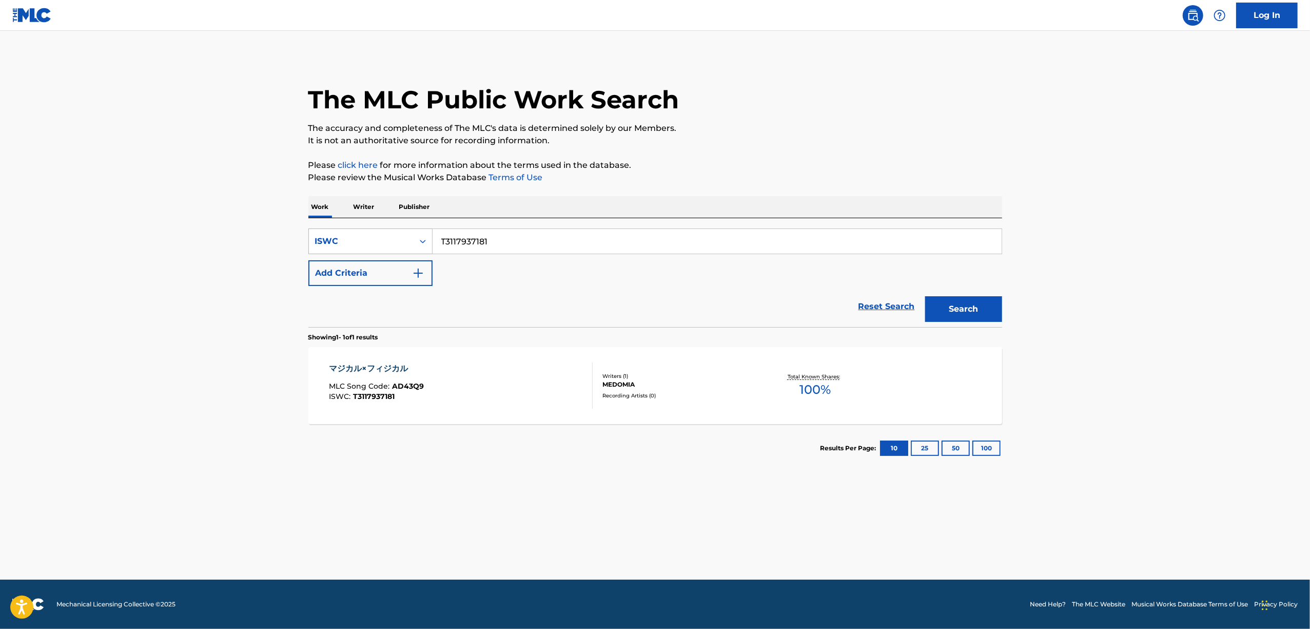
drag, startPoint x: 505, startPoint y: 240, endPoint x: 358, endPoint y: 251, distance: 147.7
click at [358, 252] on div "SearchWithCriteria2bc6d19f-4520-4280-8567-1ac864cac362 ISWC T3117937181" at bounding box center [655, 241] width 694 height 26
paste input "825302"
type input "T3117825302"
click at [984, 307] on button "Search" at bounding box center [963, 309] width 77 height 26
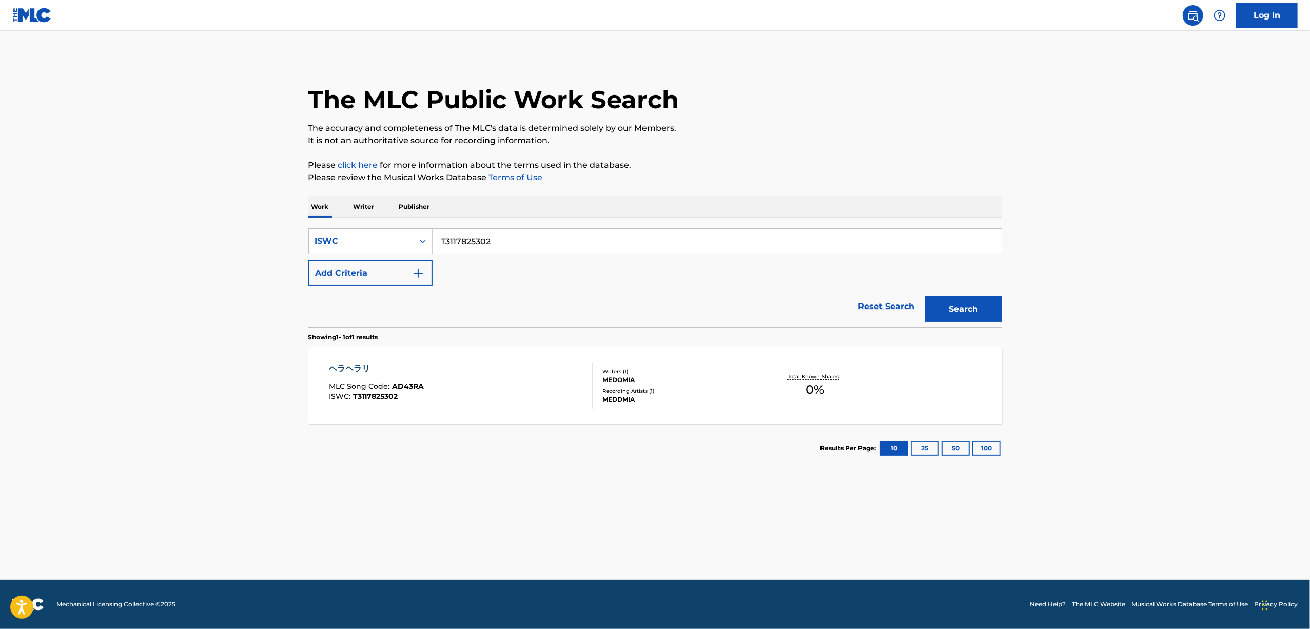
click at [347, 370] on div "ヘラヘラリ" at bounding box center [376, 368] width 95 height 12
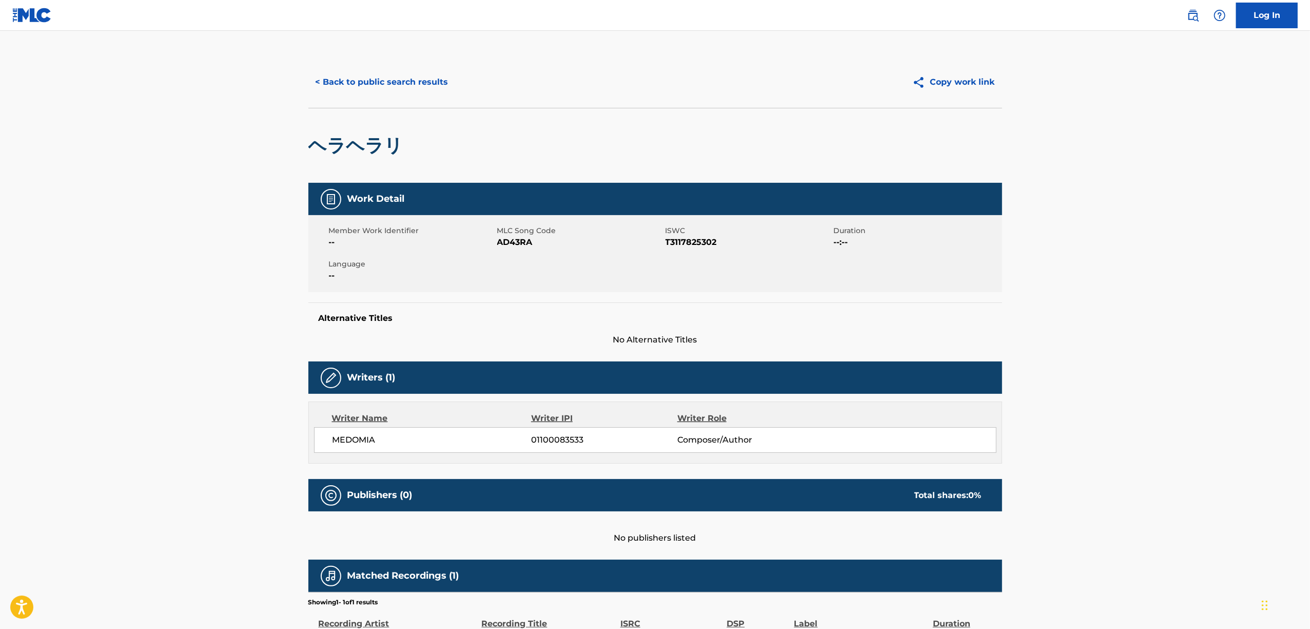
click at [519, 242] on span "AD43RA" at bounding box center [580, 242] width 166 height 12
drag, startPoint x: 519, startPoint y: 242, endPoint x: 528, endPoint y: 259, distance: 18.6
click at [519, 243] on span "AD43RA" at bounding box center [580, 242] width 166 height 12
copy span "AD43RA"
click at [421, 84] on button "< Back to public search results" at bounding box center [381, 82] width 147 height 26
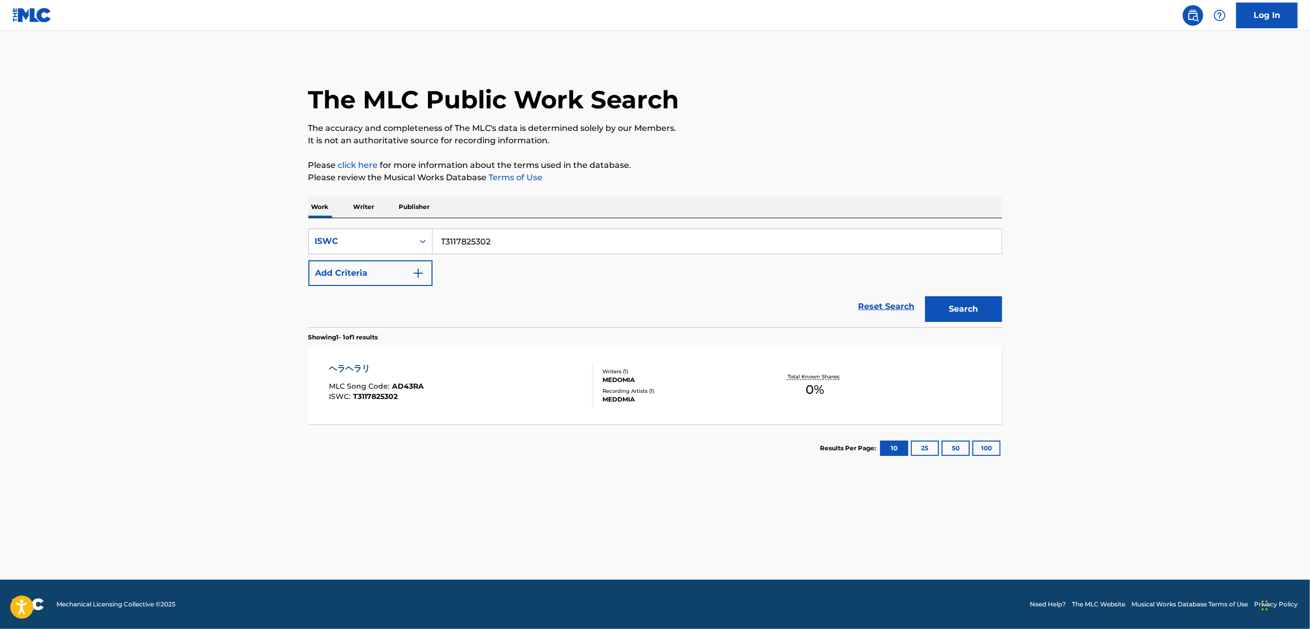
drag, startPoint x: 510, startPoint y: 242, endPoint x: 349, endPoint y: 288, distance: 167.0
click at [353, 288] on form "SearchWithCriteria2bc6d19f-4520-4280-8567-1ac864cac362 ISWC T3117825302 Add Cri…" at bounding box center [655, 277] width 694 height 99
paste input "91171"
type input "T3117891171"
click at [973, 310] on button "Search" at bounding box center [963, 309] width 77 height 26
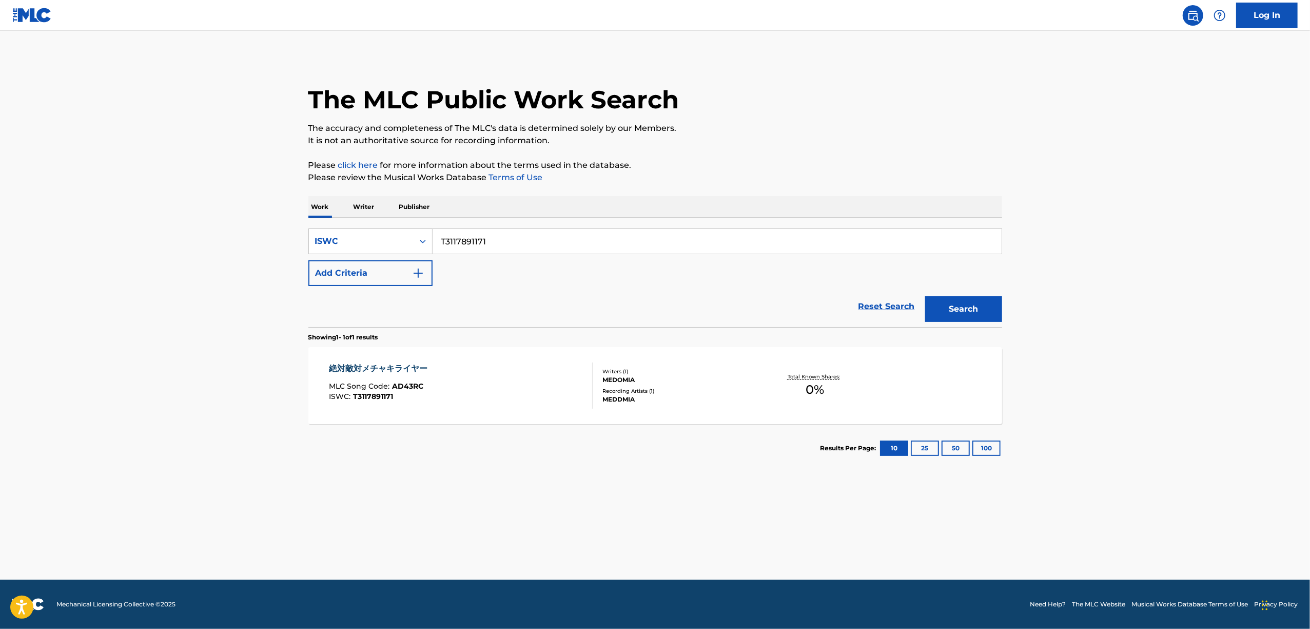
click at [376, 364] on div "絶対敵対メチャキライヤー" at bounding box center [381, 368] width 104 height 12
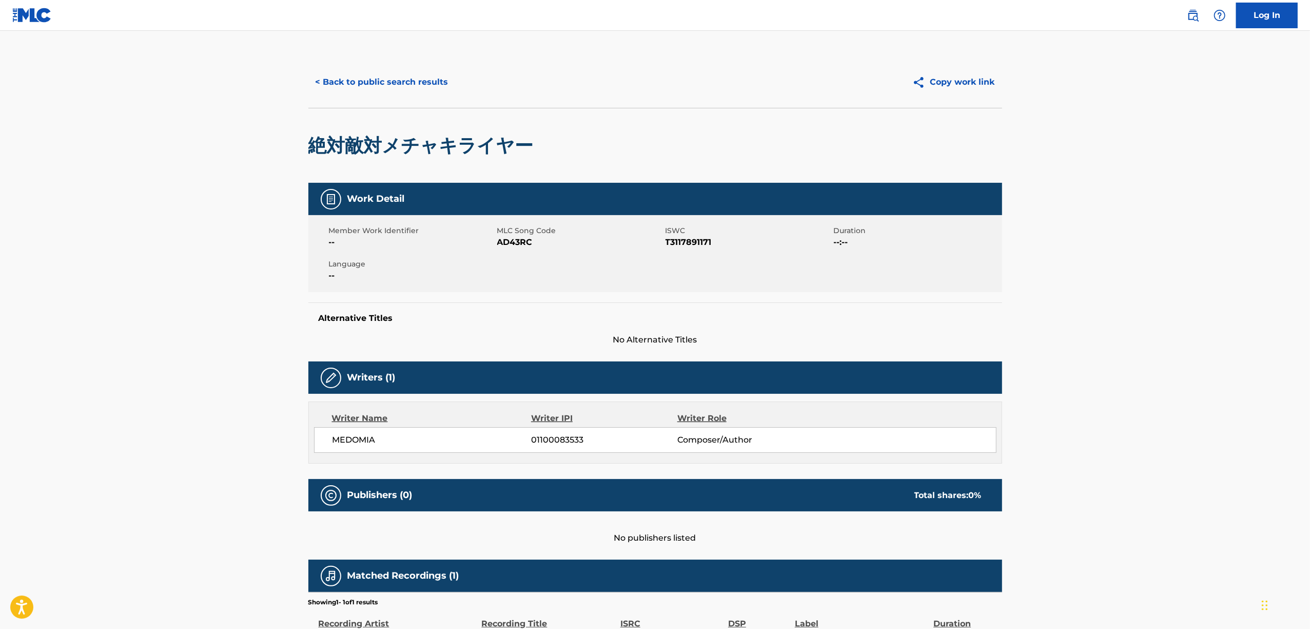
click at [510, 249] on div "Member Work Identifier -- MLC Song Code AD43RC ISWC T3117891171 Duration --:-- …" at bounding box center [655, 253] width 694 height 77
copy span "AD43RC"
click at [349, 81] on button "< Back to public search results" at bounding box center [381, 82] width 147 height 26
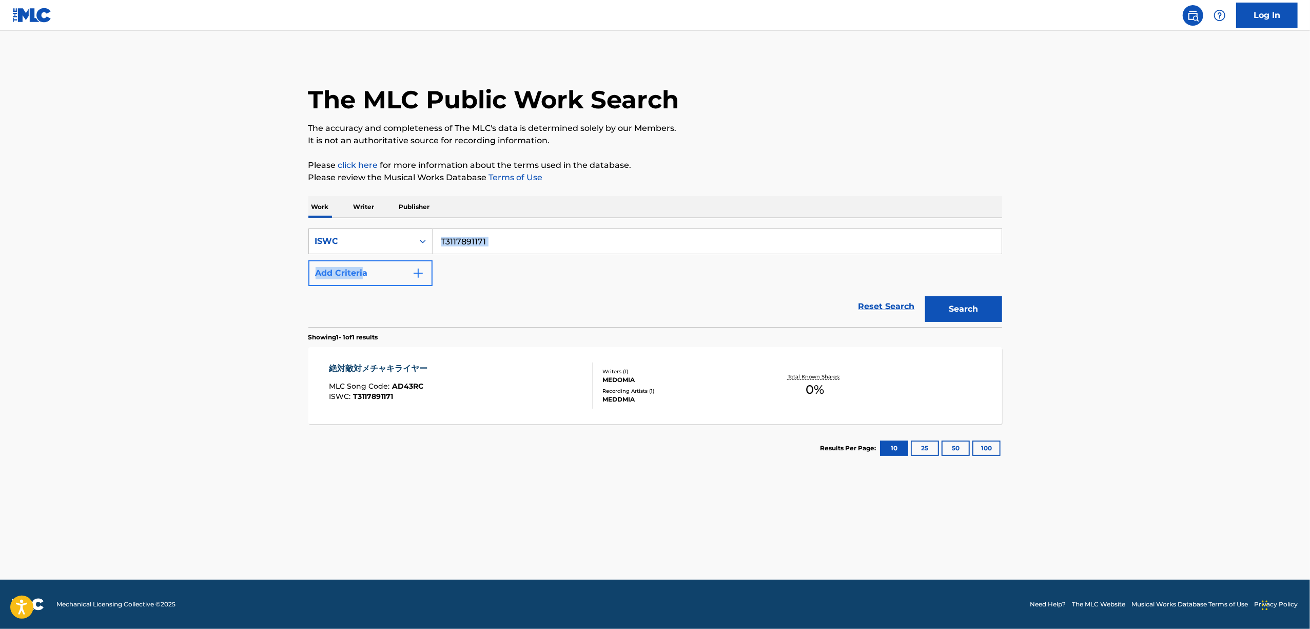
drag, startPoint x: 510, startPoint y: 228, endPoint x: 360, endPoint y: 266, distance: 154.4
click at [360, 265] on div "SearchWithCriteria2bc6d19f-4520-4280-8567-1ac864cac362 ISWC T3117891171 Add Cri…" at bounding box center [655, 272] width 694 height 109
click at [479, 267] on div "SearchWithCriteria2bc6d19f-4520-4280-8567-1ac864cac362 ISWC T3117891171 Add Cri…" at bounding box center [655, 256] width 694 height 57
drag, startPoint x: 493, startPoint y: 245, endPoint x: 362, endPoint y: 272, distance: 133.5
click at [362, 272] on div "SearchWithCriteria2bc6d19f-4520-4280-8567-1ac864cac362 ISWC T3117891171 Add Cri…" at bounding box center [655, 256] width 694 height 57
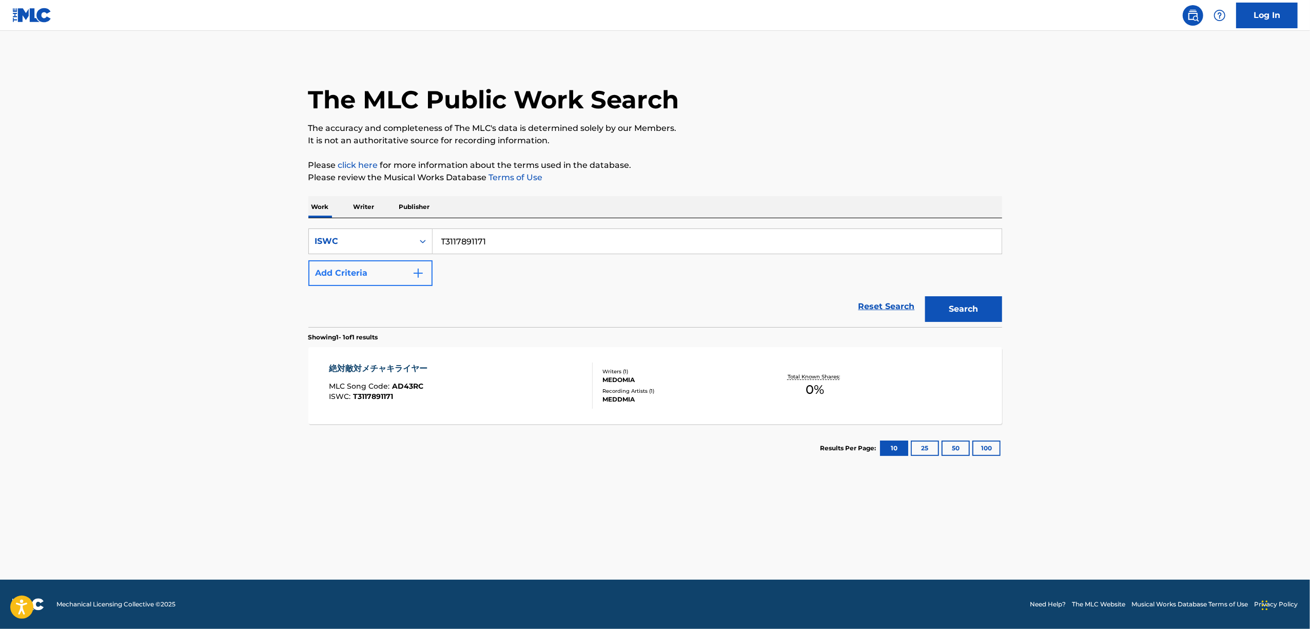
paste input "969156"
click at [955, 302] on button "Search" at bounding box center [963, 309] width 77 height 26
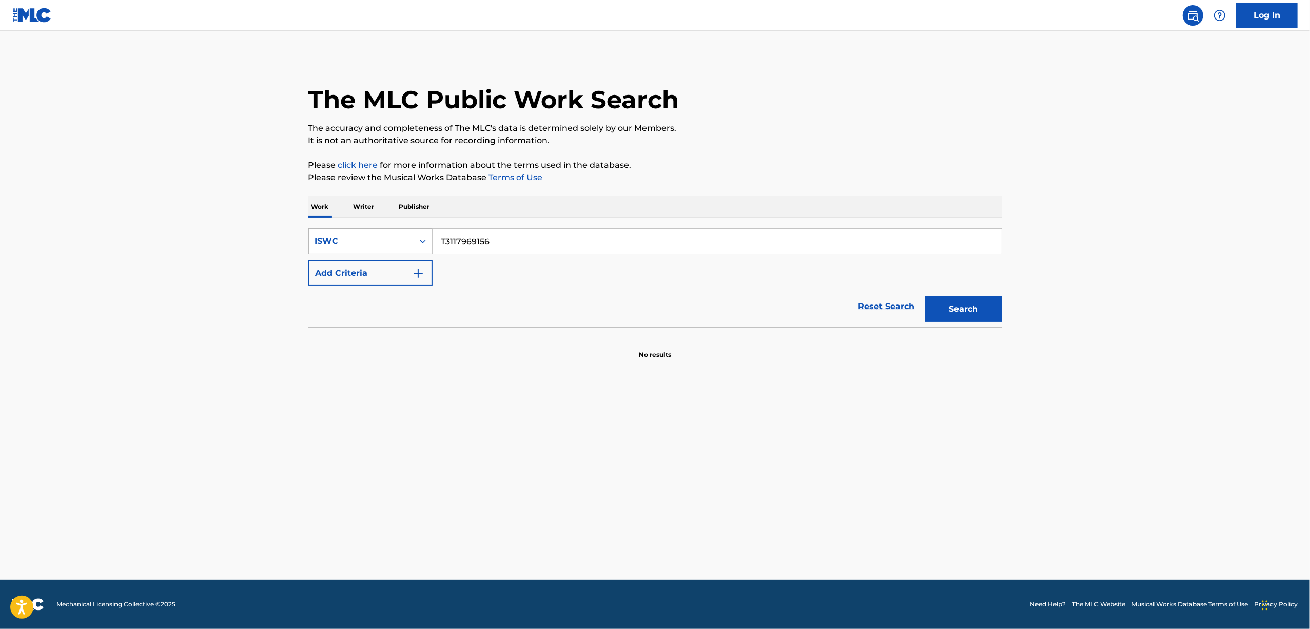
click at [351, 251] on div "SearchWithCriteria2bc6d19f-4520-4280-8567-1ac864cac362 ISWC T3117969156" at bounding box center [655, 241] width 694 height 26
paste input "32211"
click at [954, 308] on button "Search" at bounding box center [963, 309] width 77 height 26
drag, startPoint x: 515, startPoint y: 230, endPoint x: 354, endPoint y: 273, distance: 167.2
click at [354, 273] on div "SearchWithCriteria2bc6d19f-4520-4280-8567-1ac864cac362 ISWC T3117932211 Add Cri…" at bounding box center [655, 256] width 694 height 57
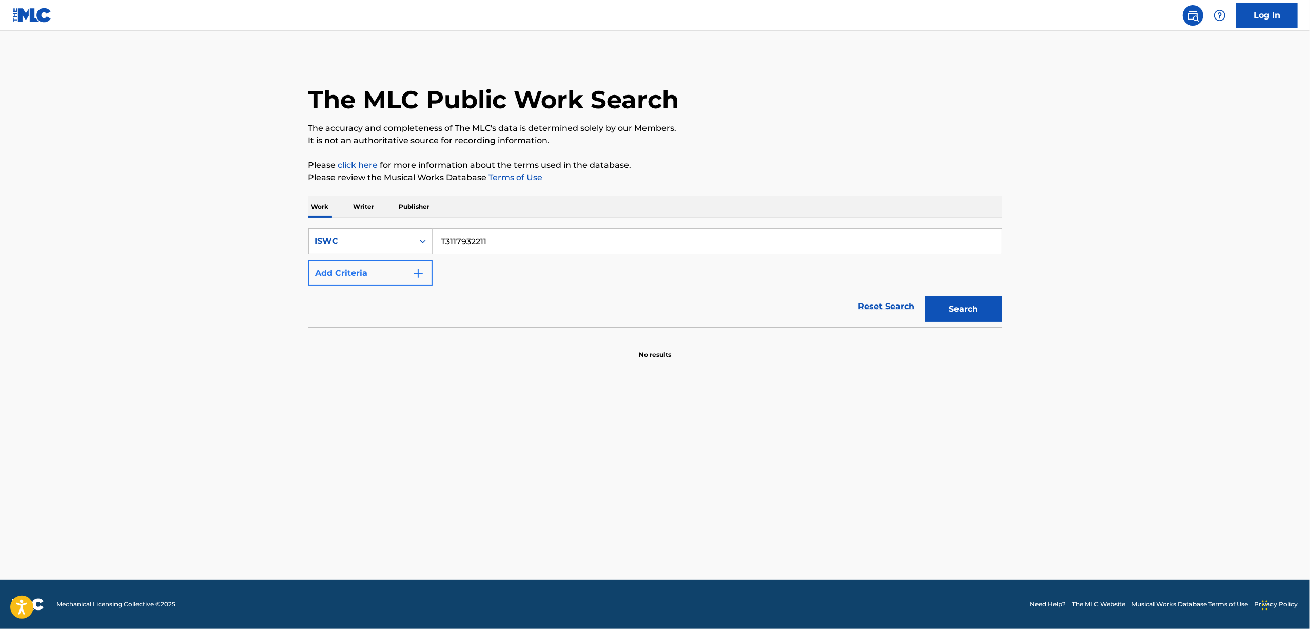
paste input "092313894"
type input "T3092313894"
click at [970, 315] on button "Search" at bounding box center [963, 309] width 77 height 26
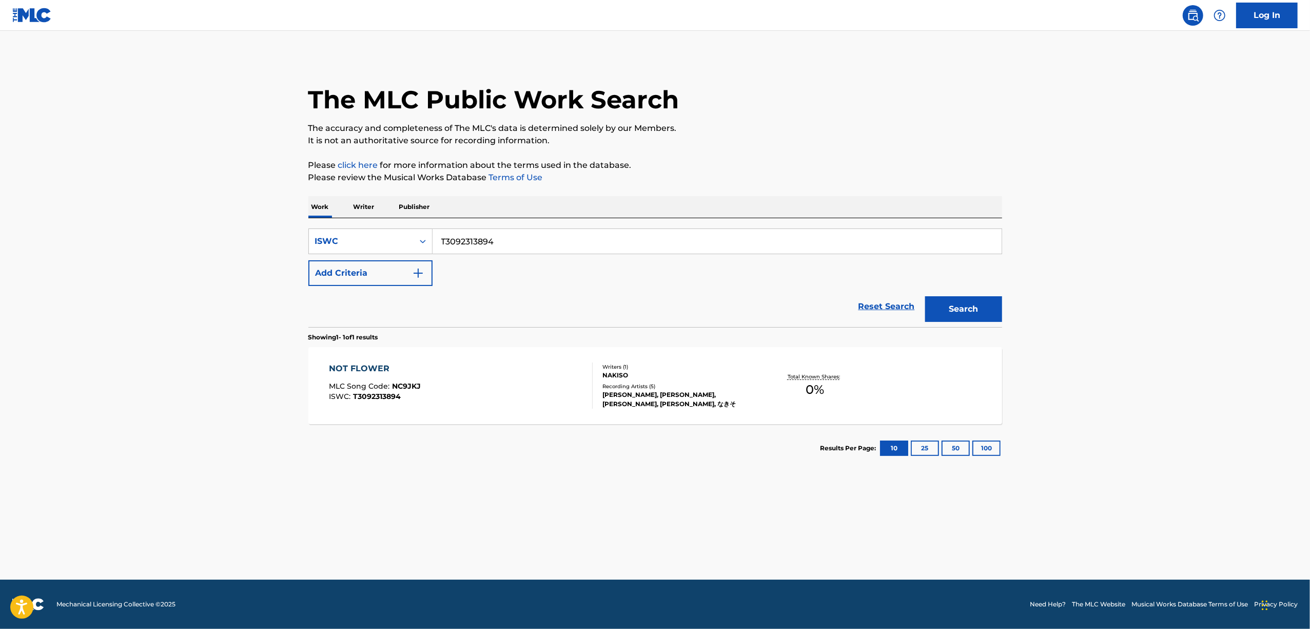
click at [356, 368] on div "NOT FLOWER" at bounding box center [375, 368] width 92 height 12
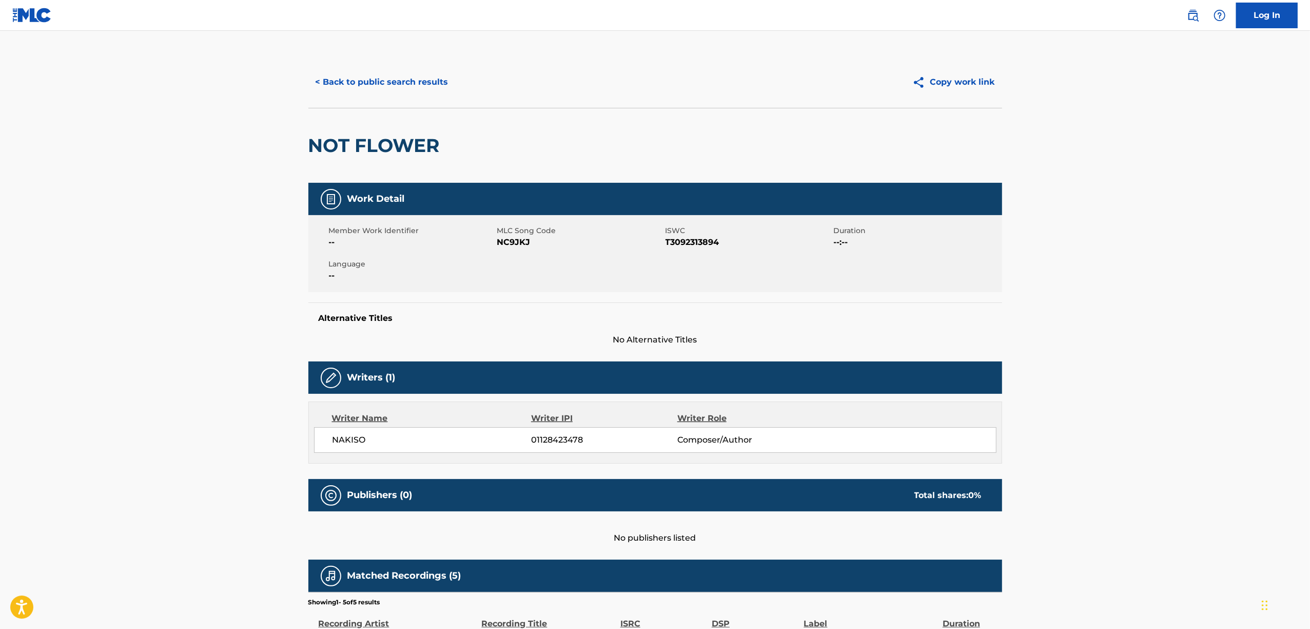
click at [520, 247] on span "NC9JKJ" at bounding box center [580, 242] width 166 height 12
drag, startPoint x: 520, startPoint y: 247, endPoint x: 507, endPoint y: 388, distance: 142.3
click at [520, 247] on span "NC9JKJ" at bounding box center [580, 242] width 166 height 12
copy span "NC9JKJ"
click at [415, 84] on button "< Back to public search results" at bounding box center [381, 82] width 147 height 26
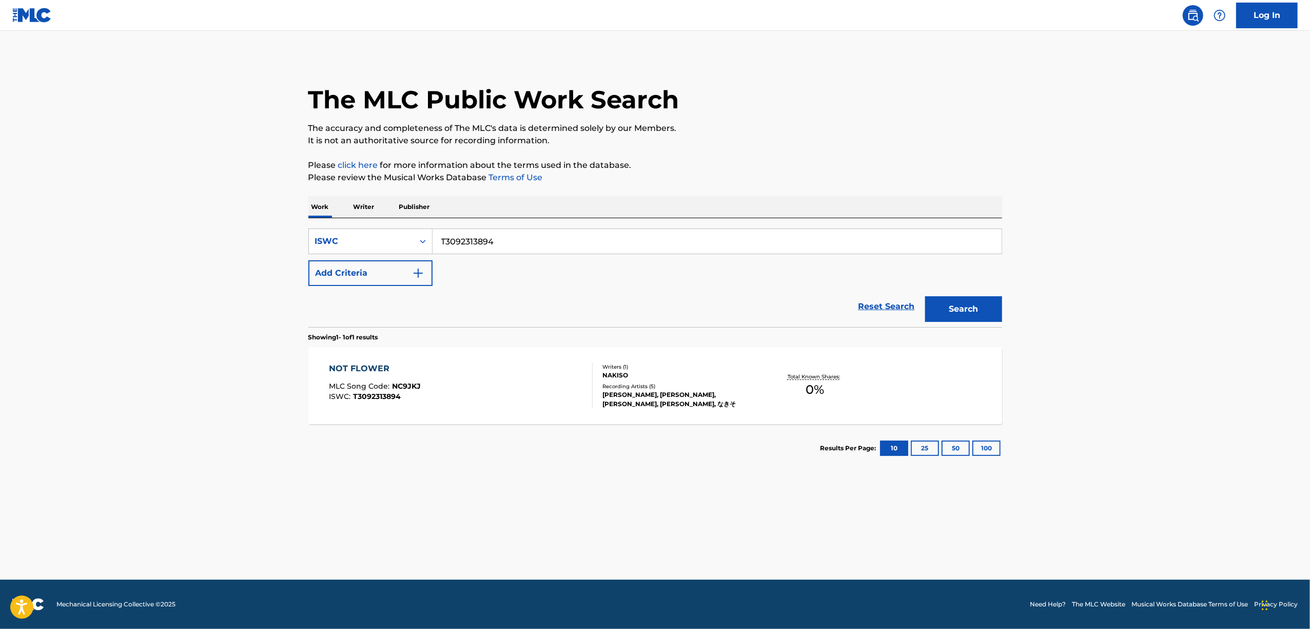
drag, startPoint x: 518, startPoint y: 239, endPoint x: 353, endPoint y: 290, distance: 172.5
click at [353, 290] on form "SearchWithCriteria2bc6d19f-4520-4280-8567-1ac864cac362 ISWC T3092313894 Add Cri…" at bounding box center [655, 277] width 694 height 99
paste input "05807"
type input "T3092305807"
click at [949, 313] on button "Search" at bounding box center [963, 309] width 77 height 26
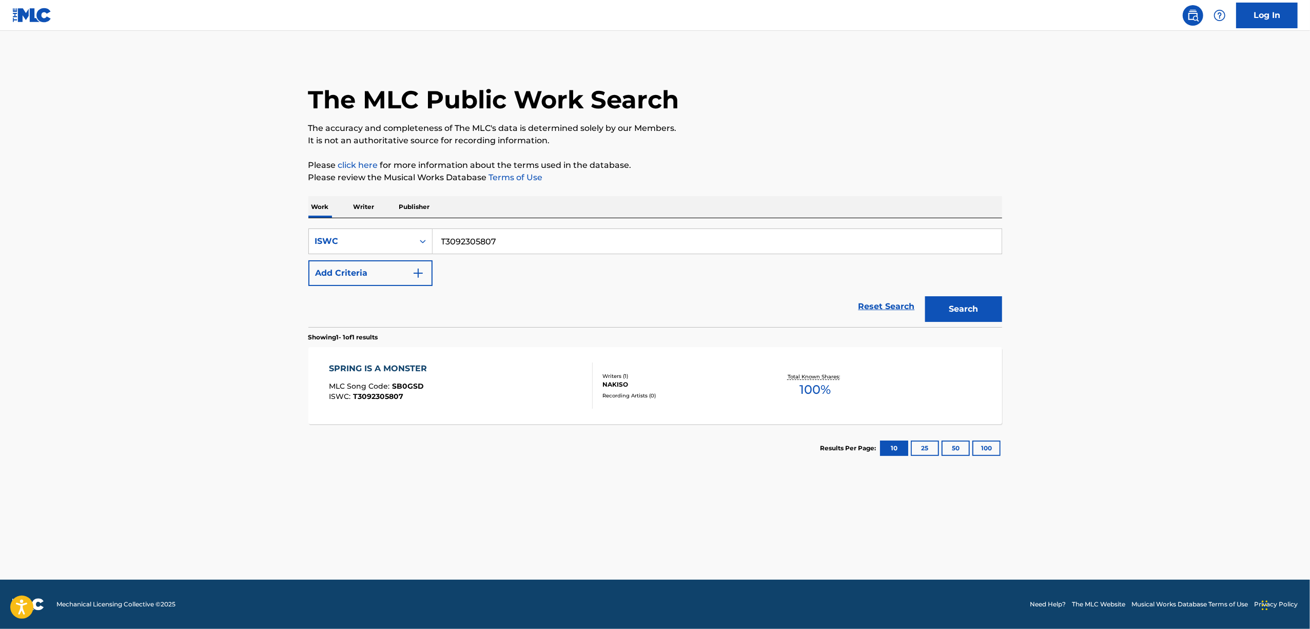
click at [378, 364] on div "SPRING IS A MONSTER" at bounding box center [380, 368] width 103 height 12
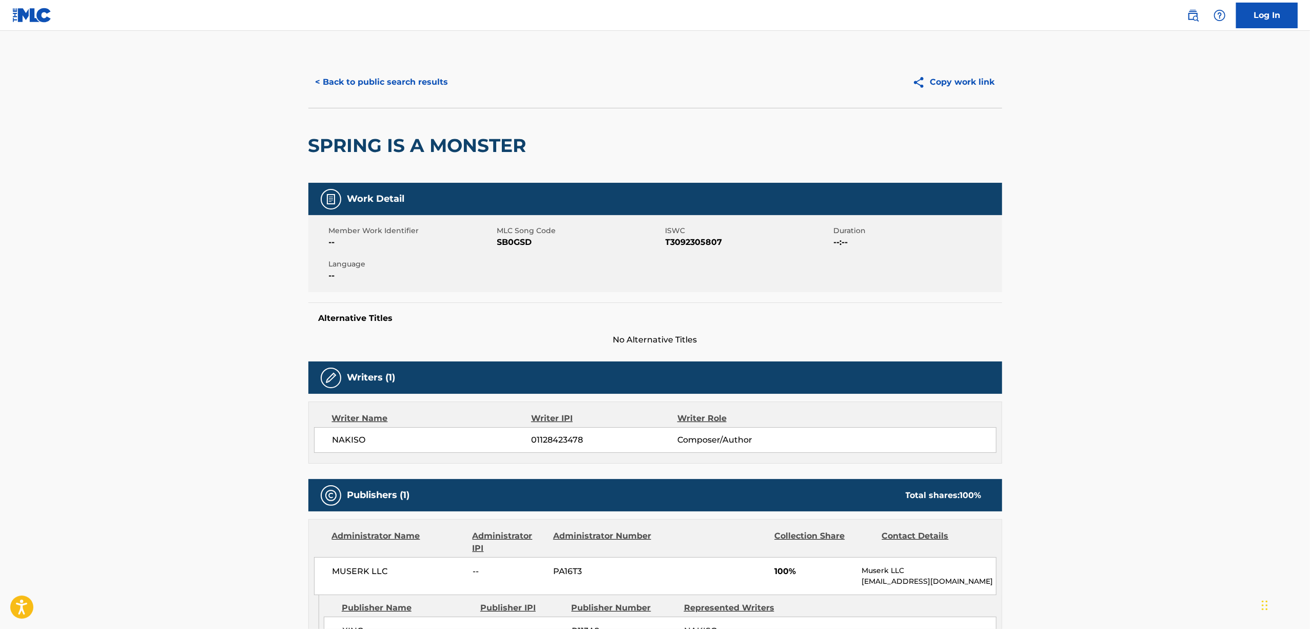
click at [507, 244] on span "SB0GSD" at bounding box center [580, 242] width 166 height 12
copy span "SB0GSD"
drag, startPoint x: 429, startPoint y: 75, endPoint x: 432, endPoint y: 83, distance: 8.1
click at [429, 78] on button "< Back to public search results" at bounding box center [381, 82] width 147 height 26
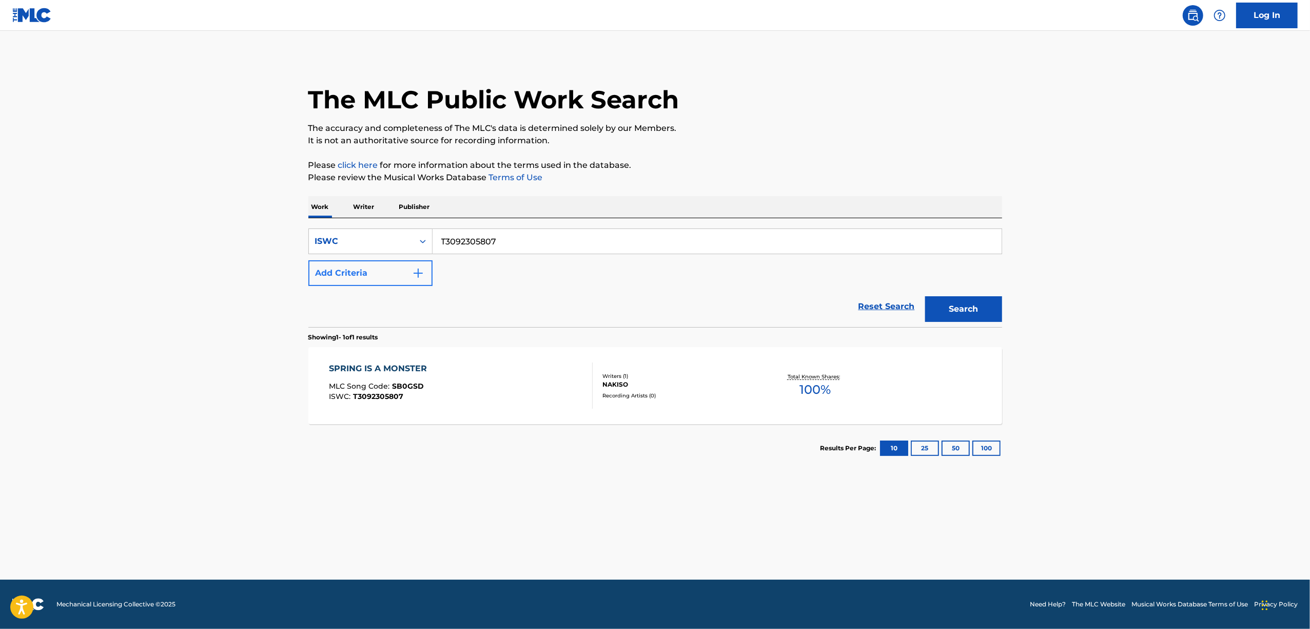
drag, startPoint x: 522, startPoint y: 243, endPoint x: 390, endPoint y: 265, distance: 134.3
click at [397, 265] on div "SearchWithCriteria2bc6d19f-4520-4280-8567-1ac864cac362 ISWC T3092305807 Add Cri…" at bounding box center [655, 256] width 694 height 57
paste input "117862945"
drag, startPoint x: 941, startPoint y: 313, endPoint x: 933, endPoint y: 313, distance: 8.2
click at [933, 313] on button "Search" at bounding box center [963, 309] width 77 height 26
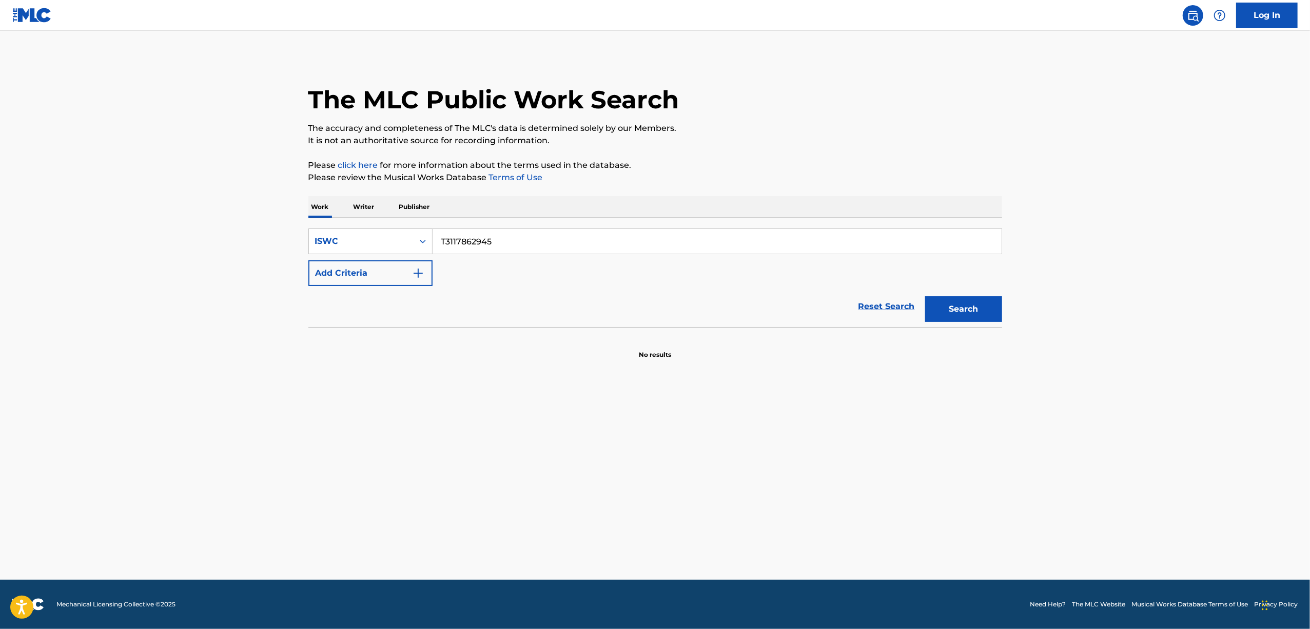
click at [524, 236] on input "T3117862945" at bounding box center [717, 241] width 569 height 25
drag, startPoint x: 428, startPoint y: 243, endPoint x: 386, endPoint y: 252, distance: 42.7
click at [391, 251] on div "SearchWithCriteria2bc6d19f-4520-4280-8567-1ac864cac362 ISWC T3117862945" at bounding box center [655, 241] width 694 height 26
paste input "7166"
click at [963, 306] on button "Search" at bounding box center [963, 309] width 77 height 26
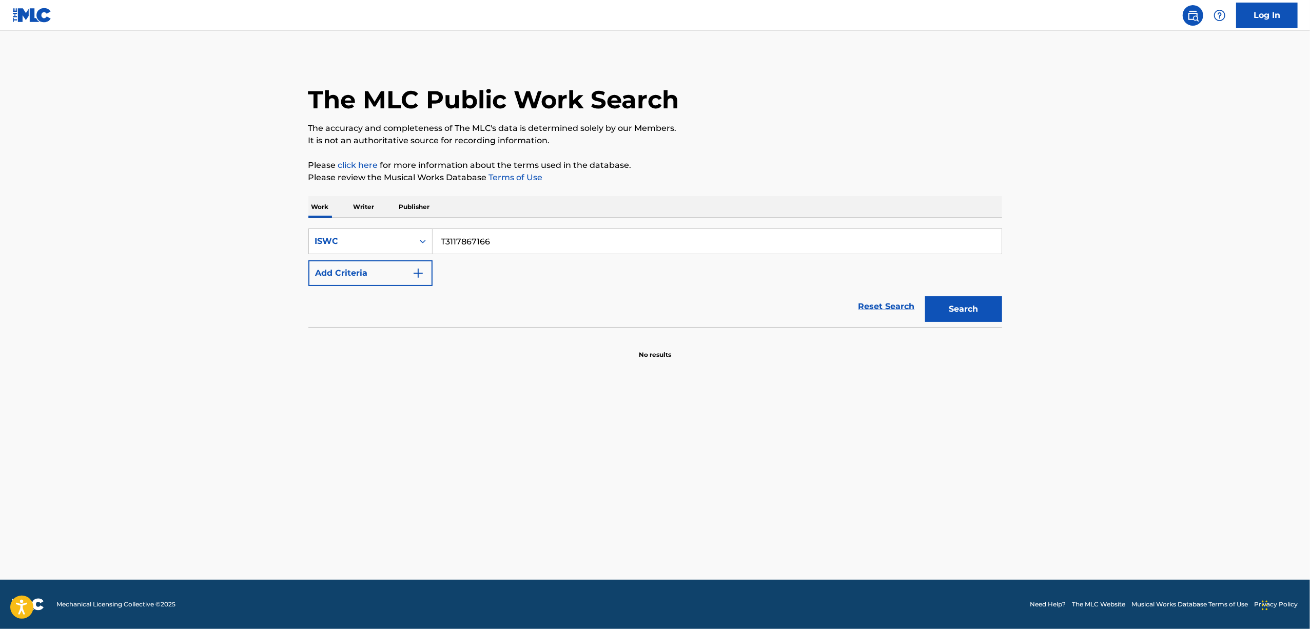
drag, startPoint x: 544, startPoint y: 239, endPoint x: 403, endPoint y: 256, distance: 141.6
click at [403, 256] on div "SearchWithCriteria2bc6d19f-4520-4280-8567-1ac864cac362 ISWC T3117867166 Add Cri…" at bounding box center [655, 256] width 694 height 57
click at [965, 298] on button "Search" at bounding box center [963, 309] width 77 height 26
drag, startPoint x: 502, startPoint y: 245, endPoint x: 327, endPoint y: 280, distance: 178.3
click at [327, 280] on div "SearchWithCriteria2bc6d19f-4520-4280-8567-1ac864cac362 ISWC T3117867166 Add Cri…" at bounding box center [655, 256] width 694 height 57
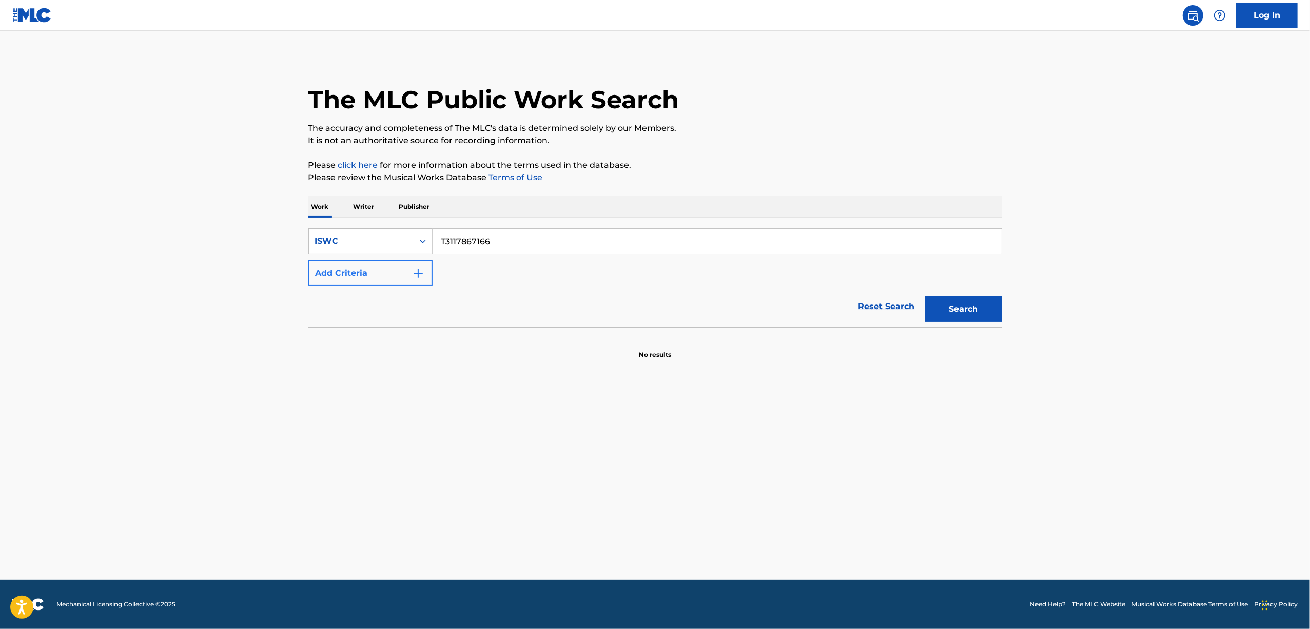
paste input "98423"
click at [950, 315] on button "Search" at bounding box center [963, 309] width 77 height 26
drag, startPoint x: 452, startPoint y: 255, endPoint x: 402, endPoint y: 267, distance: 51.3
click at [404, 265] on div "SearchWithCriteria2bc6d19f-4520-4280-8567-1ac864cac362 ISWC T3117898423 Add Cri…" at bounding box center [655, 256] width 694 height 57
paste input "980293"
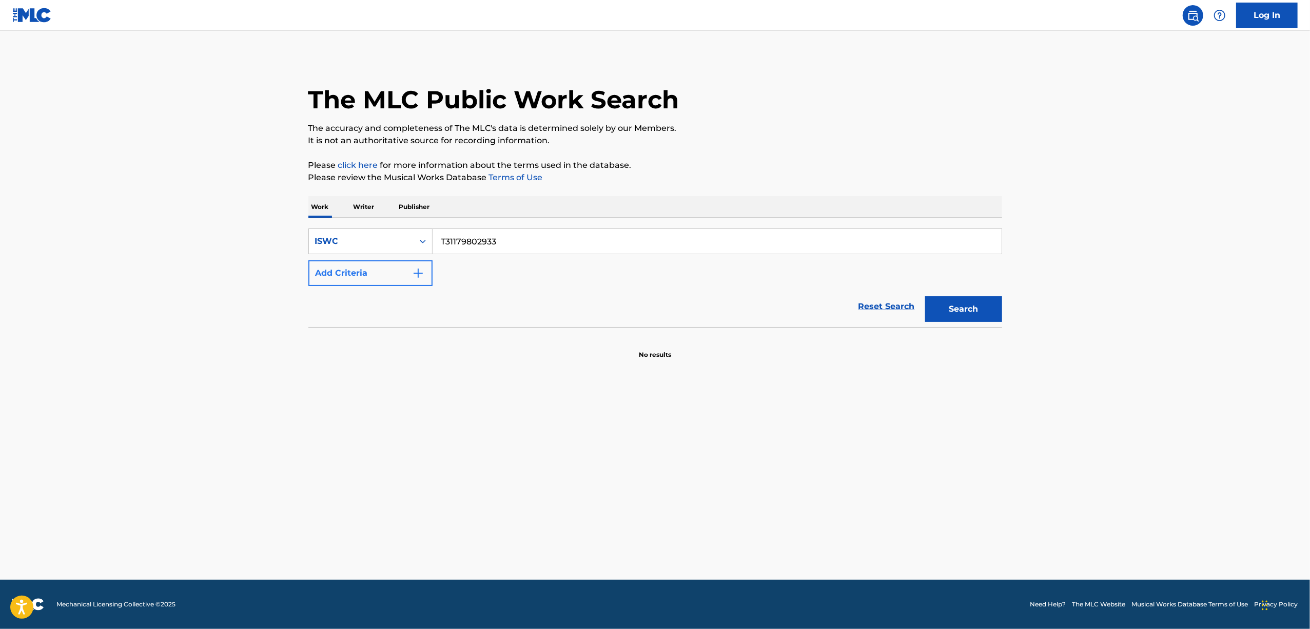
drag, startPoint x: 422, startPoint y: 264, endPoint x: 406, endPoint y: 271, distance: 17.0
click at [409, 269] on div "SearchWithCriteria2bc6d19f-4520-4280-8567-1ac864cac362 ISWC T31179802933 Add Cr…" at bounding box center [655, 256] width 694 height 57
paste input "Search Form"
click at [992, 300] on button "Search" at bounding box center [963, 309] width 77 height 26
click at [971, 315] on button "Search" at bounding box center [963, 309] width 77 height 26
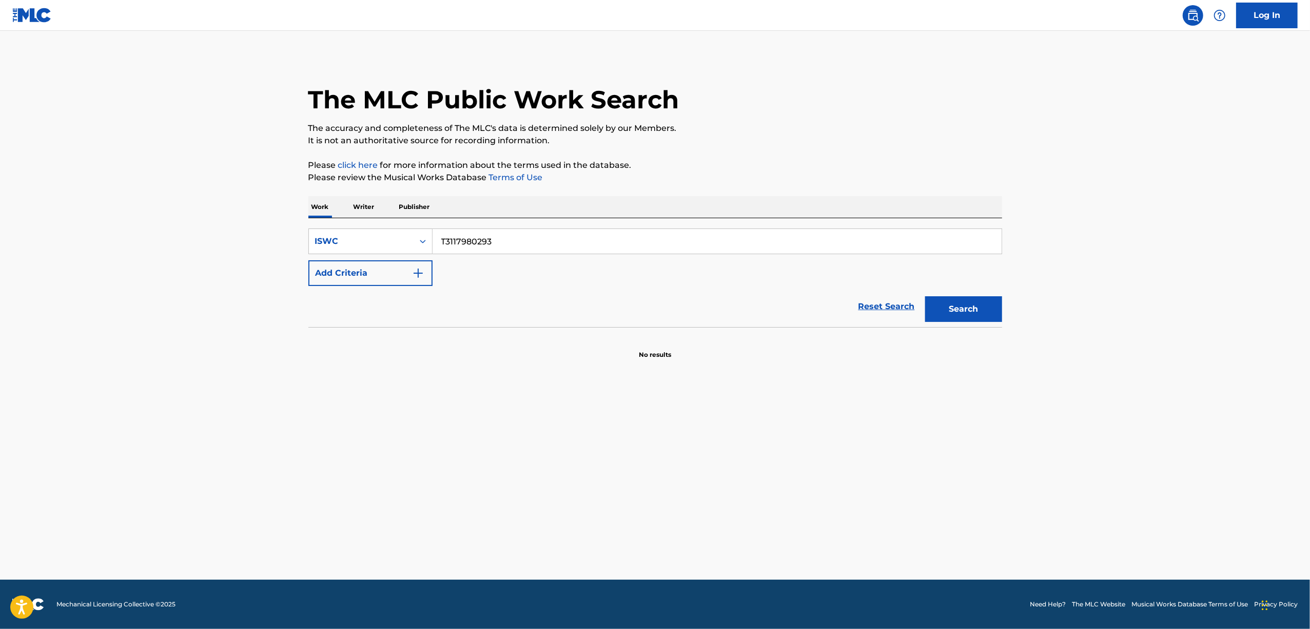
drag, startPoint x: 513, startPoint y: 237, endPoint x: 487, endPoint y: 264, distance: 37.0
click at [414, 267] on div "SearchWithCriteria2bc6d19f-4520-4280-8567-1ac864cac362 ISWC T3117980293 Add Cri…" at bounding box center [655, 256] width 694 height 57
paste input "328886808"
click at [957, 311] on button "Search" at bounding box center [963, 309] width 77 height 26
drag, startPoint x: 500, startPoint y: 255, endPoint x: 482, endPoint y: 245, distance: 20.0
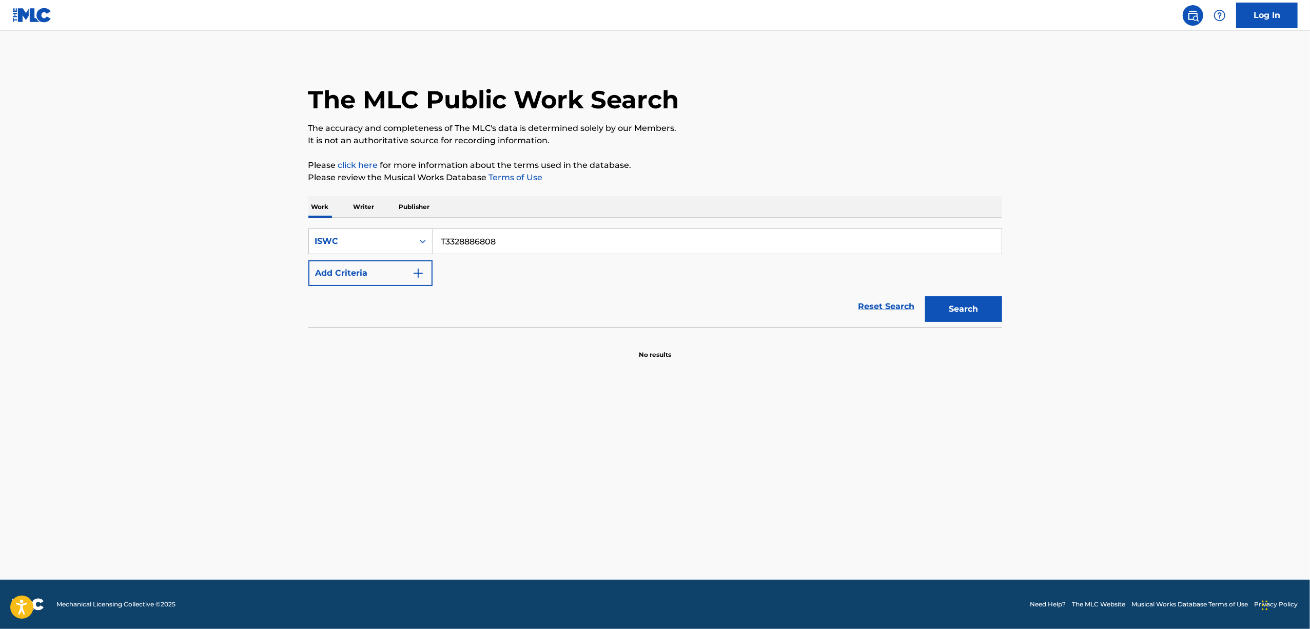
click at [399, 270] on div "SearchWithCriteria2bc6d19f-4520-4280-8567-1ac864cac362 ISWC T3328886808 Add Cri…" at bounding box center [655, 256] width 694 height 57
drag, startPoint x: 359, startPoint y: 268, endPoint x: 338, endPoint y: 273, distance: 22.2
click at [338, 272] on div "SearchWithCriteria2bc6d19f-4520-4280-8567-1ac864cac362 ISWC T3328886808 Add Cri…" at bounding box center [655, 256] width 694 height 57
paste input "11793228"
click at [975, 315] on button "Search" at bounding box center [963, 309] width 77 height 26
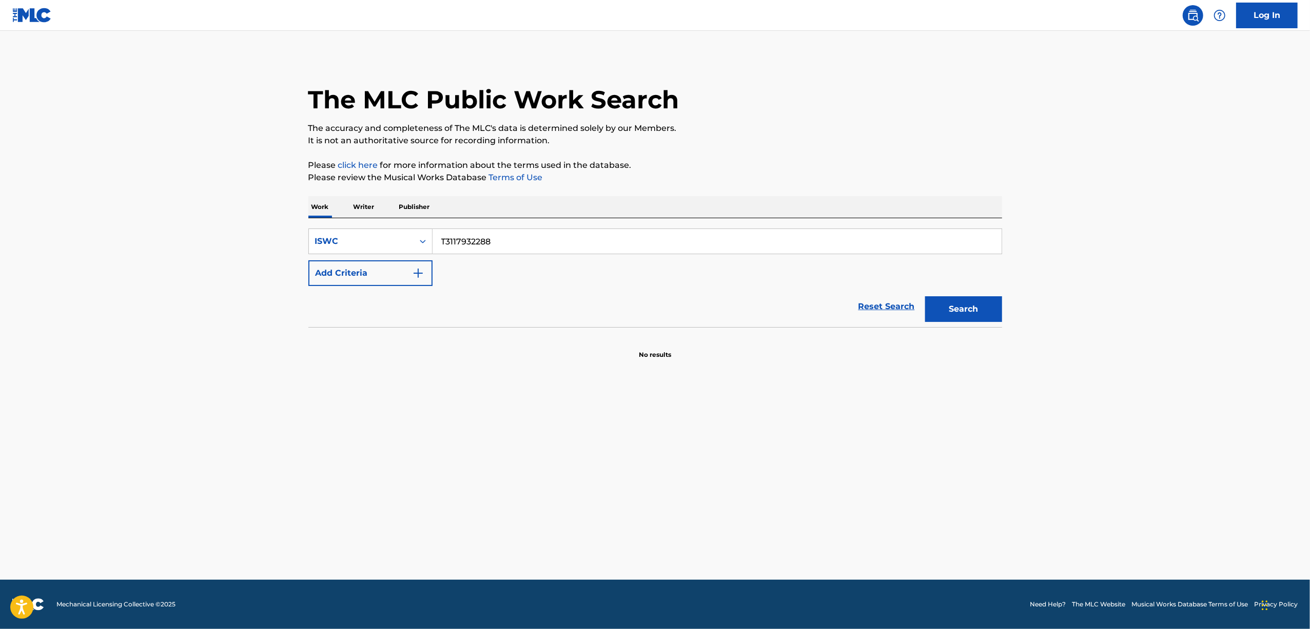
click at [951, 289] on div "Search" at bounding box center [961, 306] width 82 height 41
drag, startPoint x: 516, startPoint y: 237, endPoint x: 344, endPoint y: 264, distance: 174.0
click at [344, 264] on div "SearchWithCriteria2bc6d19f-4520-4280-8567-1ac864cac362 ISWC T3117932288 Add Cri…" at bounding box center [655, 256] width 694 height 57
paste input "859384"
drag, startPoint x: 963, startPoint y: 313, endPoint x: 920, endPoint y: 320, distance: 44.2
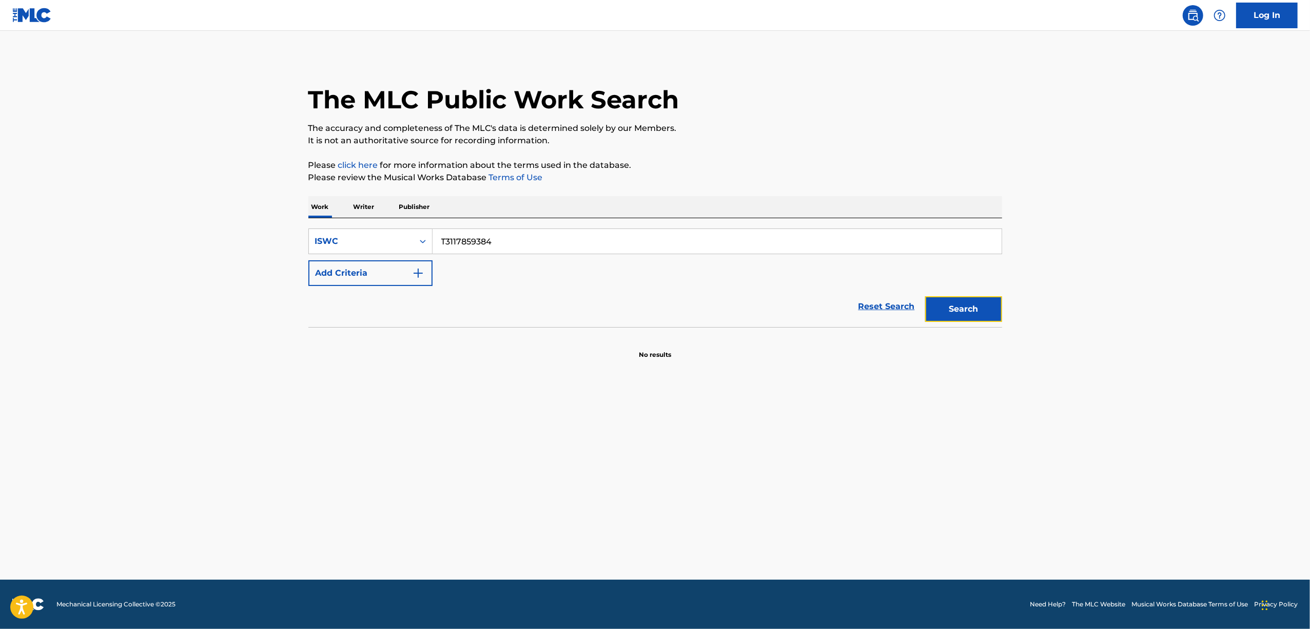
click at [963, 313] on button "Search" at bounding box center [963, 309] width 77 height 26
click at [963, 310] on button "Search" at bounding box center [963, 309] width 77 height 26
drag, startPoint x: 306, startPoint y: 289, endPoint x: 271, endPoint y: 297, distance: 35.6
click at [271, 297] on main "The MLC Public Work Search The accuracy and completeness of The MLC's data is d…" at bounding box center [655, 305] width 1310 height 549
paste input "63006"
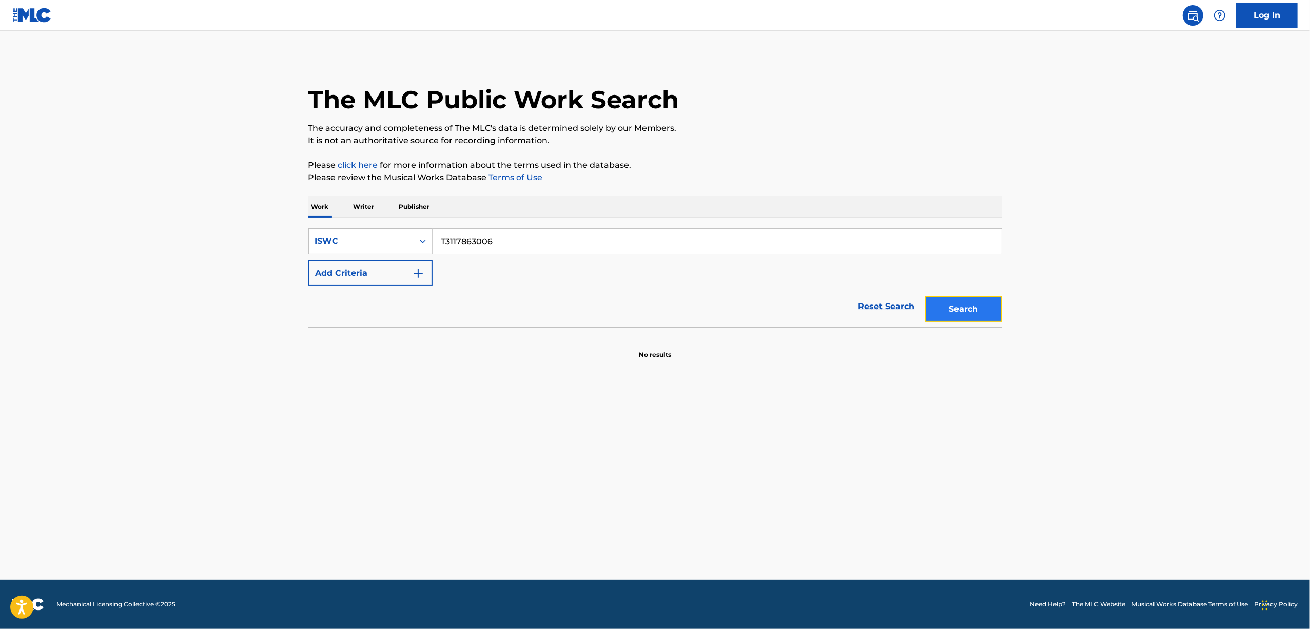
click at [969, 309] on button "Search" at bounding box center [963, 309] width 77 height 26
click at [973, 305] on button "Search" at bounding box center [963, 309] width 77 height 26
drag, startPoint x: 521, startPoint y: 244, endPoint x: 335, endPoint y: 275, distance: 188.8
click at [337, 276] on div "SearchWithCriteria2bc6d19f-4520-4280-8567-1ac864cac362 ISWC T3117863006 Add Cri…" at bounding box center [655, 256] width 694 height 57
paste input "932368"
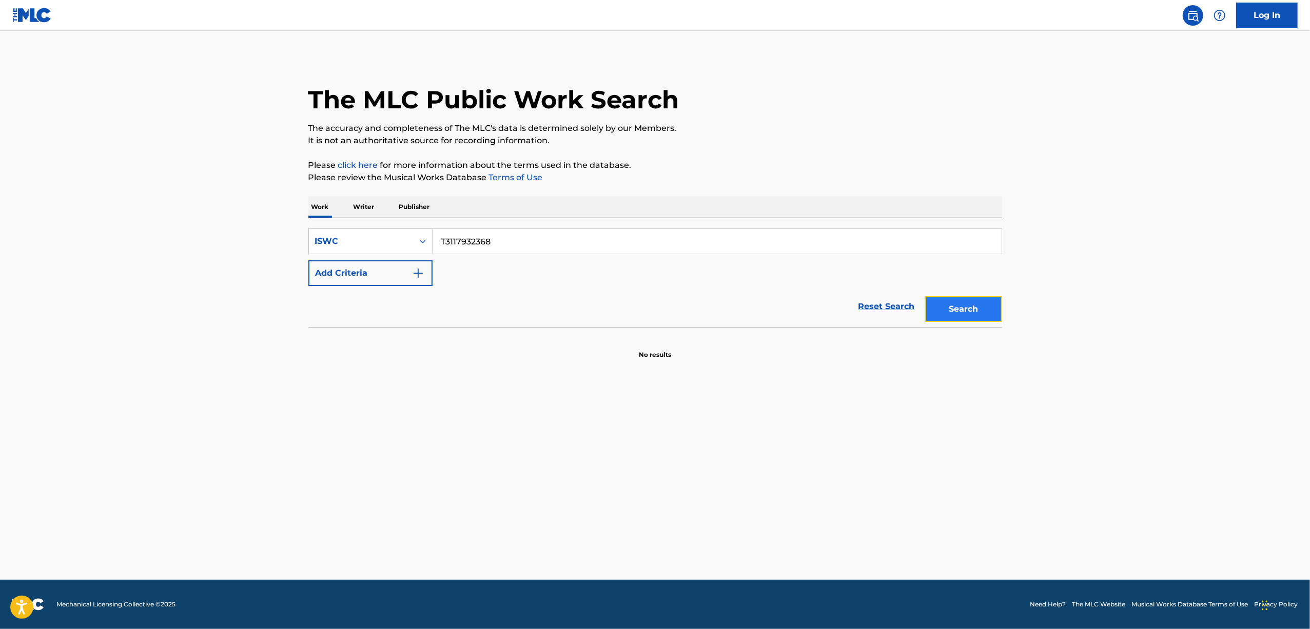
click at [961, 303] on button "Search" at bounding box center [963, 309] width 77 height 26
click at [1105, 304] on main "The MLC Public Work Search The accuracy and completeness of The MLC's data is d…" at bounding box center [655, 305] width 1310 height 549
drag, startPoint x: 557, startPoint y: 227, endPoint x: 356, endPoint y: 257, distance: 202.8
click at [333, 261] on div "SearchWithCriteria2bc6d19f-4520-4280-8567-1ac864cac362 ISWC T3117932368 Add Cri…" at bounding box center [655, 272] width 694 height 109
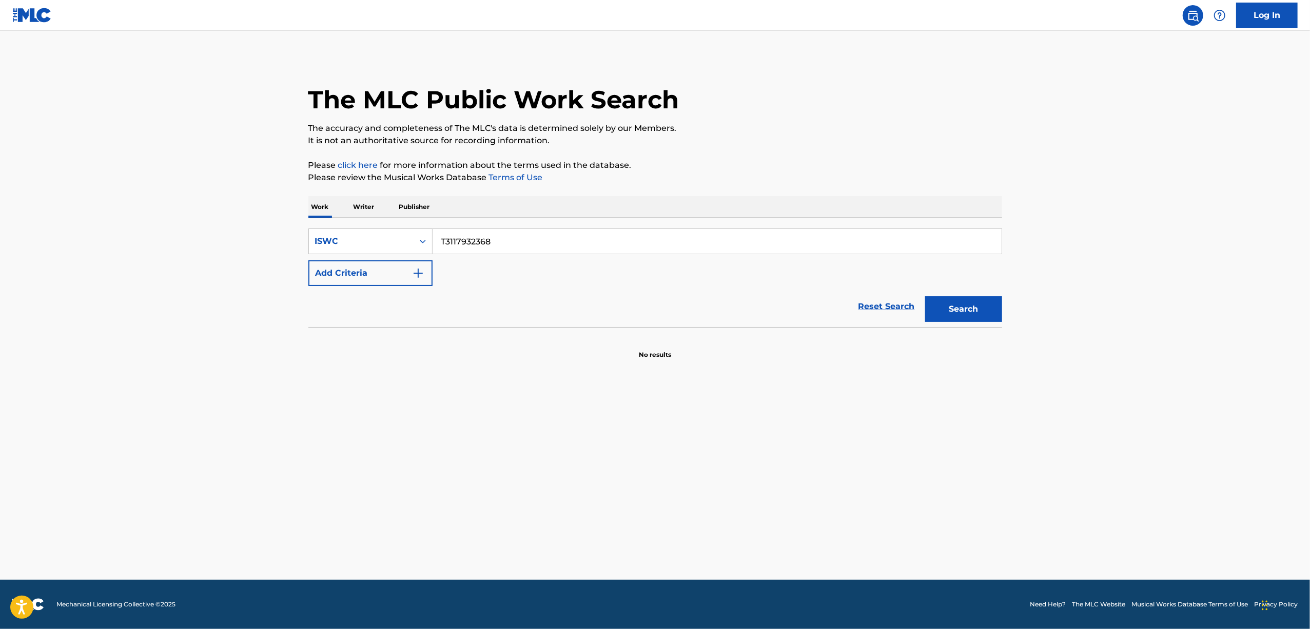
drag, startPoint x: 505, startPoint y: 286, endPoint x: 510, endPoint y: 245, distance: 41.3
click at [505, 282] on form "SearchWithCriteria2bc6d19f-4520-4280-8567-1ac864cac362 ISWC T3117932368 Add Cri…" at bounding box center [655, 277] width 694 height 99
drag, startPoint x: 504, startPoint y: 244, endPoint x: 400, endPoint y: 238, distance: 103.8
click at [403, 239] on div "SearchWithCriteria2bc6d19f-4520-4280-8567-1ac864cac362 ISWC T3117932368" at bounding box center [655, 241] width 694 height 26
paste input "863084"
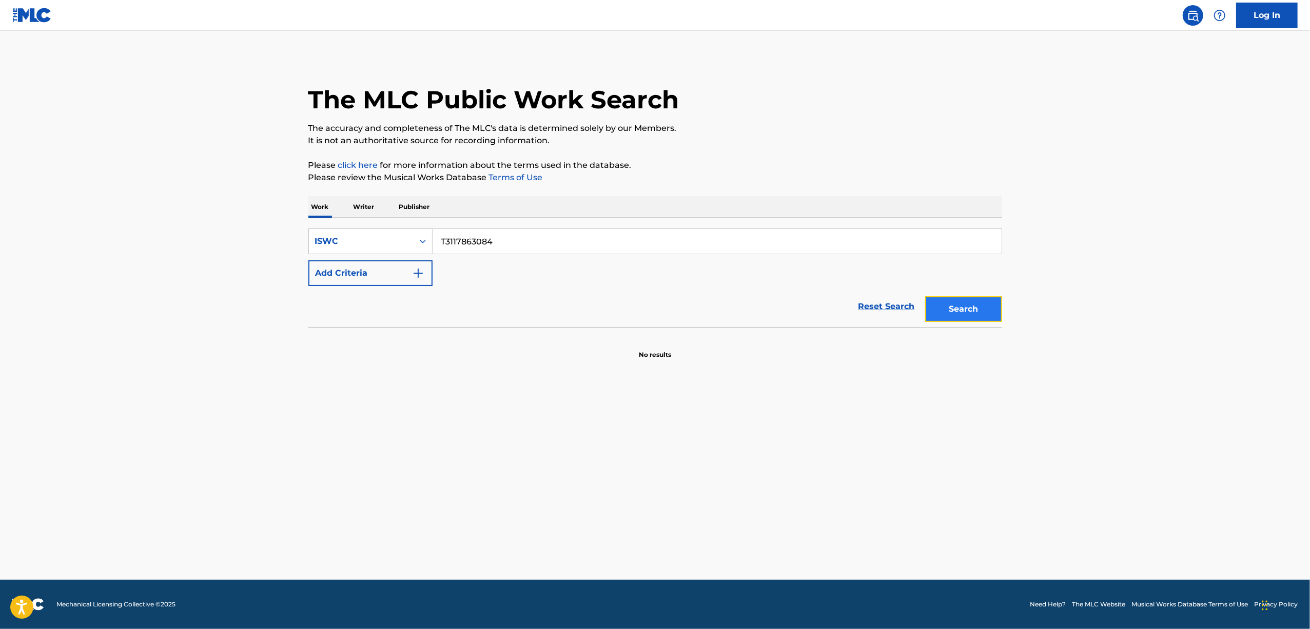
click at [990, 311] on button "Search" at bounding box center [963, 309] width 77 height 26
click at [978, 309] on button "Search" at bounding box center [963, 309] width 77 height 26
drag, startPoint x: 507, startPoint y: 244, endPoint x: 378, endPoint y: 276, distance: 133.2
click at [378, 276] on div "SearchWithCriteria2bc6d19f-4520-4280-8567-1ac864cac362 ISWC T3117863084 Add Cri…" at bounding box center [655, 256] width 694 height 57
paste input "932448"
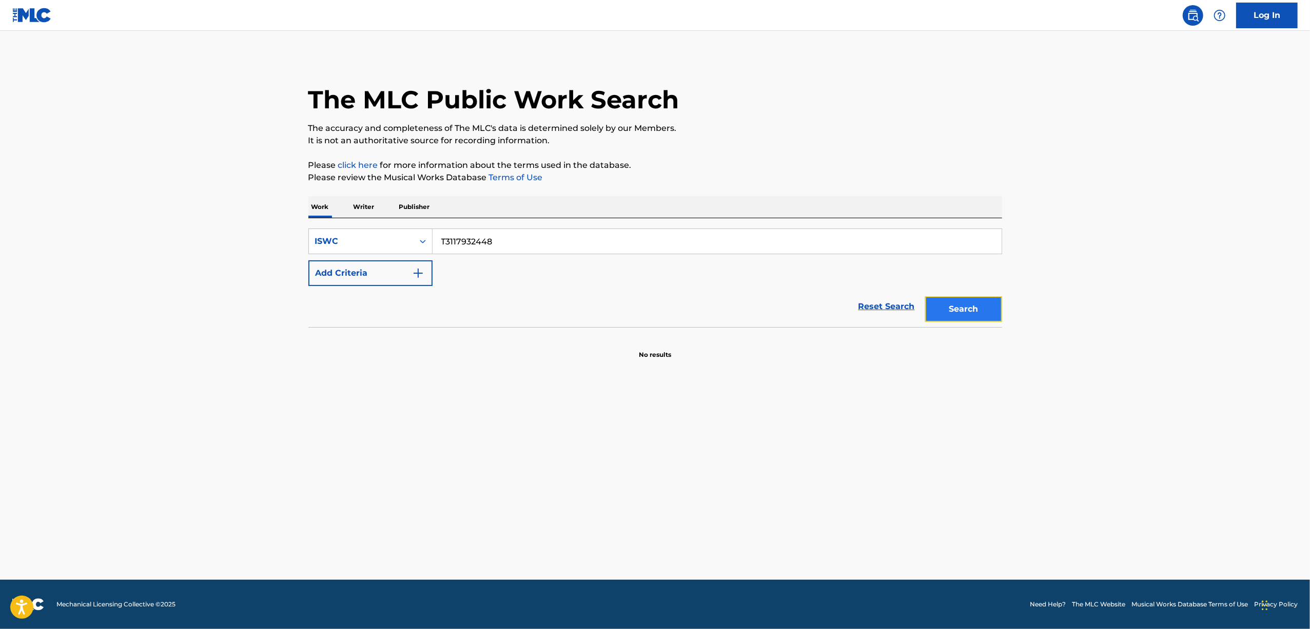
click at [978, 309] on button "Search" at bounding box center [963, 309] width 77 height 26
drag, startPoint x: 427, startPoint y: 257, endPoint x: 355, endPoint y: 271, distance: 73.7
click at [356, 271] on div "SearchWithCriteria2bc6d19f-4520-4280-8567-1ac864cac362 ISWC T3117932448 Add Cri…" at bounding box center [655, 256] width 694 height 57
paste input "862514"
click at [986, 314] on button "Search" at bounding box center [963, 309] width 77 height 26
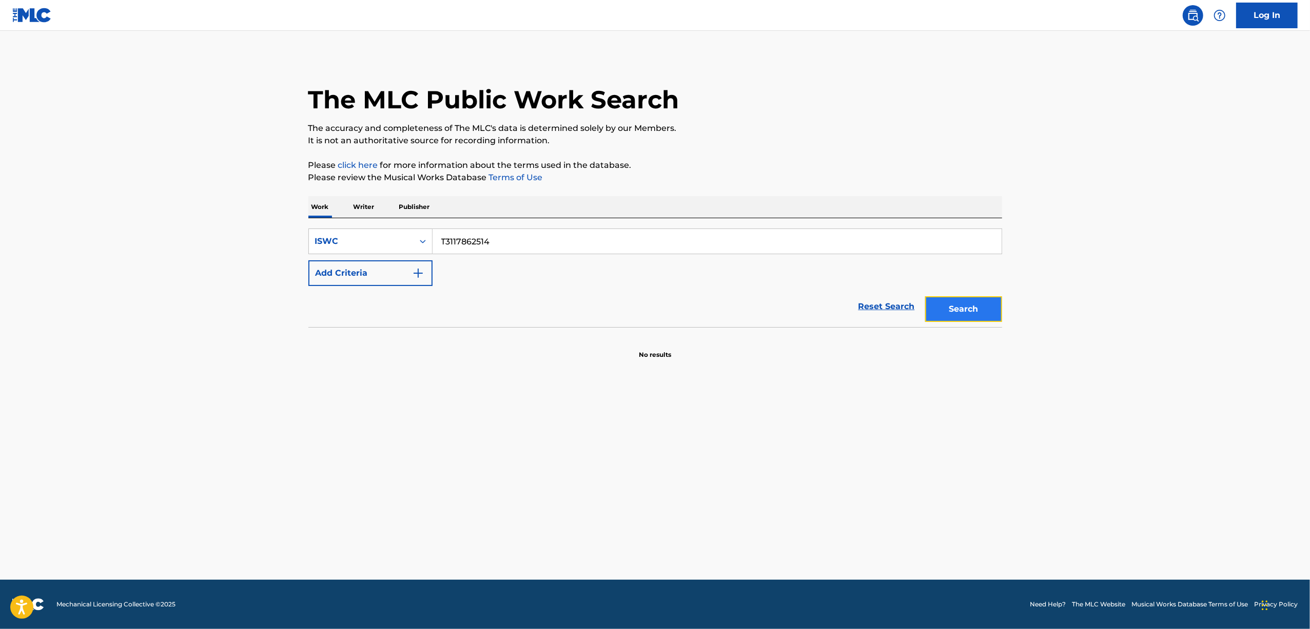
click at [986, 313] on button "Search" at bounding box center [963, 309] width 77 height 26
click at [468, 439] on main "The MLC Public Work Search The accuracy and completeness of The MLC's data is d…" at bounding box center [655, 305] width 1310 height 549
click at [961, 317] on button "Search" at bounding box center [963, 309] width 77 height 26
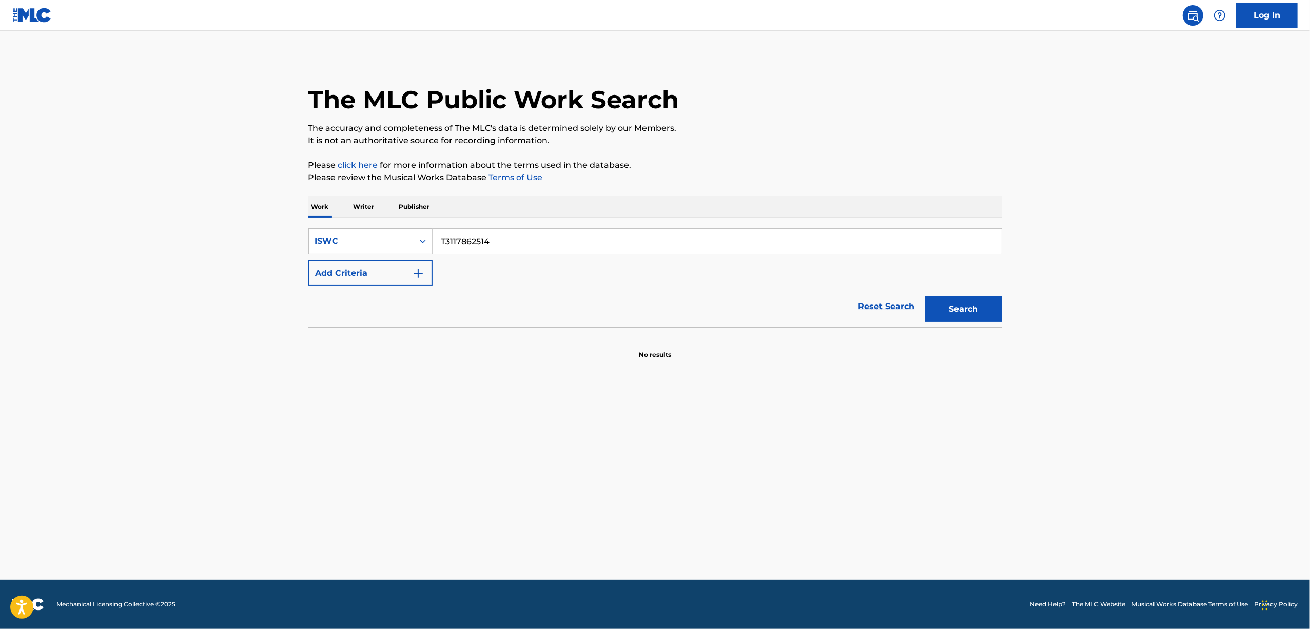
drag, startPoint x: 459, startPoint y: 475, endPoint x: 431, endPoint y: 569, distance: 97.9
click at [456, 499] on main "The MLC Public Work Search The accuracy and completeness of The MLC's data is d…" at bounding box center [655, 305] width 1310 height 549
drag, startPoint x: 351, startPoint y: 259, endPoint x: 271, endPoint y: 253, distance: 79.7
click at [271, 253] on main "The MLC Public Work Search The accuracy and completeness of The MLC's data is d…" at bounding box center [655, 305] width 1310 height 549
paste input "90703"
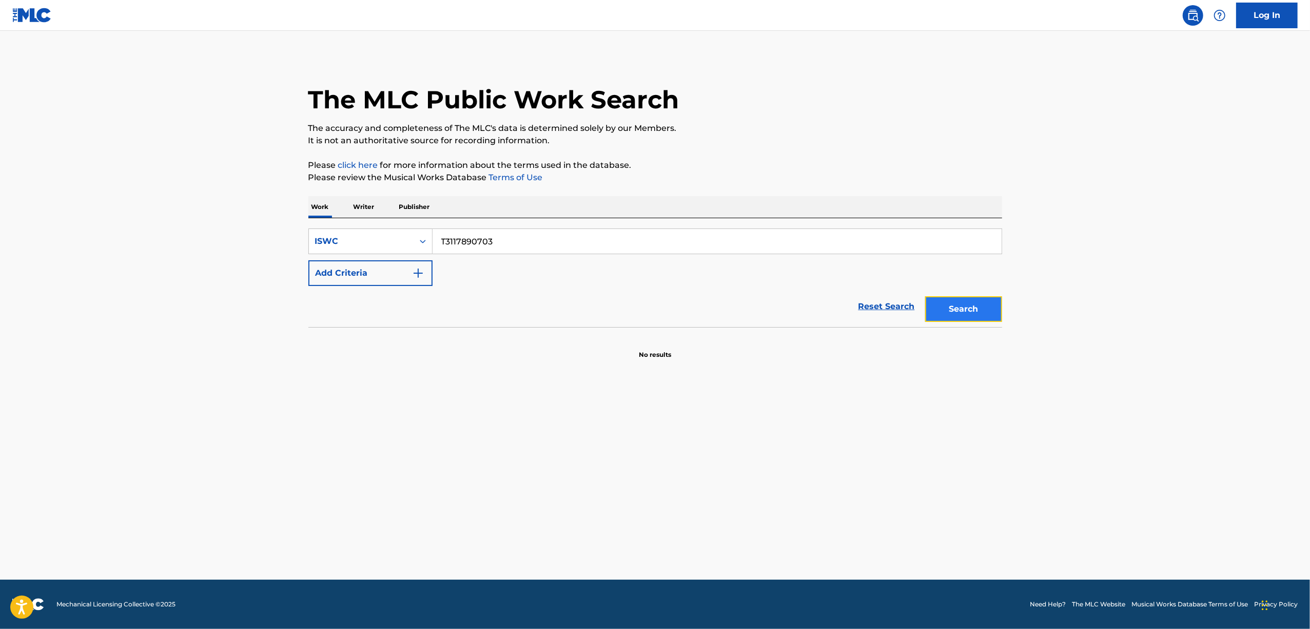
click at [954, 308] on button "Search" at bounding box center [963, 309] width 77 height 26
drag, startPoint x: 374, startPoint y: 259, endPoint x: 250, endPoint y: 268, distance: 124.0
click at [250, 268] on main "The MLC Public Work Search The accuracy and completeness of The MLC's data is d…" at bounding box center [655, 305] width 1310 height 549
paste input "67224"
click at [973, 314] on button "Search" at bounding box center [963, 309] width 77 height 26
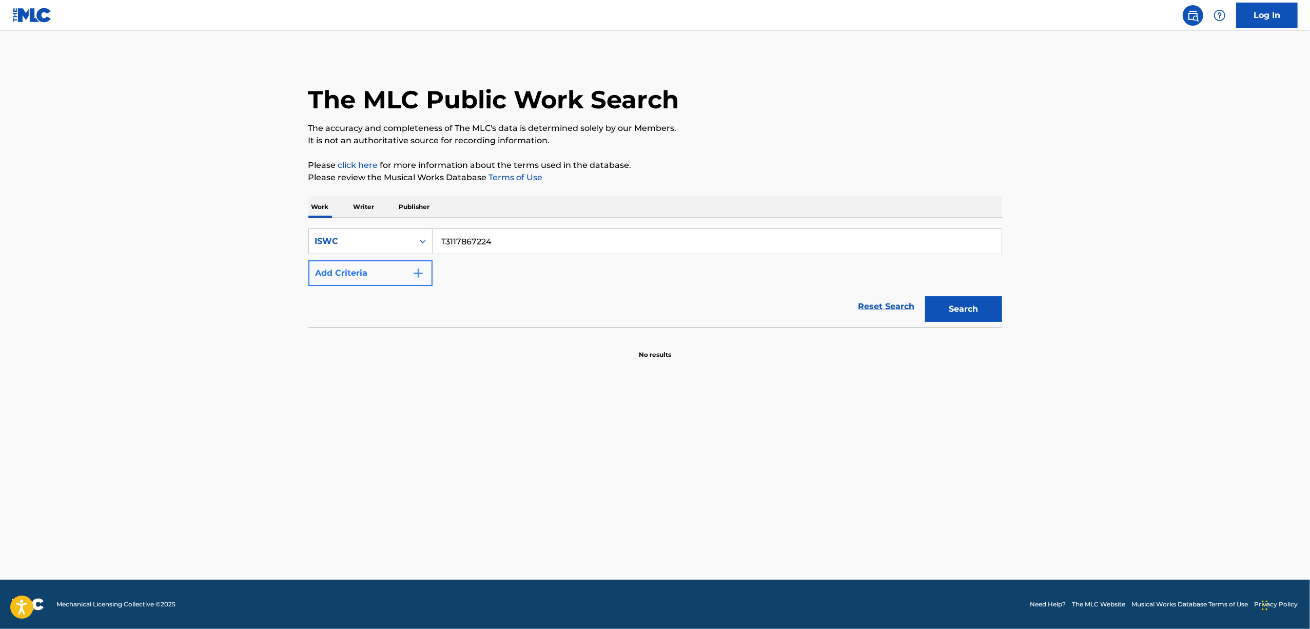
drag, startPoint x: 509, startPoint y: 243, endPoint x: 322, endPoint y: 272, distance: 189.0
click at [319, 272] on div "SearchWithCriteria2bc6d19f-4520-4280-8567-1ac864cac362 ISWC T3117867224 Add Cri…" at bounding box center [655, 256] width 694 height 57
paste input "89397"
drag, startPoint x: 941, startPoint y: 302, endPoint x: 926, endPoint y: 323, distance: 25.4
click at [941, 303] on button "Search" at bounding box center [963, 309] width 77 height 26
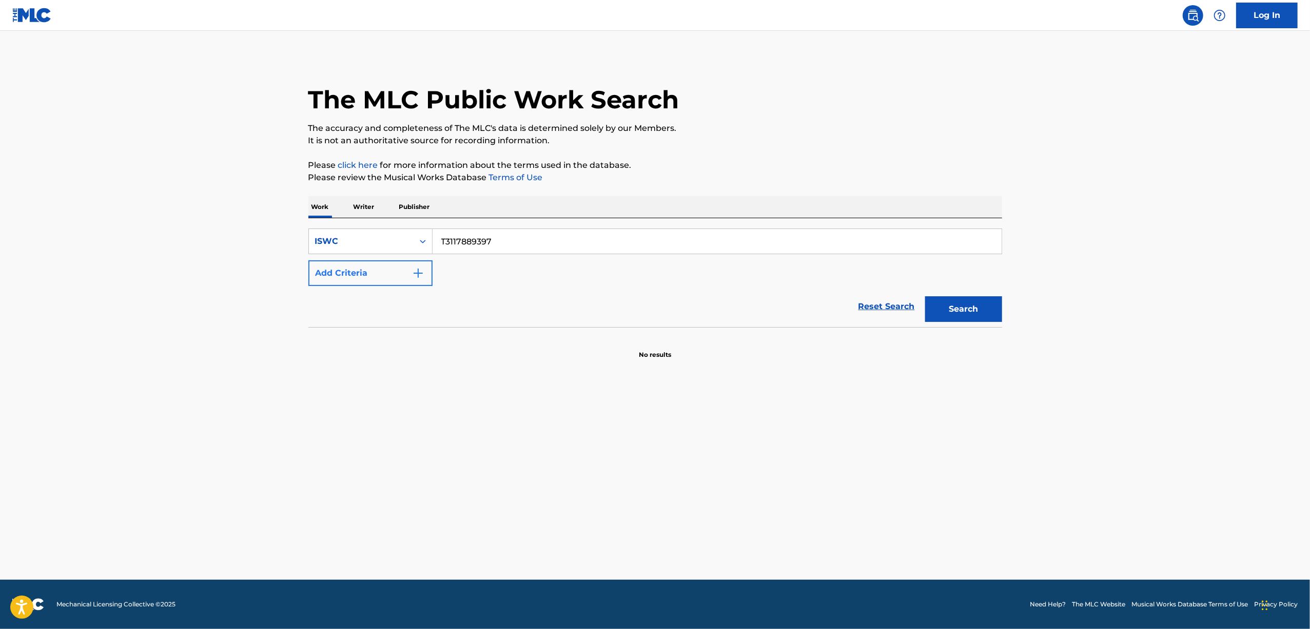
drag, startPoint x: 491, startPoint y: 248, endPoint x: 315, endPoint y: 276, distance: 178.6
click at [315, 276] on div "SearchWithCriteria2bc6d19f-4520-4280-8567-1ac864cac362 ISWC T3117889397 Add Cri…" at bounding box center [655, 256] width 694 height 57
paste input "24309"
click at [958, 305] on button "Search" at bounding box center [963, 309] width 77 height 26
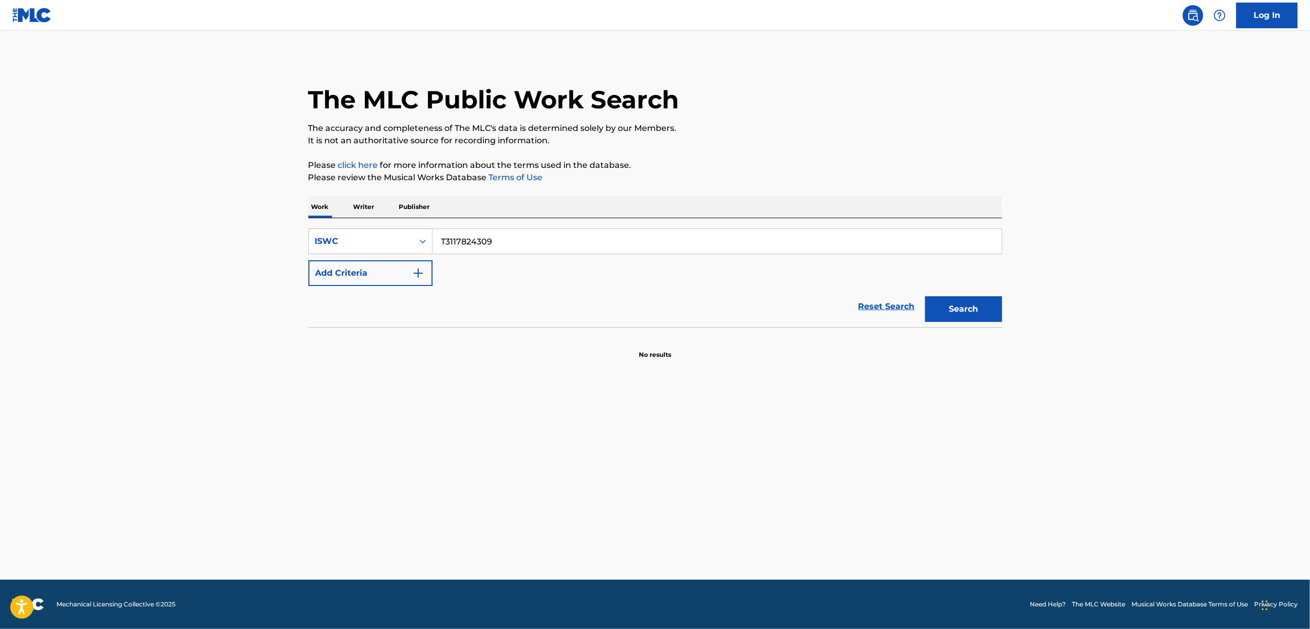
click at [946, 394] on main "The MLC Public Work Search The accuracy and completeness of The MLC's data is d…" at bounding box center [655, 305] width 1310 height 549
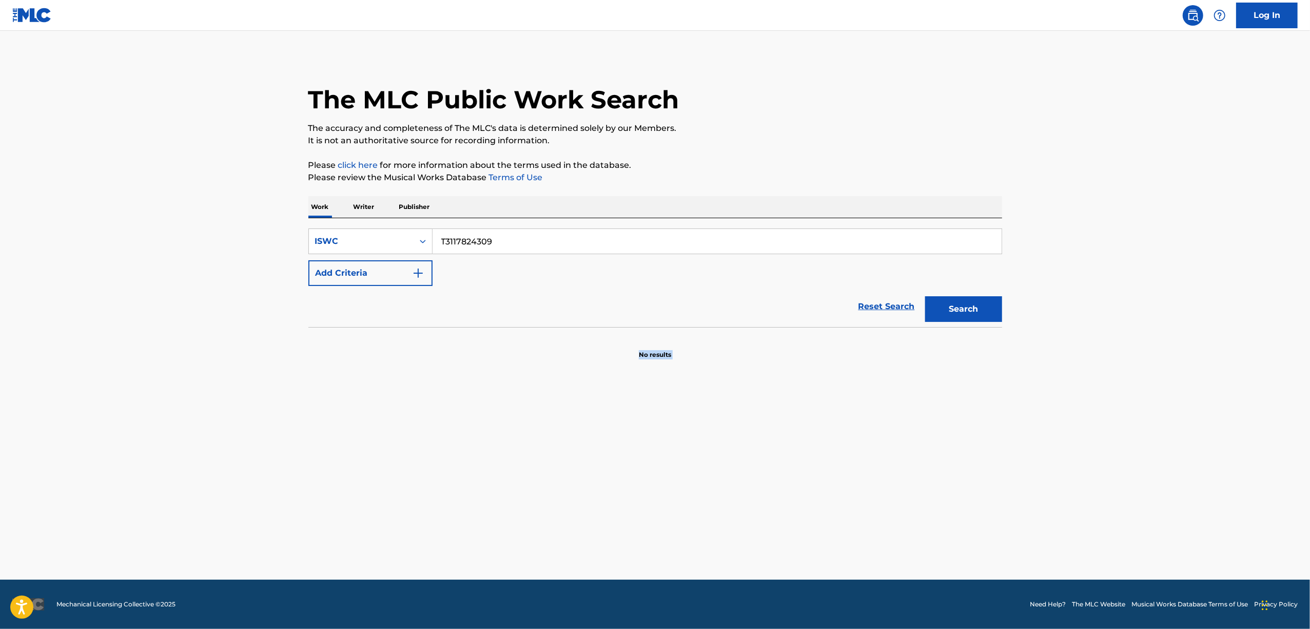
click at [946, 394] on main "The MLC Public Work Search The accuracy and completeness of The MLC's data is d…" at bounding box center [655, 305] width 1310 height 549
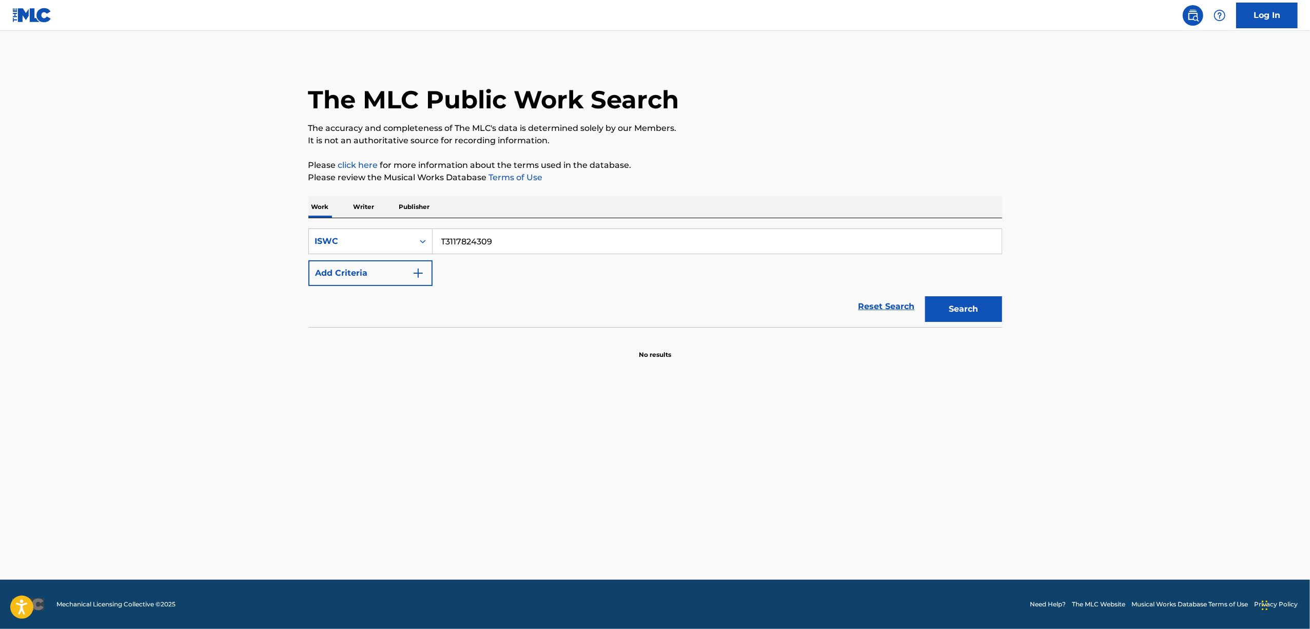
click at [946, 394] on main "The MLC Public Work Search The accuracy and completeness of The MLC's data is d…" at bounding box center [655, 305] width 1310 height 549
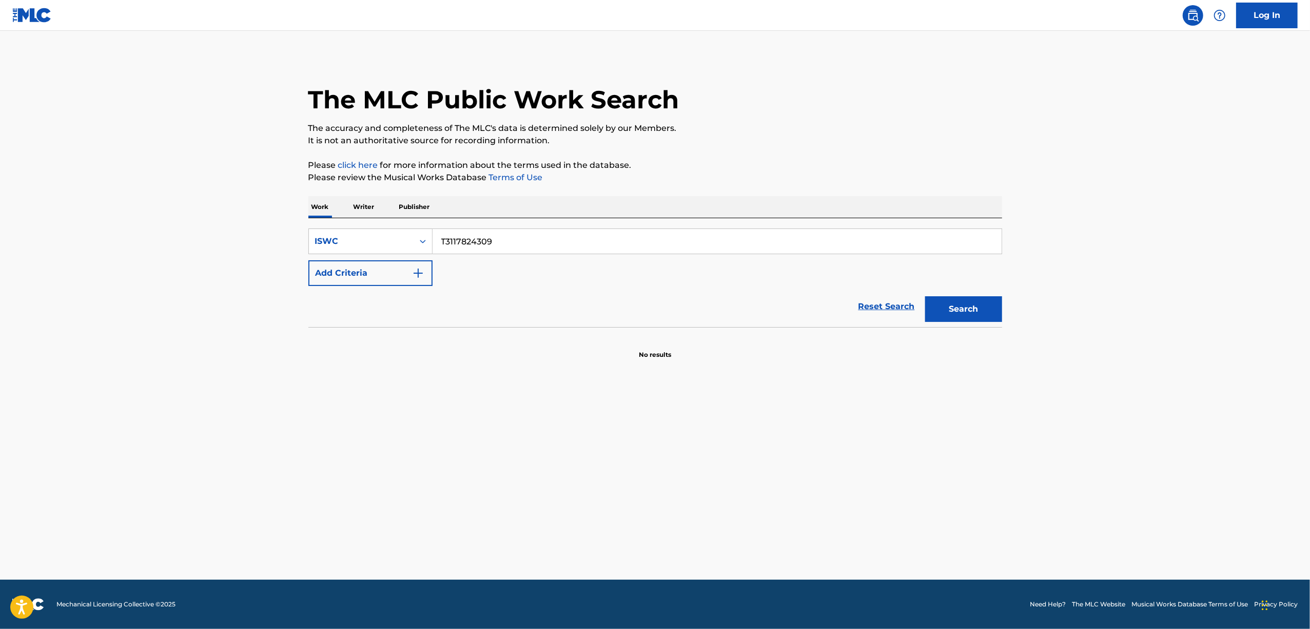
click at [946, 394] on main "The MLC Public Work Search The accuracy and completeness of The MLC's data is d…" at bounding box center [655, 305] width 1310 height 549
click at [998, 440] on main "The MLC Public Work Search The accuracy and completeness of The MLC's data is d…" at bounding box center [655, 305] width 1310 height 549
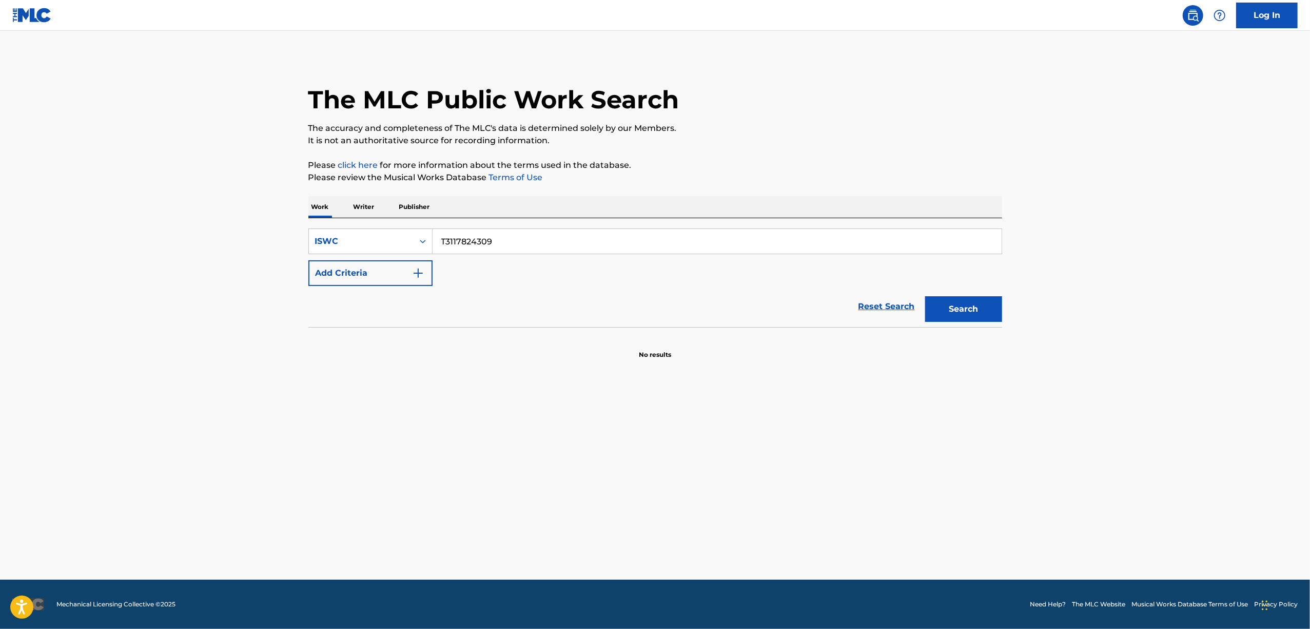
click at [998, 440] on main "The MLC Public Work Search The accuracy and completeness of The MLC's data is d…" at bounding box center [655, 305] width 1310 height 549
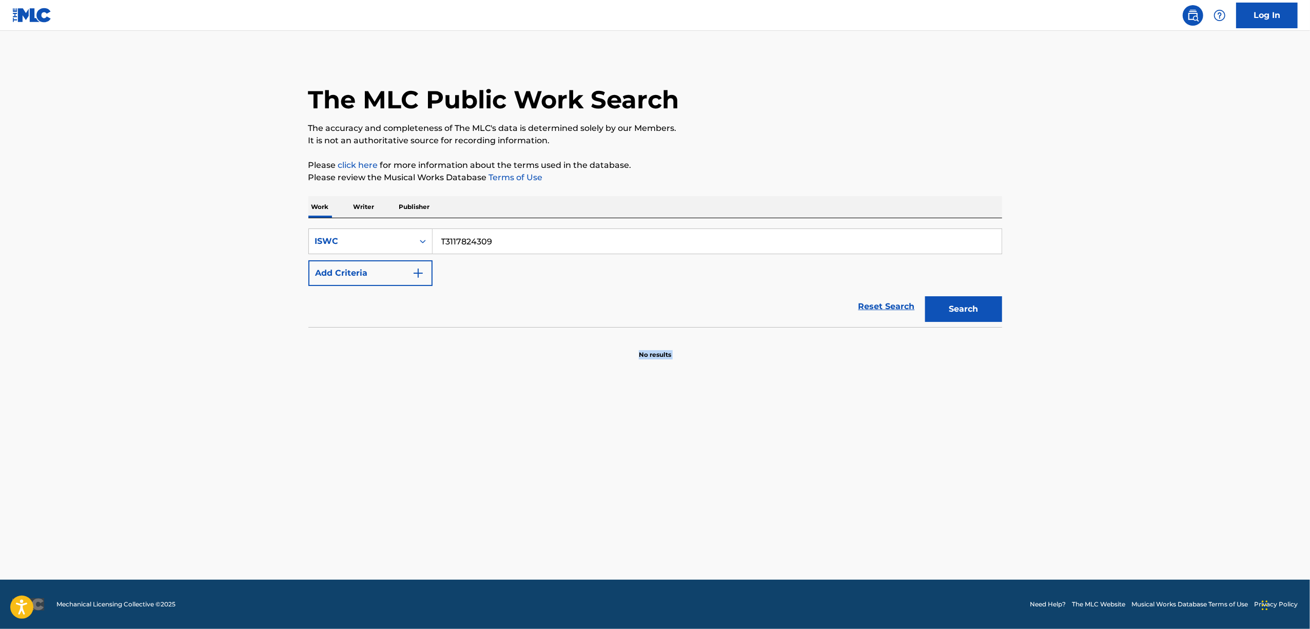
click at [998, 440] on main "The MLC Public Work Search The accuracy and completeness of The MLC's data is d…" at bounding box center [655, 305] width 1310 height 549
click at [998, 439] on main "The MLC Public Work Search The accuracy and completeness of The MLC's data is d…" at bounding box center [655, 305] width 1310 height 549
click at [990, 443] on main "The MLC Public Work Search The accuracy and completeness of The MLC's data is d…" at bounding box center [655, 305] width 1310 height 549
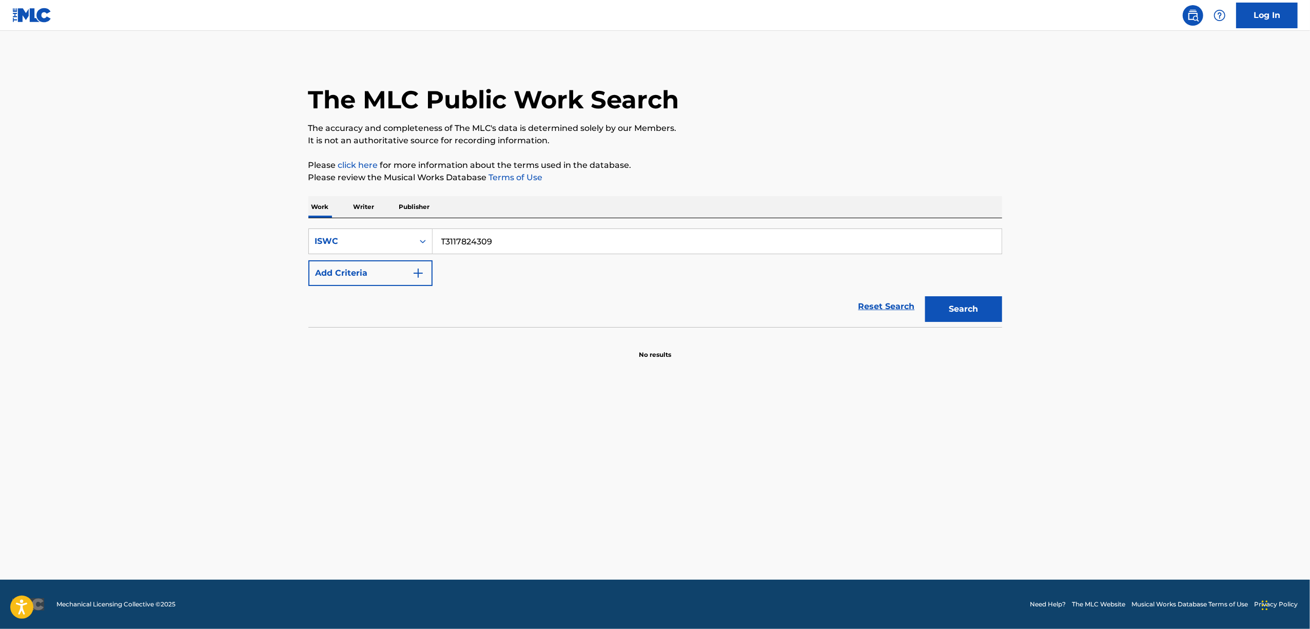
click at [990, 443] on main "The MLC Public Work Search The accuracy and completeness of The MLC's data is d…" at bounding box center [655, 305] width 1310 height 549
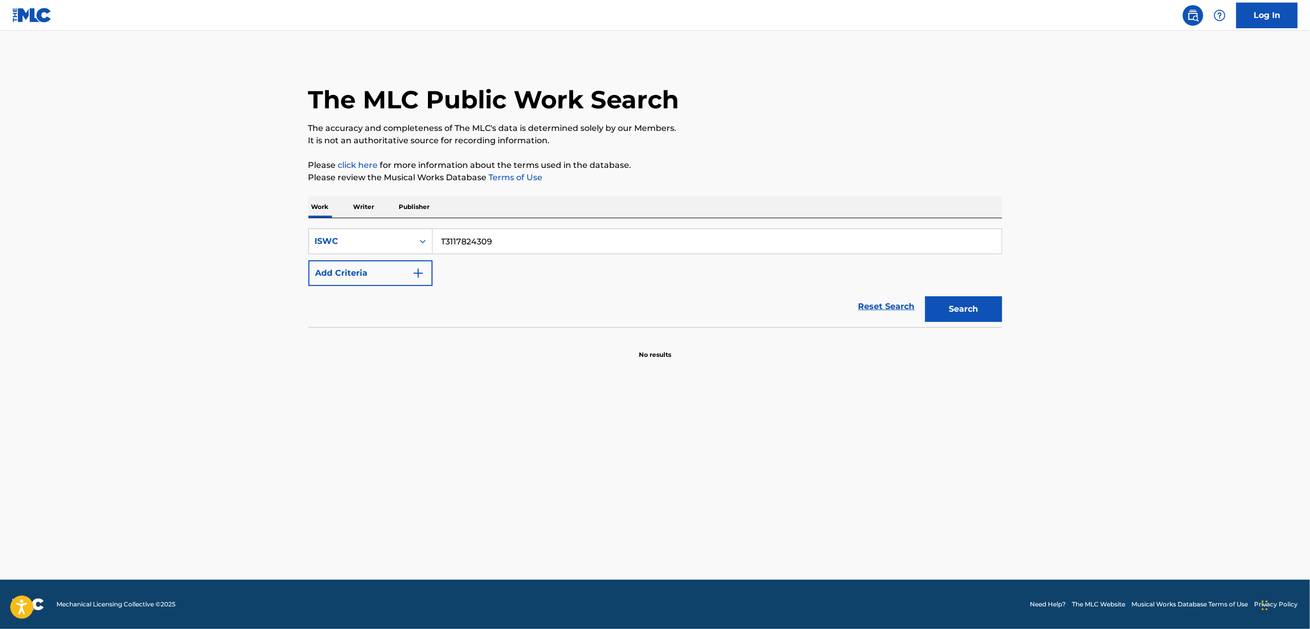
click at [990, 443] on main "The MLC Public Work Search The accuracy and completeness of The MLC's data is d…" at bounding box center [655, 305] width 1310 height 549
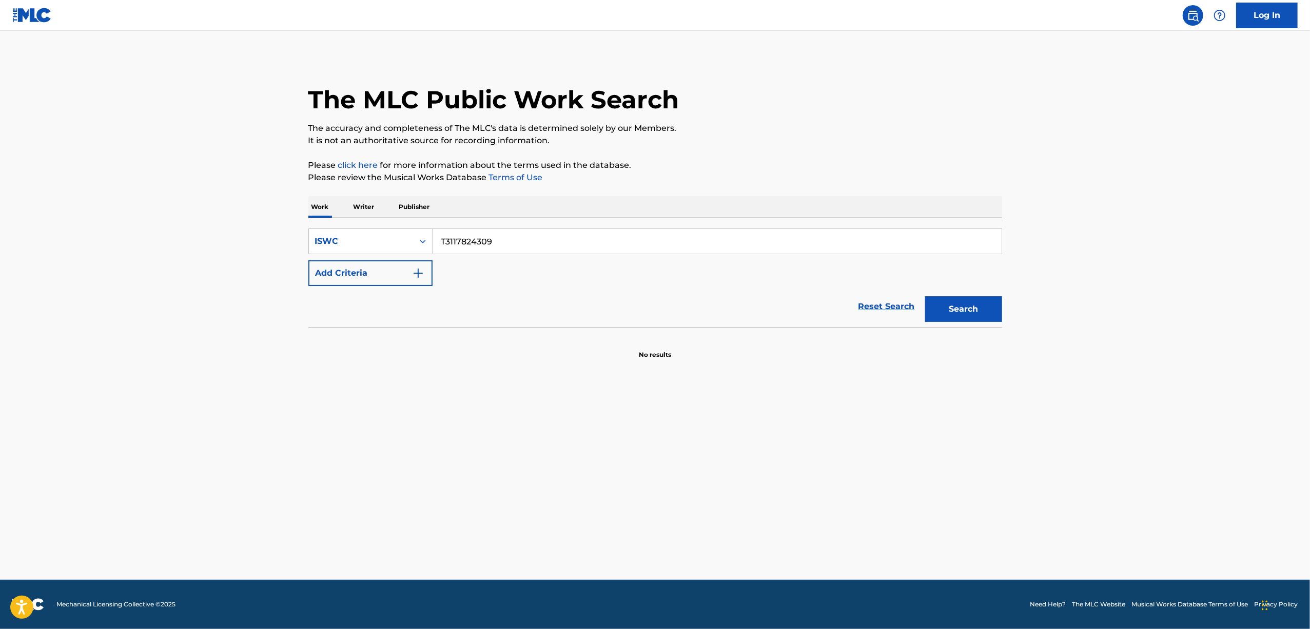
click at [990, 443] on main "The MLC Public Work Search The accuracy and completeness of The MLC's data is d…" at bounding box center [655, 305] width 1310 height 549
click at [990, 444] on main "The MLC Public Work Search The accuracy and completeness of The MLC's data is d…" at bounding box center [655, 305] width 1310 height 549
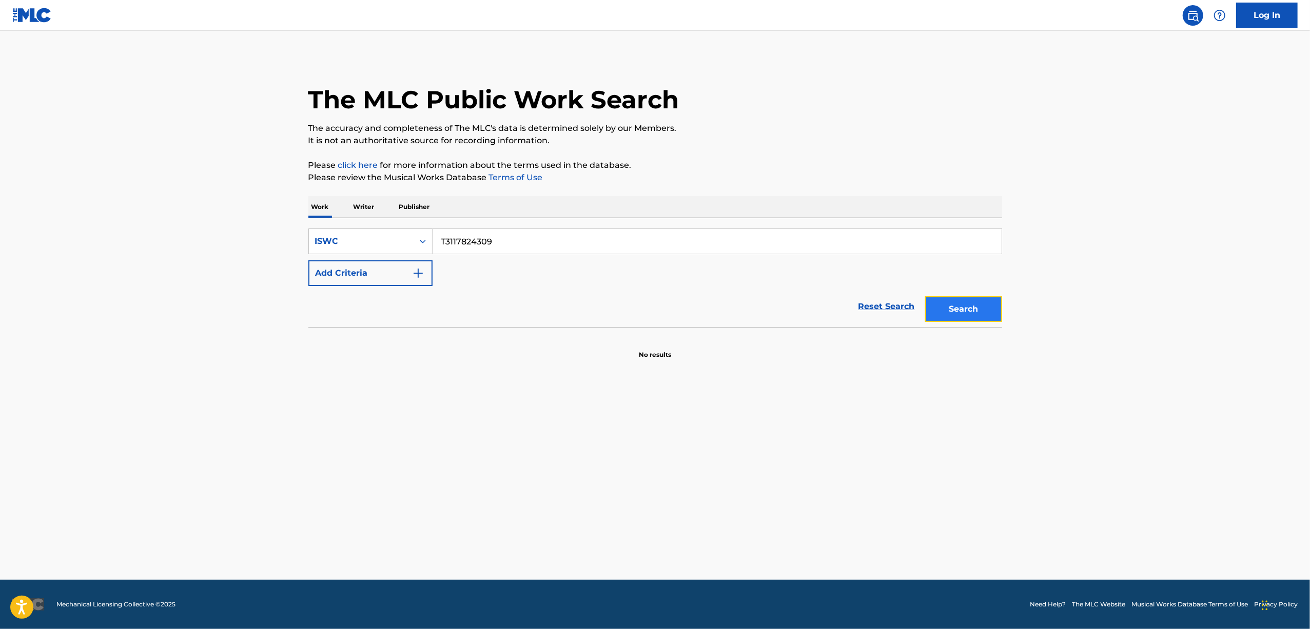
click at [947, 315] on button "Search" at bounding box center [963, 309] width 77 height 26
click at [947, 315] on div "Search" at bounding box center [961, 306] width 82 height 41
click at [947, 314] on button "Search" at bounding box center [963, 309] width 77 height 26
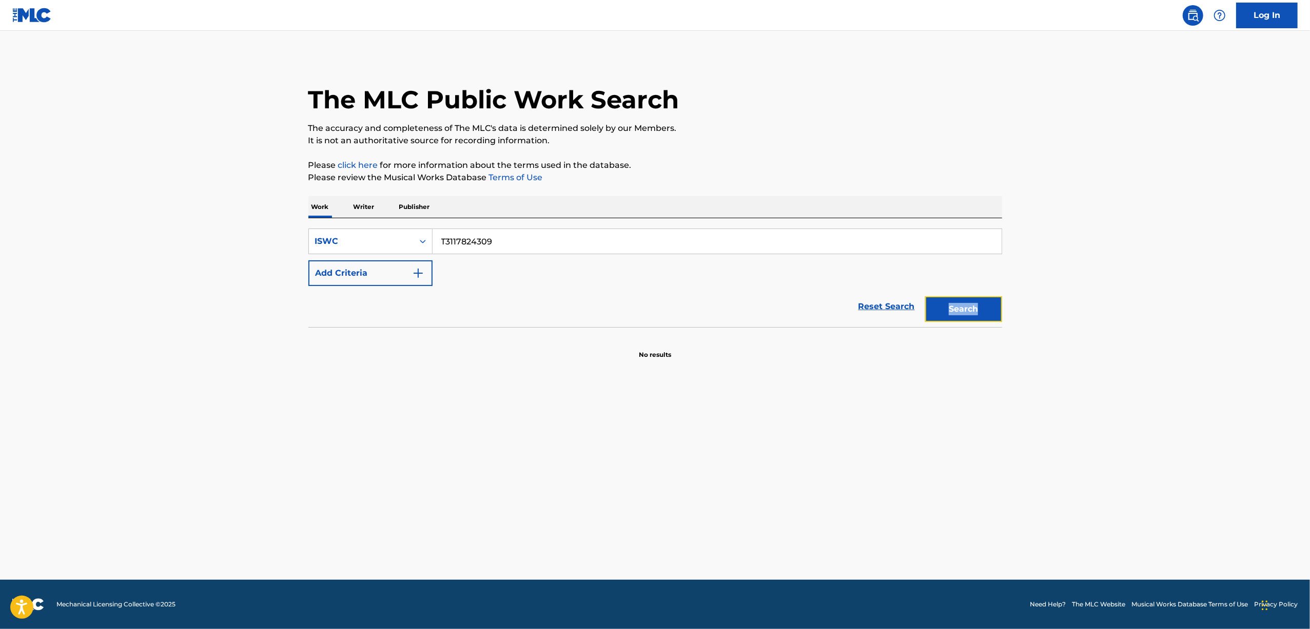
click at [947, 314] on button "Search" at bounding box center [963, 309] width 77 height 26
click at [947, 313] on button "Search" at bounding box center [963, 309] width 77 height 26
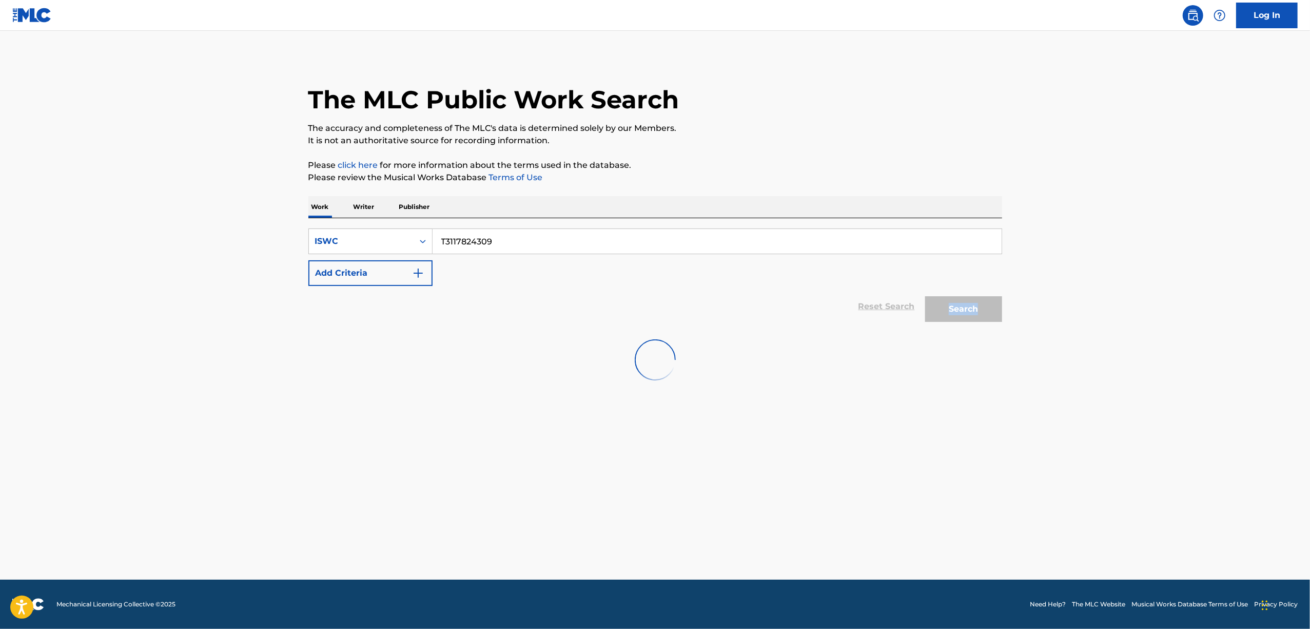
click at [947, 313] on div "Search" at bounding box center [961, 306] width 82 height 41
click at [947, 313] on button "Search" at bounding box center [963, 309] width 77 height 26
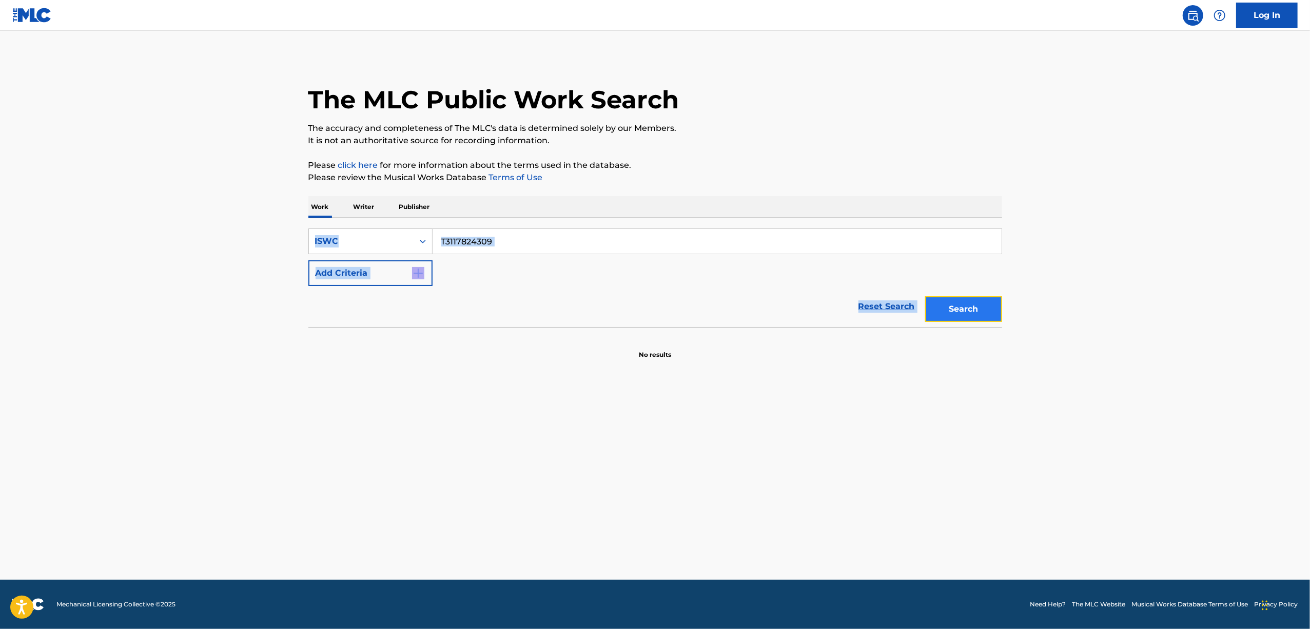
click at [947, 313] on button "Search" at bounding box center [963, 309] width 77 height 26
drag, startPoint x: 425, startPoint y: 263, endPoint x: 397, endPoint y: 266, distance: 28.3
click at [399, 266] on div "SearchWithCriteria2bc6d19f-4520-4280-8567-1ac864cac362 ISWC T3117824309 Add Cri…" at bounding box center [655, 256] width 694 height 57
paste input "6485"
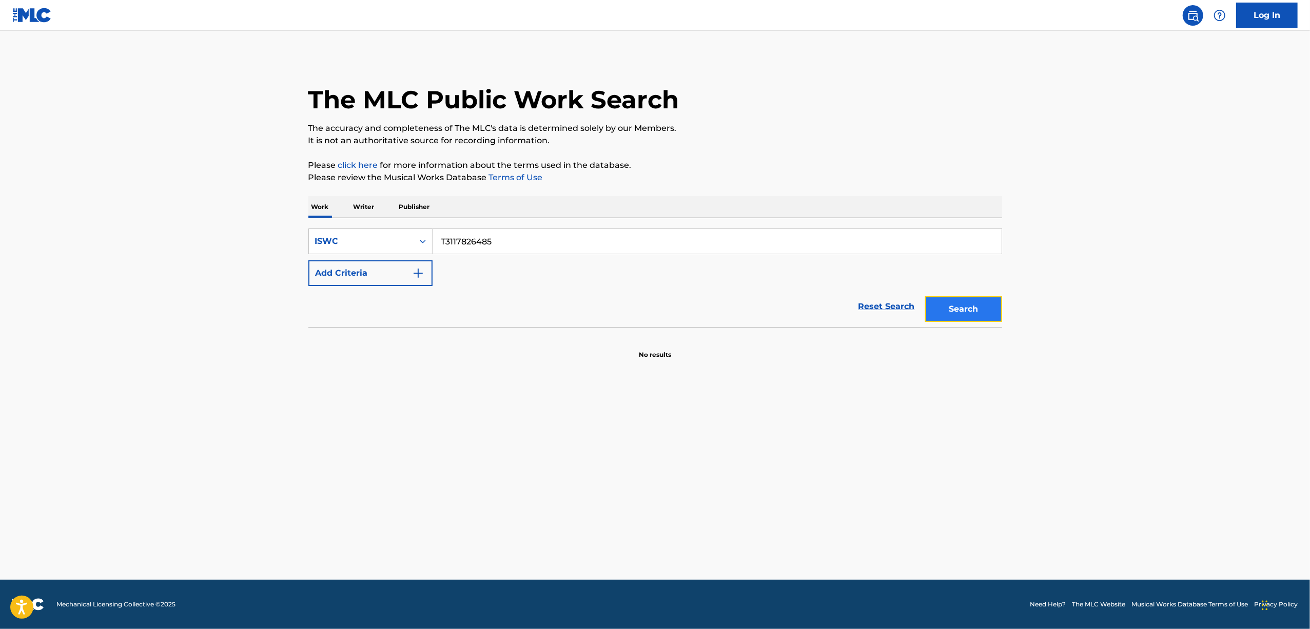
click at [948, 309] on button "Search" at bounding box center [963, 309] width 77 height 26
click at [486, 252] on input "T3117826485" at bounding box center [717, 241] width 569 height 25
drag, startPoint x: 460, startPoint y: 253, endPoint x: 402, endPoint y: 262, distance: 58.1
click at [402, 262] on div "SearchWithCriteria2bc6d19f-4520-4280-8567-1ac864cac362 ISWC T3117826485 Add Cri…" at bounding box center [655, 256] width 694 height 57
click at [973, 304] on button "Search" at bounding box center [963, 309] width 77 height 26
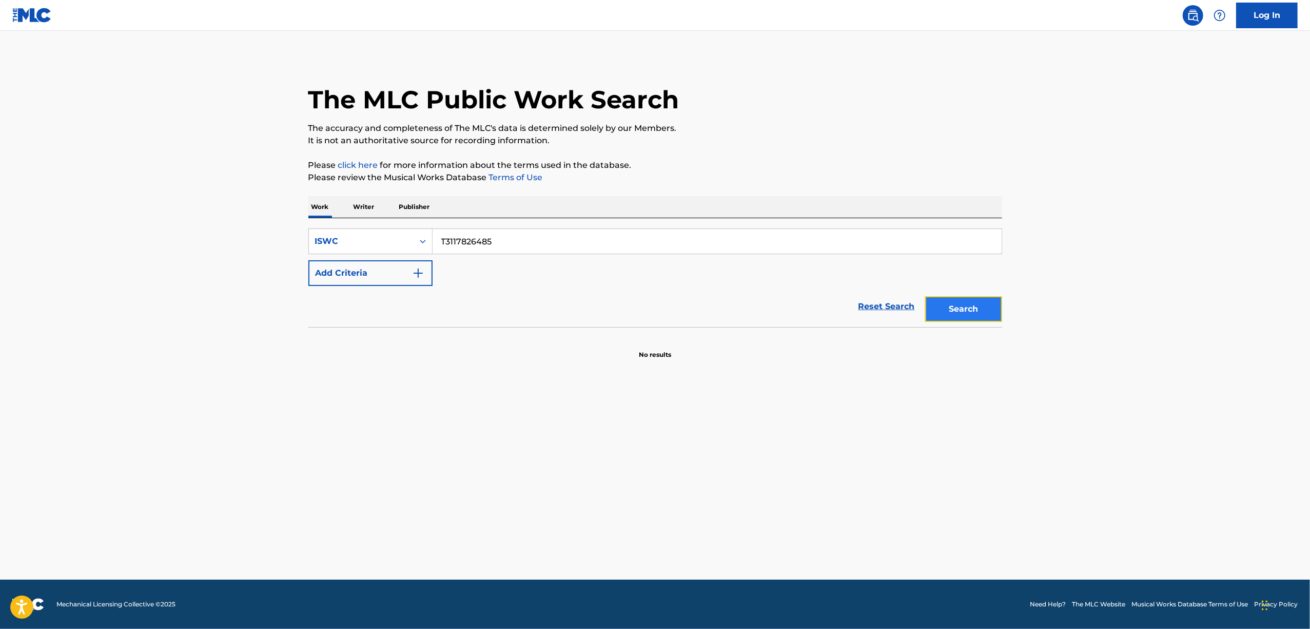
click at [963, 313] on button "Search" at bounding box center [963, 309] width 77 height 26
drag, startPoint x: 385, startPoint y: 271, endPoint x: 361, endPoint y: 278, distance: 24.5
click at [362, 278] on div "SearchWithCriteria2bc6d19f-4520-4280-8567-1ac864cac362 ISWC T3117826485 Add Cri…" at bounding box center [655, 256] width 694 height 57
paste input "30356"
click at [977, 310] on button "Search" at bounding box center [963, 309] width 77 height 26
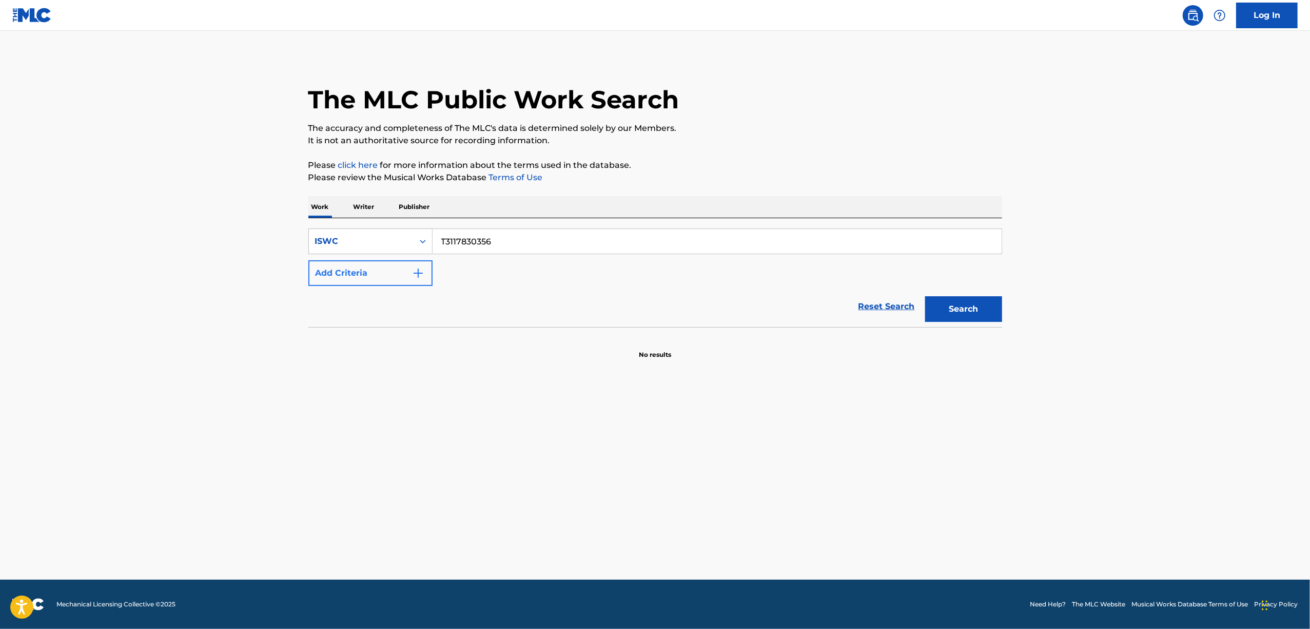
drag, startPoint x: 501, startPoint y: 242, endPoint x: 411, endPoint y: 271, distance: 94.9
click at [415, 269] on div "SearchWithCriteria2bc6d19f-4520-4280-8567-1ac864cac362 ISWC T3117830356 Add Cri…" at bounding box center [655, 256] width 694 height 57
paste input "538"
click at [947, 312] on button "Search" at bounding box center [963, 309] width 77 height 26
click at [143, 376] on main "The MLC Public Work Search The accuracy and completeness of The MLC's data is d…" at bounding box center [655, 305] width 1310 height 549
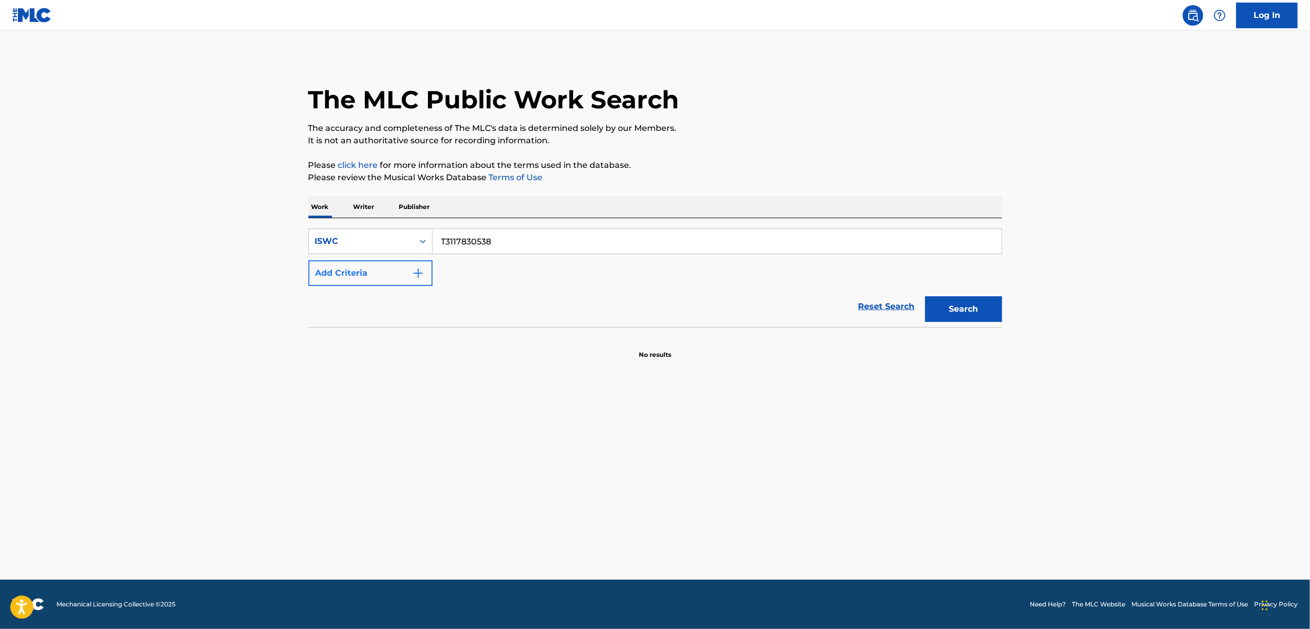
drag, startPoint x: 377, startPoint y: 259, endPoint x: 347, endPoint y: 267, distance: 30.7
click at [348, 266] on div "SearchWithCriteria2bc6d19f-4520-4280-8567-1ac864cac362 ISWC T3117830538 Add Cri…" at bounding box center [655, 256] width 694 height 57
click at [982, 304] on button "Search" at bounding box center [963, 309] width 77 height 26
drag, startPoint x: 465, startPoint y: 253, endPoint x: 464, endPoint y: 265, distance: 11.3
click at [360, 271] on div "SearchWithCriteria2bc6d19f-4520-4280-8567-1ac864cac362 ISWC T3117830538 Add Cri…" at bounding box center [655, 272] width 694 height 109
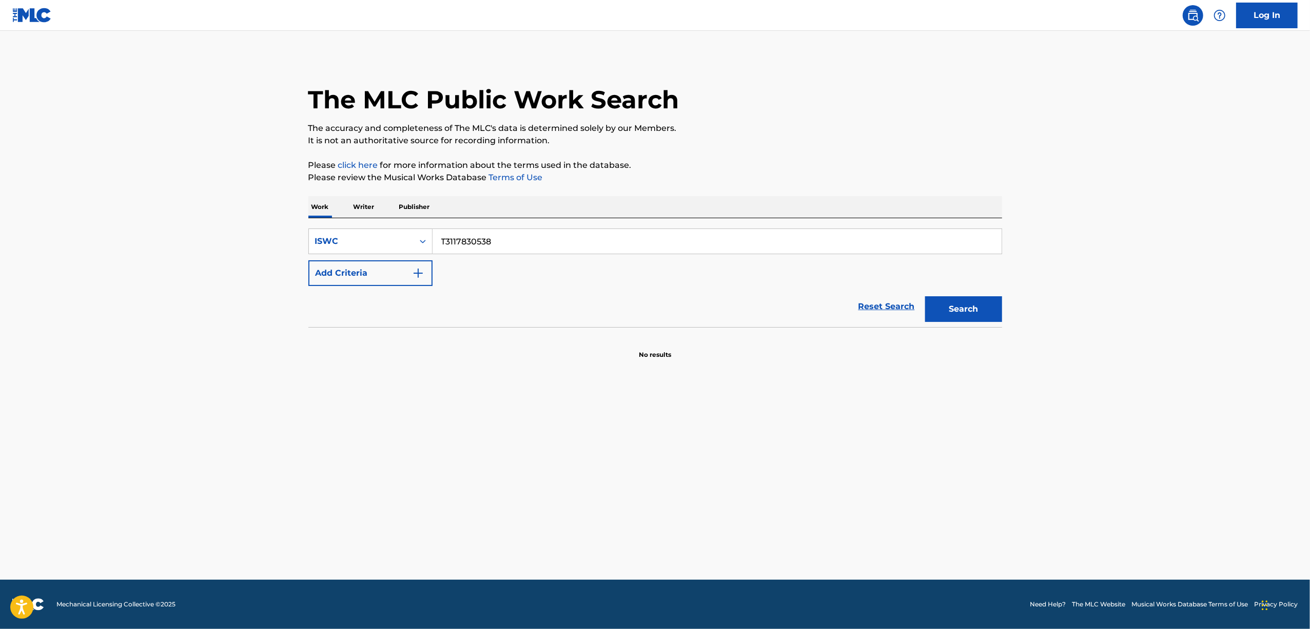
drag, startPoint x: 498, startPoint y: 275, endPoint x: 507, endPoint y: 247, distance: 29.2
click at [498, 274] on div "SearchWithCriteria2bc6d19f-4520-4280-8567-1ac864cac362 ISWC T3117830538 Add Cri…" at bounding box center [655, 256] width 694 height 57
drag, startPoint x: 349, startPoint y: 267, endPoint x: 331, endPoint y: 269, distance: 17.6
click at [331, 269] on div "SearchWithCriteria2bc6d19f-4520-4280-8567-1ac864cac362 ISWC T3117830538 Add Cri…" at bounding box center [655, 256] width 694 height 57
paste input "0416768"
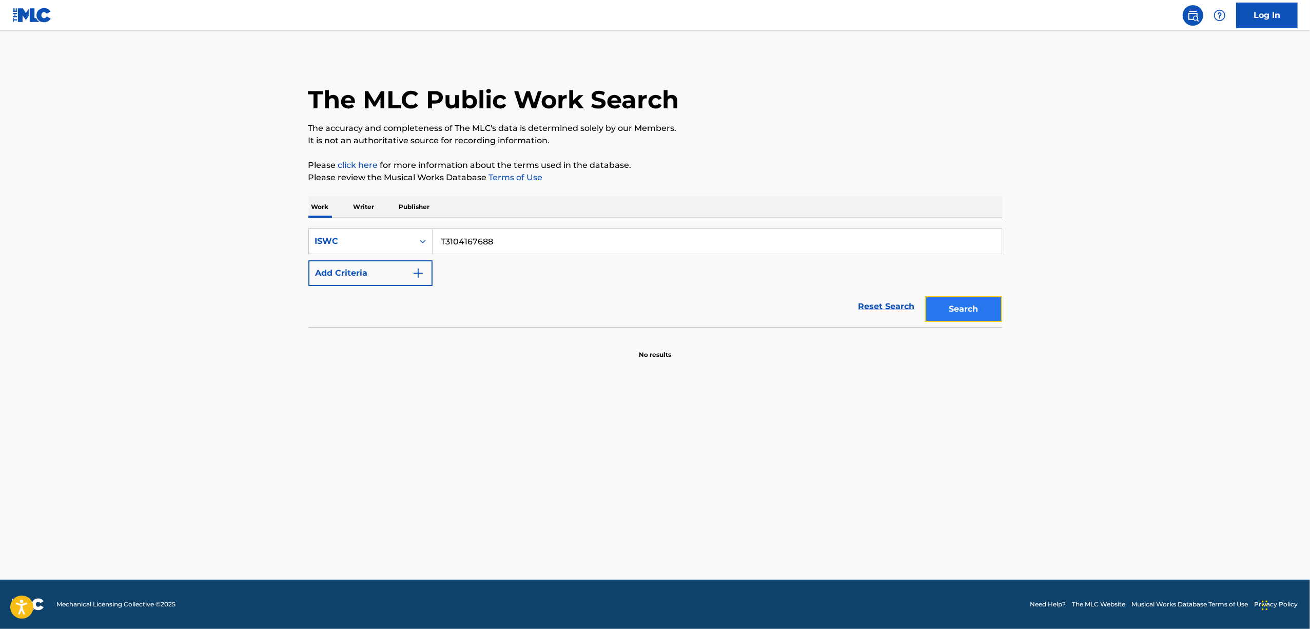
click at [969, 314] on button "Search" at bounding box center [963, 309] width 77 height 26
click at [992, 311] on button "Search" at bounding box center [963, 309] width 77 height 26
drag, startPoint x: 487, startPoint y: 243, endPoint x: 368, endPoint y: 280, distance: 124.2
click at [368, 280] on div "SearchWithCriteria2bc6d19f-4520-4280-8567-1ac864cac362 ISWC T3104167688 Add Cri…" at bounding box center [655, 256] width 694 height 57
drag, startPoint x: 557, startPoint y: 243, endPoint x: 347, endPoint y: 299, distance: 217.1
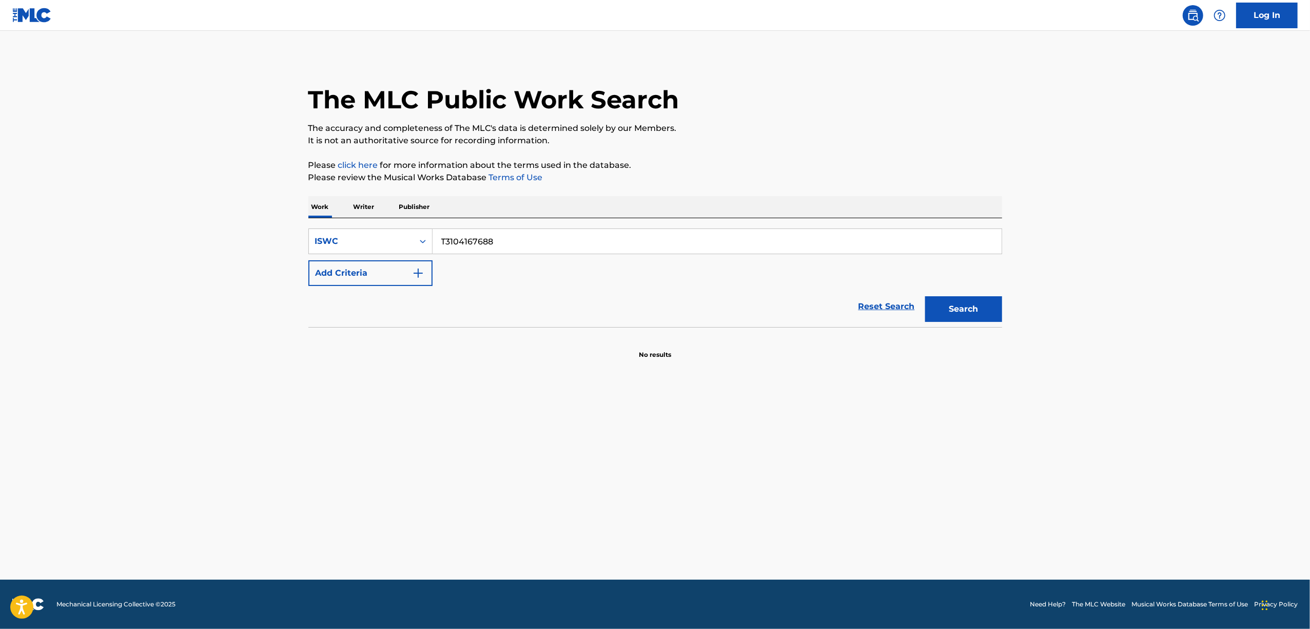
click at [347, 299] on form "SearchWithCriteria2bc6d19f-4520-4280-8567-1ac864cac362 ISWC T3104167688 Add Cri…" at bounding box center [655, 277] width 694 height 99
paste input "24884"
click at [982, 319] on button "Search" at bounding box center [963, 309] width 77 height 26
paste input "26"
drag, startPoint x: 499, startPoint y: 247, endPoint x: 391, endPoint y: 266, distance: 109.4
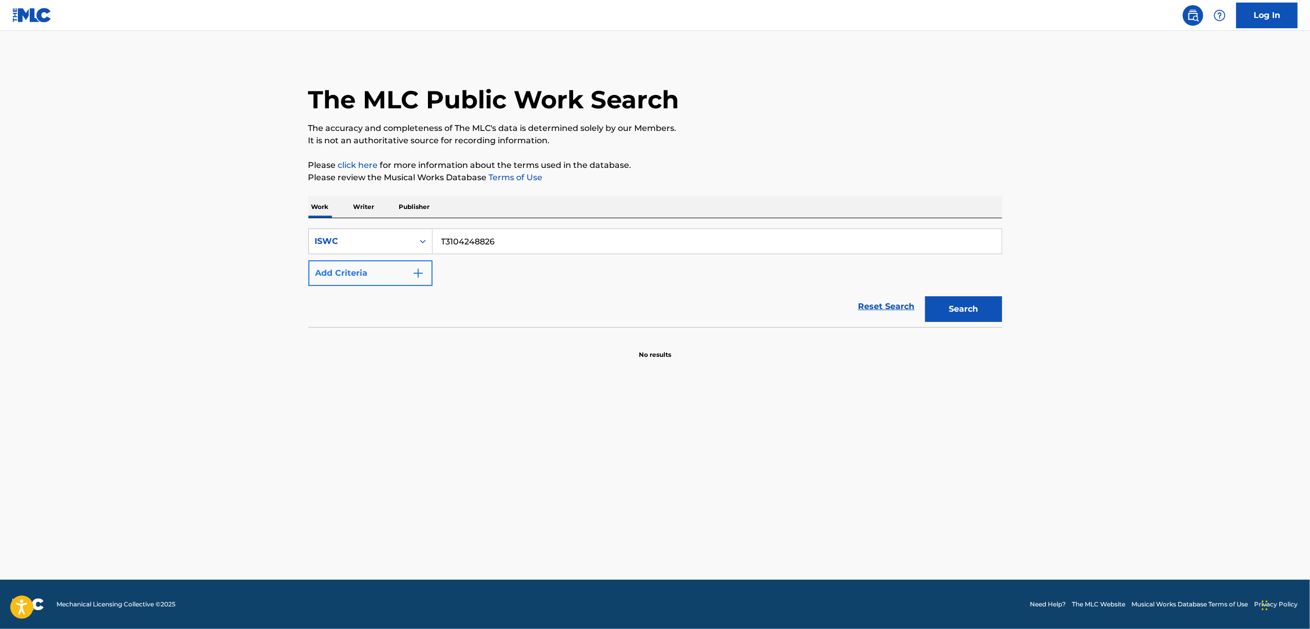
click at [391, 266] on div "SearchWithCriteria2bc6d19f-4520-4280-8567-1ac864cac362 ISWC T3104248826 Add Cri…" at bounding box center [655, 256] width 694 height 57
click at [956, 307] on button "Search" at bounding box center [963, 309] width 77 height 26
drag, startPoint x: 503, startPoint y: 247, endPoint x: 334, endPoint y: 286, distance: 174.4
click at [337, 286] on form "SearchWithCriteria2bc6d19f-4520-4280-8567-1ac864cac362 ISWC T3104248826 Add Cri…" at bounding box center [655, 277] width 694 height 99
paste input "60"
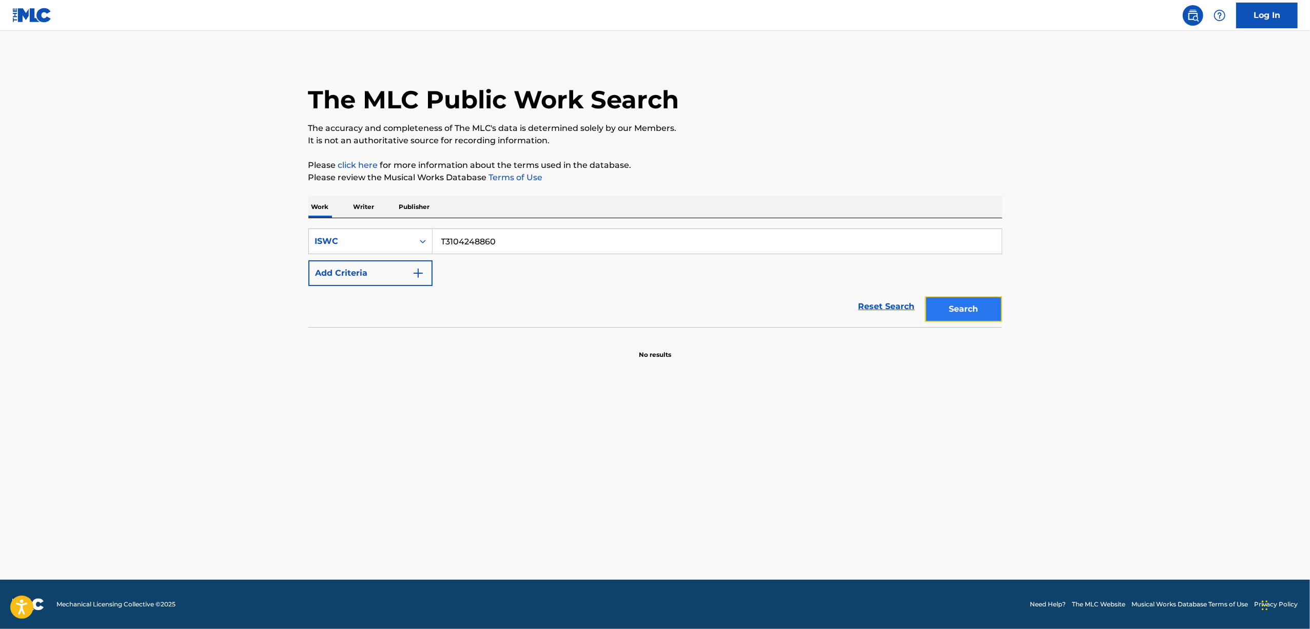
click at [939, 304] on button "Search" at bounding box center [963, 309] width 77 height 26
click at [957, 304] on button "Search" at bounding box center [963, 309] width 77 height 26
drag, startPoint x: 480, startPoint y: 251, endPoint x: 380, endPoint y: 276, distance: 103.0
click at [382, 276] on div "SearchWithCriteria2bc6d19f-4520-4280-8567-1ac864cac362 ISWC T3104248860 Add Cri…" at bounding box center [655, 256] width 694 height 57
paste input "167348"
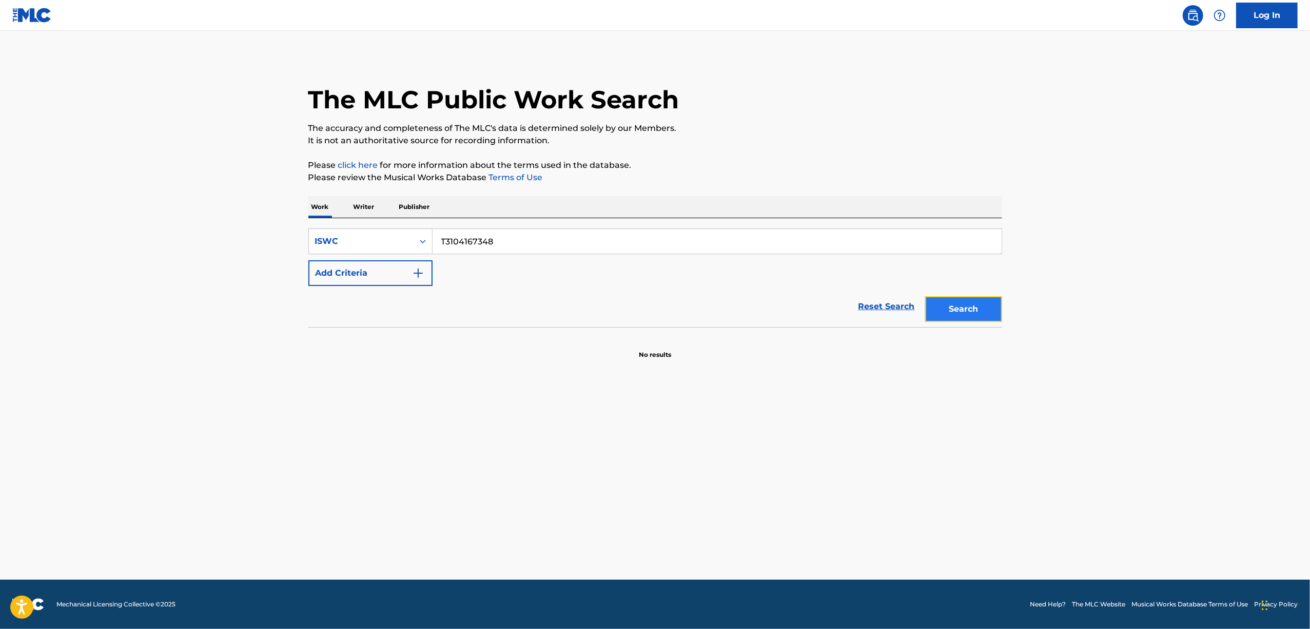
click at [950, 303] on button "Search" at bounding box center [963, 309] width 77 height 26
drag, startPoint x: 500, startPoint y: 236, endPoint x: 381, endPoint y: 259, distance: 121.3
click at [384, 259] on div "SearchWithCriteria2bc6d19f-4520-4280-8567-1ac864cac362 ISWC T3104167348 Add Cri…" at bounding box center [655, 256] width 694 height 57
paste input "5958"
click at [981, 312] on button "Search" at bounding box center [963, 309] width 77 height 26
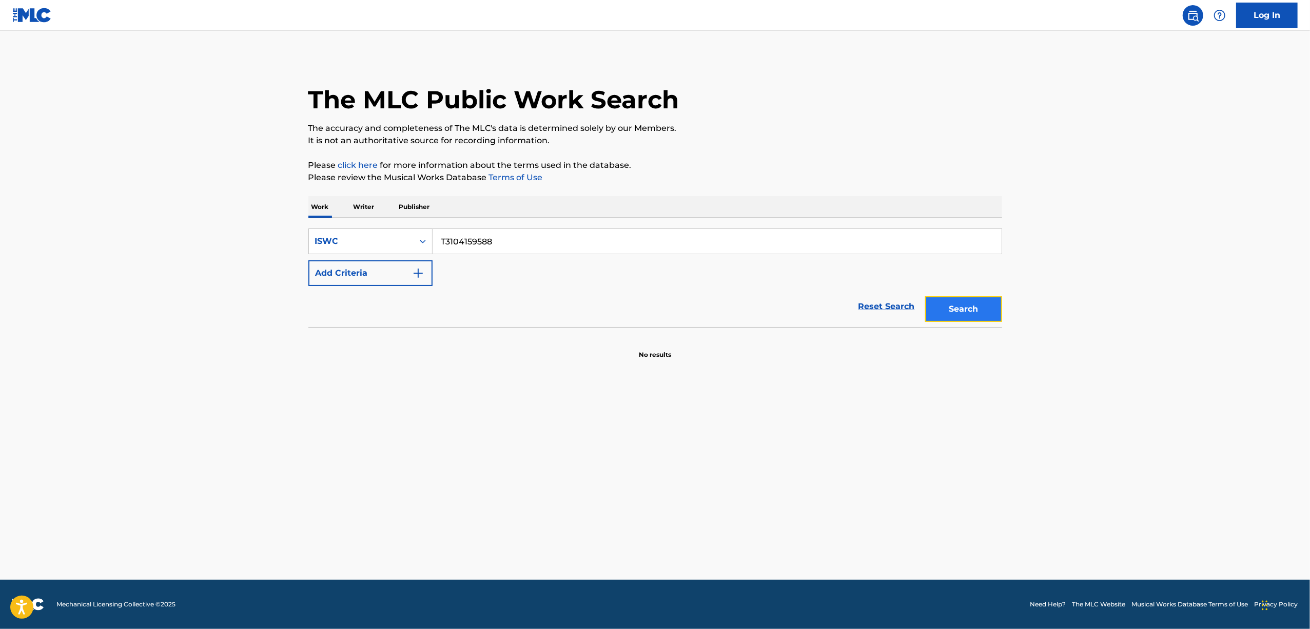
click at [966, 309] on button "Search" at bounding box center [963, 309] width 77 height 26
drag, startPoint x: 530, startPoint y: 234, endPoint x: 522, endPoint y: 239, distance: 9.0
click at [524, 237] on div "SearchWithCriteria2bc6d19f-4520-4280-8567-1ac864cac362 ISWC T3104159588 Add Cri…" at bounding box center [655, 272] width 694 height 109
drag, startPoint x: 483, startPoint y: 246, endPoint x: 378, endPoint y: 265, distance: 106.8
click at [378, 265] on div "SearchWithCriteria2bc6d19f-4520-4280-8567-1ac864cac362 ISWC T3104159588 Add Cri…" at bounding box center [655, 256] width 694 height 57
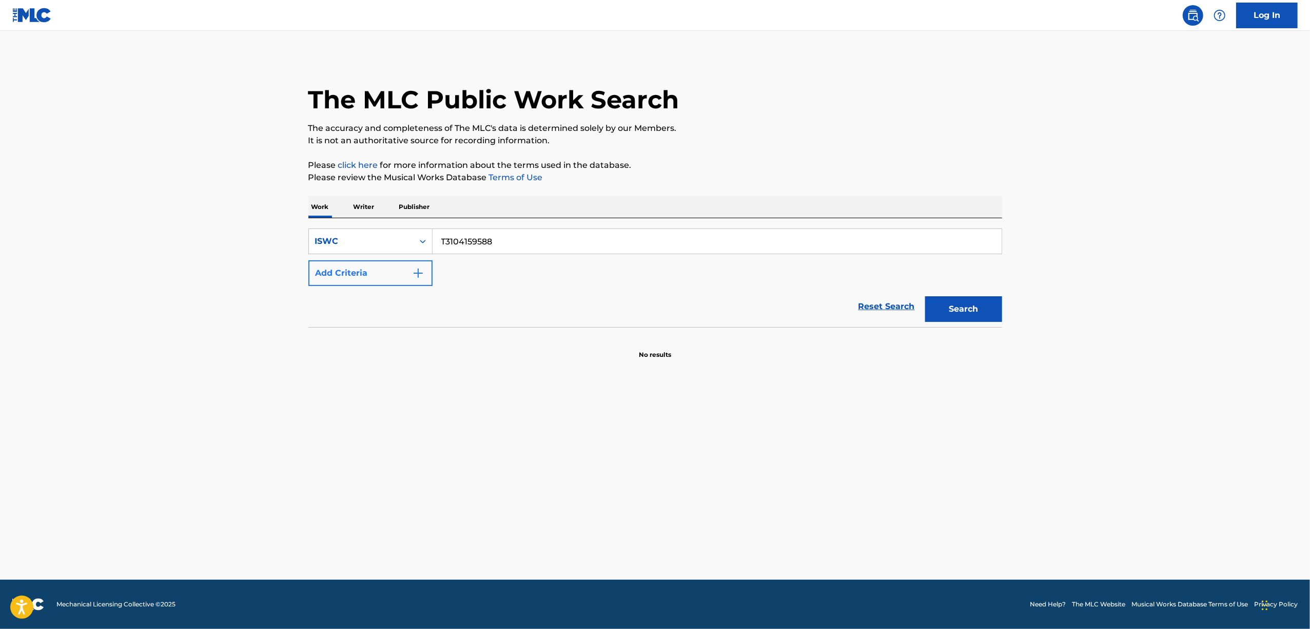
paste input "44"
click at [992, 313] on button "Search" at bounding box center [963, 309] width 77 height 26
drag, startPoint x: 530, startPoint y: 237, endPoint x: 300, endPoint y: 261, distance: 231.7
click at [300, 261] on div "The MLC Public Work Search The accuracy and completeness of The MLC's data is d…" at bounding box center [655, 207] width 718 height 303
paste input "66"
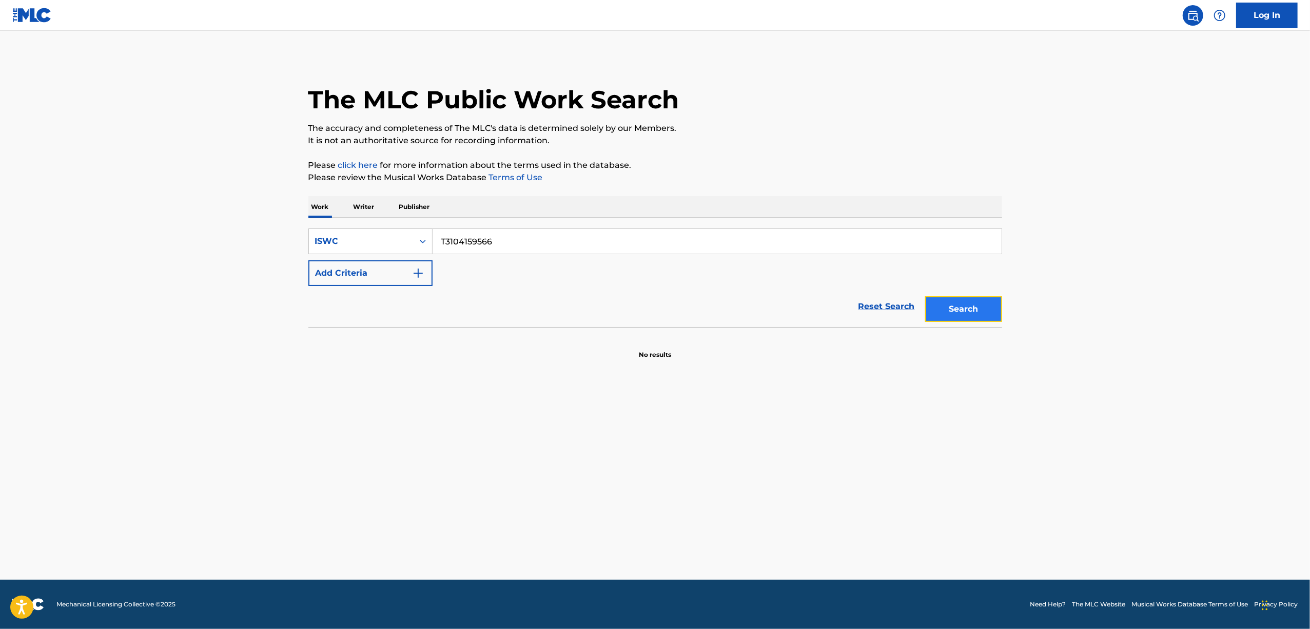
click at [983, 308] on button "Search" at bounding box center [963, 309] width 77 height 26
drag, startPoint x: 503, startPoint y: 242, endPoint x: 386, endPoint y: 261, distance: 119.0
click at [386, 261] on div "SearchWithCriteria2bc6d19f-4520-4280-8567-1ac864cac362 ISWC T3104159566 Add Cri…" at bounding box center [655, 256] width 694 height 57
paste input "248837"
click at [943, 313] on button "Search" at bounding box center [963, 309] width 77 height 26
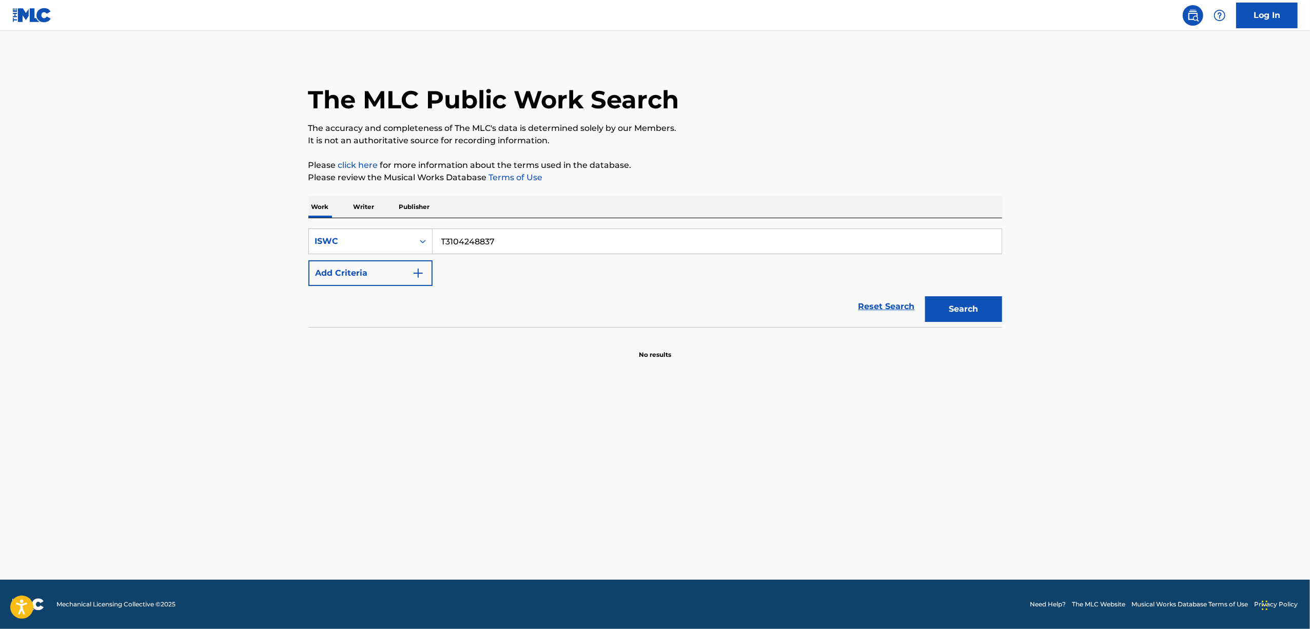
drag, startPoint x: 379, startPoint y: 256, endPoint x: 263, endPoint y: 283, distance: 118.7
click at [263, 283] on main "The MLC Public Work Search The accuracy and completeness of The MLC's data is d…" at bounding box center [655, 305] width 1310 height 549
drag, startPoint x: 422, startPoint y: 250, endPoint x: 405, endPoint y: 251, distance: 16.5
click at [405, 251] on div "SearchWithCriteria2bc6d19f-4520-4280-8567-1ac864cac362 ISWC v" at bounding box center [655, 241] width 694 height 26
paste input "T3113700479"
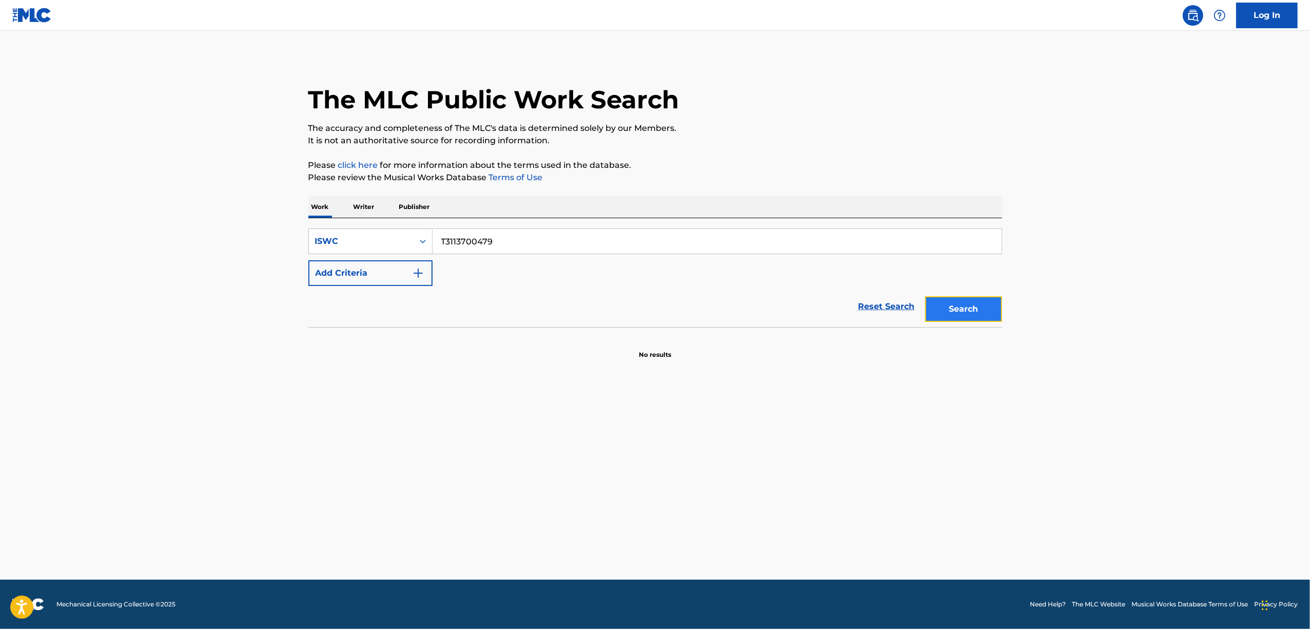
click at [963, 312] on button "Search" at bounding box center [963, 309] width 77 height 26
click at [169, 434] on main "The MLC Public Work Search The accuracy and completeness of The MLC's data is d…" at bounding box center [655, 305] width 1310 height 549
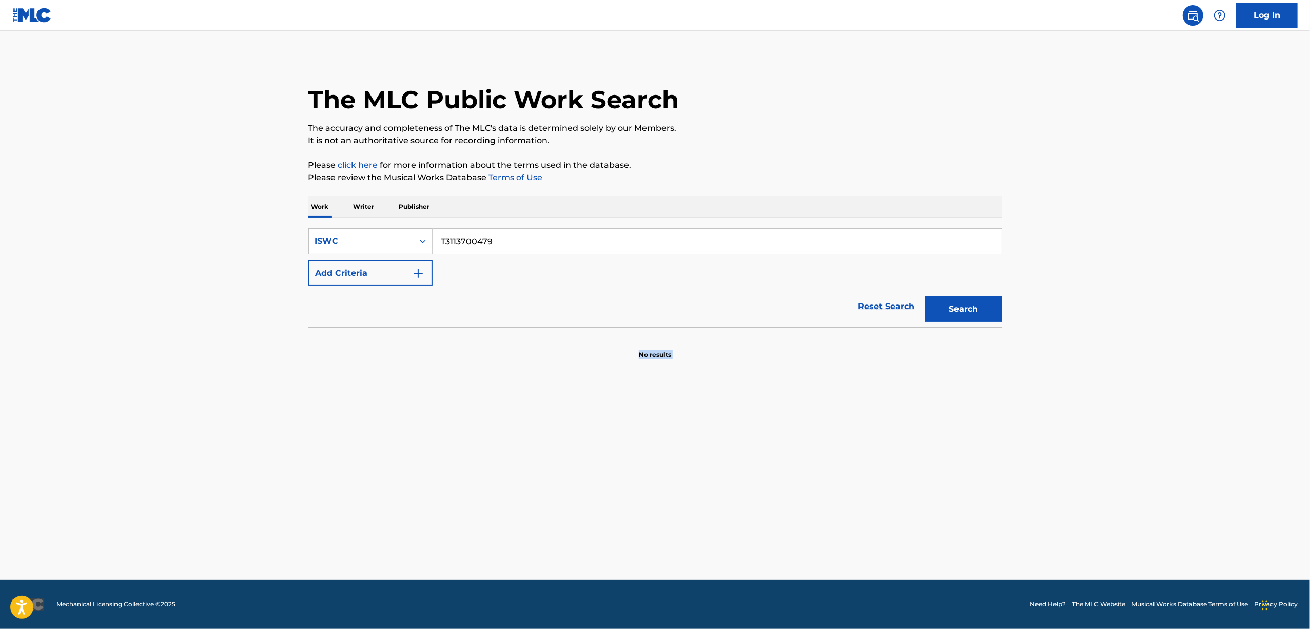
click at [169, 434] on main "The MLC Public Work Search The accuracy and completeness of The MLC's data is d…" at bounding box center [655, 305] width 1310 height 549
click at [169, 433] on main "The MLC Public Work Search The accuracy and completeness of The MLC's data is d…" at bounding box center [655, 305] width 1310 height 549
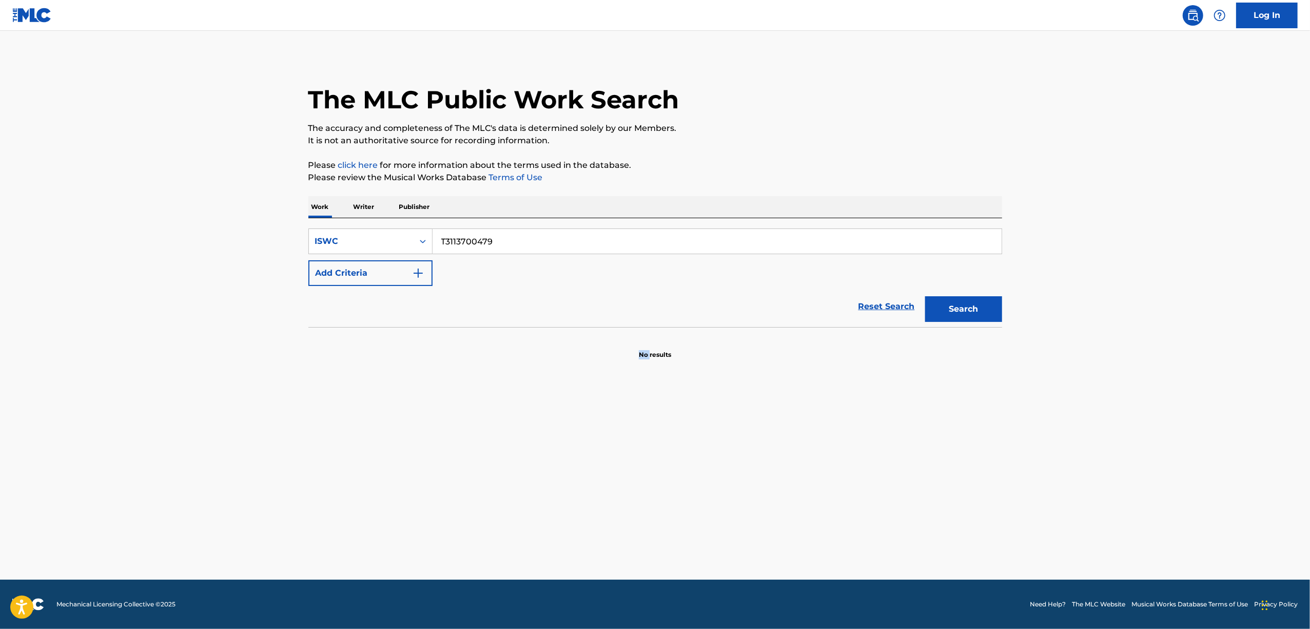
click at [169, 432] on main "The MLC Public Work Search The accuracy and completeness of The MLC's data is d…" at bounding box center [655, 305] width 1310 height 549
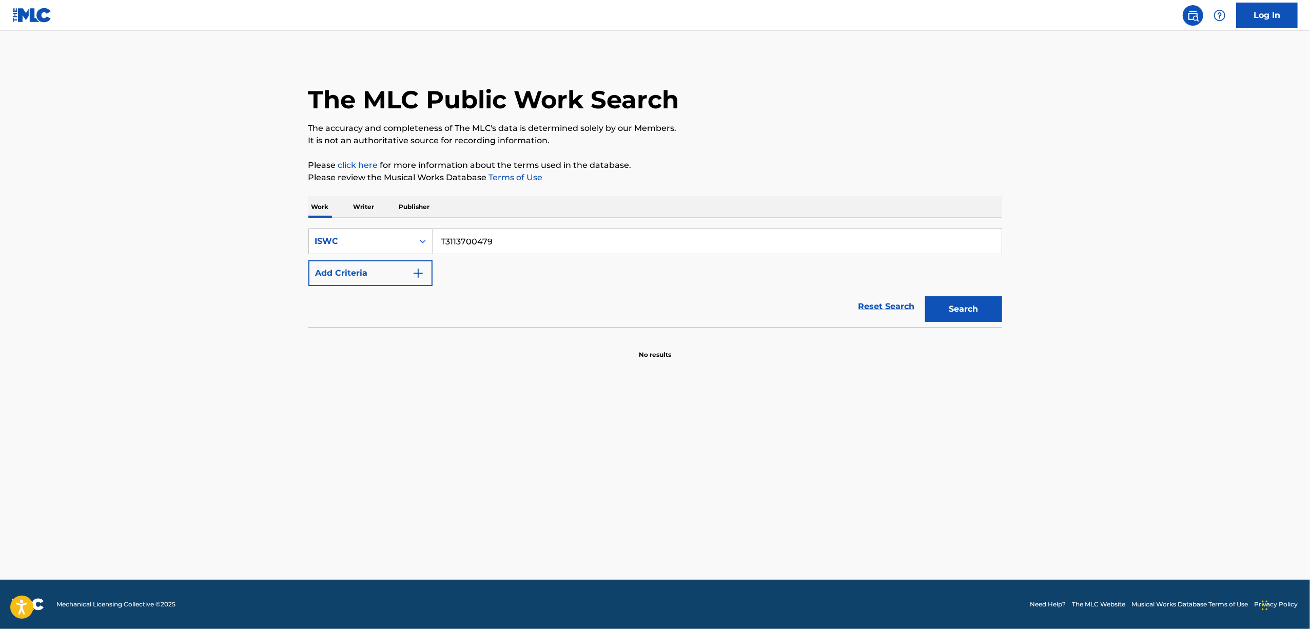
click at [169, 433] on main "The MLC Public Work Search The accuracy and completeness of The MLC's data is d…" at bounding box center [655, 305] width 1310 height 549
click at [169, 432] on main "The MLC Public Work Search The accuracy and completeness of The MLC's data is d…" at bounding box center [655, 305] width 1310 height 549
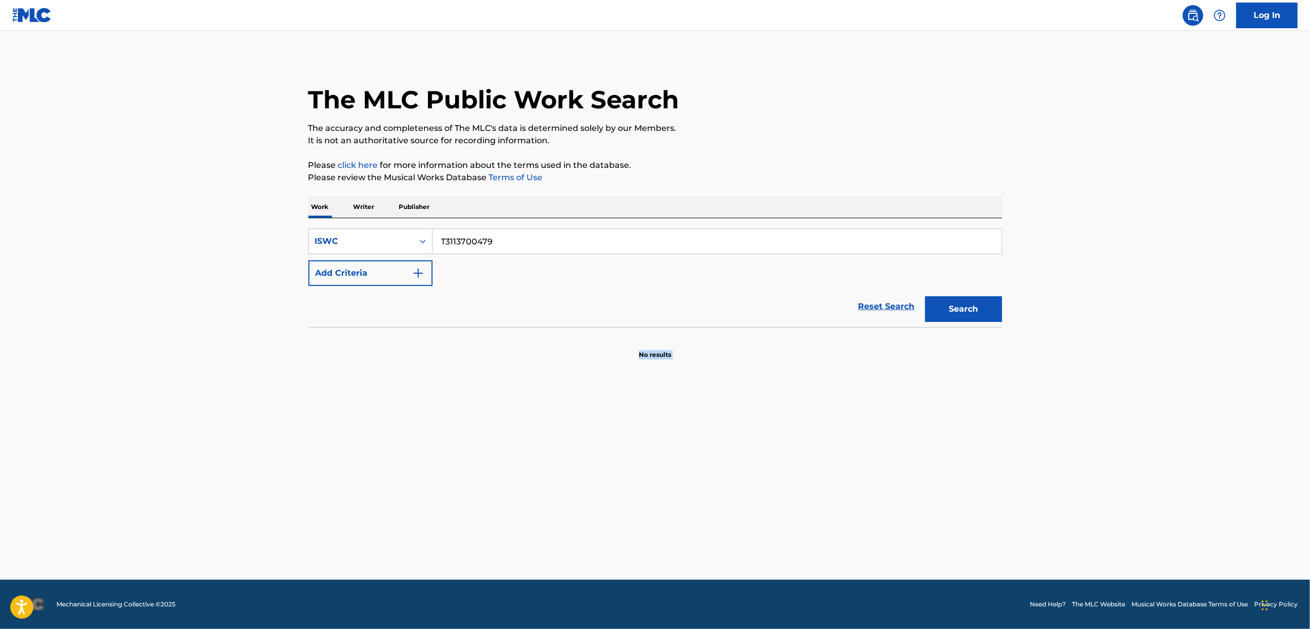
click at [169, 432] on main "The MLC Public Work Search The accuracy and completeness of The MLC's data is d…" at bounding box center [655, 305] width 1310 height 549
click at [169, 431] on main "The MLC Public Work Search The accuracy and completeness of The MLC's data is d…" at bounding box center [655, 305] width 1310 height 549
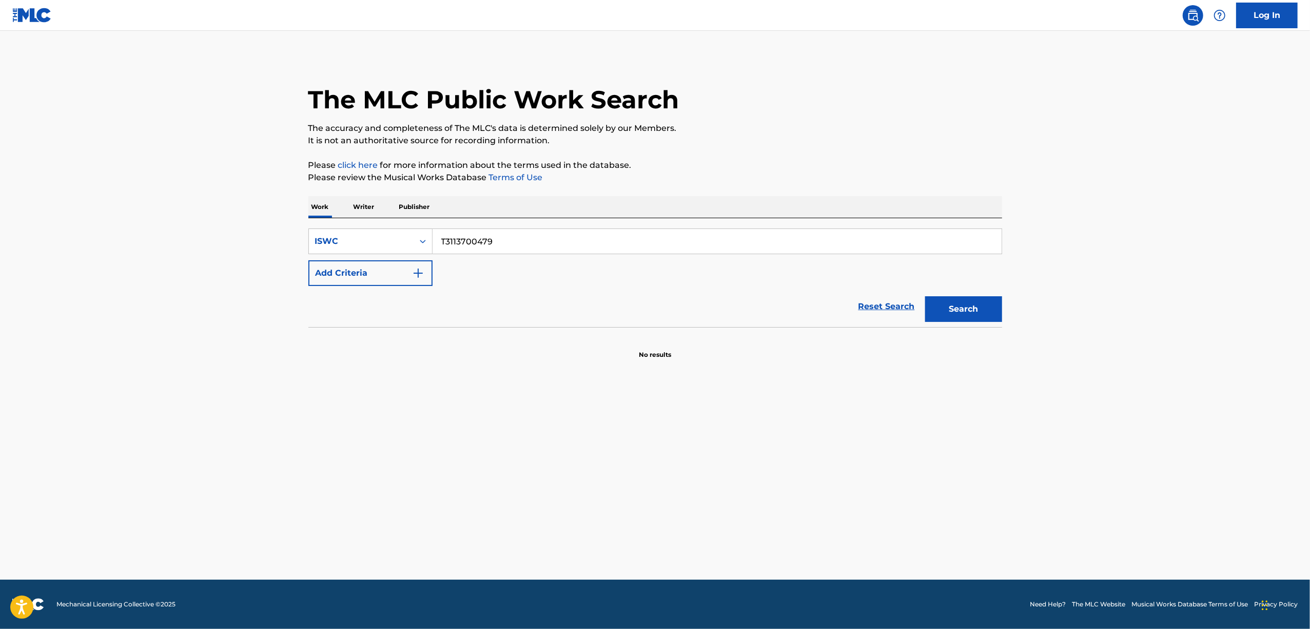
click at [169, 431] on main "The MLC Public Work Search The accuracy and completeness of The MLC's data is d…" at bounding box center [655, 305] width 1310 height 549
click at [169, 430] on main "The MLC Public Work Search The accuracy and completeness of The MLC's data is d…" at bounding box center [655, 305] width 1310 height 549
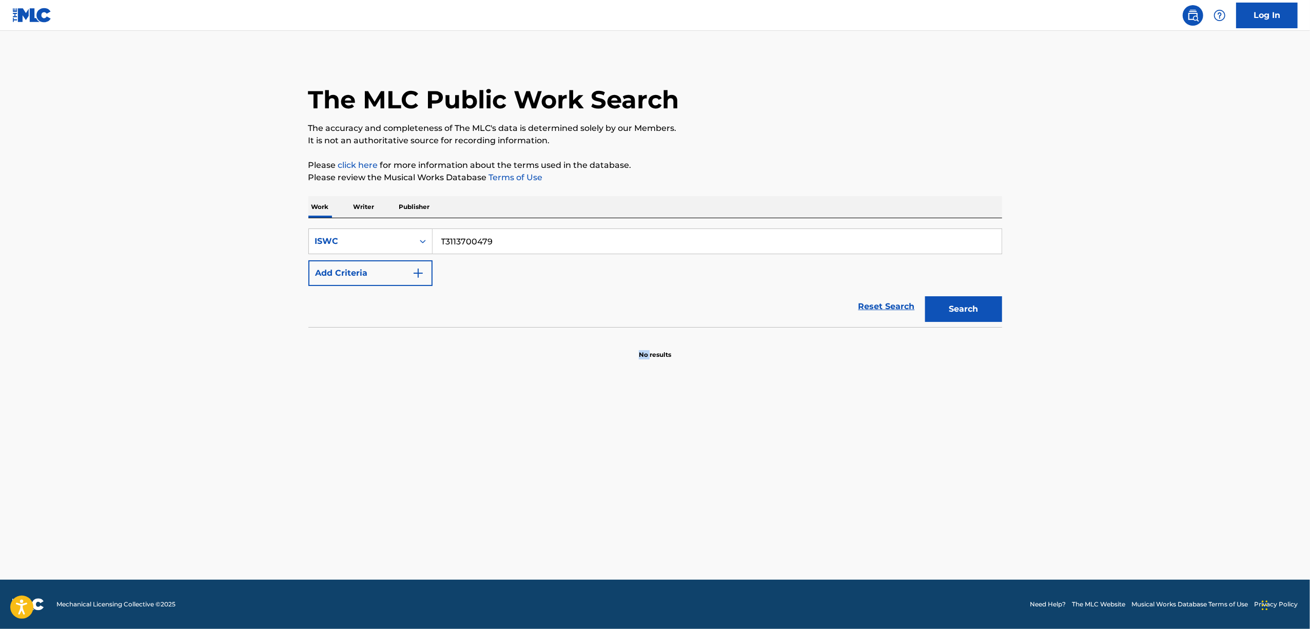
click at [169, 430] on main "The MLC Public Work Search The accuracy and completeness of The MLC's data is d…" at bounding box center [655, 305] width 1310 height 549
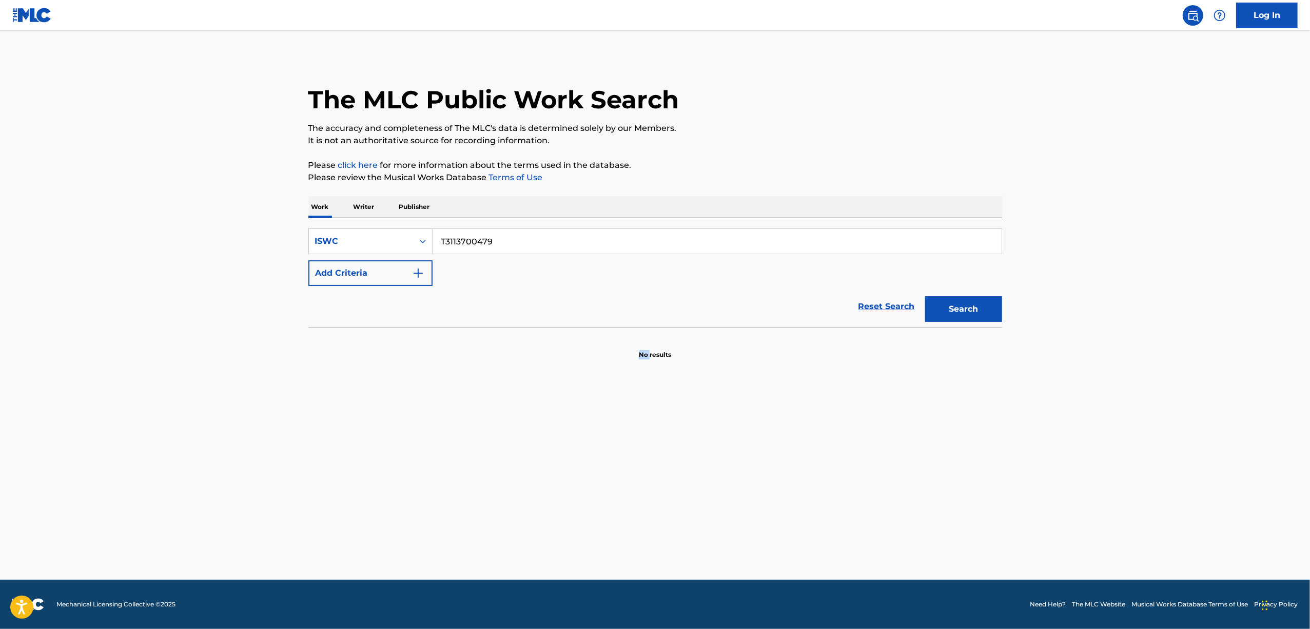
click at [169, 430] on main "The MLC Public Work Search The accuracy and completeness of The MLC's data is d…" at bounding box center [655, 305] width 1310 height 549
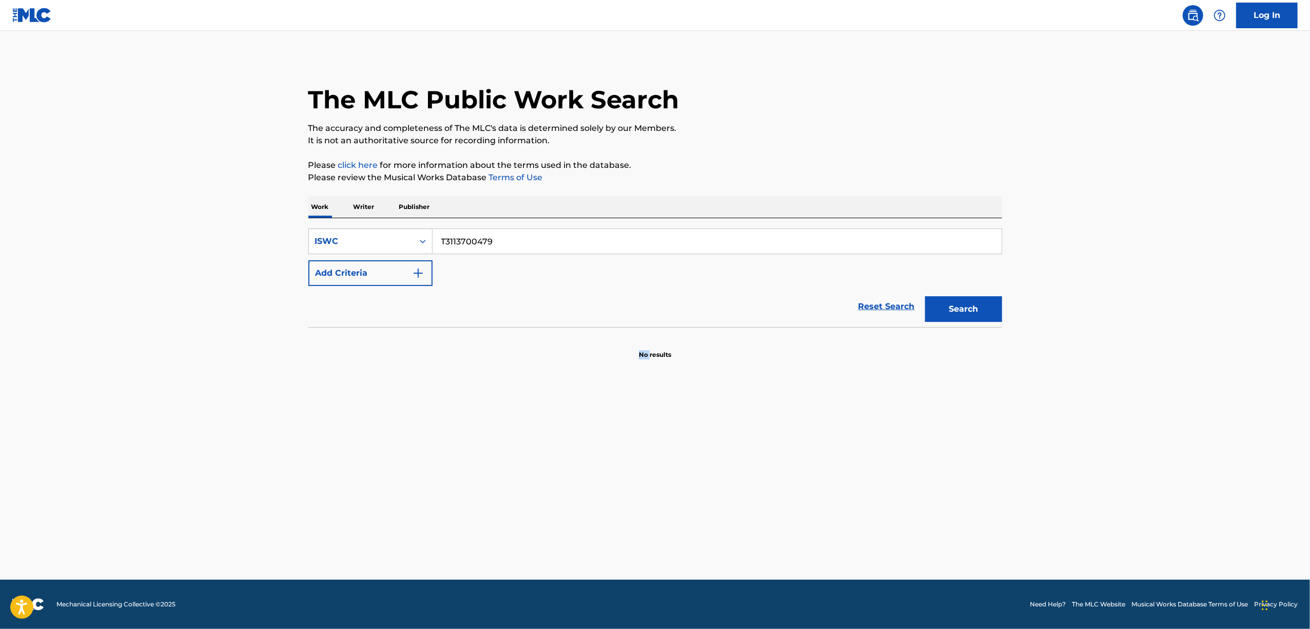
click at [169, 430] on main "The MLC Public Work Search The accuracy and completeness of The MLC's data is d…" at bounding box center [655, 305] width 1310 height 549
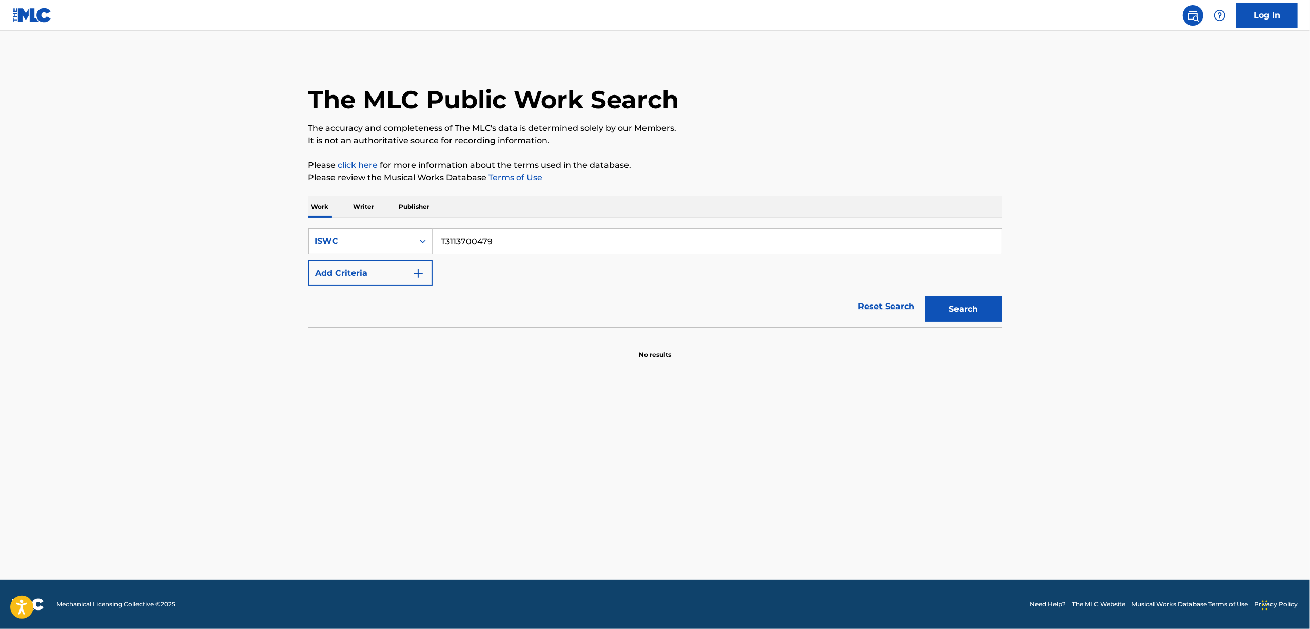
click at [169, 430] on main "The MLC Public Work Search The accuracy and completeness of The MLC's data is d…" at bounding box center [655, 305] width 1310 height 549
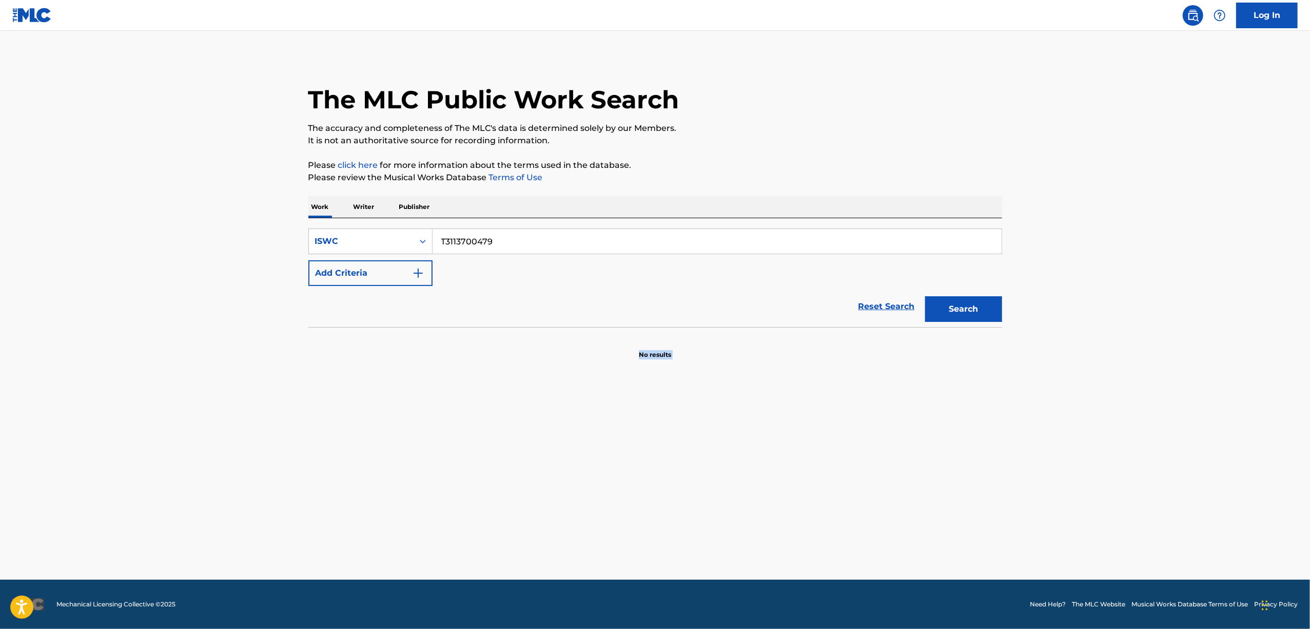
click at [169, 430] on main "The MLC Public Work Search The accuracy and completeness of The MLC's data is d…" at bounding box center [655, 305] width 1310 height 549
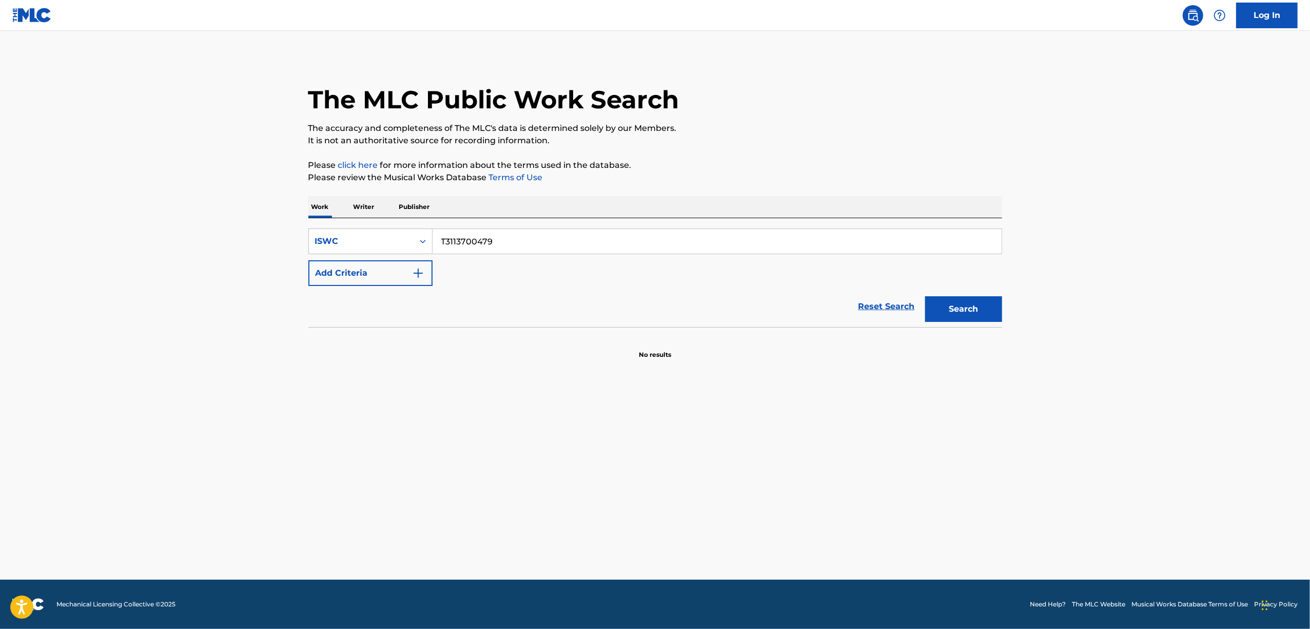
click at [169, 430] on main "The MLC Public Work Search The accuracy and completeness of The MLC's data is d…" at bounding box center [655, 305] width 1310 height 549
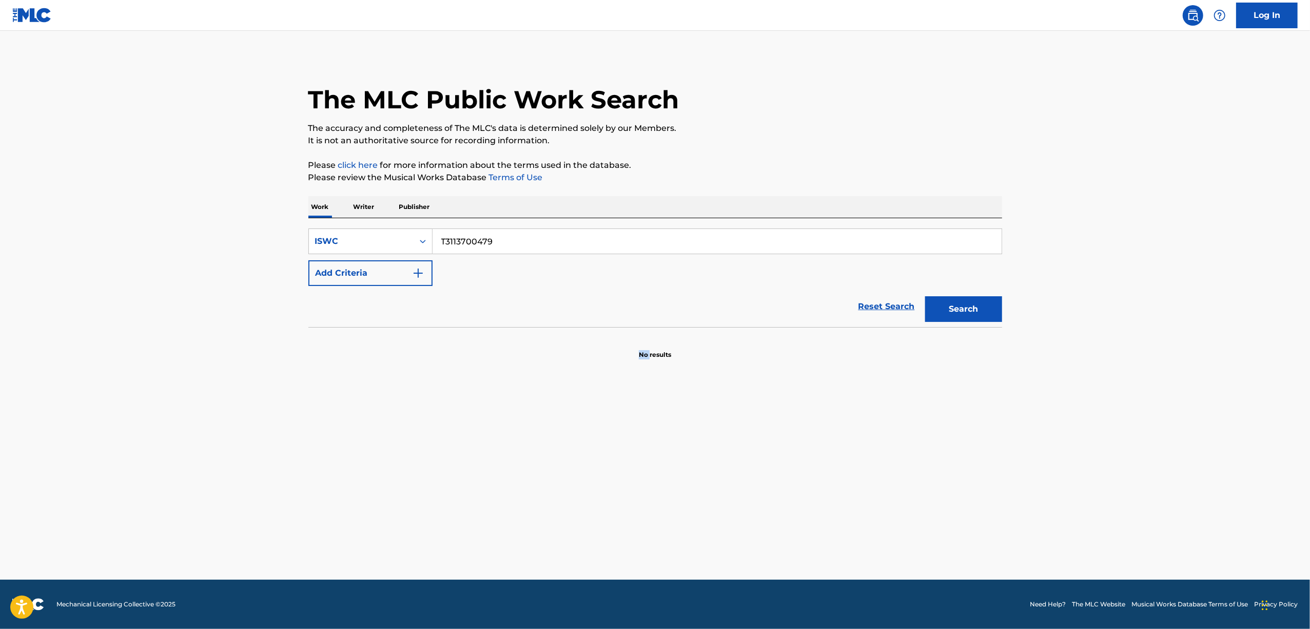
click at [169, 430] on main "The MLC Public Work Search The accuracy and completeness of The MLC's data is d…" at bounding box center [655, 305] width 1310 height 549
click at [168, 430] on main "The MLC Public Work Search The accuracy and completeness of The MLC's data is d…" at bounding box center [655, 305] width 1310 height 549
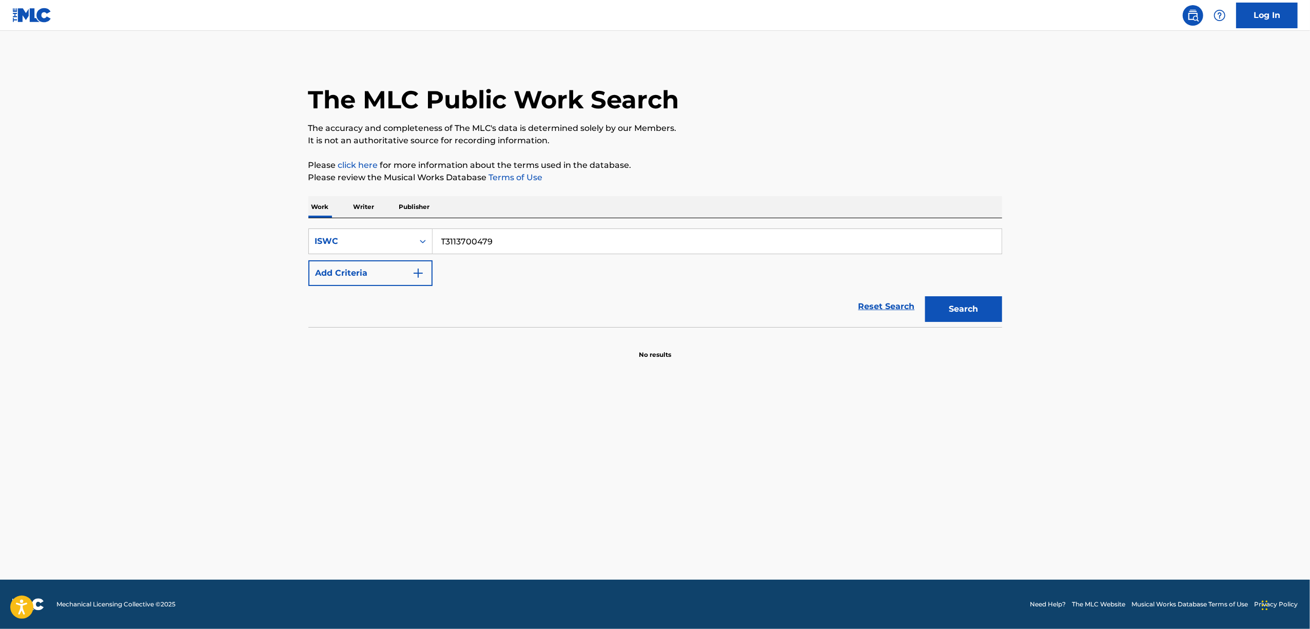
click at [168, 430] on main "The MLC Public Work Search The accuracy and completeness of The MLC's data is d…" at bounding box center [655, 305] width 1310 height 549
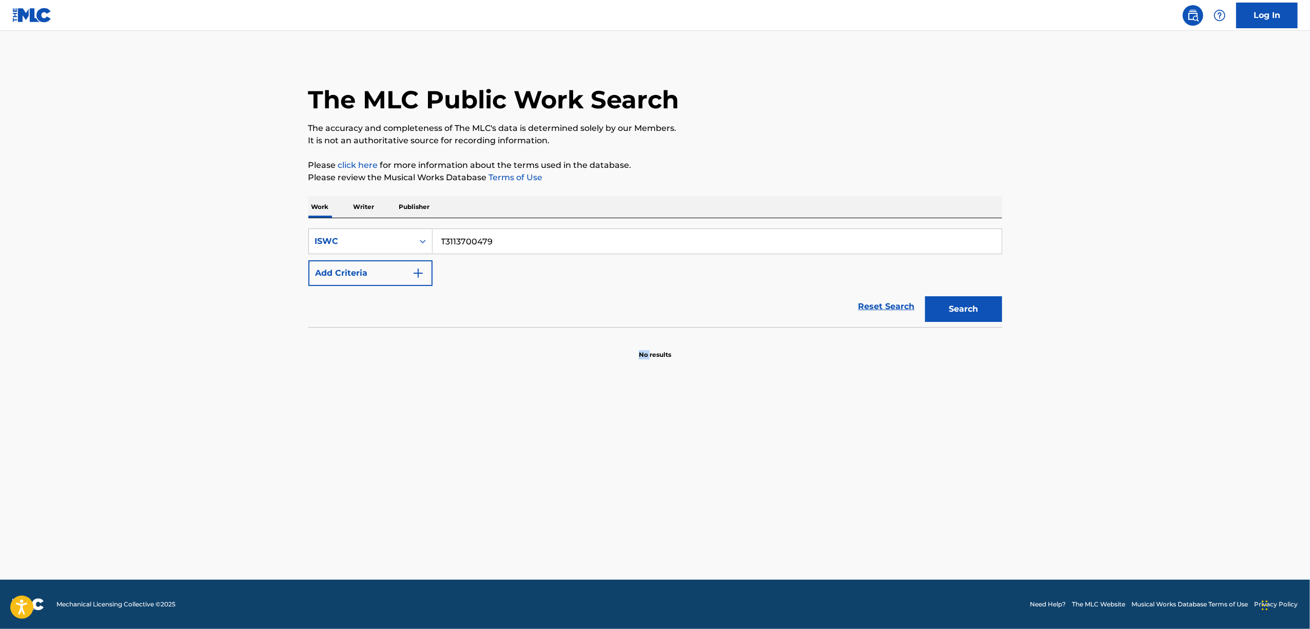
click at [168, 430] on main "The MLC Public Work Search The accuracy and completeness of The MLC's data is d…" at bounding box center [655, 305] width 1310 height 549
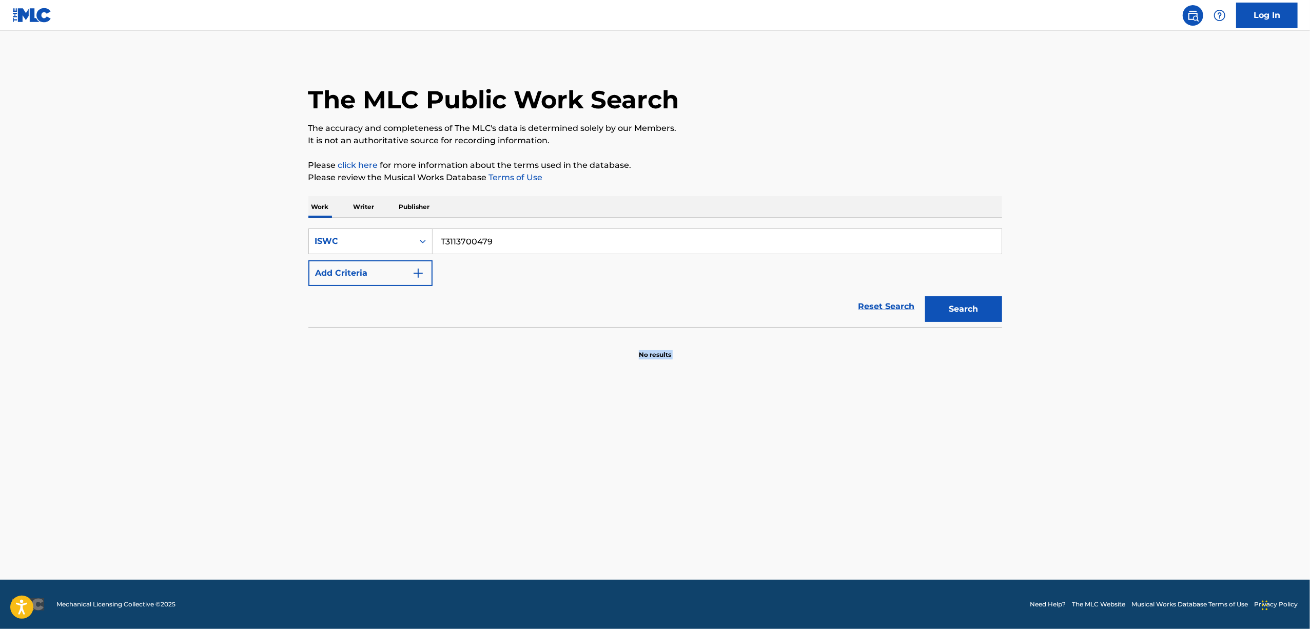
click at [168, 430] on main "The MLC Public Work Search The accuracy and completeness of The MLC's data is d…" at bounding box center [655, 305] width 1310 height 549
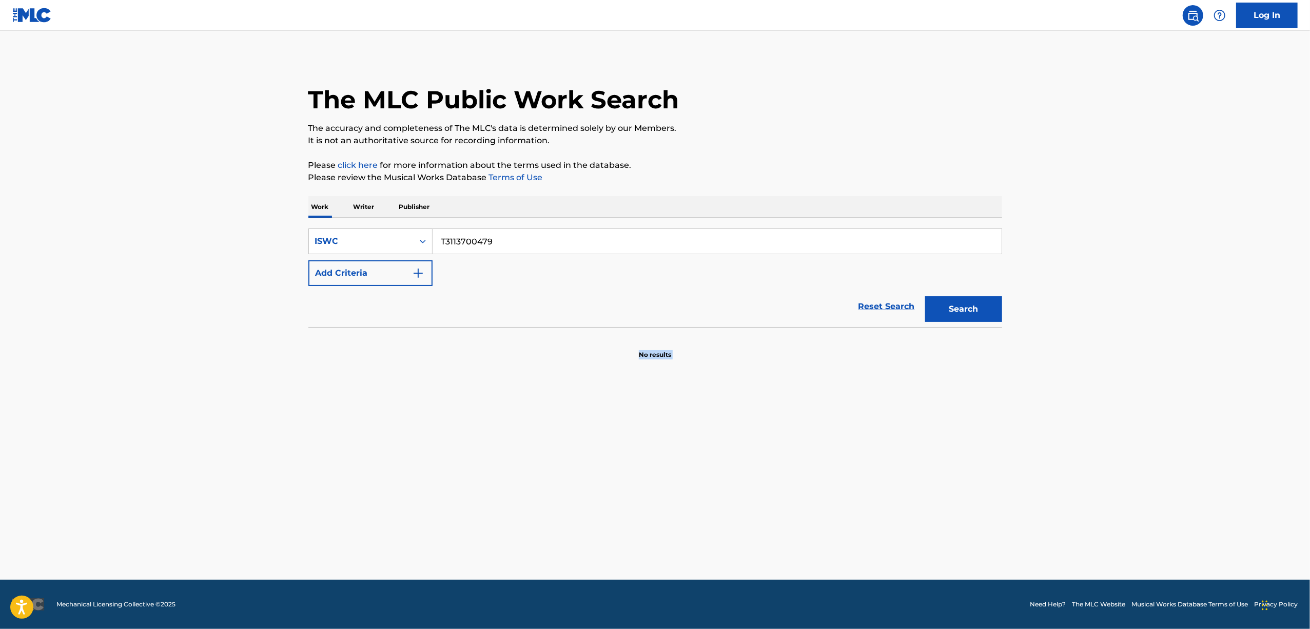
click at [168, 430] on main "The MLC Public Work Search The accuracy and completeness of The MLC's data is d…" at bounding box center [655, 305] width 1310 height 549
click at [168, 431] on main "The MLC Public Work Search The accuracy and completeness of The MLC's data is d…" at bounding box center [655, 305] width 1310 height 549
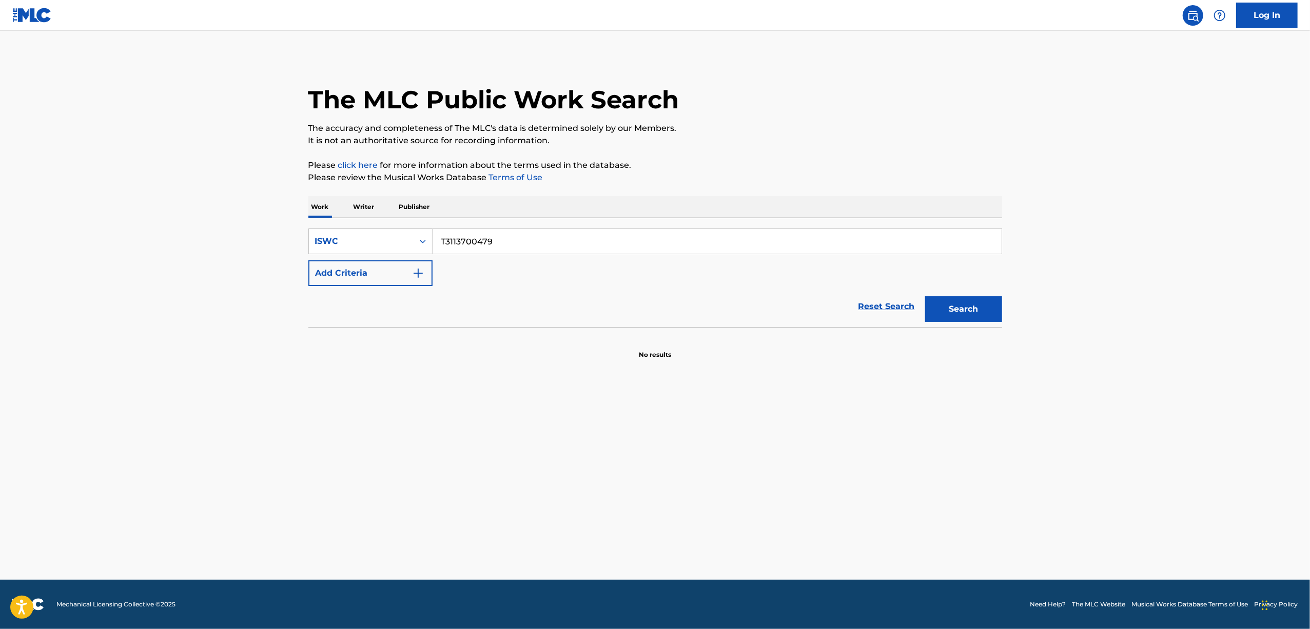
click at [168, 430] on main "The MLC Public Work Search The accuracy and completeness of The MLC's data is d…" at bounding box center [655, 305] width 1310 height 549
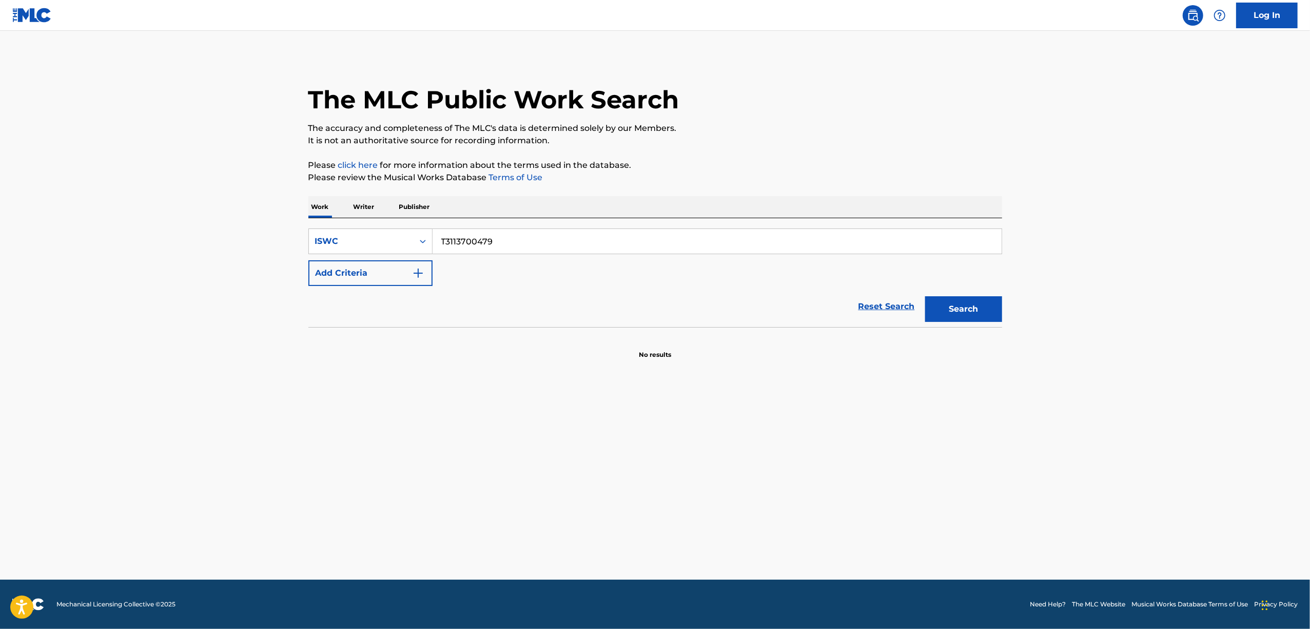
click at [168, 430] on main "The MLC Public Work Search The accuracy and completeness of The MLC's data is d…" at bounding box center [655, 305] width 1310 height 549
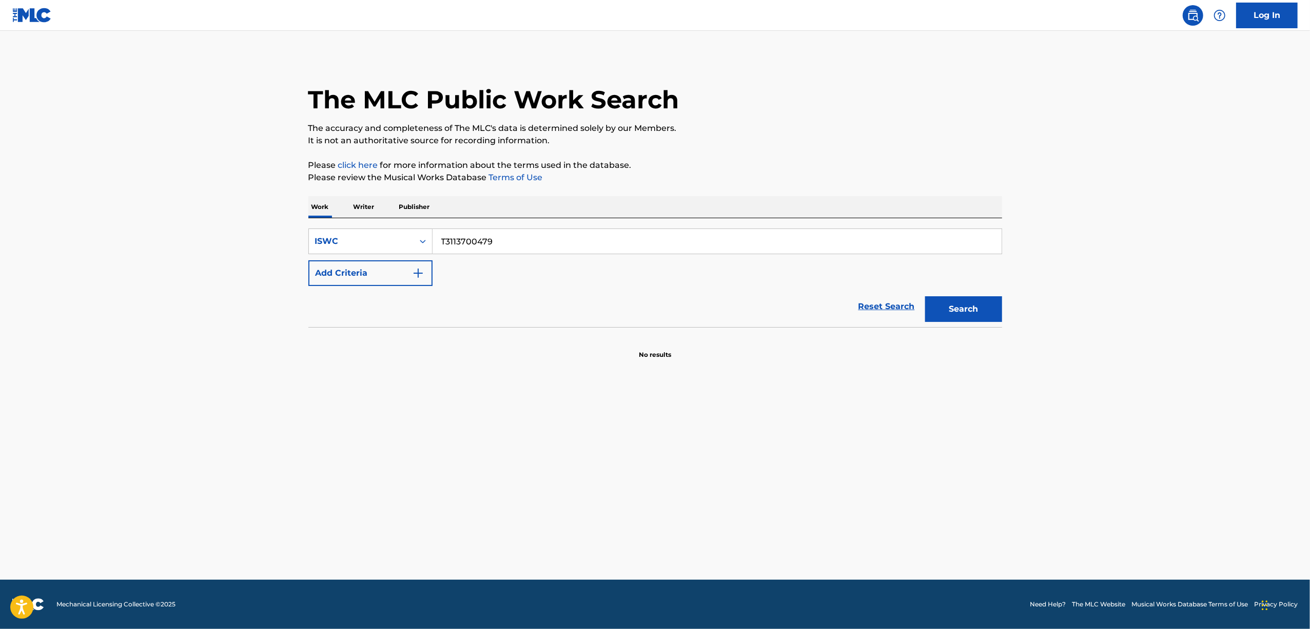
click at [168, 430] on main "The MLC Public Work Search The accuracy and completeness of The MLC's data is d…" at bounding box center [655, 305] width 1310 height 549
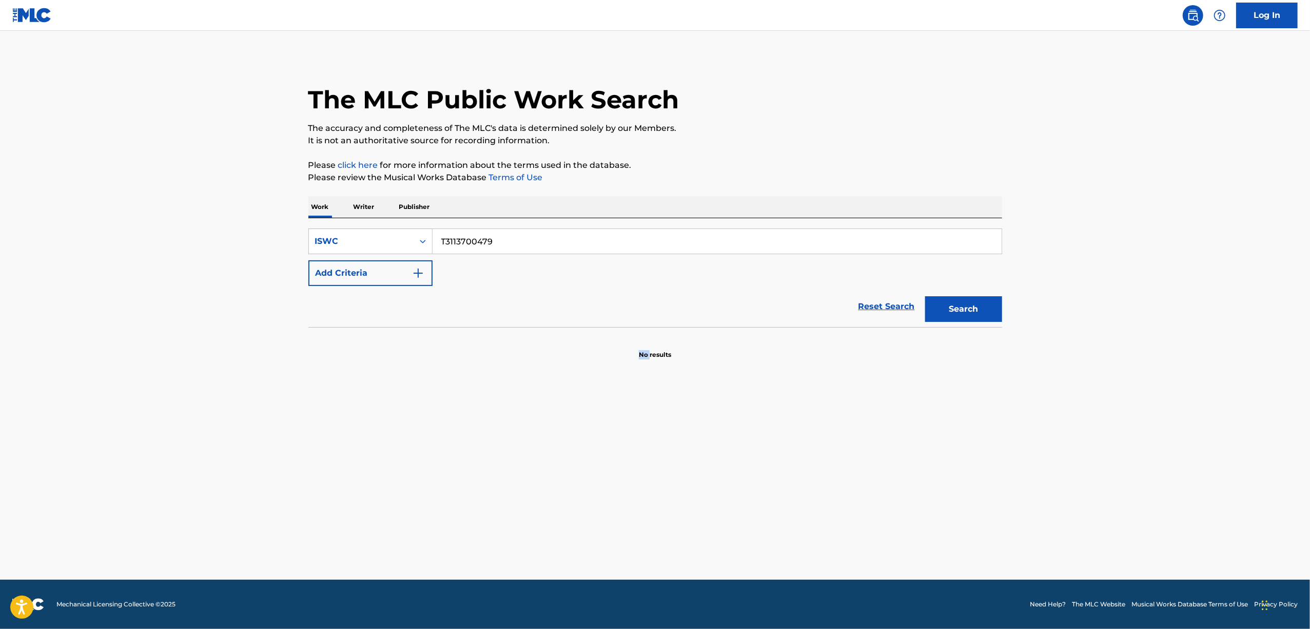
click at [168, 430] on main "The MLC Public Work Search The accuracy and completeness of The MLC's data is d…" at bounding box center [655, 305] width 1310 height 549
click at [168, 429] on main "The MLC Public Work Search The accuracy and completeness of The MLC's data is d…" at bounding box center [655, 305] width 1310 height 549
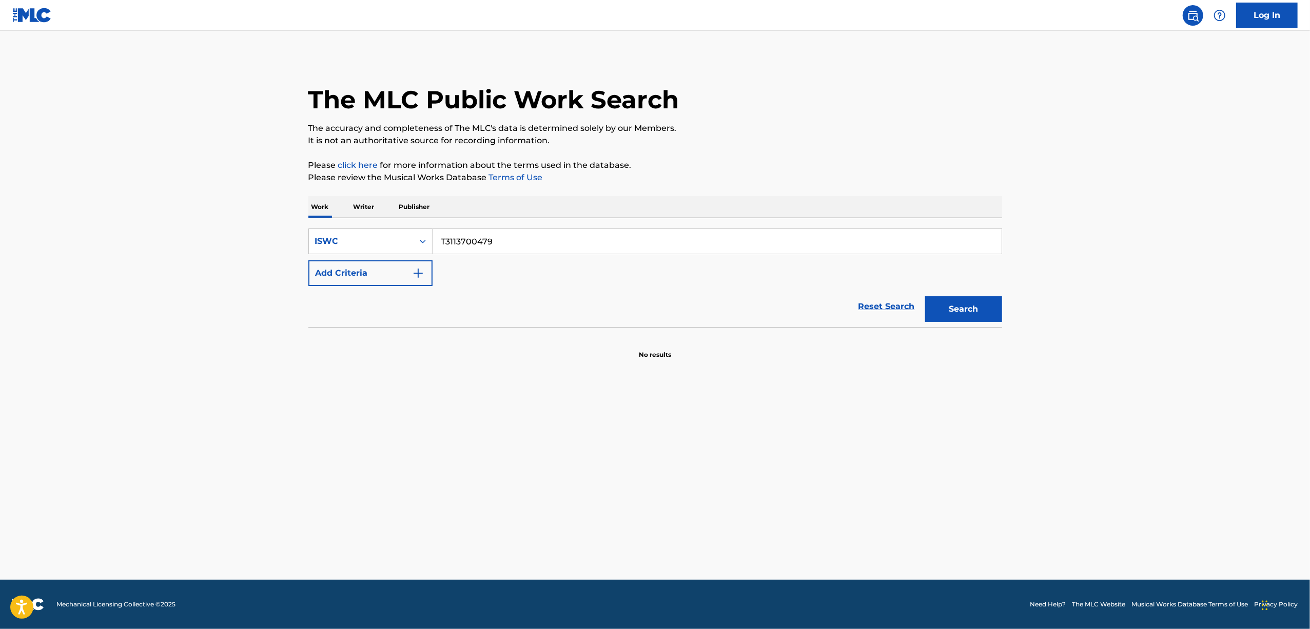
click at [168, 429] on main "The MLC Public Work Search The accuracy and completeness of The MLC's data is d…" at bounding box center [655, 305] width 1310 height 549
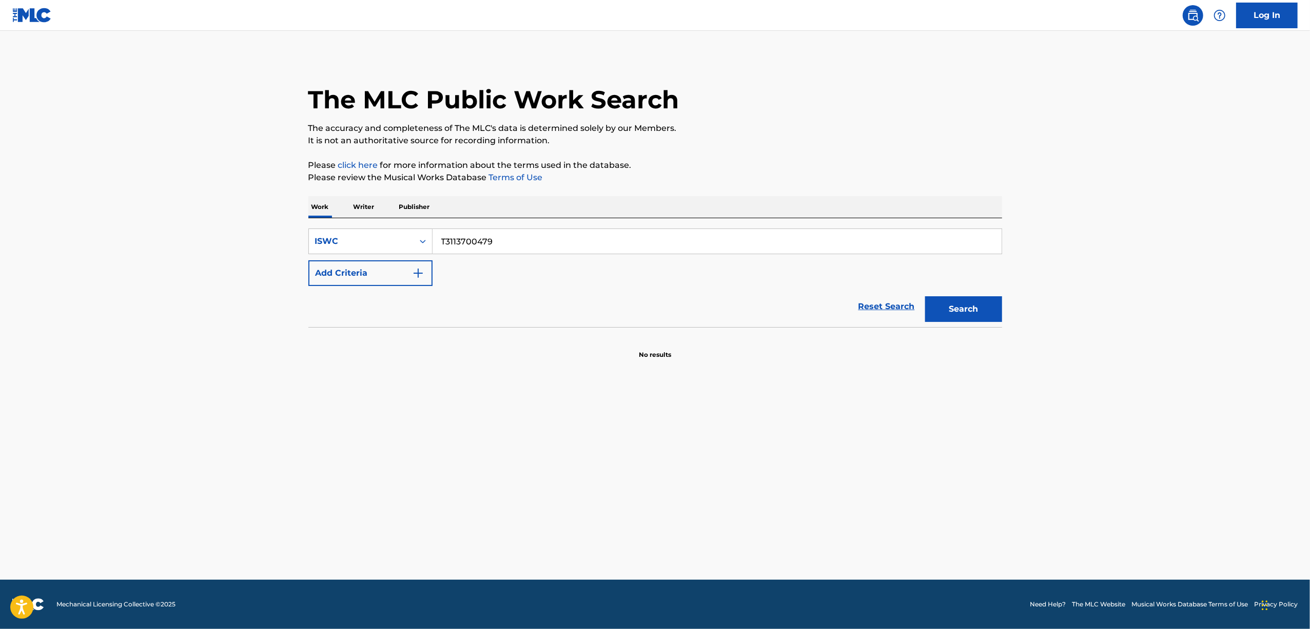
click at [168, 429] on main "The MLC Public Work Search The accuracy and completeness of The MLC's data is d…" at bounding box center [655, 305] width 1310 height 549
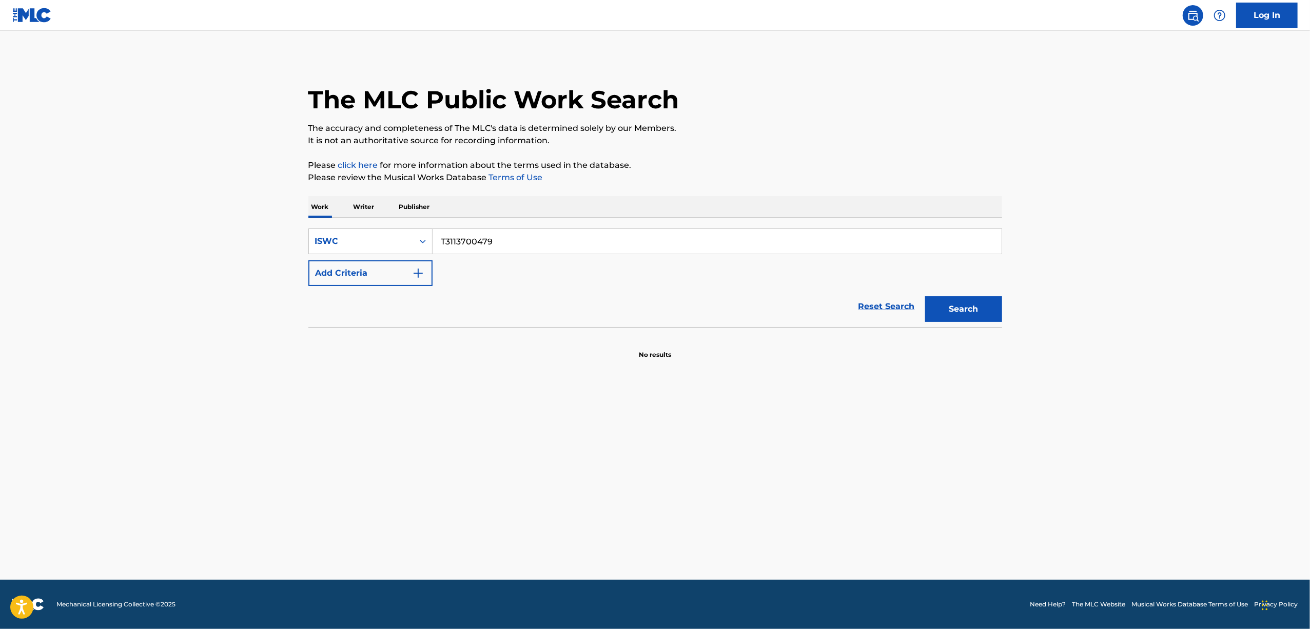
click at [168, 429] on main "The MLC Public Work Search The accuracy and completeness of The MLC's data is d…" at bounding box center [655, 305] width 1310 height 549
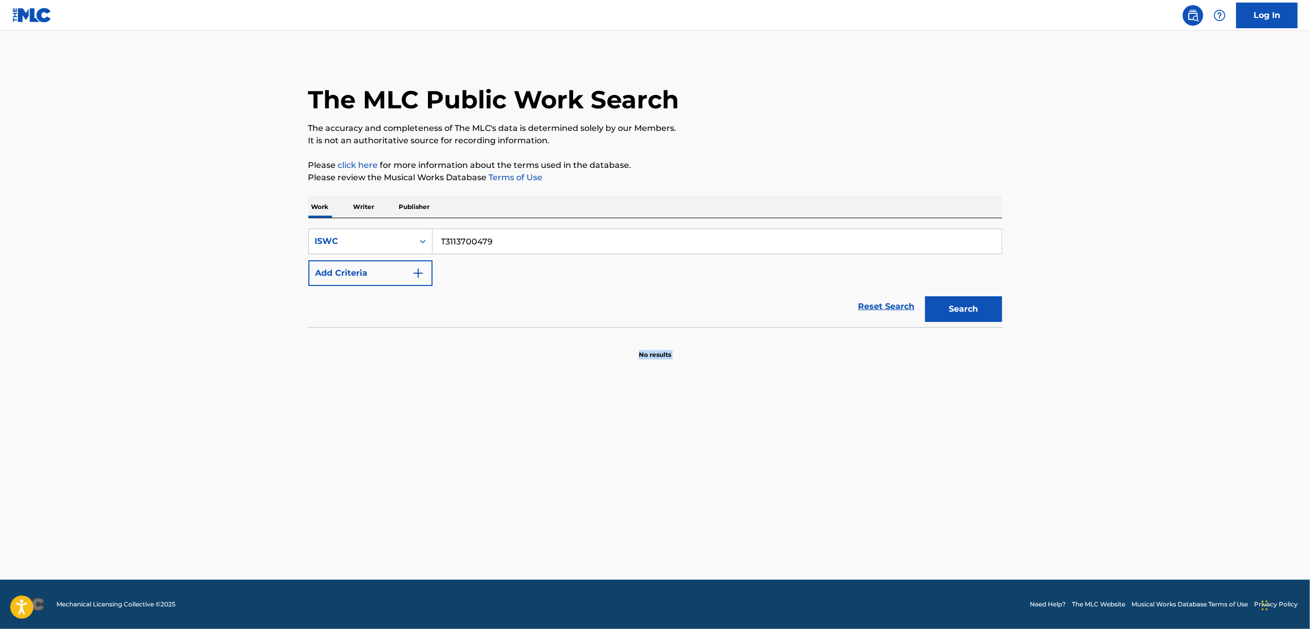
click at [168, 429] on main "The MLC Public Work Search The accuracy and completeness of The MLC's data is d…" at bounding box center [655, 305] width 1310 height 549
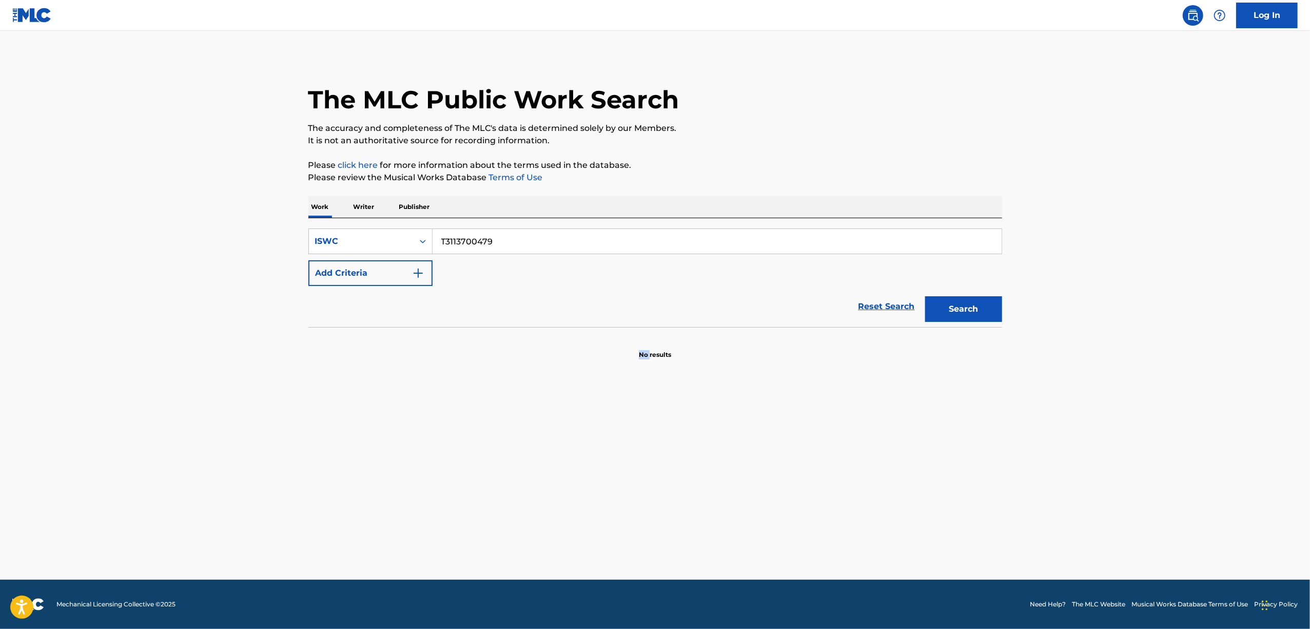
click at [168, 429] on main "The MLC Public Work Search The accuracy and completeness of The MLC's data is d…" at bounding box center [655, 305] width 1310 height 549
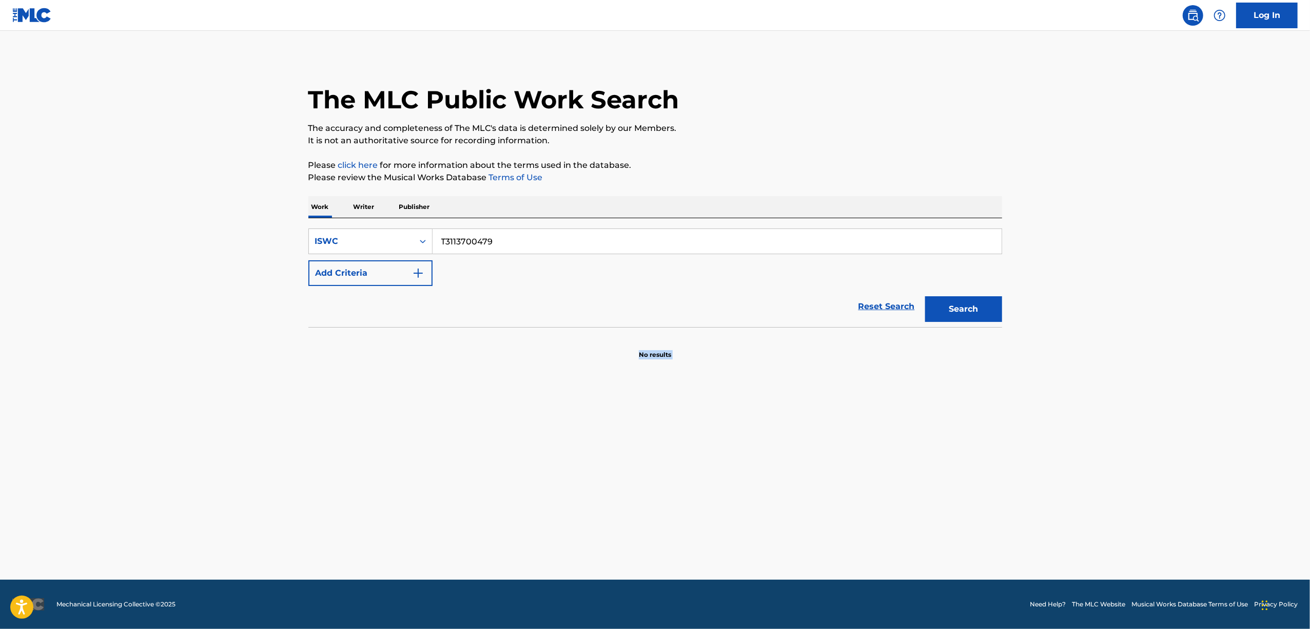
click at [168, 429] on main "The MLC Public Work Search The accuracy and completeness of The MLC's data is d…" at bounding box center [655, 305] width 1310 height 549
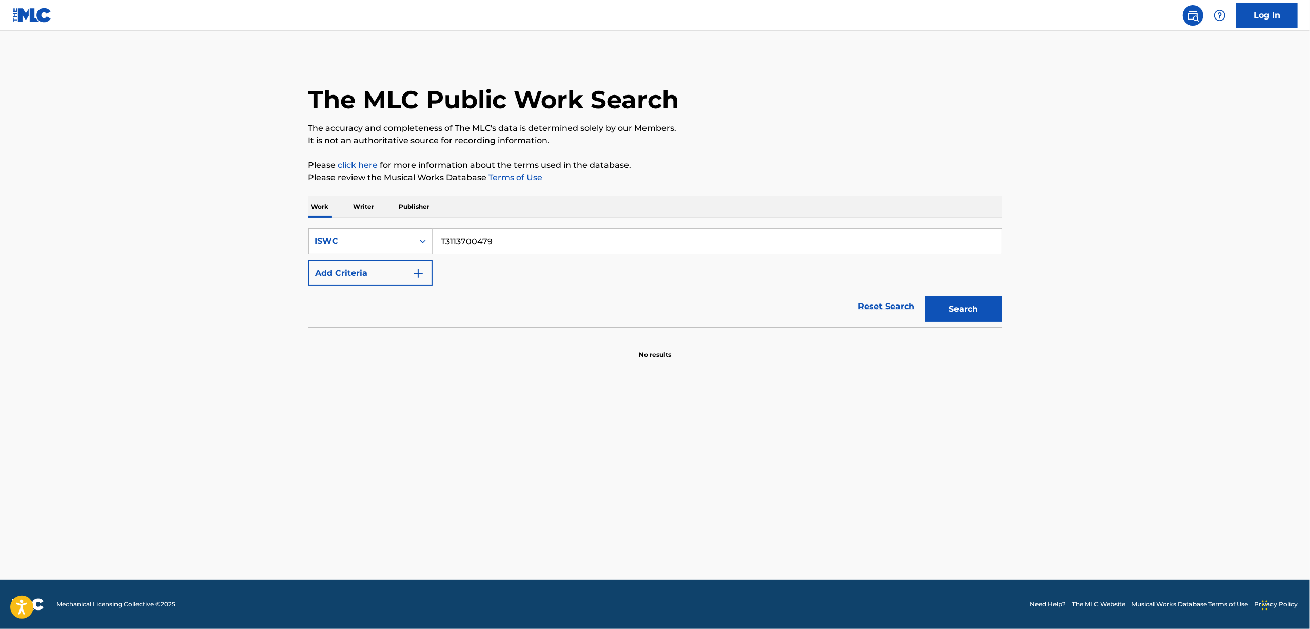
click at [168, 429] on main "The MLC Public Work Search The accuracy and completeness of The MLC's data is d…" at bounding box center [655, 305] width 1310 height 549
click at [159, 417] on main "The MLC Public Work Search The accuracy and completeness of The MLC's data is d…" at bounding box center [655, 305] width 1310 height 549
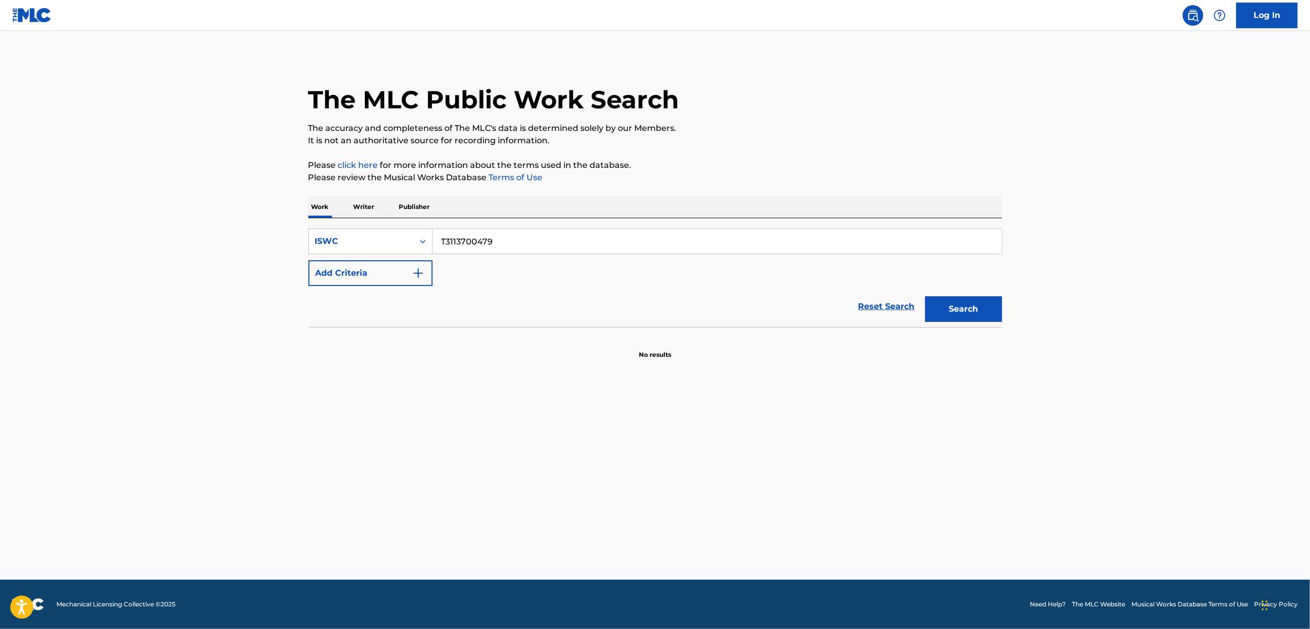
click at [159, 417] on main "The MLC Public Work Search The accuracy and completeness of The MLC's data is d…" at bounding box center [655, 305] width 1310 height 549
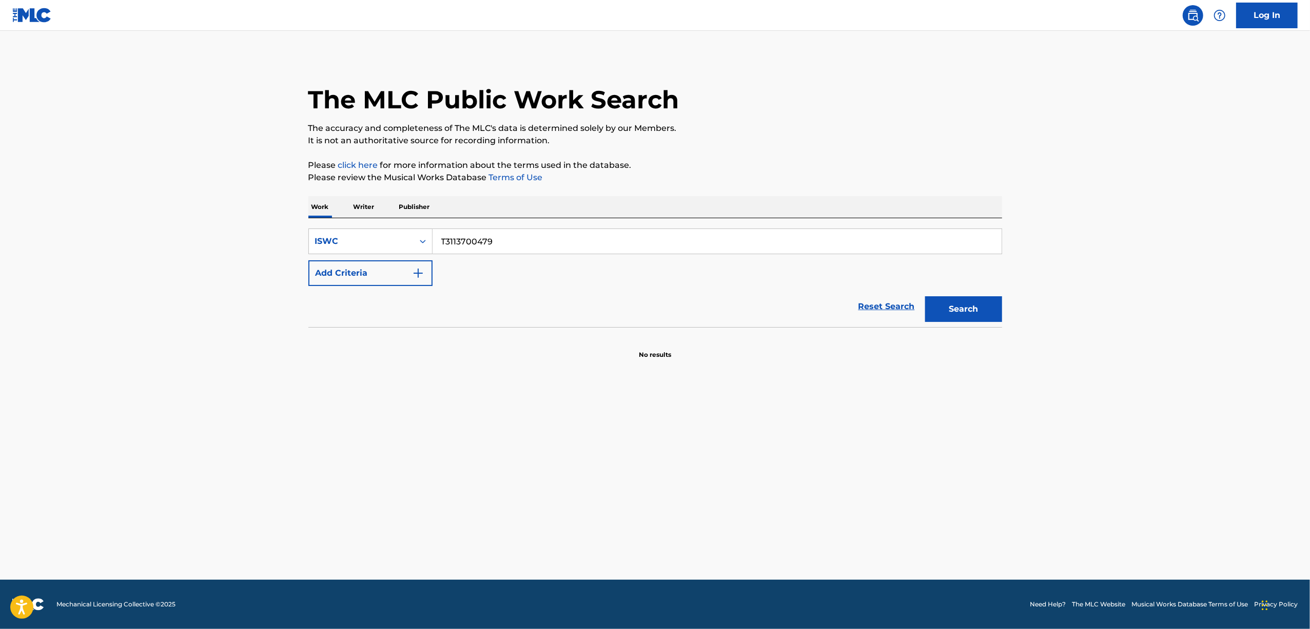
click at [159, 416] on main "The MLC Public Work Search The accuracy and completeness of The MLC's data is d…" at bounding box center [655, 305] width 1310 height 549
click at [159, 415] on main "The MLC Public Work Search The accuracy and completeness of The MLC's data is d…" at bounding box center [655, 305] width 1310 height 549
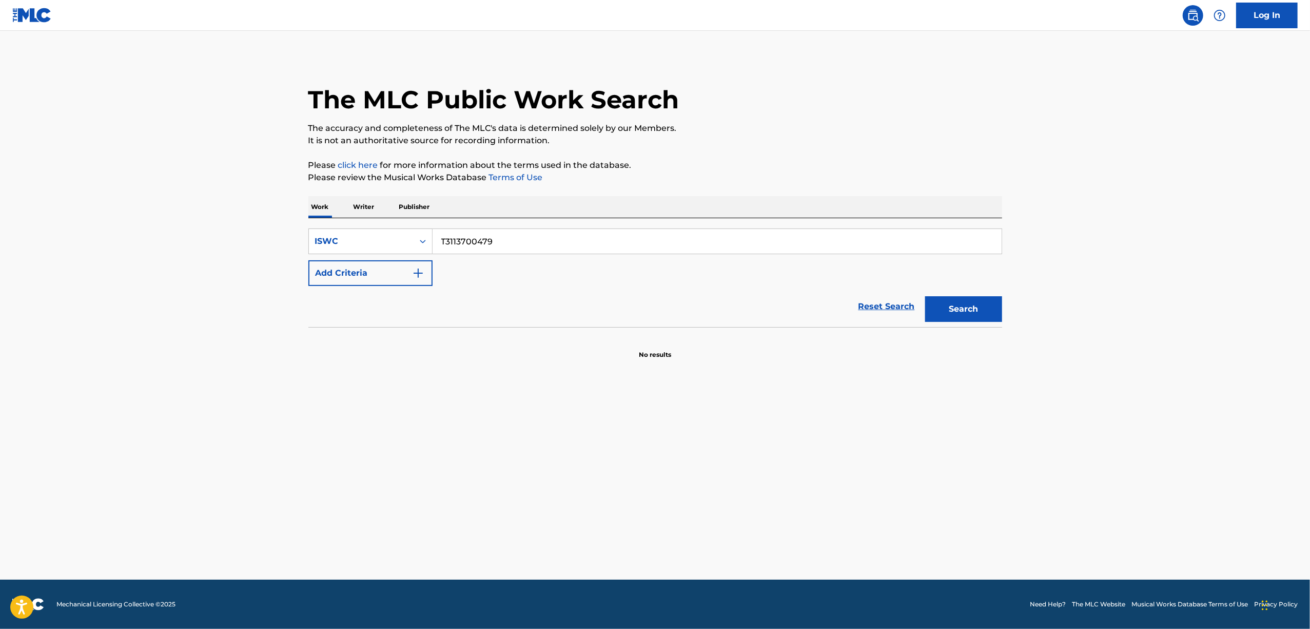
click at [159, 415] on main "The MLC Public Work Search The accuracy and completeness of The MLC's data is d…" at bounding box center [655, 305] width 1310 height 549
click at [159, 414] on main "The MLC Public Work Search The accuracy and completeness of The MLC's data is d…" at bounding box center [655, 305] width 1310 height 549
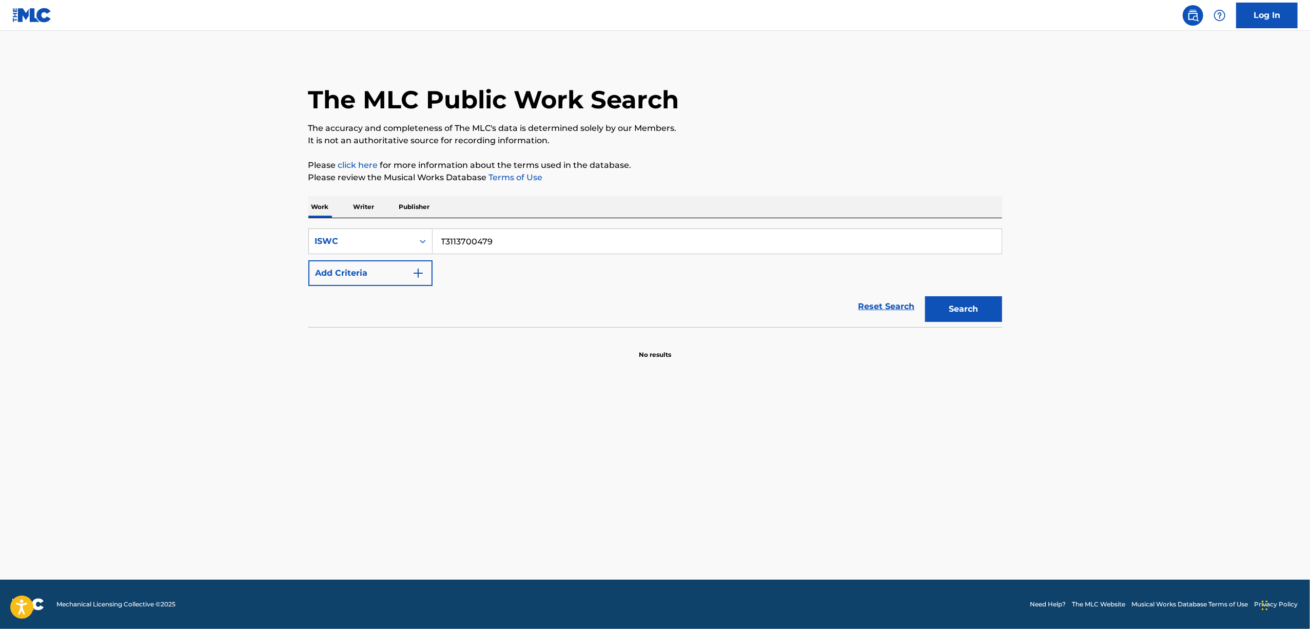
click at [160, 413] on main "The MLC Public Work Search The accuracy and completeness of The MLC's data is d…" at bounding box center [655, 305] width 1310 height 549
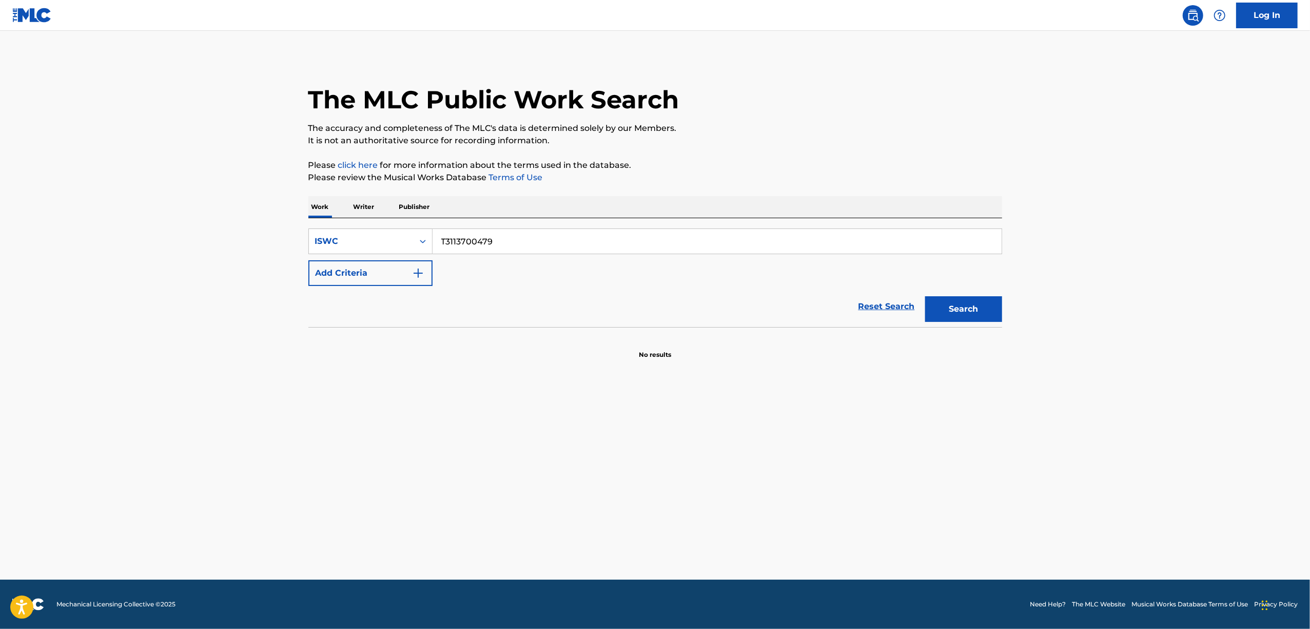
click at [160, 413] on main "The MLC Public Work Search The accuracy and completeness of The MLC's data is d…" at bounding box center [655, 305] width 1310 height 549
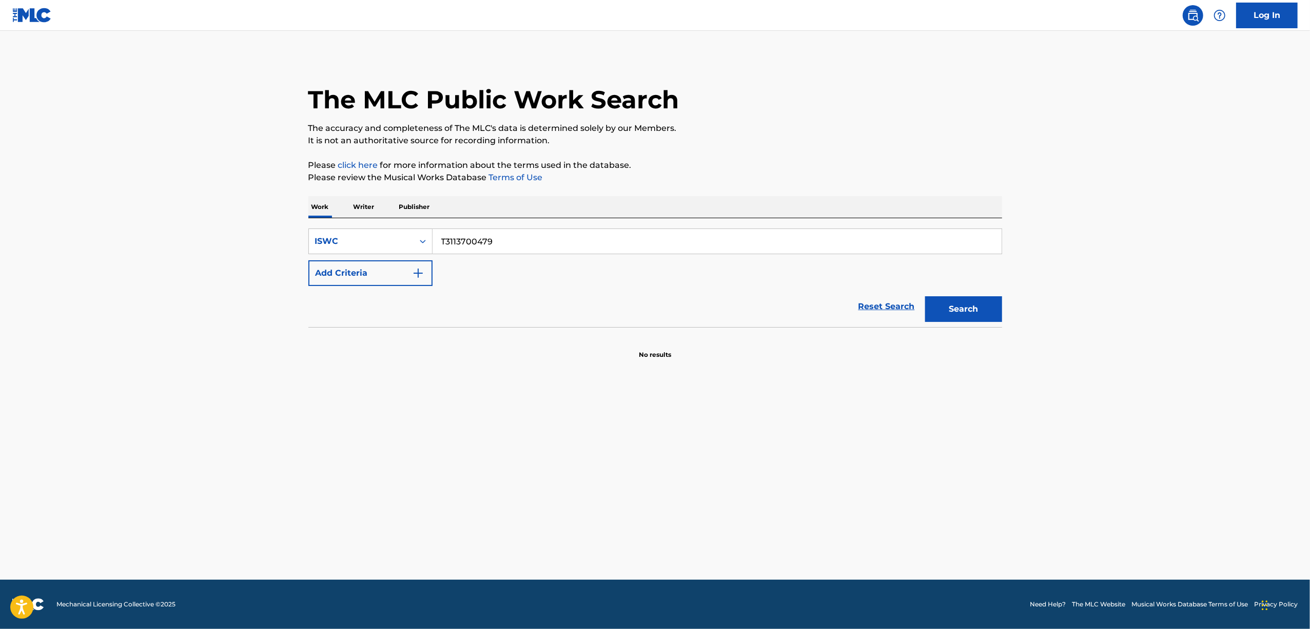
click at [160, 413] on main "The MLC Public Work Search The accuracy and completeness of The MLC's data is d…" at bounding box center [655, 305] width 1310 height 549
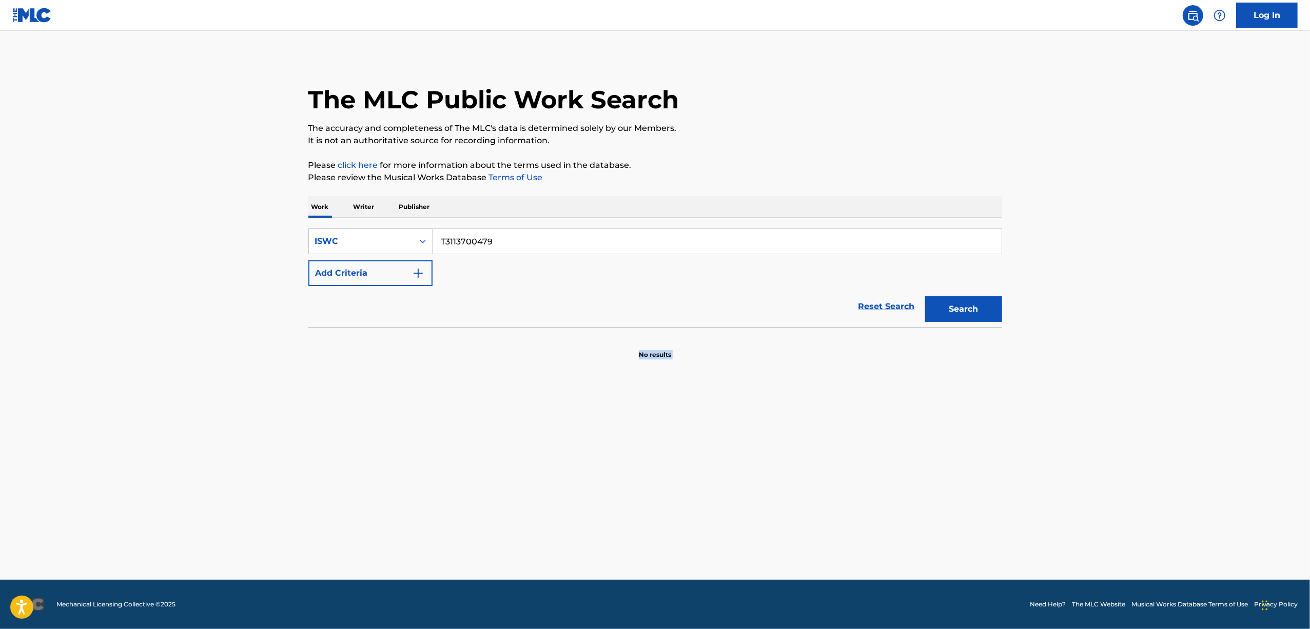
click at [160, 413] on main "The MLC Public Work Search The accuracy and completeness of The MLC's data is d…" at bounding box center [655, 305] width 1310 height 549
drag, startPoint x: 497, startPoint y: 246, endPoint x: 394, endPoint y: 262, distance: 104.3
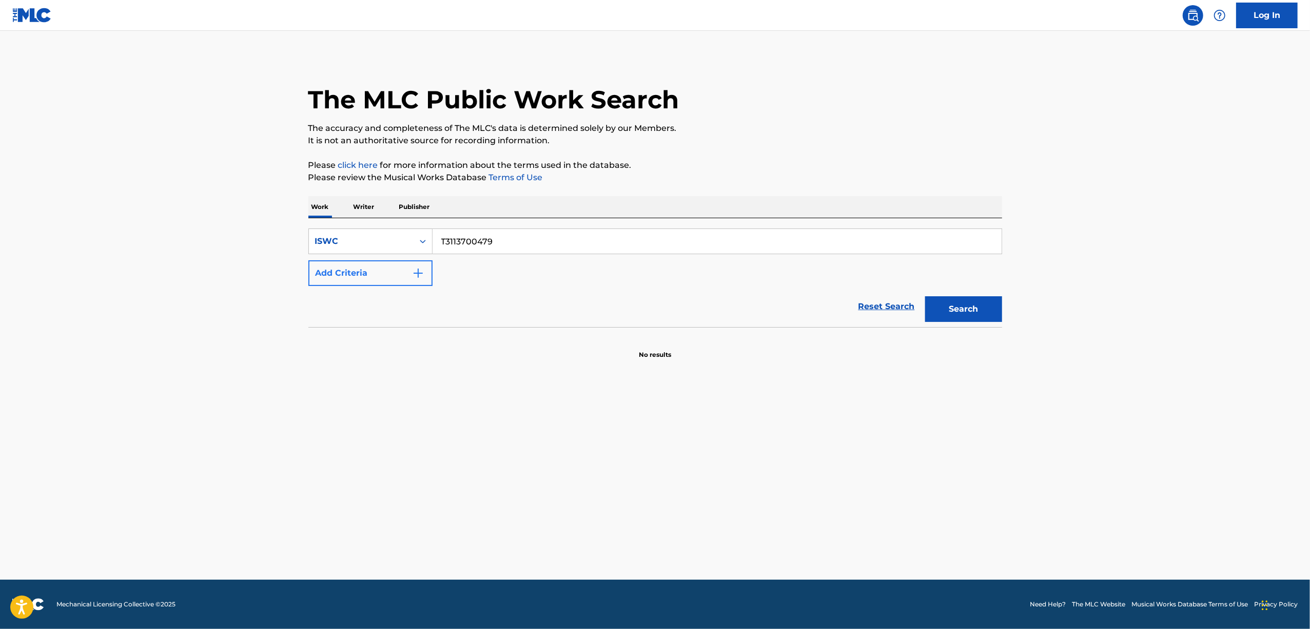
click at [395, 261] on div "SearchWithCriteria2bc6d19f-4520-4280-8567-1ac864cac362 ISWC T3113700479 Add Cri…" at bounding box center [655, 256] width 694 height 57
paste input "AIBORISUTOORI"
drag, startPoint x: 487, startPoint y: 255, endPoint x: 368, endPoint y: 276, distance: 121.4
click at [369, 276] on div "SearchWithCriteria2bc6d19f-4520-4280-8567-1ac864cac362 ISWC AIBORISUTOORI Add C…" at bounding box center [655, 256] width 694 height 57
paste input "T3113725916"
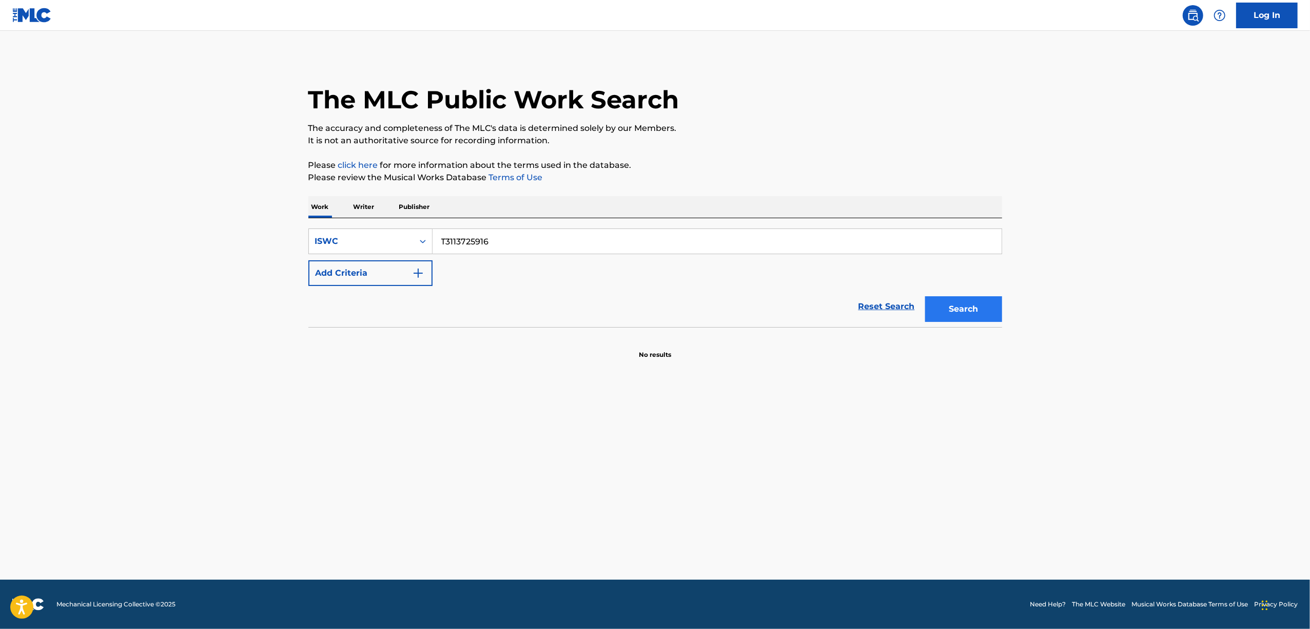
type input "T3113725916"
click at [963, 310] on button "Search" at bounding box center [963, 309] width 77 height 26
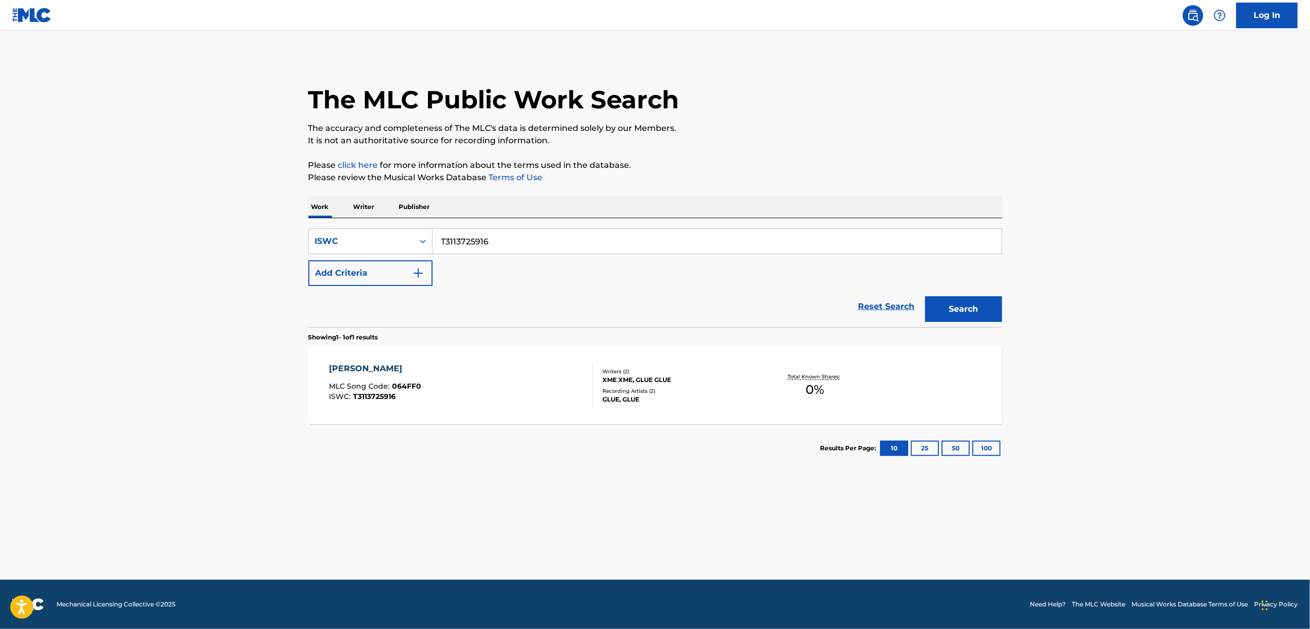
click at [374, 362] on div "ヴァイオレット・チル MLC Song Code : 064FF0 ISWC : T3113725916 Writers ( 2 ) XME XME, GLU…" at bounding box center [655, 385] width 694 height 77
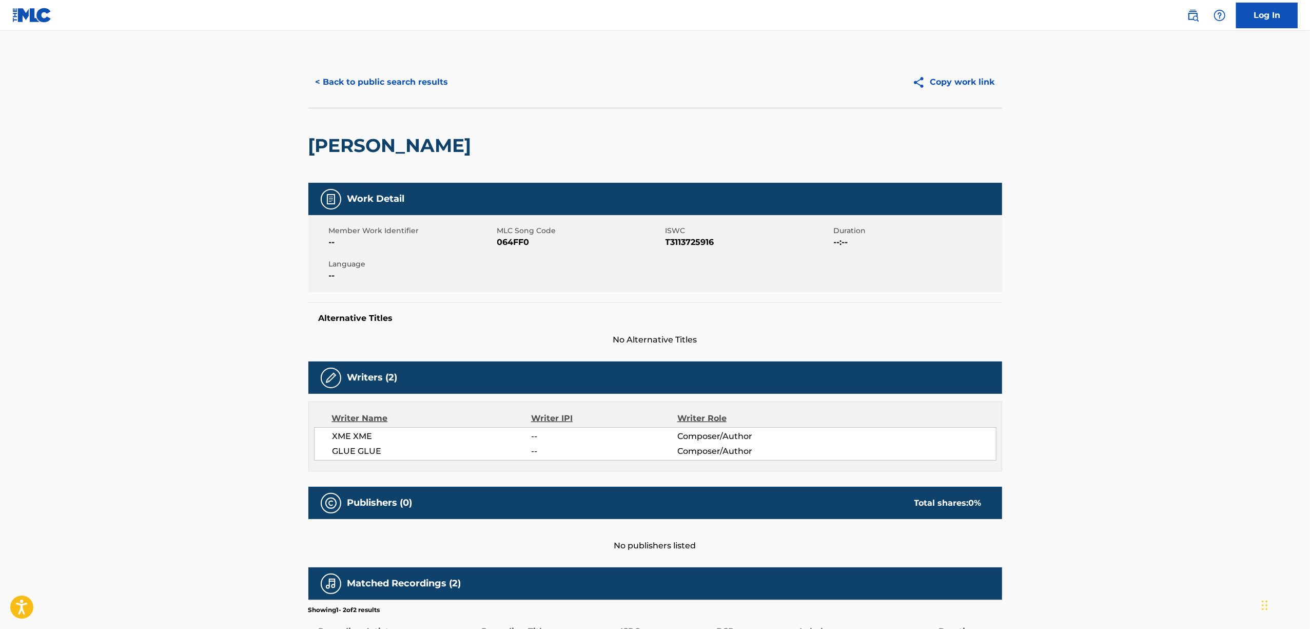
click at [509, 245] on span "064FF0" at bounding box center [580, 242] width 166 height 12
copy span "064FF0"
click at [409, 66] on div "< Back to public search results Copy work link" at bounding box center [655, 81] width 694 height 51
click at [405, 81] on button "< Back to public search results" at bounding box center [381, 82] width 147 height 26
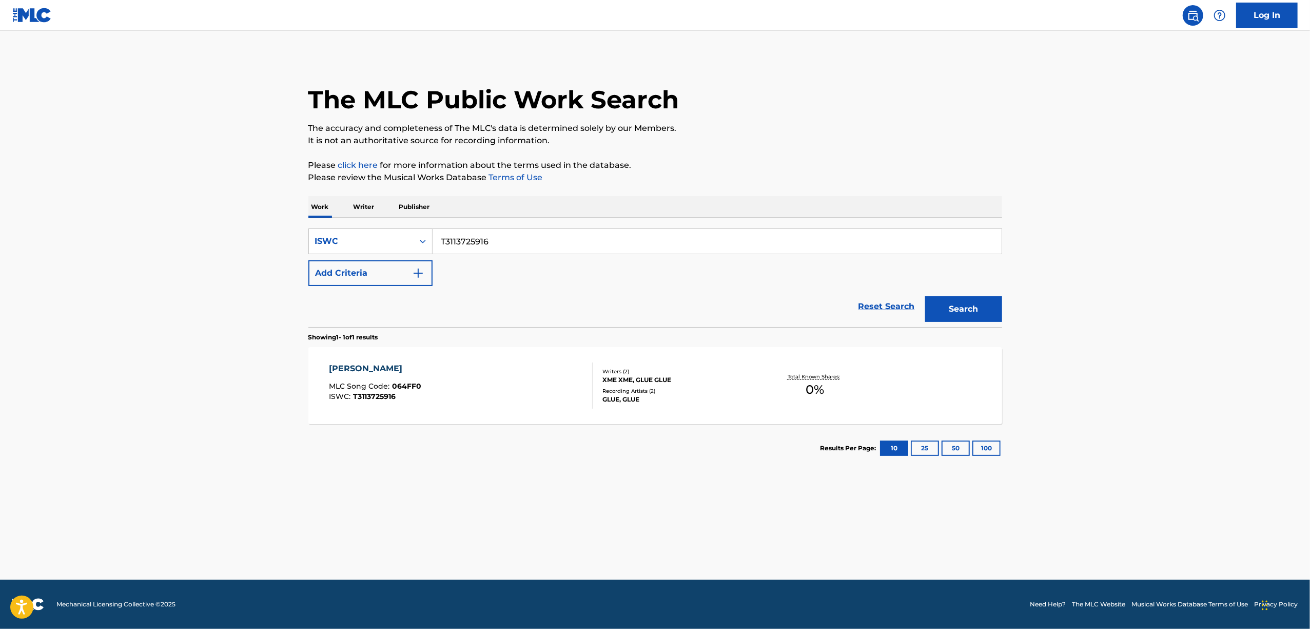
drag, startPoint x: 533, startPoint y: 235, endPoint x: 364, endPoint y: 286, distance: 176.6
click at [364, 286] on form "SearchWithCriteria2bc6d19f-4520-4280-8567-1ac864cac362 ISWC T3113725916 Add Cri…" at bounding box center [655, 277] width 694 height 99
paste input "07960709"
click at [946, 313] on button "Search" at bounding box center [963, 309] width 77 height 26
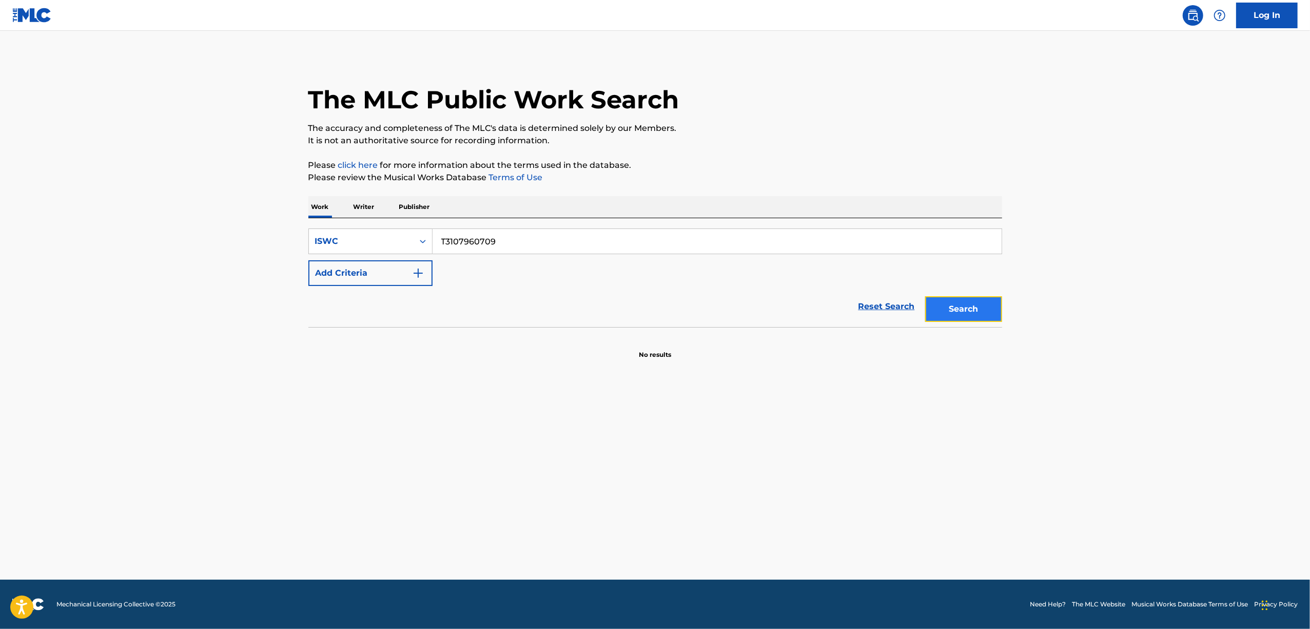
click at [979, 321] on button "Search" at bounding box center [963, 309] width 77 height 26
drag, startPoint x: 532, startPoint y: 233, endPoint x: 386, endPoint y: 266, distance: 149.4
click at [388, 265] on div "SearchWithCriteria2bc6d19f-4520-4280-8567-1ac864cac362 ISWC T3107960709 Add Cri…" at bounding box center [655, 256] width 694 height 57
paste input "834"
click at [927, 319] on button "Search" at bounding box center [963, 309] width 77 height 26
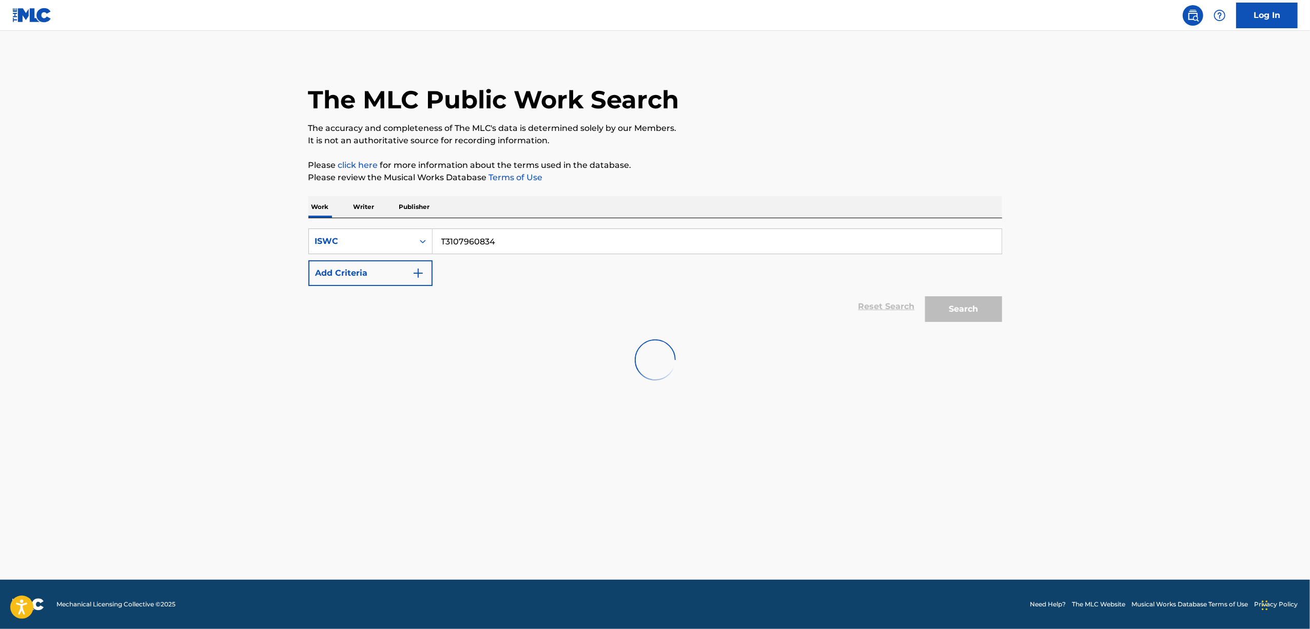
click at [942, 306] on div "Search" at bounding box center [961, 306] width 82 height 41
drag, startPoint x: 546, startPoint y: 249, endPoint x: 249, endPoint y: 304, distance: 302.1
click at [249, 304] on main "The MLC Public Work Search The accuracy and completeness of The MLC's data is d…" at bounding box center [655, 305] width 1310 height 549
paste input "-310.797.218-5"
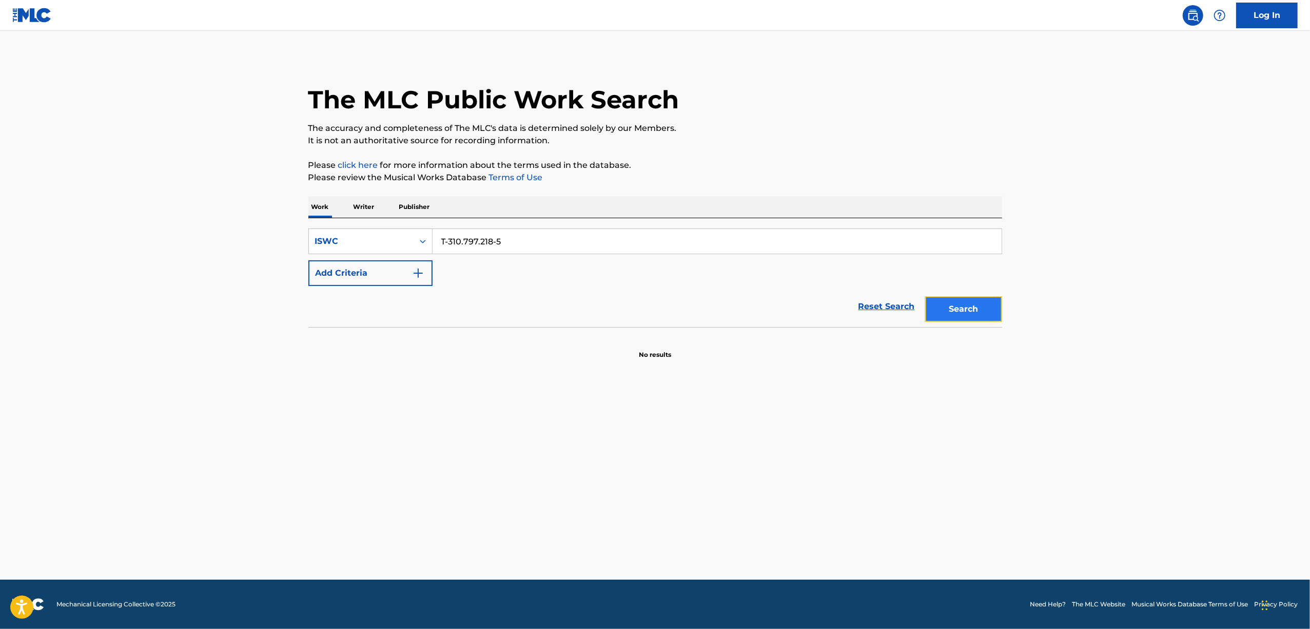
click at [971, 310] on button "Search" at bounding box center [963, 309] width 77 height 26
click at [971, 312] on button "Search" at bounding box center [963, 309] width 77 height 26
drag, startPoint x: 503, startPoint y: 235, endPoint x: 357, endPoint y: 256, distance: 147.7
click at [360, 257] on div "SearchWithCriteria2bc6d19f-4520-4280-8567-1ac864cac362 ISWC T-310.797.218-5 Add…" at bounding box center [655, 256] width 694 height 57
paste input "3107961086"
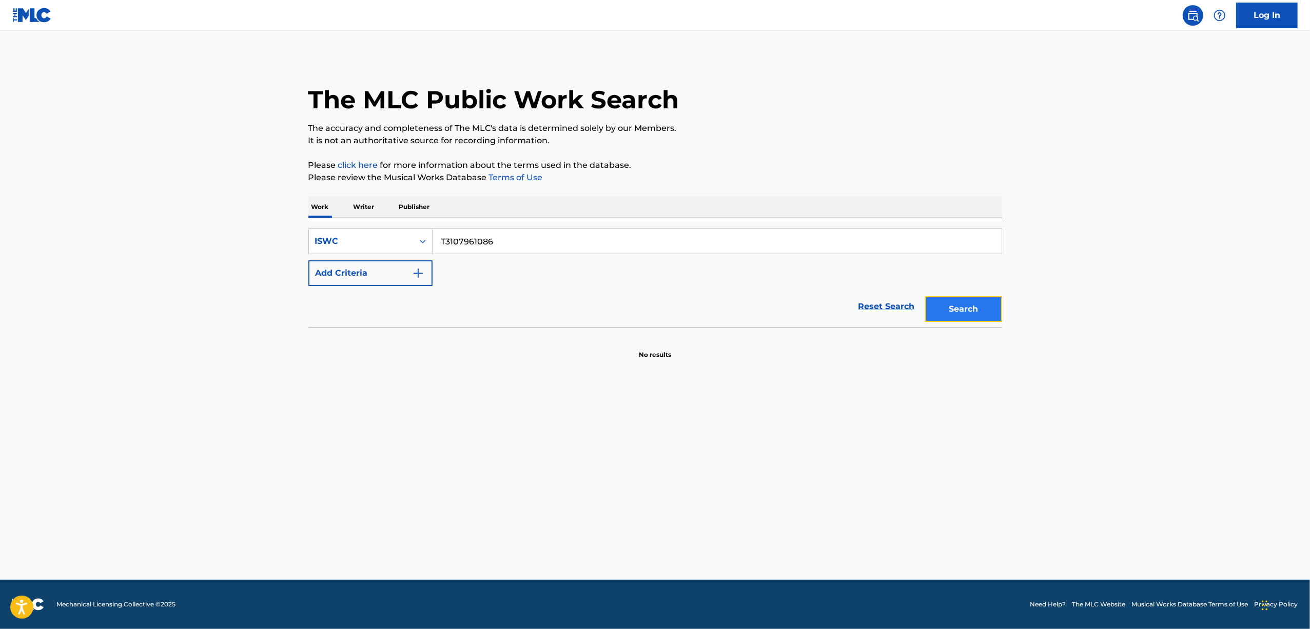
click at [979, 297] on button "Search" at bounding box center [963, 309] width 77 height 26
drag, startPoint x: 392, startPoint y: 276, endPoint x: 268, endPoint y: 313, distance: 129.7
click at [268, 313] on main "The MLC Public Work Search The accuracy and completeness of The MLC's data is d…" at bounding box center [655, 305] width 1310 height 549
paste input "4153784"
click at [972, 313] on button "Search" at bounding box center [963, 309] width 77 height 26
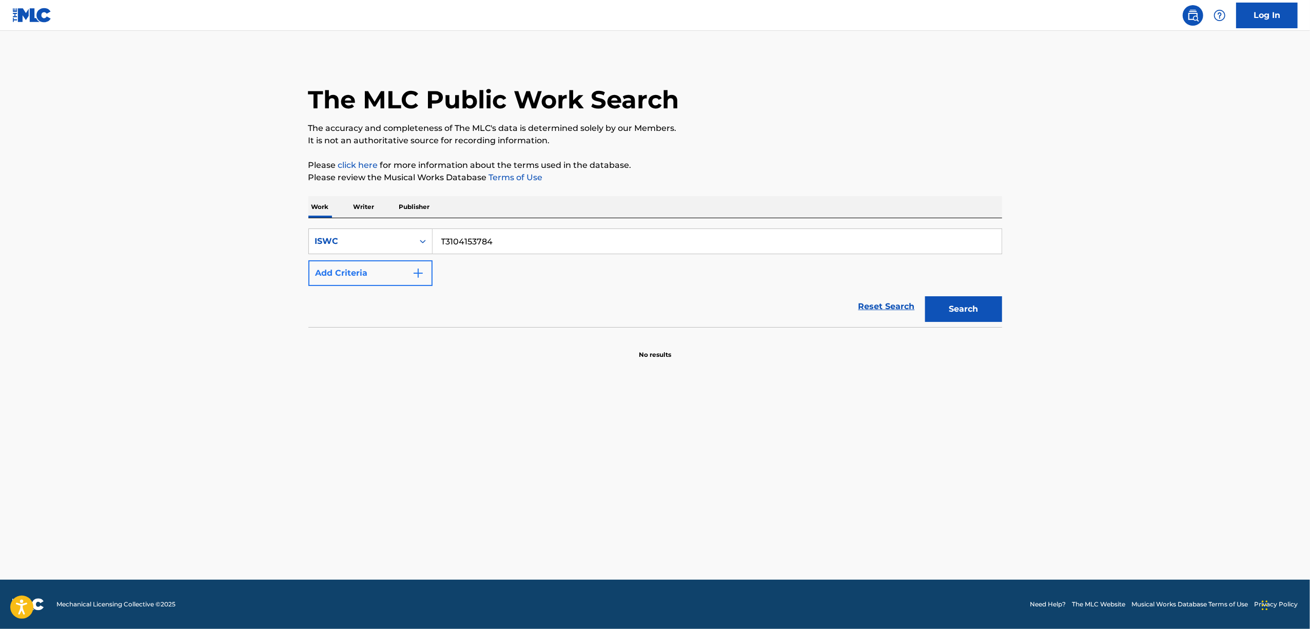
drag, startPoint x: 520, startPoint y: 245, endPoint x: 382, endPoint y: 283, distance: 143.3
click at [384, 282] on div "SearchWithCriteria2bc6d19f-4520-4280-8567-1ac864cac362 ISWC T3104153784 Add Cri…" at bounding box center [655, 256] width 694 height 57
paste input "235618"
click at [949, 304] on button "Search" at bounding box center [963, 309] width 77 height 26
drag, startPoint x: 452, startPoint y: 249, endPoint x: 393, endPoint y: 267, distance: 61.5
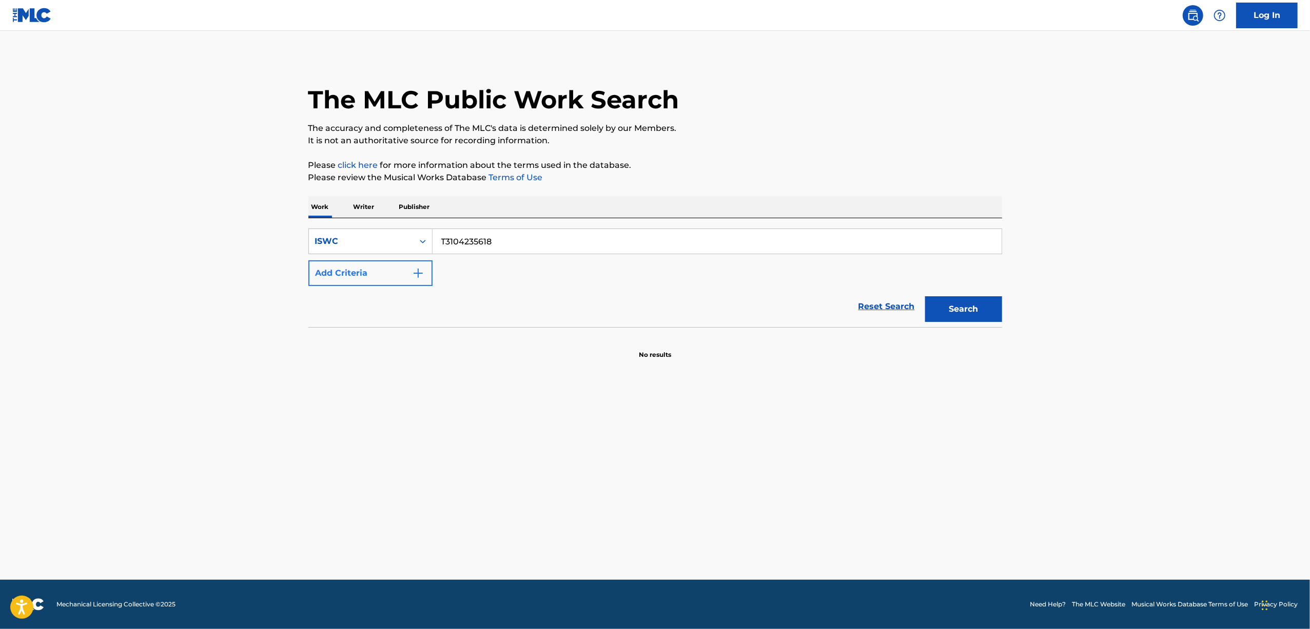
click at [393, 267] on div "SearchWithCriteria2bc6d19f-4520-4280-8567-1ac864cac362 ISWC T3104235618 Add Cri…" at bounding box center [655, 256] width 694 height 57
paste input "087983179"
type input "T3087983179"
click at [950, 309] on button "Search" at bounding box center [963, 309] width 77 height 26
click at [485, 218] on div "SearchWithCriteriae846a19c-492f-45f3-9aea-c8dd2b1e71bb Work Title Add Criteria …" at bounding box center [655, 272] width 694 height 109
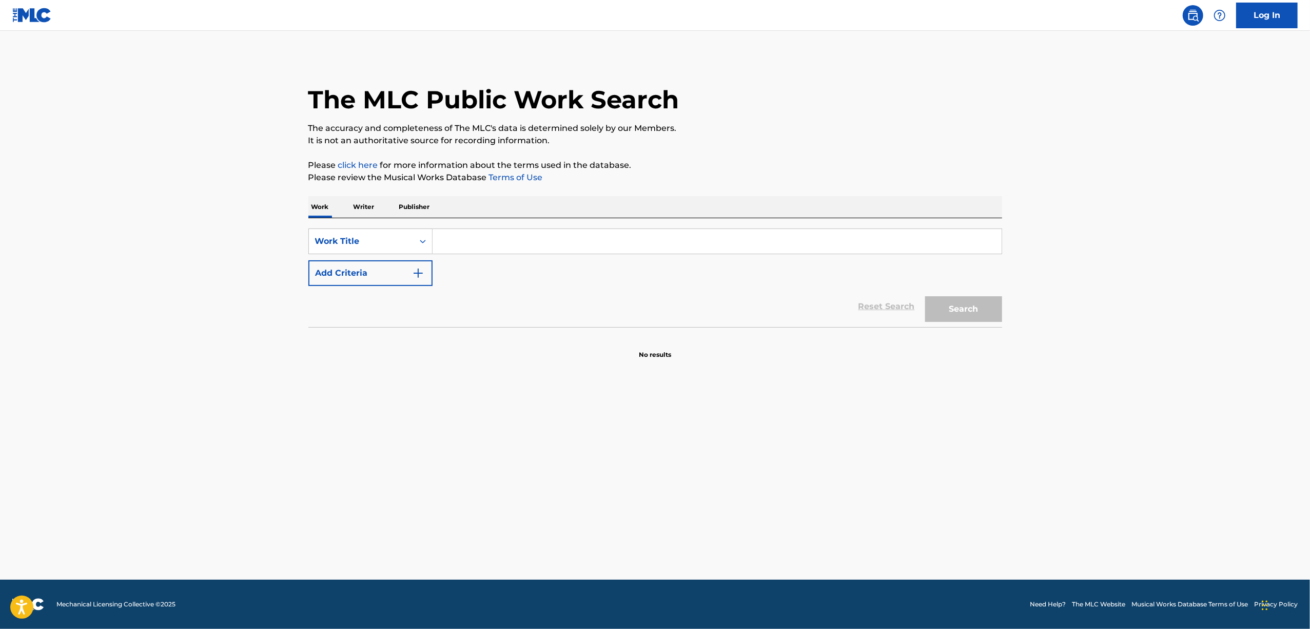
click at [492, 228] on div "Search Form" at bounding box center [718, 241] width 570 height 26
click at [479, 243] on input "Search Form" at bounding box center [717, 241] width 569 height 25
paste input "Sanctuary"
type input "Sanctuary"
click at [405, 274] on button "Add Criteria" at bounding box center [370, 273] width 124 height 26
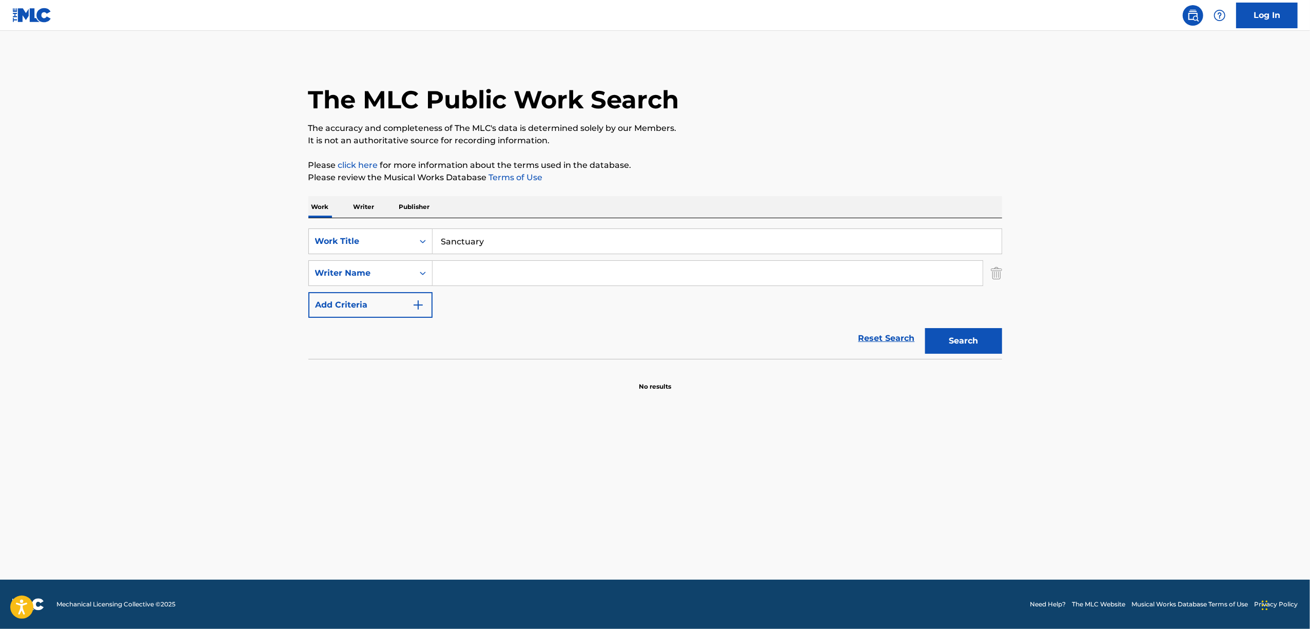
click at [477, 271] on input "Search Form" at bounding box center [708, 273] width 550 height 25
type input "Tiara"
click at [980, 333] on button "Search" at bounding box center [963, 341] width 77 height 26
drag, startPoint x: 490, startPoint y: 244, endPoint x: 341, endPoint y: 277, distance: 152.4
click at [343, 277] on div "SearchWithCriteriae846a19c-492f-45f3-9aea-c8dd2b1e71bb Work Title Sanctuary Sea…" at bounding box center [655, 272] width 694 height 89
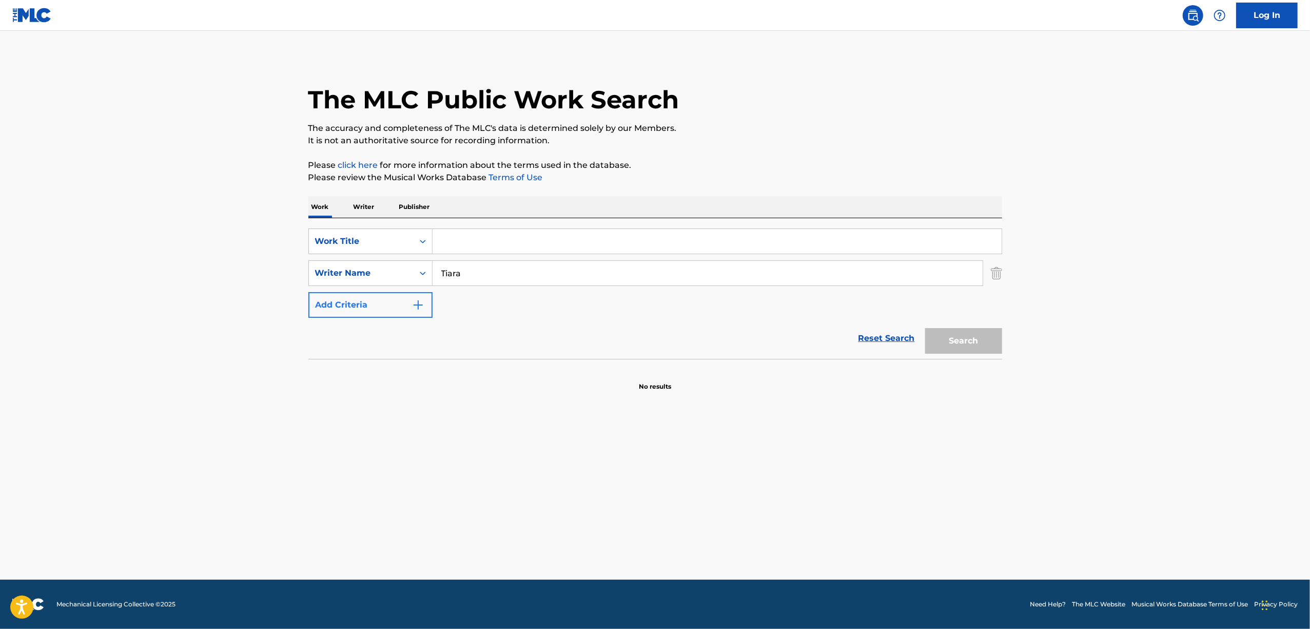
drag, startPoint x: 442, startPoint y: 282, endPoint x: 403, endPoint y: 296, distance: 41.4
click at [403, 296] on div "SearchWithCriteriae846a19c-492f-45f3-9aea-c8dd2b1e71bb Work Title SearchWithCri…" at bounding box center [655, 272] width 694 height 89
click at [464, 237] on input "Search Form" at bounding box center [717, 241] width 569 height 25
paste input "TOIKITO ZEKKYOUDE MOU MECHA KUCHA"
click at [957, 346] on button "Search" at bounding box center [963, 341] width 77 height 26
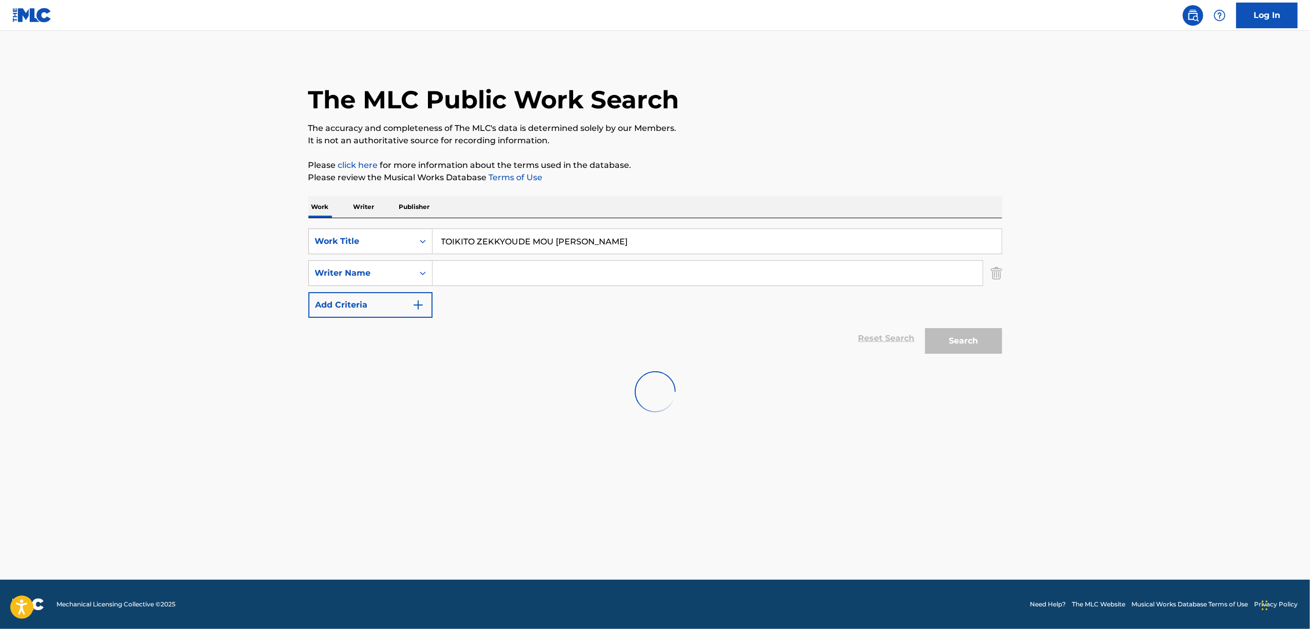
drag, startPoint x: 458, startPoint y: 264, endPoint x: 434, endPoint y: 266, distance: 24.7
click at [435, 266] on div "SearchWithCriteriae846a19c-492f-45f3-9aea-c8dd2b1e71bb Work Title TOIKITO ZEKKY…" at bounding box center [655, 272] width 694 height 89
paste input "『吐息と絶叫でもうめちゃくちゃ』"
drag, startPoint x: 578, startPoint y: 234, endPoint x: 575, endPoint y: 241, distance: 7.1
click at [577, 236] on input "『吐息と絶叫でもうめちゃくちゃ』" at bounding box center [717, 241] width 569 height 25
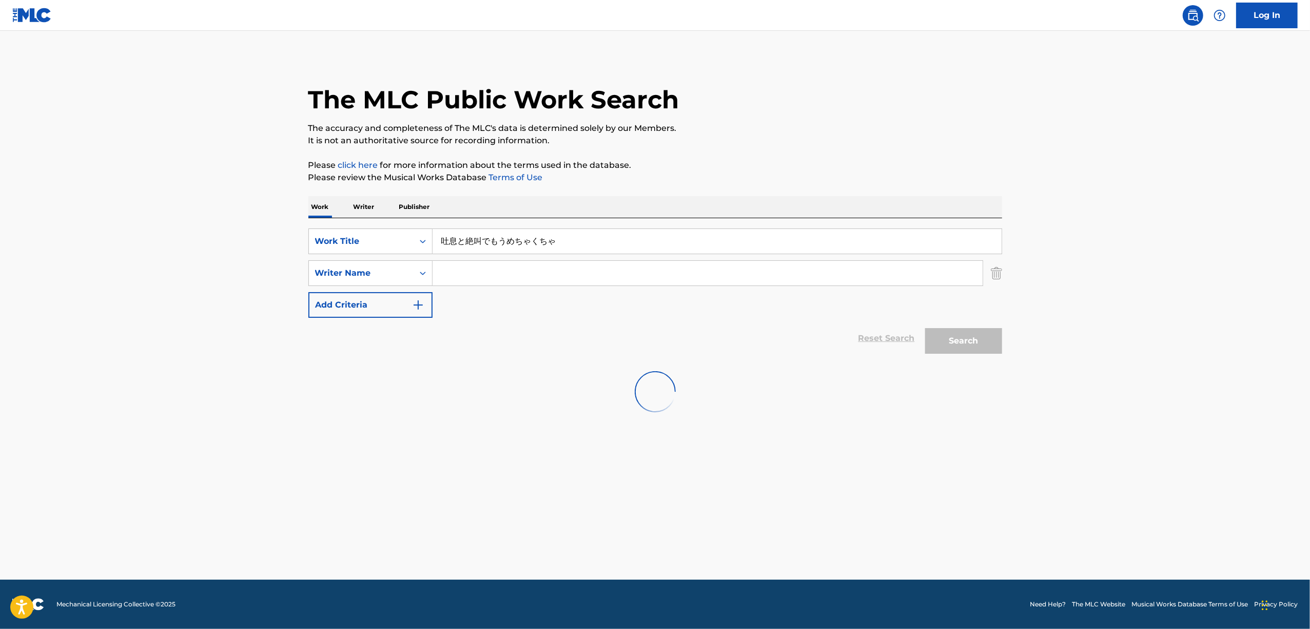
type input "吐息と絶叫でもうめちゃくちゃ"
click at [979, 313] on div "SearchWithCriteriae846a19c-492f-45f3-9aea-c8dd2b1e71bb Work Title 吐息と絶叫でもうめちゃくち…" at bounding box center [655, 272] width 694 height 89
click at [961, 335] on div "Search" at bounding box center [961, 338] width 82 height 41
drag, startPoint x: 589, startPoint y: 241, endPoint x: 352, endPoint y: 262, distance: 238.5
click at [352, 262] on div "SearchWithCriteriae846a19c-492f-45f3-9aea-c8dd2b1e71bb Work Title 吐息と絶叫でもうめちゃくち…" at bounding box center [655, 272] width 694 height 89
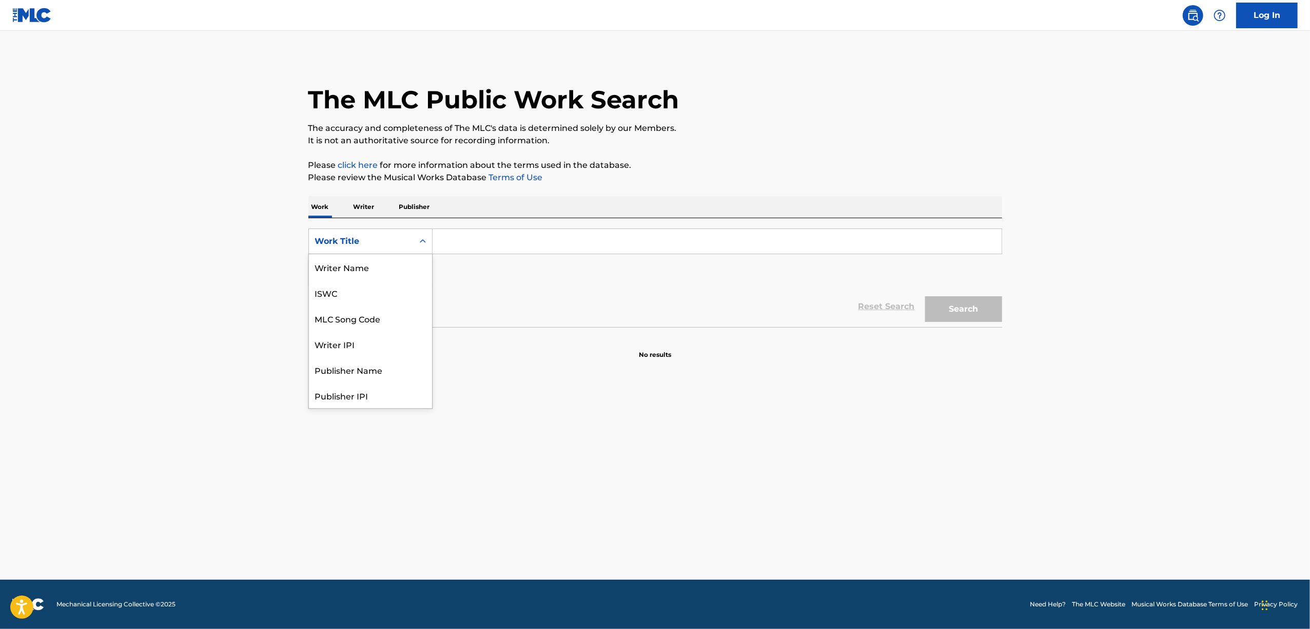
click at [425, 241] on icon "Search Form" at bounding box center [423, 241] width 6 height 4
drag, startPoint x: 376, startPoint y: 280, endPoint x: 432, endPoint y: 262, distance: 58.4
click at [376, 281] on div "ISWC" at bounding box center [370, 293] width 123 height 26
click at [490, 233] on input "Search Form" at bounding box center [717, 241] width 569 height 25
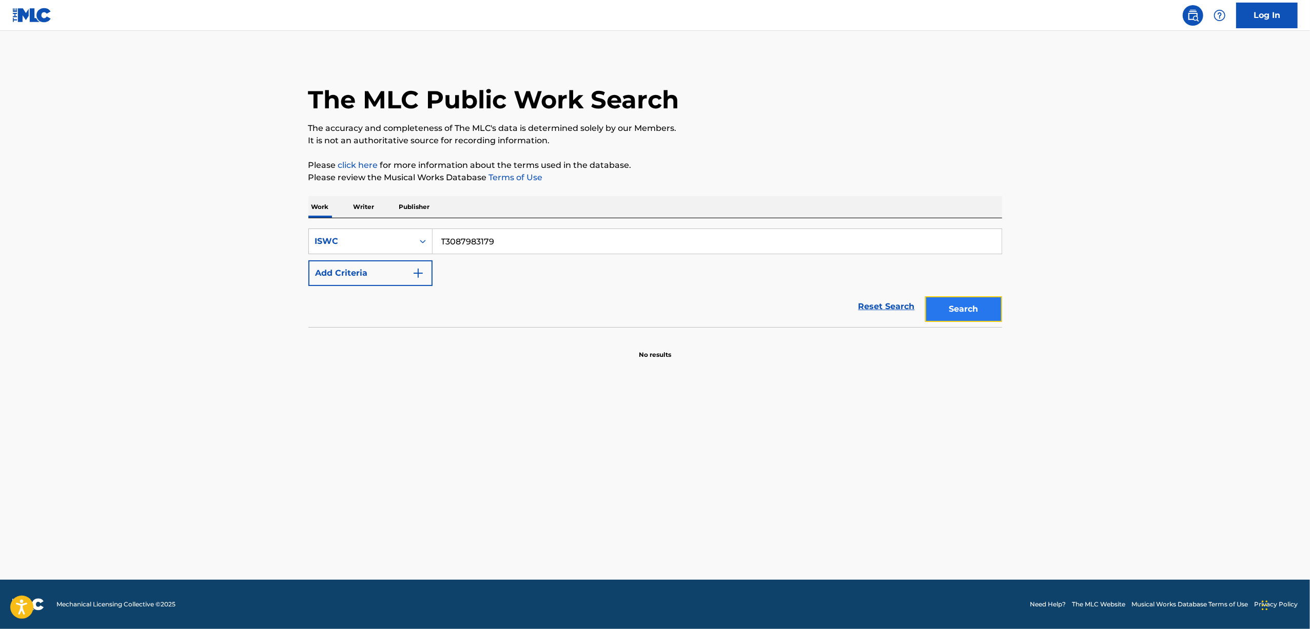
click at [945, 318] on button "Search" at bounding box center [963, 309] width 77 height 26
drag, startPoint x: 516, startPoint y: 251, endPoint x: 347, endPoint y: 259, distance: 168.5
click at [348, 259] on div "SearchWithCriteriaa3ea8e85-affb-46db-84f2-b10b81b01b78 ISWC T3087983179 Add Cri…" at bounding box center [655, 256] width 694 height 57
paste input "9243908976"
click at [968, 310] on button "Search" at bounding box center [963, 309] width 77 height 26
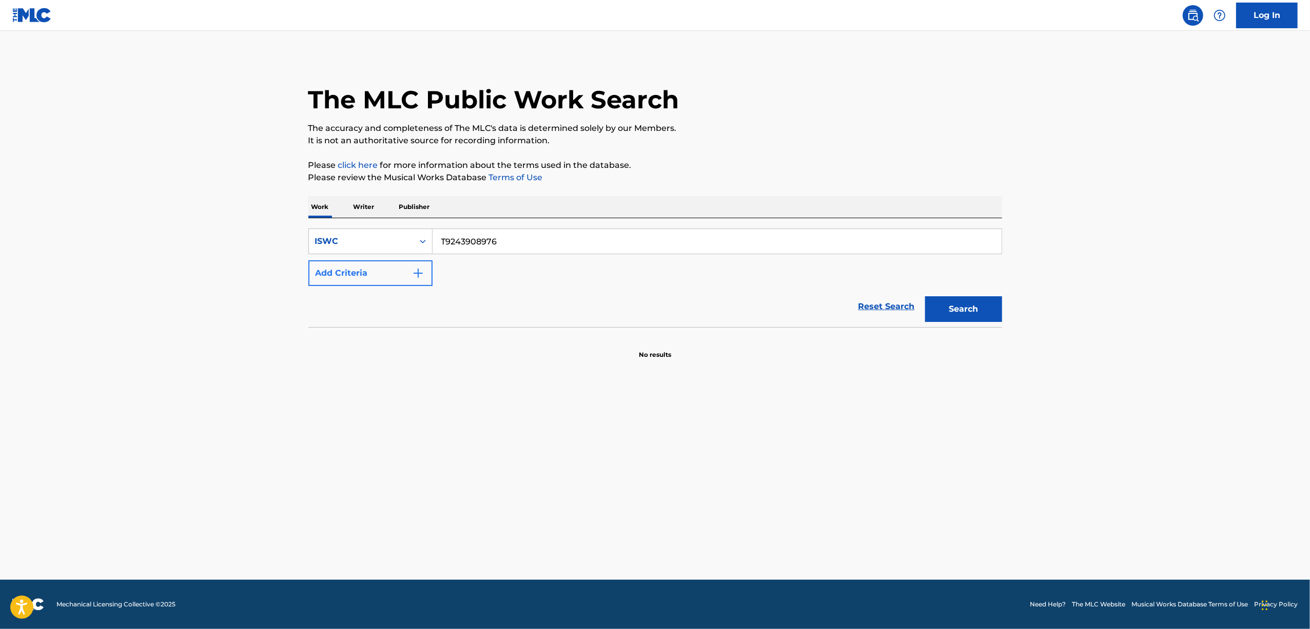
drag, startPoint x: 438, startPoint y: 257, endPoint x: 425, endPoint y: 261, distance: 13.3
click at [427, 261] on div "SearchWithCriteriaa3ea8e85-affb-46db-84f2-b10b81b01b78 ISWC T9243908976 Add Cri…" at bounding box center [655, 256] width 694 height 57
paste input "162078764"
click at [953, 302] on button "Search" at bounding box center [963, 309] width 77 height 26
drag, startPoint x: 386, startPoint y: 255, endPoint x: 367, endPoint y: 260, distance: 19.0
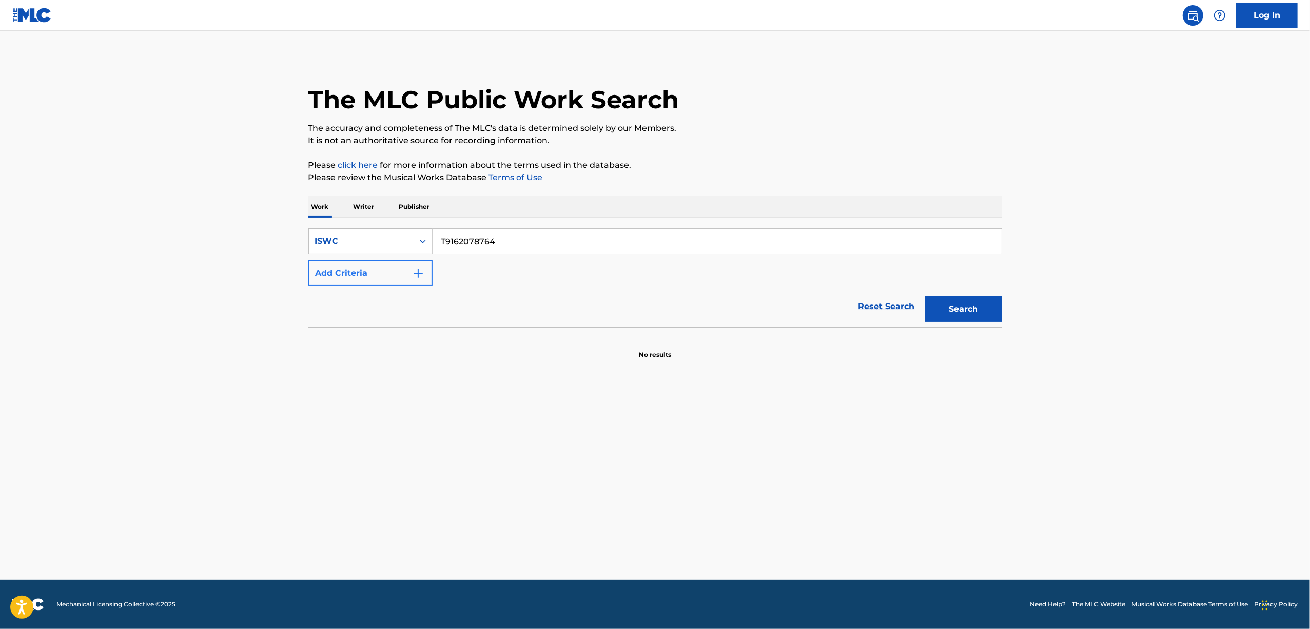
click at [367, 260] on div "SearchWithCriteriaa3ea8e85-affb-46db-84f2-b10b81b01b78 ISWC T9162078764 Add Cri…" at bounding box center [655, 256] width 694 height 57
paste input "3087935095"
click at [955, 310] on button "Search" at bounding box center [963, 309] width 77 height 26
click at [212, 451] on main "The MLC Public Work Search The accuracy and completeness of The MLC's data is d…" at bounding box center [655, 305] width 1310 height 549
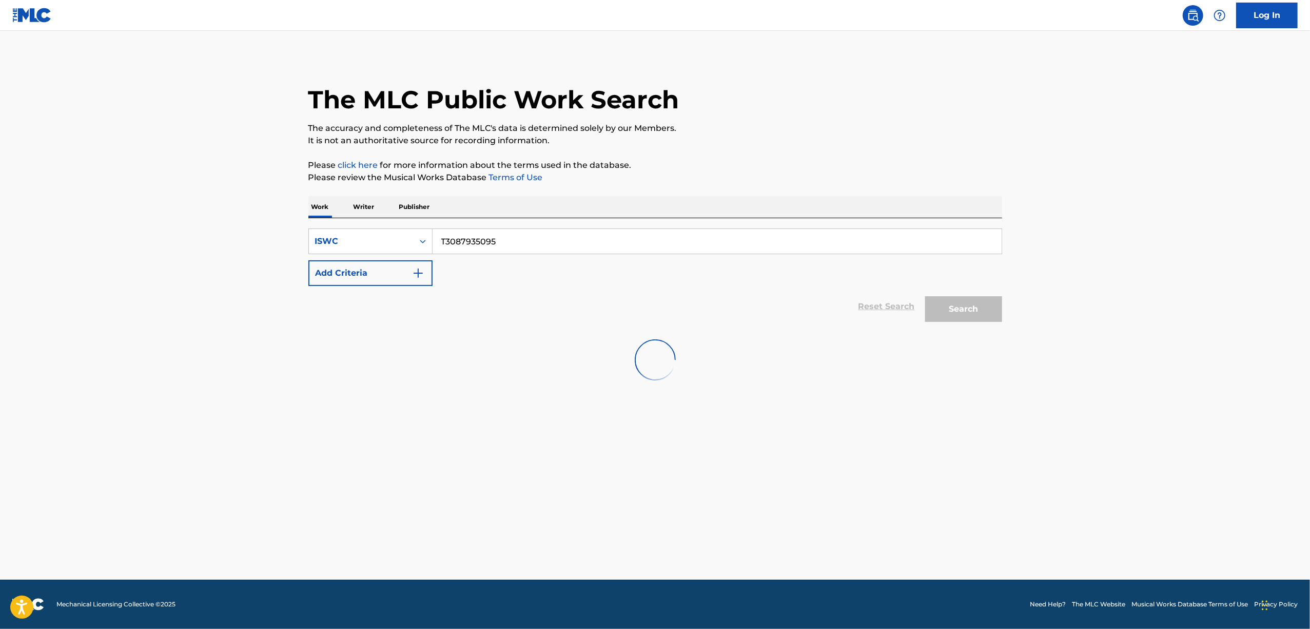
drag, startPoint x: 185, startPoint y: 419, endPoint x: 171, endPoint y: 423, distance: 14.1
click at [175, 421] on main "The MLC Public Work Search The accuracy and completeness of The MLC's data is d…" at bounding box center [655, 305] width 1310 height 549
click at [157, 425] on main "The MLC Public Work Search The accuracy and completeness of The MLC's data is d…" at bounding box center [655, 305] width 1310 height 549
click at [155, 425] on main "The MLC Public Work Search The accuracy and completeness of The MLC's data is d…" at bounding box center [655, 305] width 1310 height 549
click at [153, 420] on main "The MLC Public Work Search The accuracy and completeness of The MLC's data is d…" at bounding box center [655, 305] width 1310 height 549
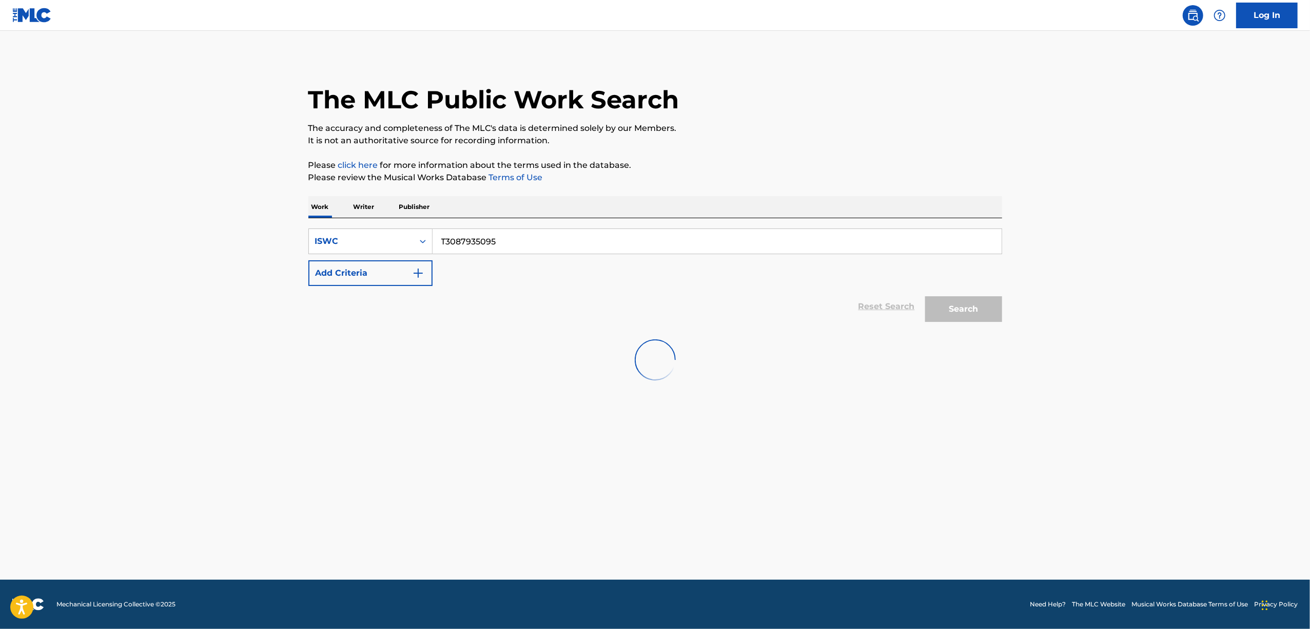
click at [153, 420] on main "The MLC Public Work Search The accuracy and completeness of The MLC's data is d…" at bounding box center [655, 305] width 1310 height 549
click at [153, 417] on main "The MLC Public Work Search The accuracy and completeness of The MLC's data is d…" at bounding box center [655, 305] width 1310 height 549
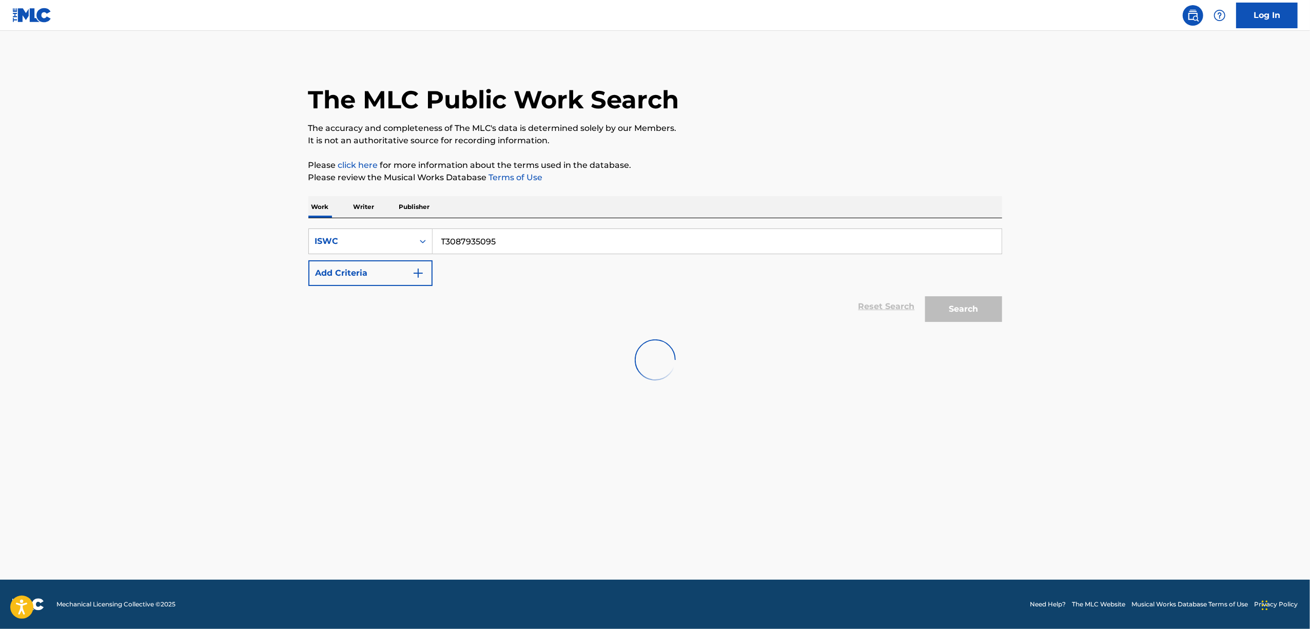
click at [153, 417] on main "The MLC Public Work Search The accuracy and completeness of The MLC's data is d…" at bounding box center [655, 305] width 1310 height 549
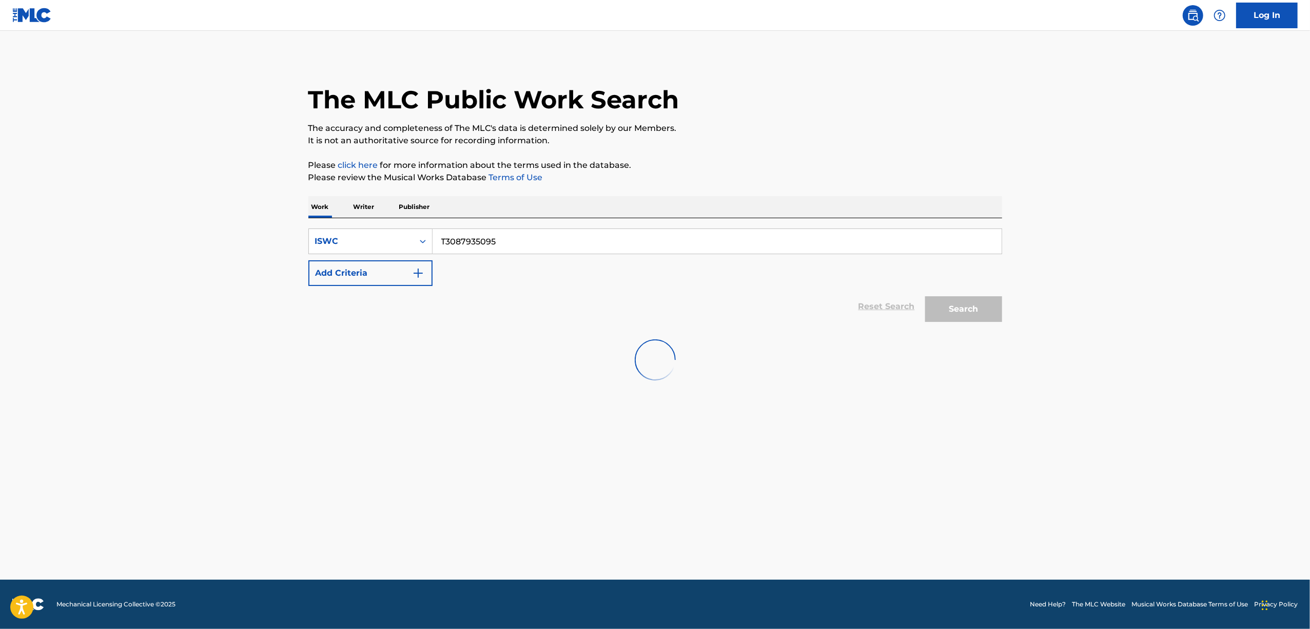
click at [153, 417] on main "The MLC Public Work Search The accuracy and completeness of The MLC's data is d…" at bounding box center [655, 305] width 1310 height 549
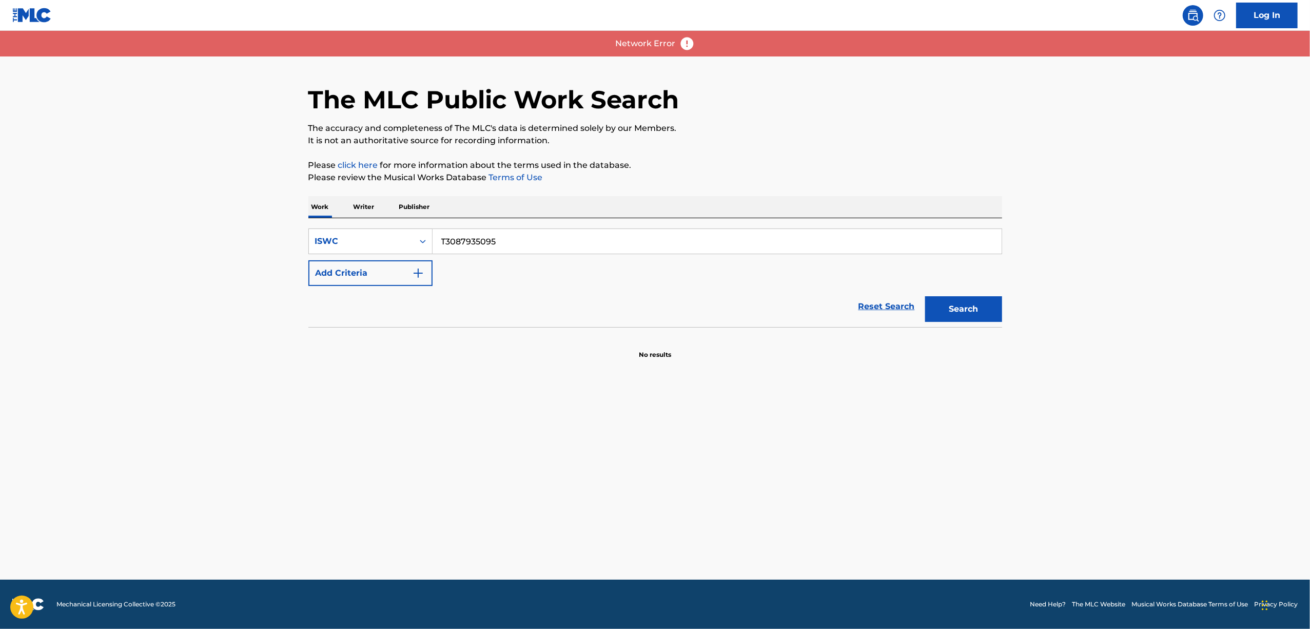
click at [153, 417] on main "The MLC Public Work Search The accuracy and completeness of The MLC's data is d…" at bounding box center [655, 305] width 1310 height 549
click at [157, 413] on main "The MLC Public Work Search The accuracy and completeness of The MLC's data is d…" at bounding box center [655, 305] width 1310 height 549
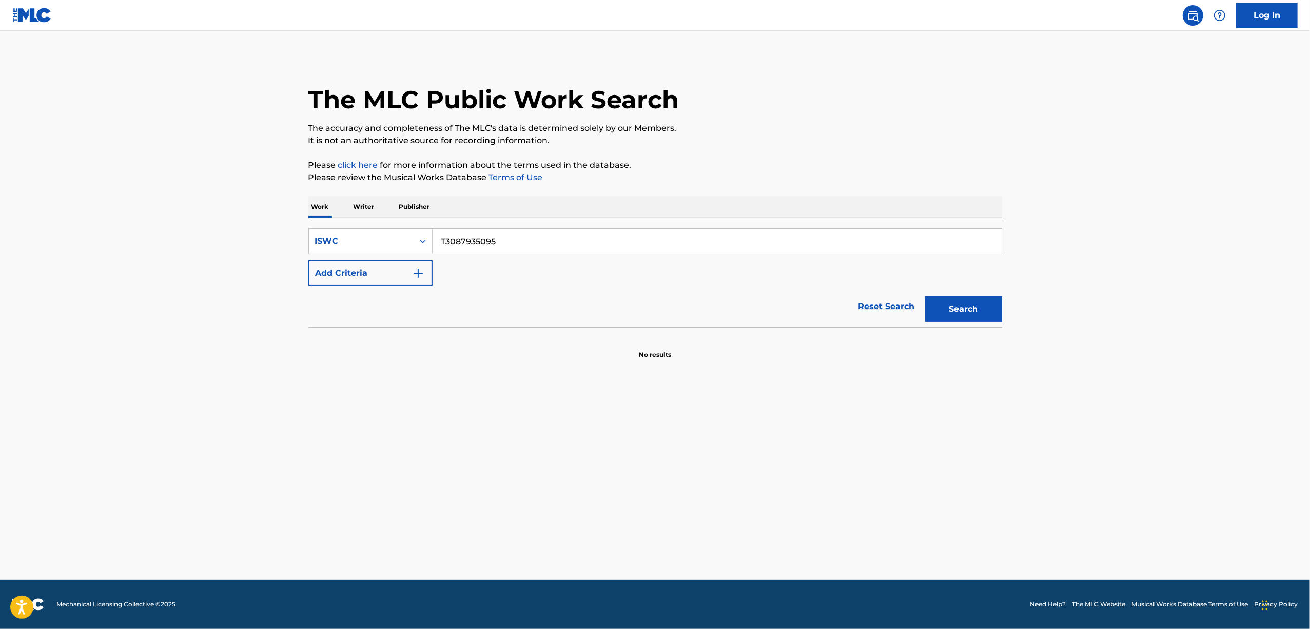
click at [157, 413] on main "The MLC Public Work Search The accuracy and completeness of The MLC's data is d…" at bounding box center [655, 305] width 1310 height 549
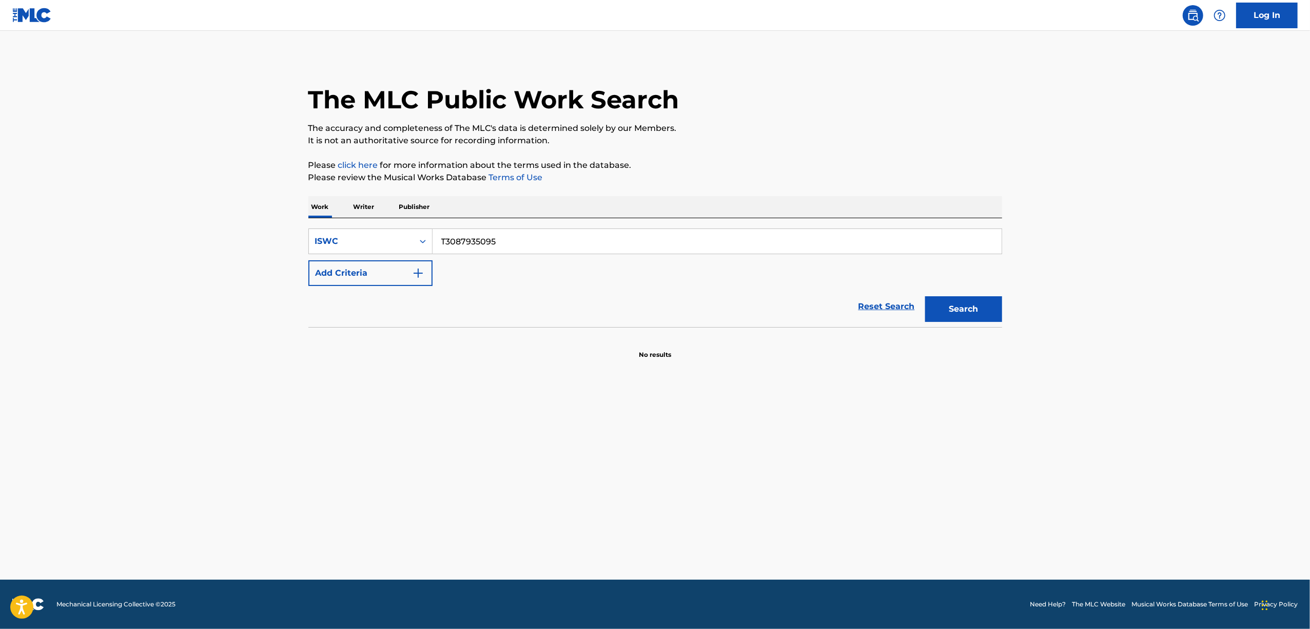
click at [157, 413] on main "The MLC Public Work Search The accuracy and completeness of The MLC's data is d…" at bounding box center [655, 305] width 1310 height 549
drag, startPoint x: 489, startPoint y: 241, endPoint x: 376, endPoint y: 267, distance: 115.9
click at [374, 267] on div "SearchWithCriteriaa3ea8e85-affb-46db-84f2-b10b81b01b78 ISWC T3087935095 Add Cri…" at bounding box center [655, 256] width 694 height 57
drag, startPoint x: 514, startPoint y: 232, endPoint x: 407, endPoint y: 263, distance: 110.9
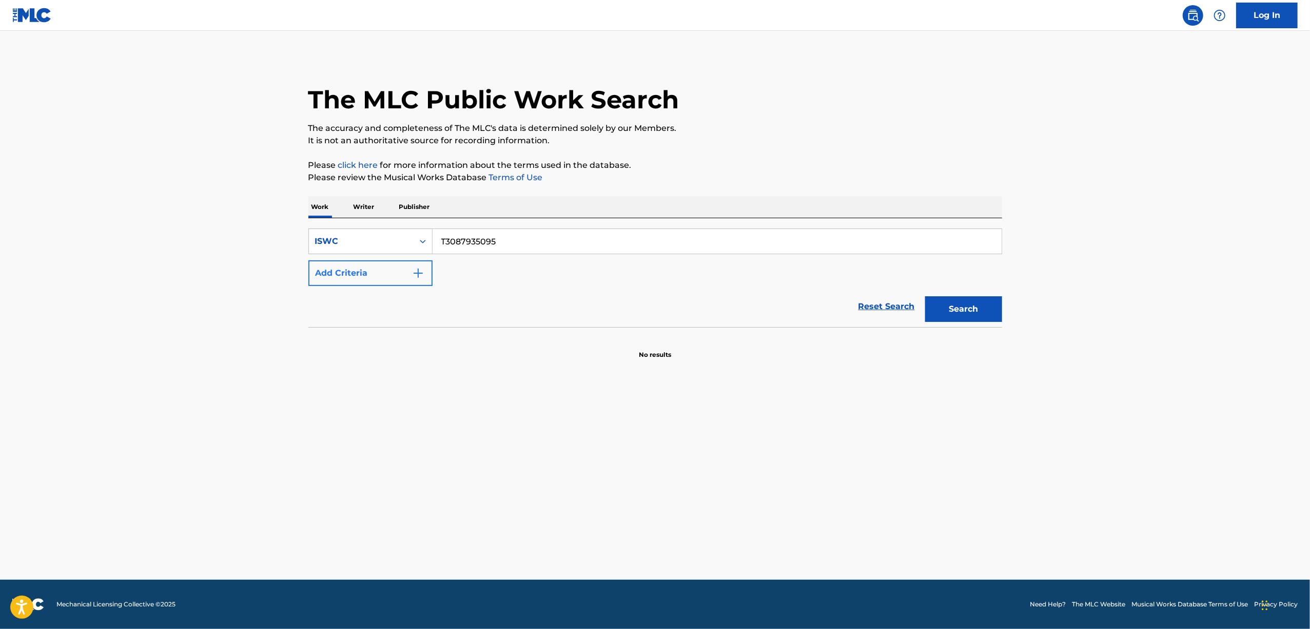
click at [408, 262] on div "SearchWithCriteriaa3ea8e85-affb-46db-84f2-b10b81b01b78 ISWC T3087935095 Add Cri…" at bounding box center [655, 256] width 694 height 57
paste input "74033259"
click at [943, 316] on button "Search" at bounding box center [963, 309] width 77 height 26
drag, startPoint x: 454, startPoint y: 251, endPoint x: 405, endPoint y: 264, distance: 50.4
click at [405, 264] on div "SearchWithCriteriaa3ea8e85-affb-46db-84f2-b10b81b01b78 ISWC T3074033259 Add Cri…" at bounding box center [655, 256] width 694 height 57
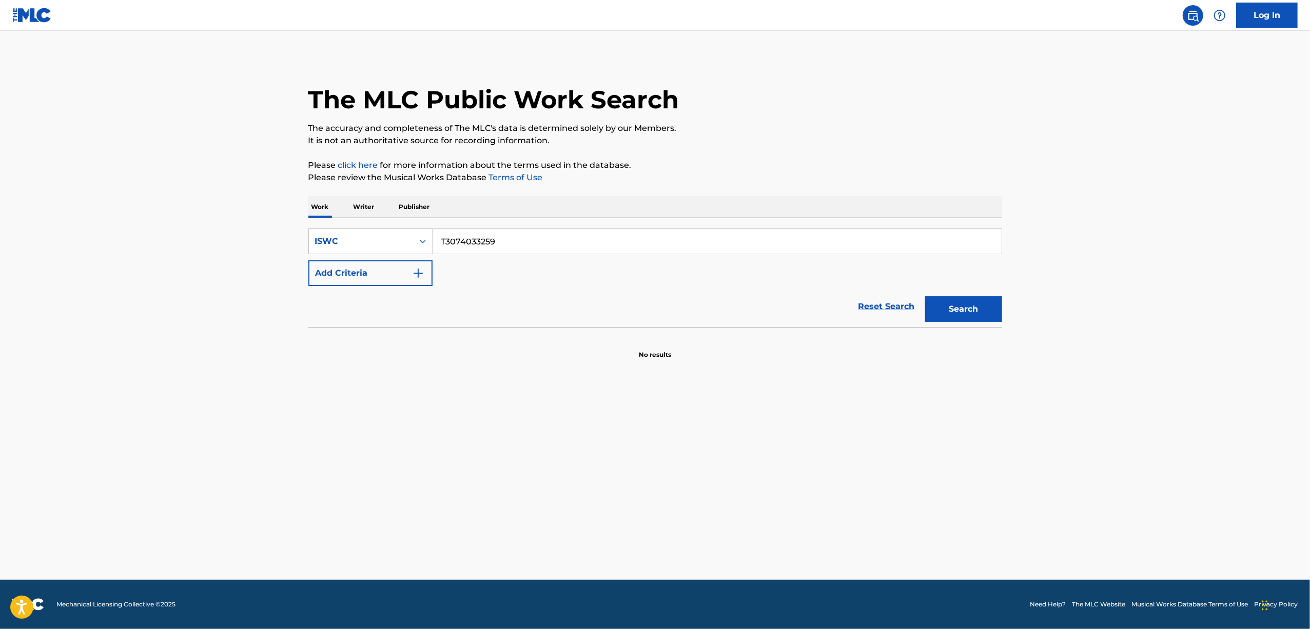
paste input "3996002"
drag, startPoint x: 966, startPoint y: 313, endPoint x: 910, endPoint y: 355, distance: 69.9
click at [955, 324] on div "Search" at bounding box center [961, 306] width 82 height 41
click at [947, 305] on button "Search" at bounding box center [963, 309] width 77 height 26
drag, startPoint x: 512, startPoint y: 240, endPoint x: 552, endPoint y: 276, distance: 53.8
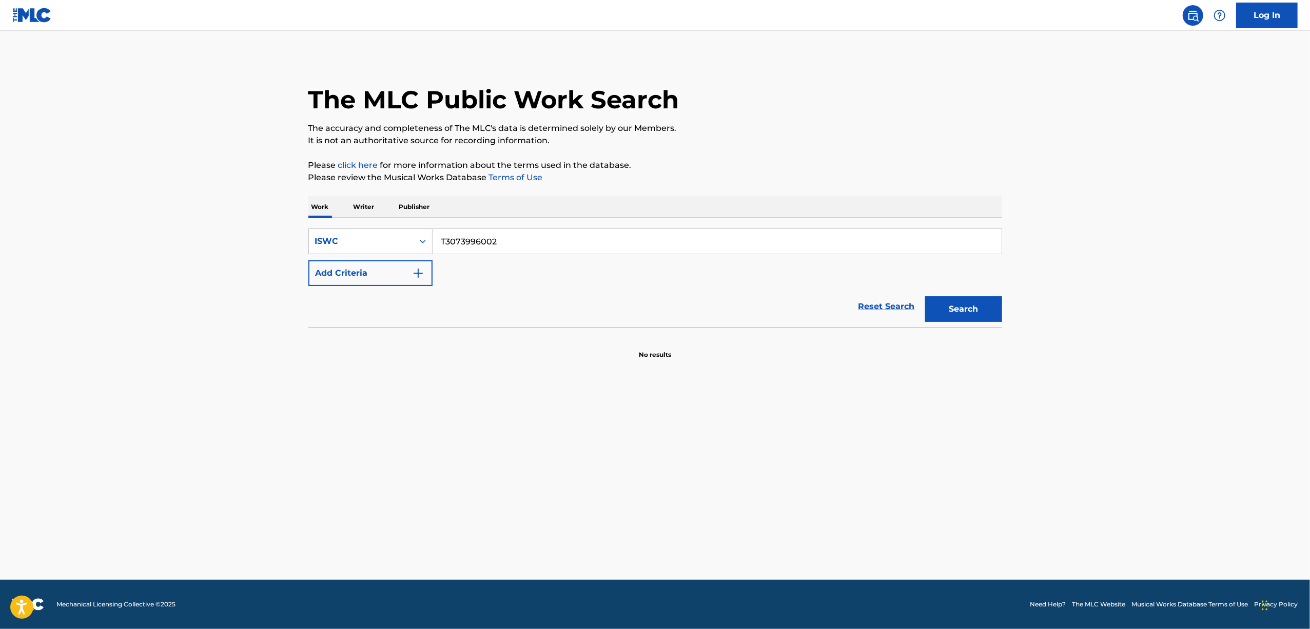
click at [401, 256] on div "SearchWithCriteriaa3ea8e85-affb-46db-84f2-b10b81b01b78 ISWC T3073996002 Add Cri…" at bounding box center [655, 256] width 694 height 57
paste input "4004874"
click at [959, 309] on button "Search" at bounding box center [963, 309] width 77 height 26
drag, startPoint x: 485, startPoint y: 249, endPoint x: 349, endPoint y: 296, distance: 144.1
click at [349, 296] on form "SearchWithCriteriaa3ea8e85-affb-46db-84f2-b10b81b01b78 ISWC T3074004874 Add Cri…" at bounding box center [655, 277] width 694 height 99
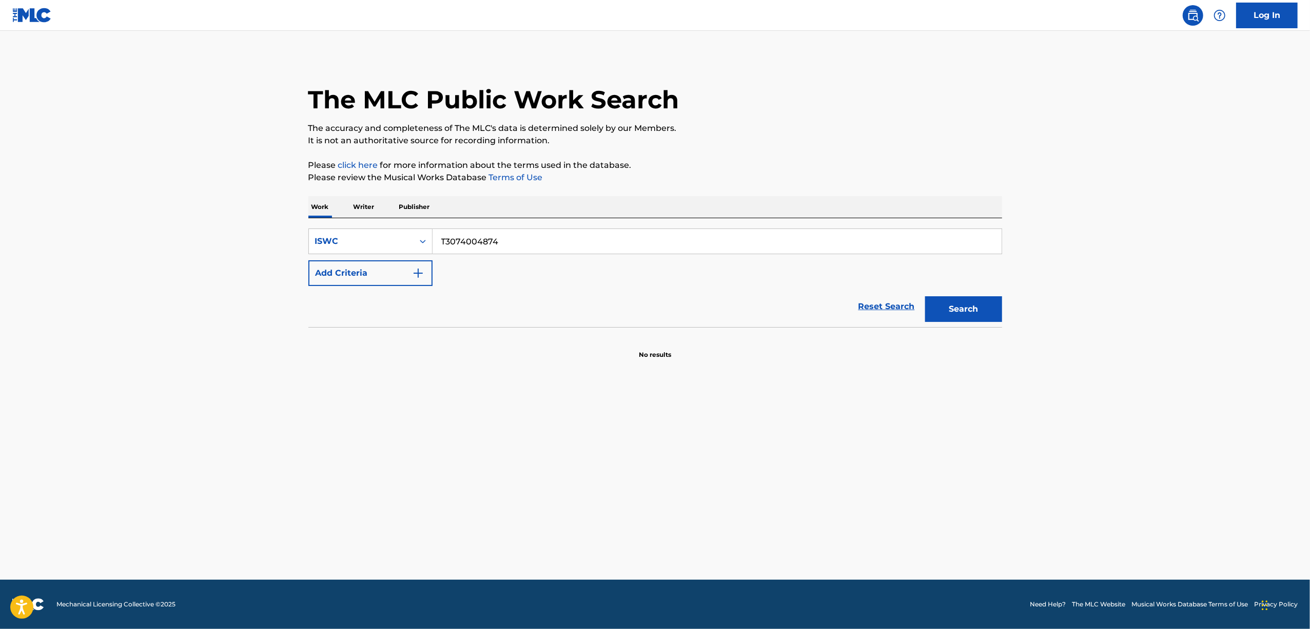
paste input "98623"
click at [943, 302] on button "Search" at bounding box center [963, 309] width 77 height 26
drag, startPoint x: 281, startPoint y: 313, endPoint x: 259, endPoint y: 317, distance: 22.9
click at [259, 317] on main "The MLC Public Work Search The accuracy and completeness of The MLC's data is d…" at bounding box center [655, 305] width 1310 height 549
paste input "16012"
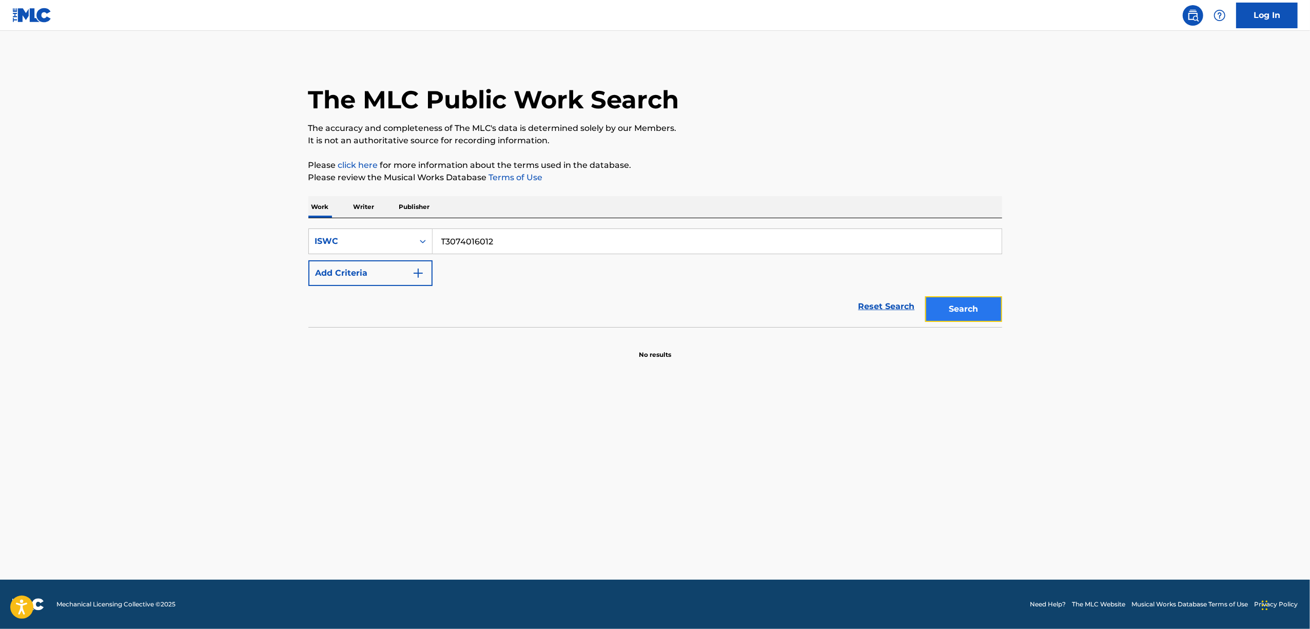
click at [956, 300] on button "Search" at bounding box center [963, 309] width 77 height 26
drag, startPoint x: 492, startPoint y: 244, endPoint x: 319, endPoint y: 280, distance: 176.0
click at [321, 280] on div "SearchWithCriteriaa3ea8e85-affb-46db-84f2-b10b81b01b78 ISWC T3074016012 Add Cri…" at bounding box center [655, 256] width 694 height 57
paste input "24770"
click at [949, 304] on button "Search" at bounding box center [963, 309] width 77 height 26
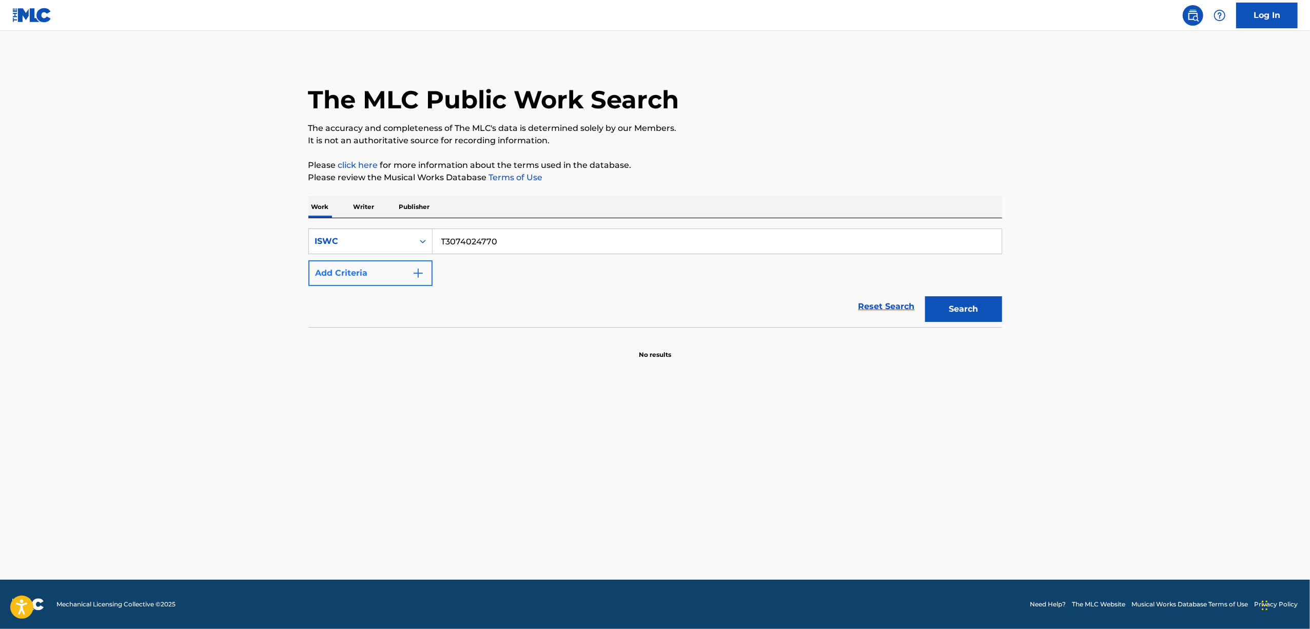
drag, startPoint x: 510, startPoint y: 246, endPoint x: 340, endPoint y: 269, distance: 171.9
click at [341, 269] on div "SearchWithCriteriaa3ea8e85-affb-46db-84f2-b10b81b01b78 ISWC T3074024770 Add Cri…" at bounding box center [655, 256] width 694 height 57
paste input "3855"
click at [947, 304] on button "Search" at bounding box center [963, 309] width 77 height 26
drag, startPoint x: 537, startPoint y: 255, endPoint x: 271, endPoint y: 329, distance: 276.2
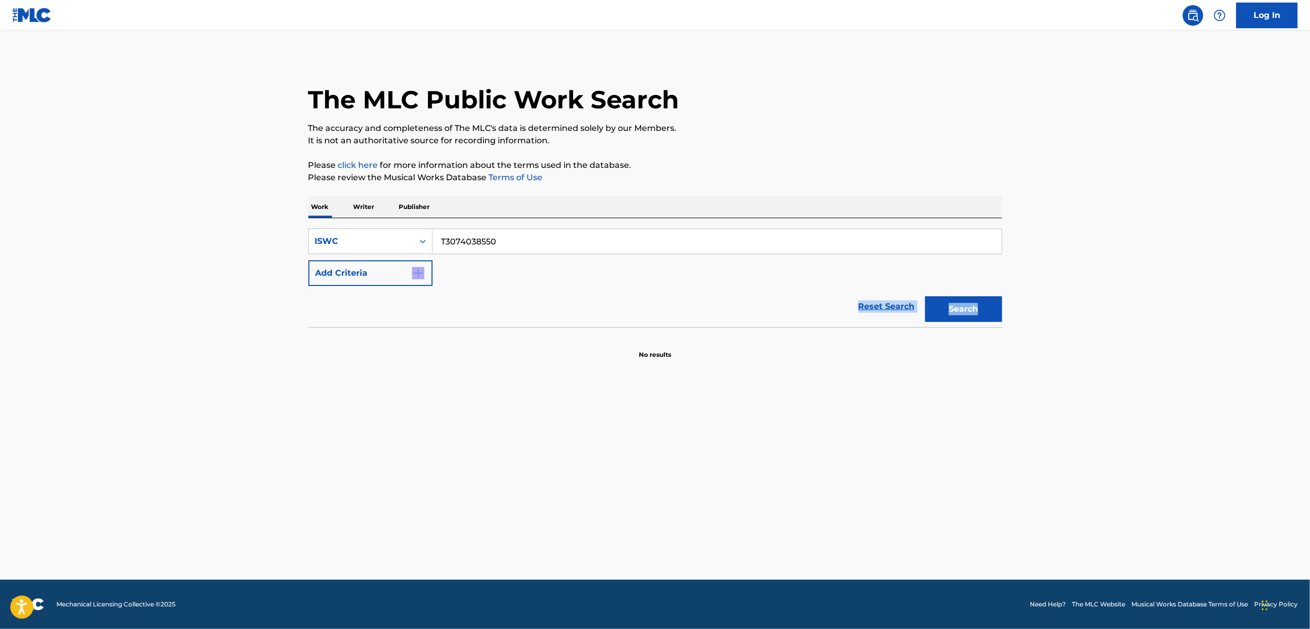
click at [271, 329] on main "The MLC Public Work Search The accuracy and completeness of The MLC's data is d…" at bounding box center [655, 305] width 1310 height 549
drag, startPoint x: 383, startPoint y: 276, endPoint x: 288, endPoint y: 299, distance: 97.2
click at [291, 297] on main "The MLC Public Work Search The accuracy and completeness of The MLC's data is d…" at bounding box center [655, 305] width 1310 height 549
paste input "24714"
click at [987, 297] on button "Search" at bounding box center [963, 309] width 77 height 26
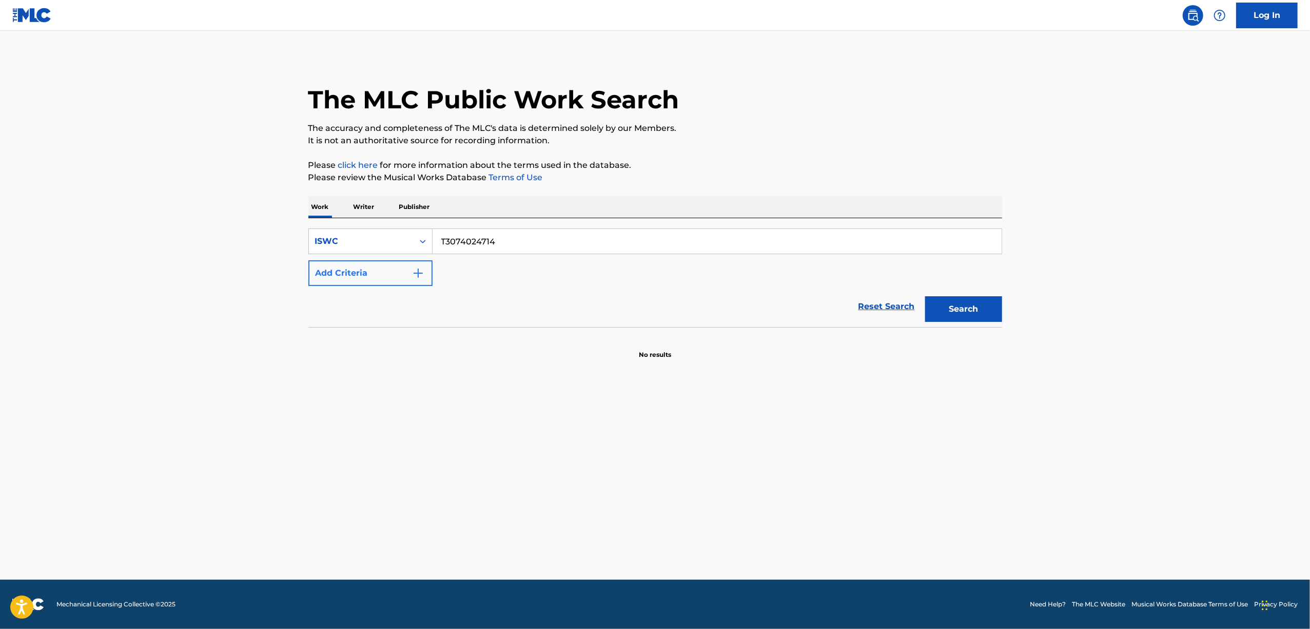
drag, startPoint x: 382, startPoint y: 262, endPoint x: 338, endPoint y: 271, distance: 45.6
click at [338, 271] on div "SearchWithCriteriaa3ea8e85-affb-46db-84f2-b10b81b01b78 ISWC T3074024714 Add Cri…" at bounding box center [655, 256] width 694 height 57
paste input "38516"
click at [965, 299] on button "Search" at bounding box center [963, 309] width 77 height 26
drag, startPoint x: 403, startPoint y: 257, endPoint x: 365, endPoint y: 271, distance: 40.6
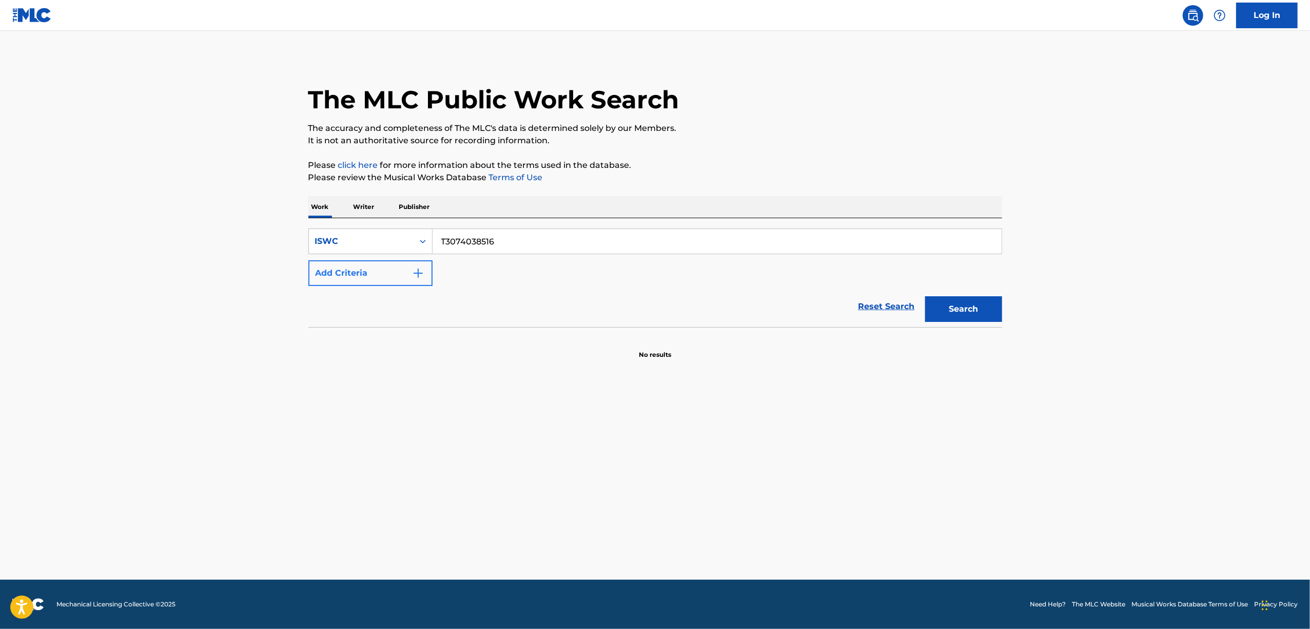
click at [368, 270] on div "SearchWithCriteriaa3ea8e85-affb-46db-84f2-b10b81b01b78 ISWC T3074038516 Add Cri…" at bounding box center [655, 256] width 694 height 57
drag, startPoint x: 395, startPoint y: 255, endPoint x: 387, endPoint y: 257, distance: 8.0
click at [388, 256] on div "SearchWithCriteriaa3ea8e85-affb-46db-84f2-b10b81b01b78 ISWC T3074038516 Add Cri…" at bounding box center [655, 256] width 694 height 57
paste input "87917537"
type input "T3087917537"
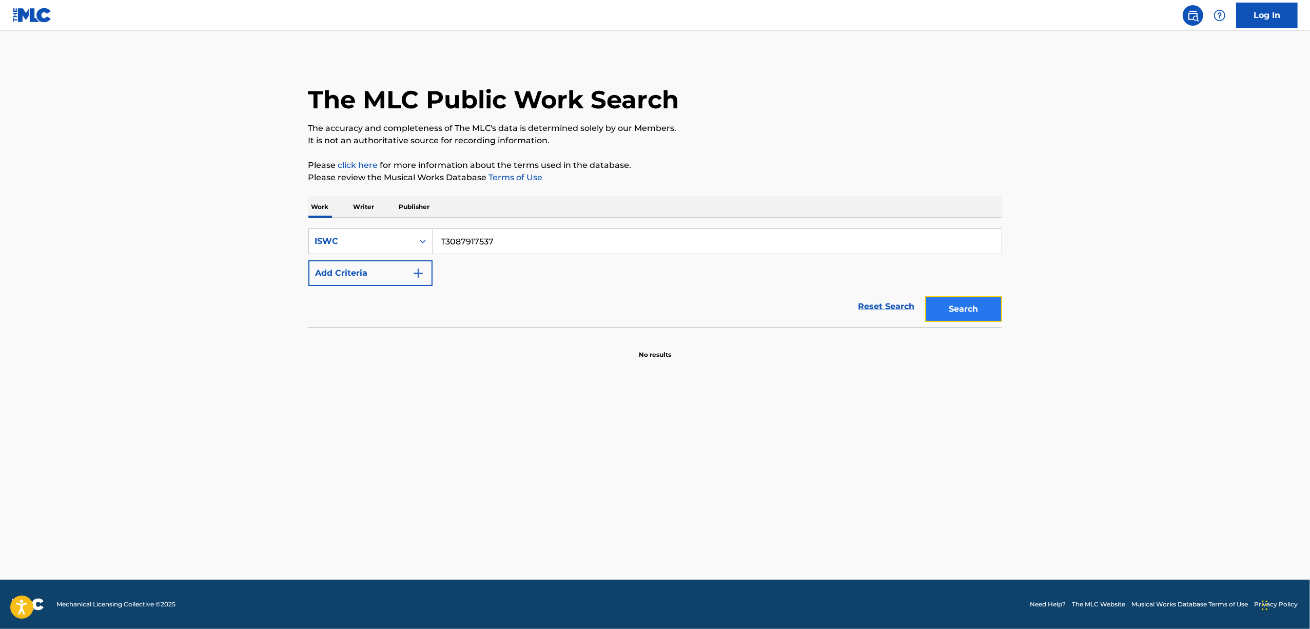
click at [948, 306] on button "Search" at bounding box center [963, 309] width 77 height 26
drag, startPoint x: 971, startPoint y: 323, endPoint x: 968, endPoint y: 316, distance: 7.8
click at [970, 323] on div "Search" at bounding box center [961, 306] width 82 height 41
click at [967, 305] on div "Search" at bounding box center [961, 306] width 82 height 41
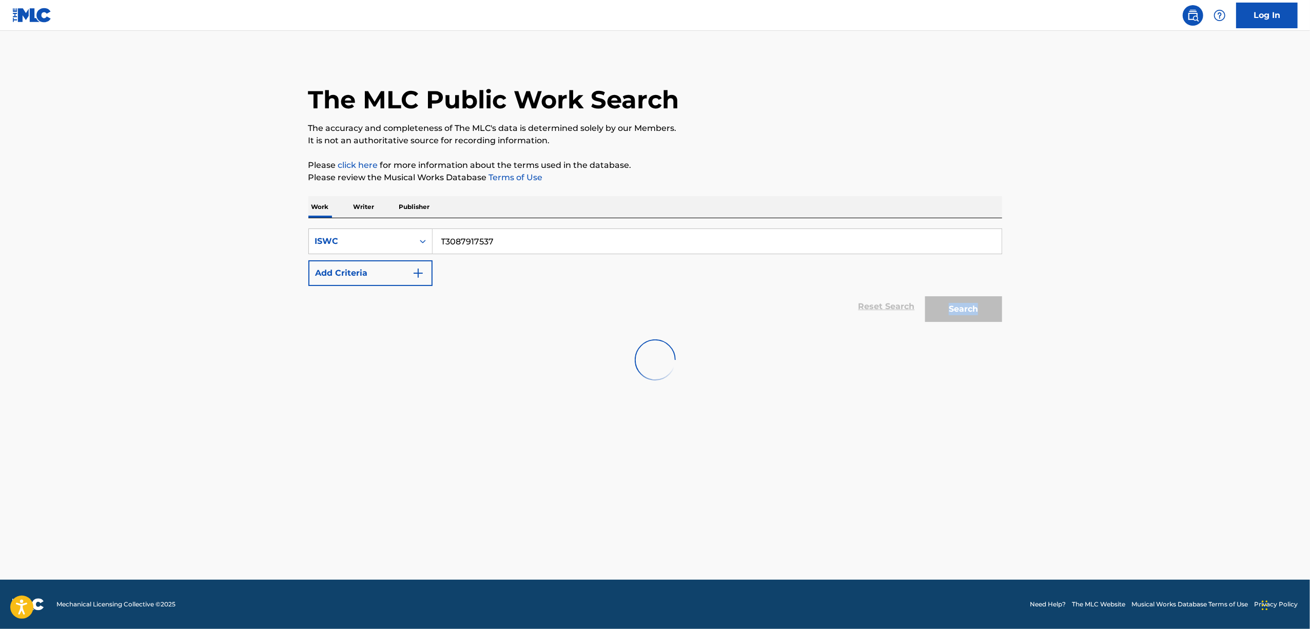
click at [967, 304] on div "Search" at bounding box center [961, 306] width 82 height 41
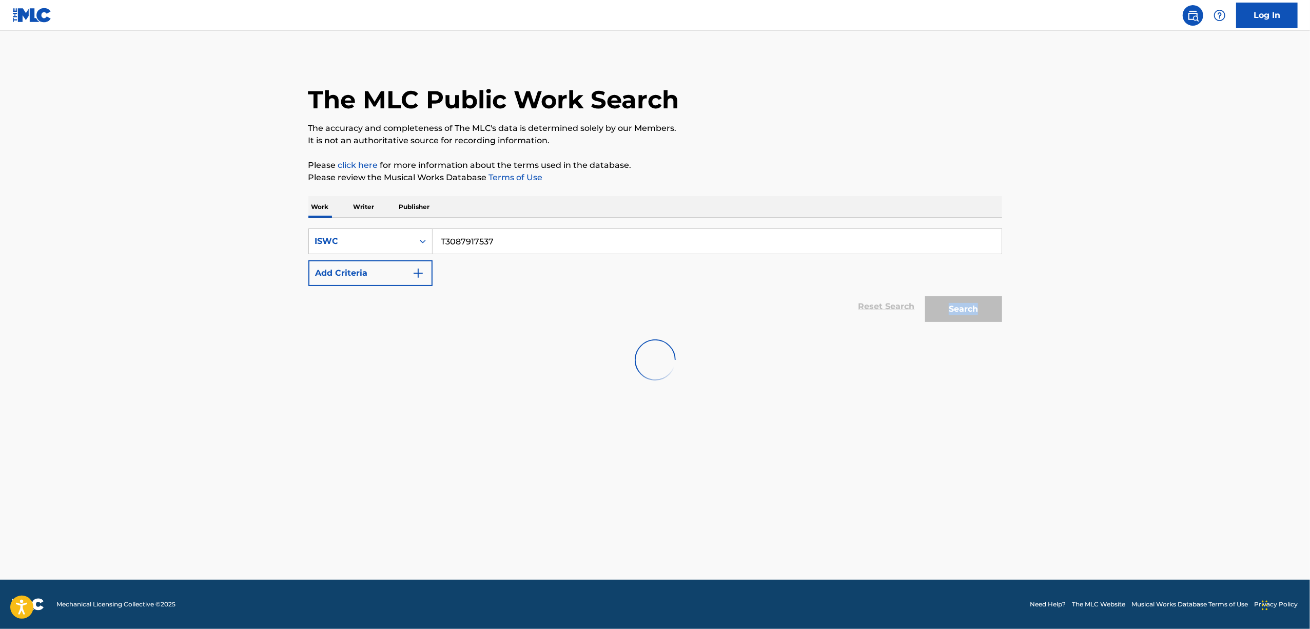
click at [967, 304] on div "Search" at bounding box center [961, 306] width 82 height 41
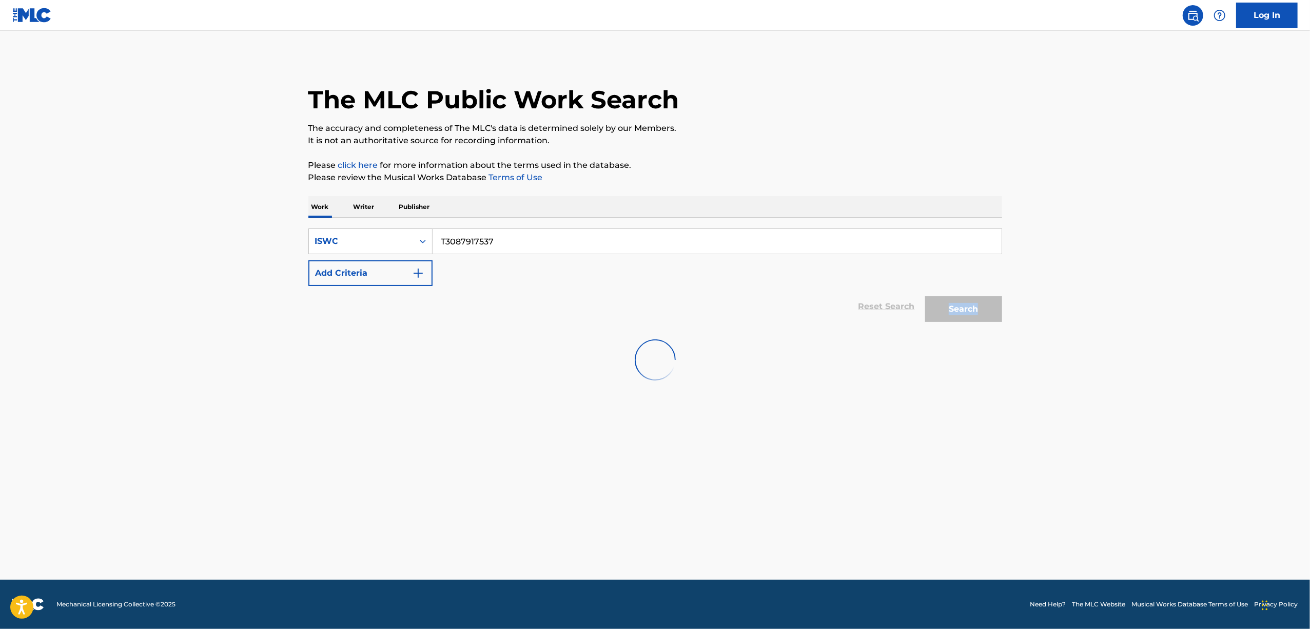
click at [967, 304] on div "Search" at bounding box center [961, 306] width 82 height 41
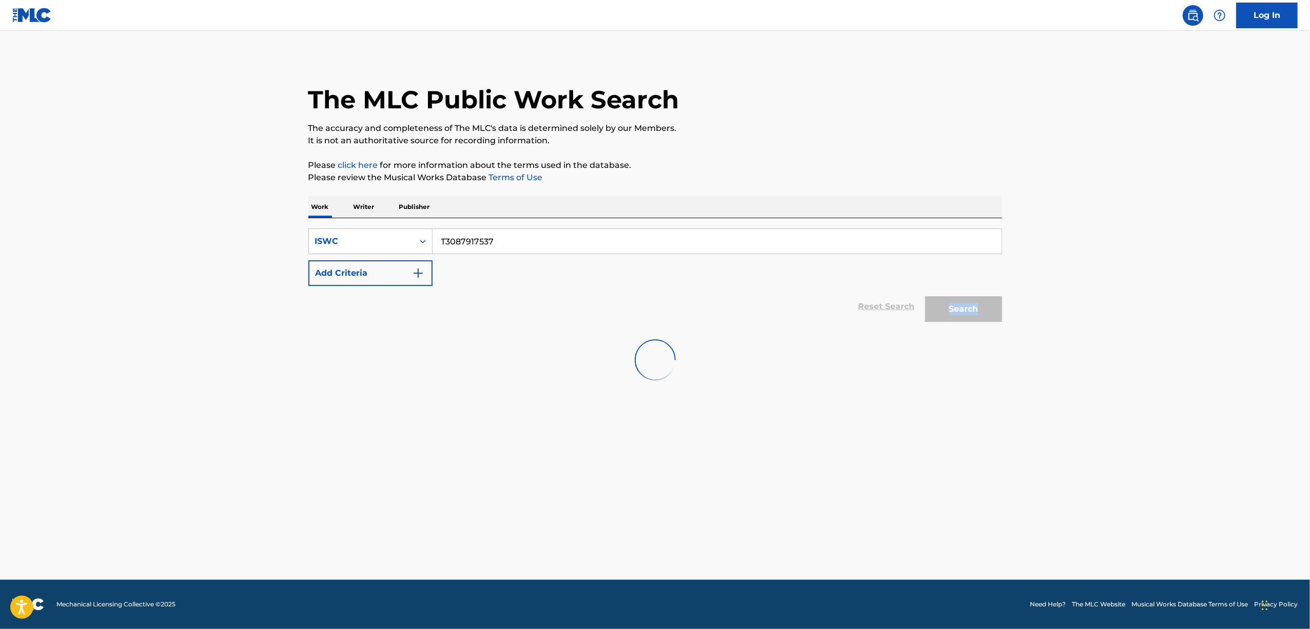
click at [967, 304] on div "Search" at bounding box center [961, 306] width 82 height 41
drag, startPoint x: 961, startPoint y: 309, endPoint x: 493, endPoint y: 64, distance: 528.6
click at [960, 309] on button "Search" at bounding box center [963, 309] width 77 height 26
click at [487, 243] on input "Search Form" at bounding box center [717, 241] width 569 height 25
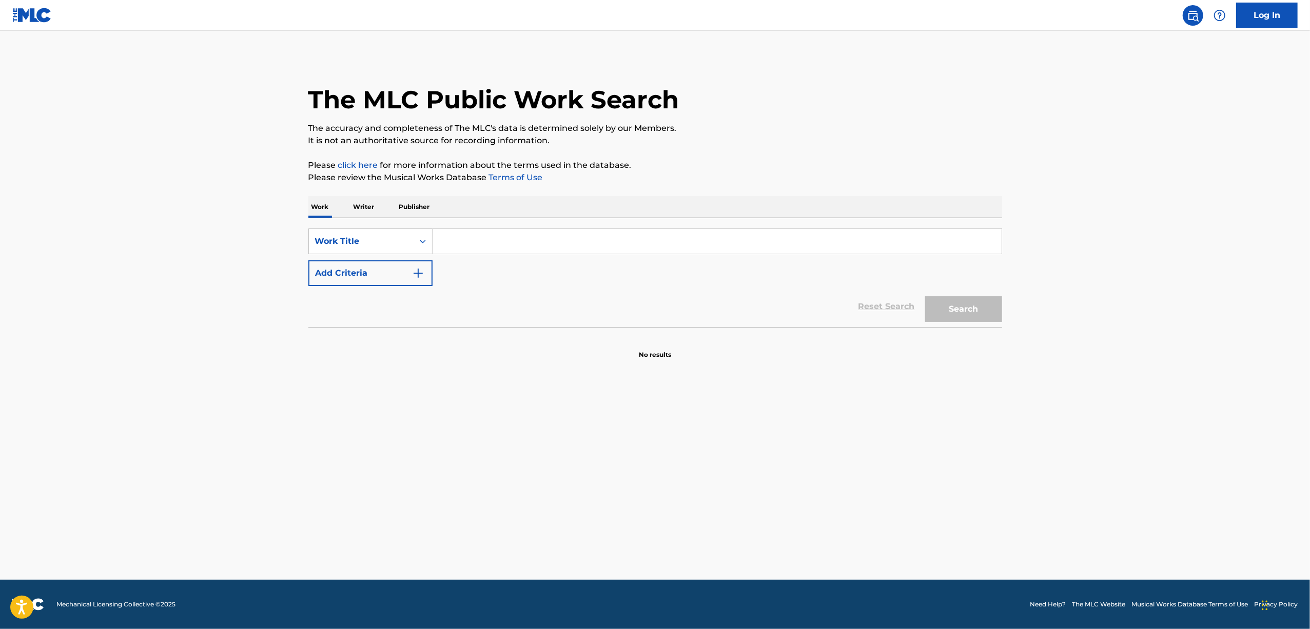
paste input "吐息と絶叫でもうめちゃくちゃ"
click at [972, 315] on button "Search" at bounding box center [963, 309] width 77 height 26
click at [140, 345] on main "The MLC Public Work Search The accuracy and completeness of The MLC's data is d…" at bounding box center [655, 305] width 1310 height 549
drag, startPoint x: 402, startPoint y: 267, endPoint x: 389, endPoint y: 271, distance: 13.8
click at [391, 270] on div "SearchWithCriteria6879c030-c33c-4026-b96c-89f49266b080 Work Title 吐息と絶叫でもうめちゃくち…" at bounding box center [655, 256] width 694 height 57
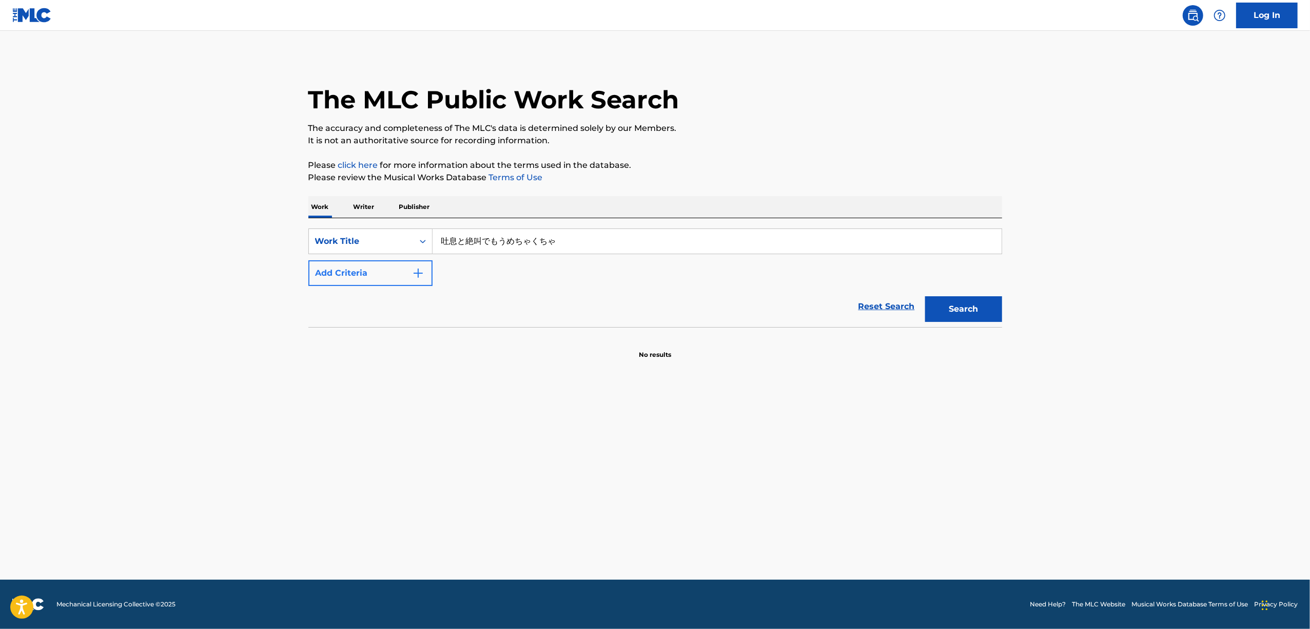
paste input "NIBIIRO AIDORATORYI"
click at [962, 308] on button "Search" at bounding box center [963, 309] width 77 height 26
drag, startPoint x: 551, startPoint y: 243, endPoint x: 388, endPoint y: 265, distance: 164.1
click at [389, 265] on div "SearchWithCriteria6879c030-c33c-4026-b96c-89f49266b080 Work Title NIBIIRO AIDOR…" at bounding box center [655, 256] width 694 height 57
paste input "WARUIKOTOWA SHICHA IKENAIYO"
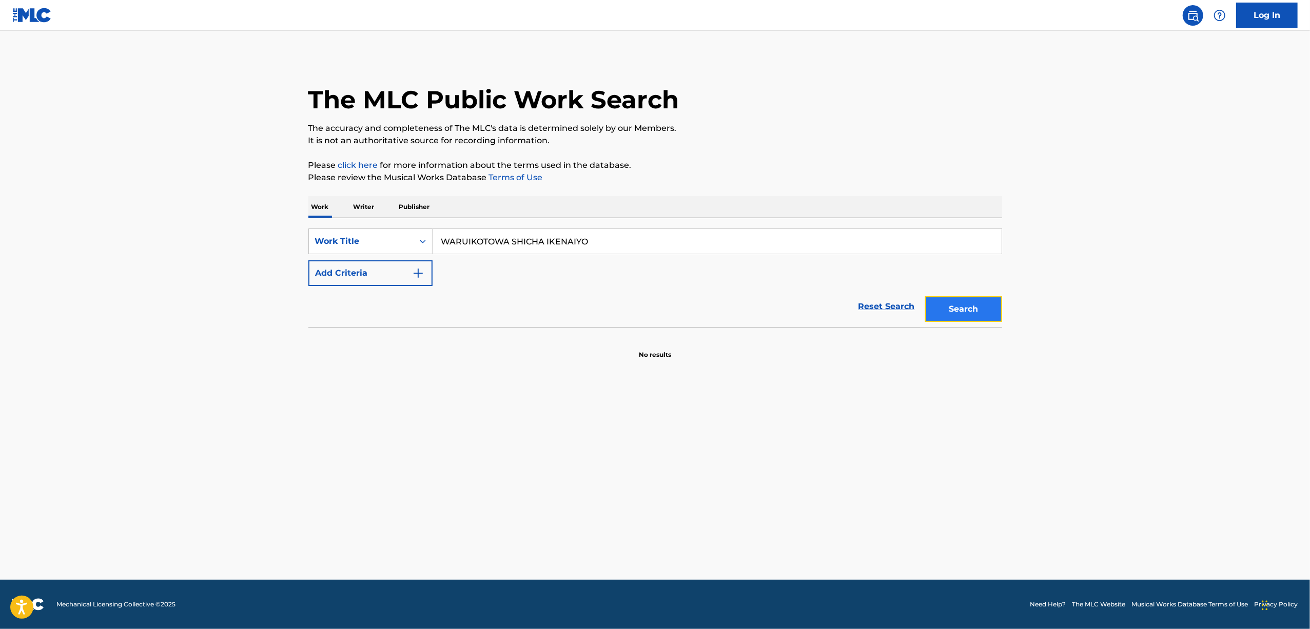
click at [945, 306] on button "Search" at bounding box center [963, 309] width 77 height 26
drag, startPoint x: 600, startPoint y: 243, endPoint x: 291, endPoint y: 301, distance: 314.3
click at [292, 301] on main "The MLC Public Work Search The accuracy and completeness of The MLC's data is d…" at bounding box center [655, 305] width 1310 height 549
paste input "REGRET"
type input "REGRET"
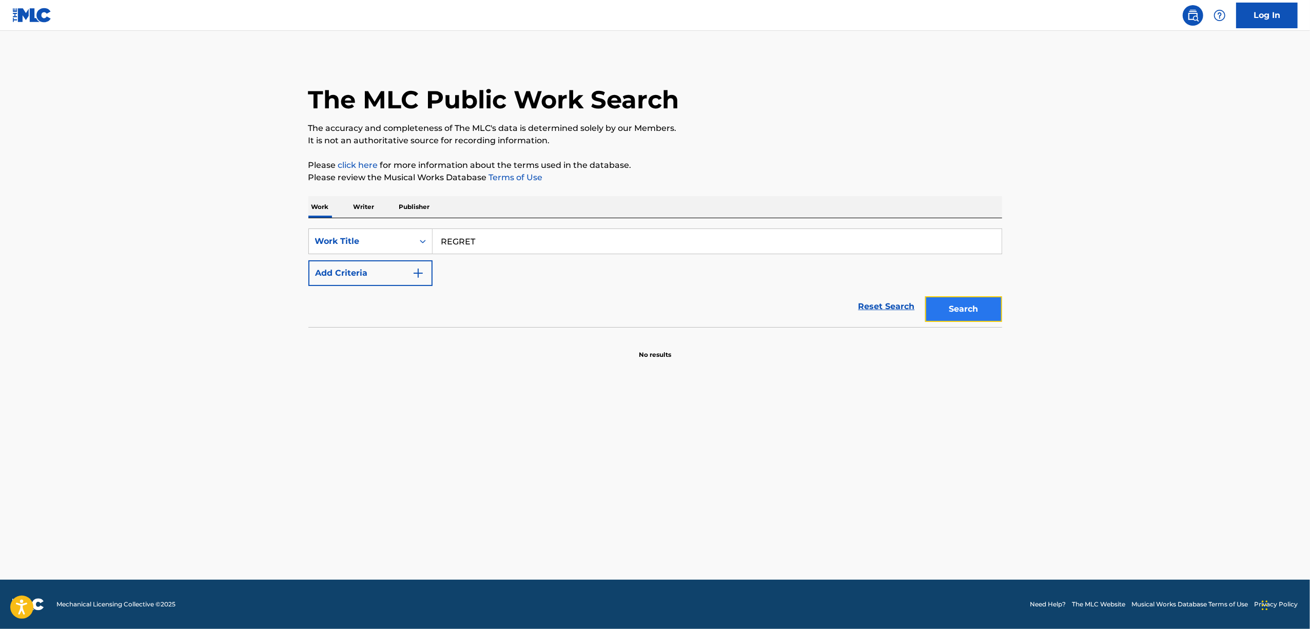
click at [951, 303] on button "Search" at bounding box center [963, 309] width 77 height 26
